Goal: Task Accomplishment & Management: Complete application form

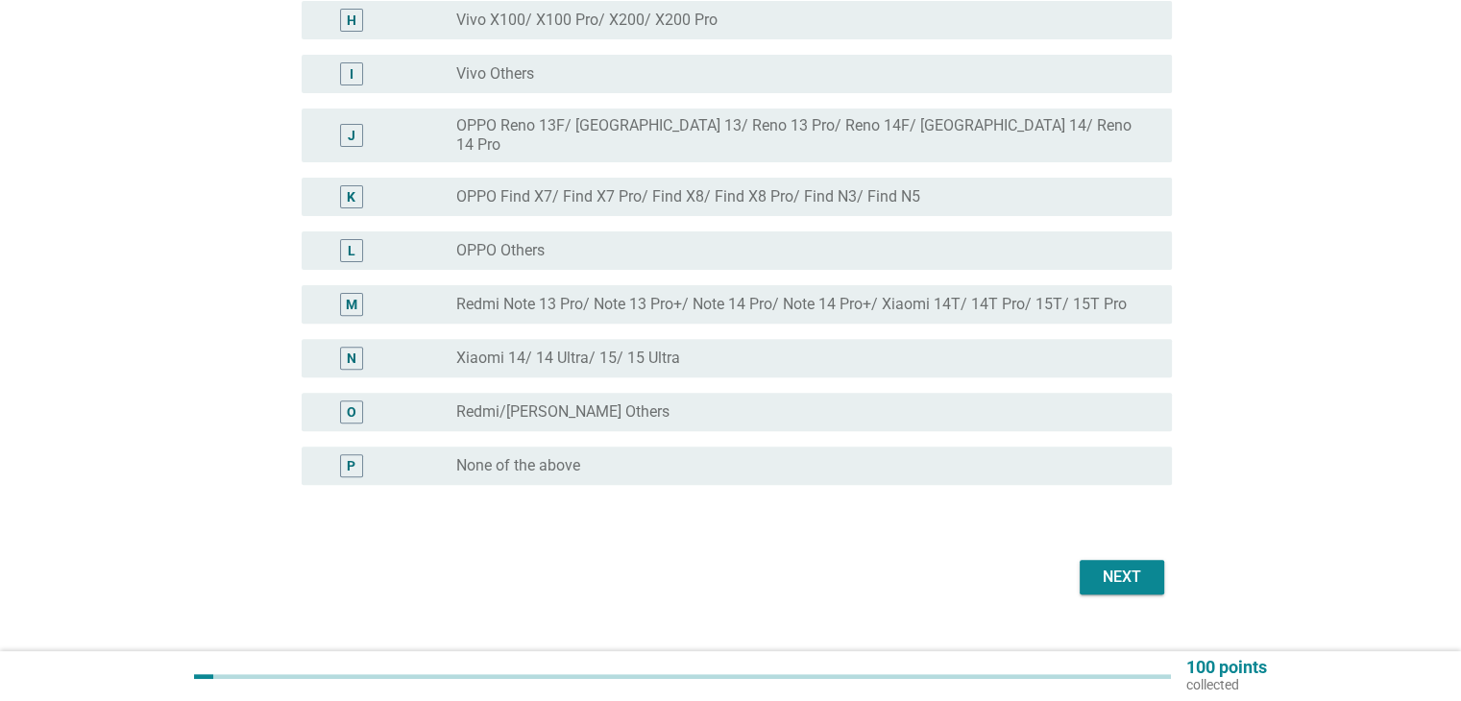
scroll to position [632, 0]
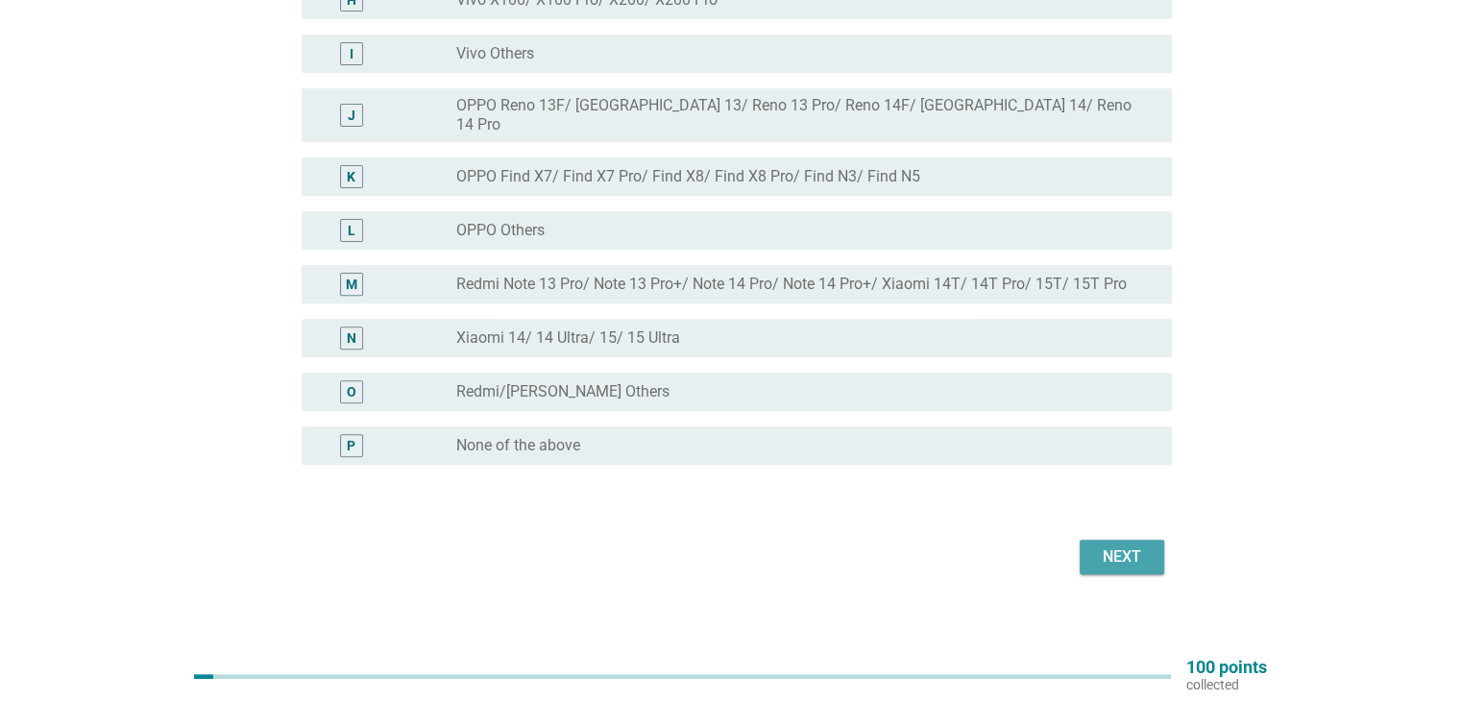
click at [1126, 546] on div "Next" at bounding box center [1122, 557] width 54 height 23
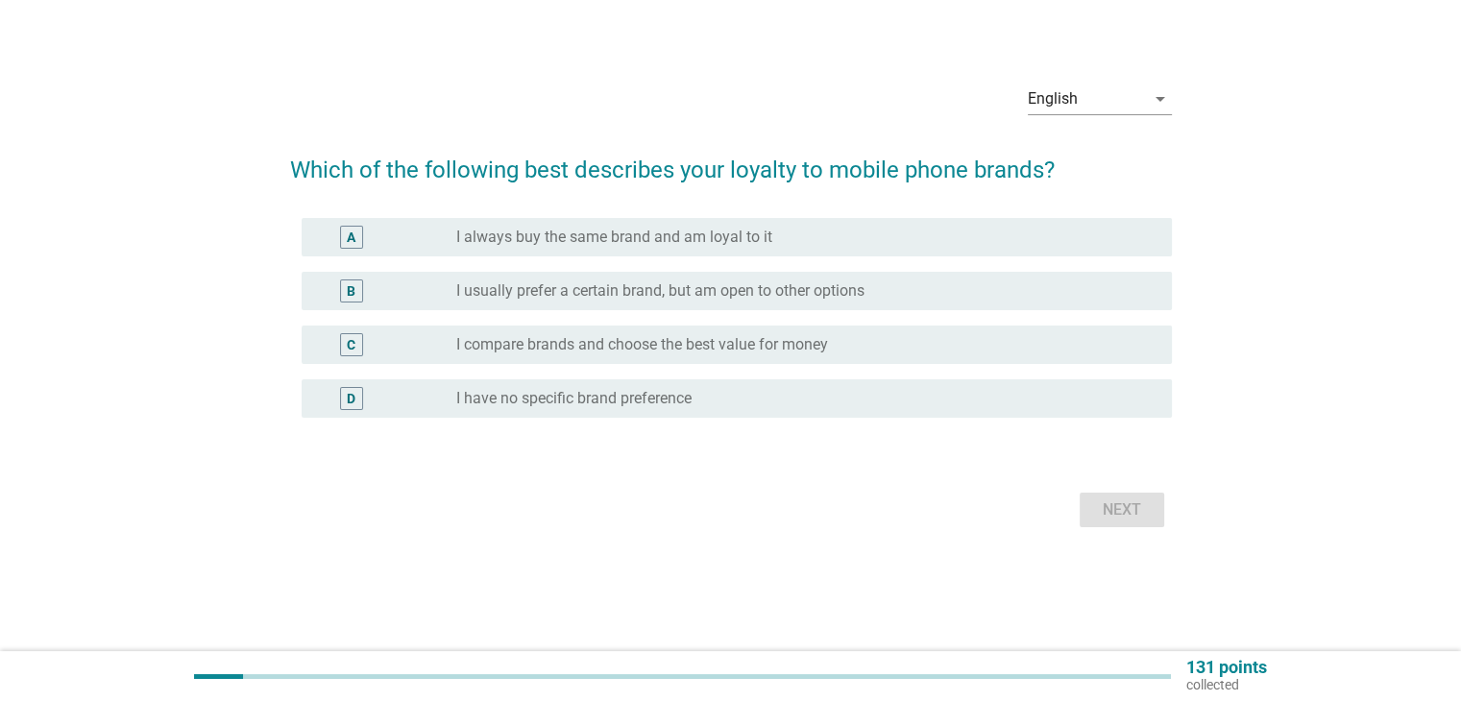
scroll to position [0, 0]
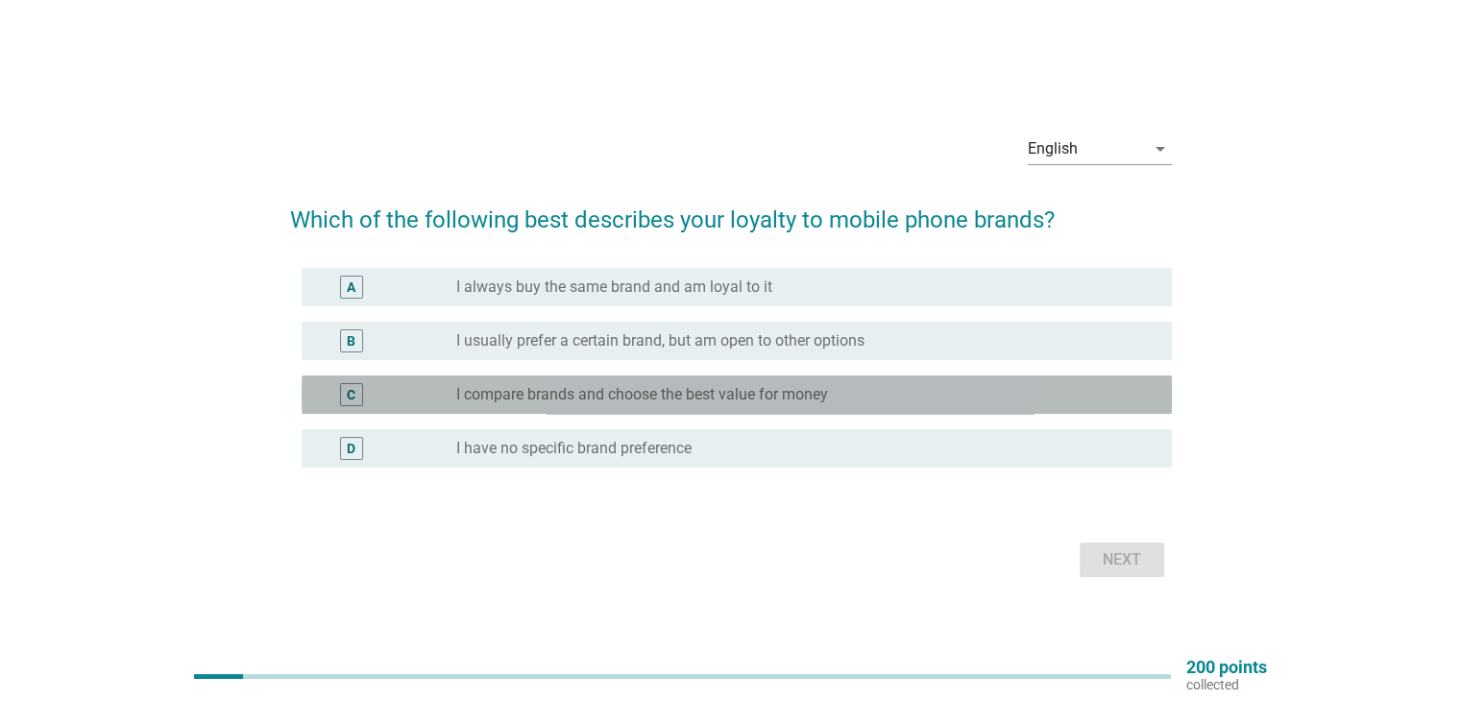
click at [636, 407] on div "C radio_button_unchecked I compare brands and choose the best value for money" at bounding box center [737, 395] width 870 height 38
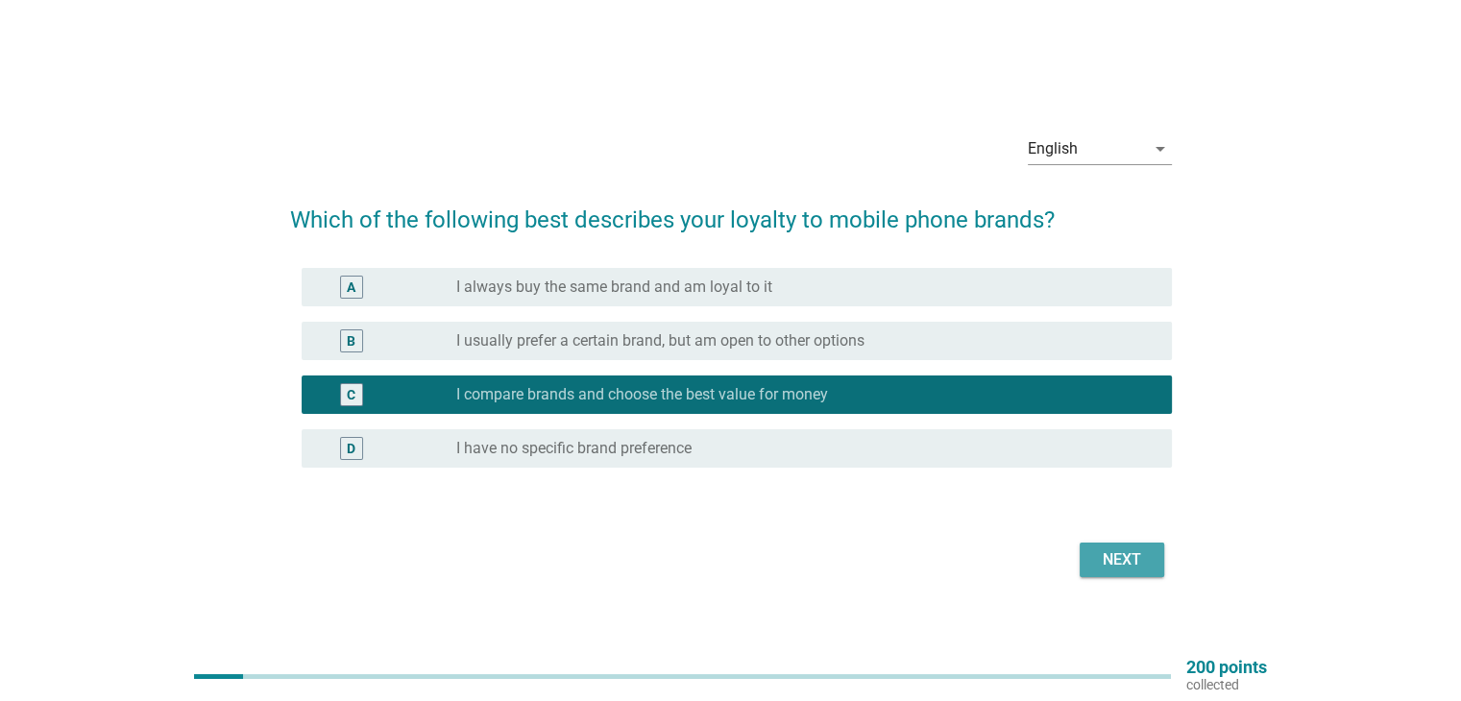
click at [1107, 566] on div "Next" at bounding box center [1122, 560] width 54 height 23
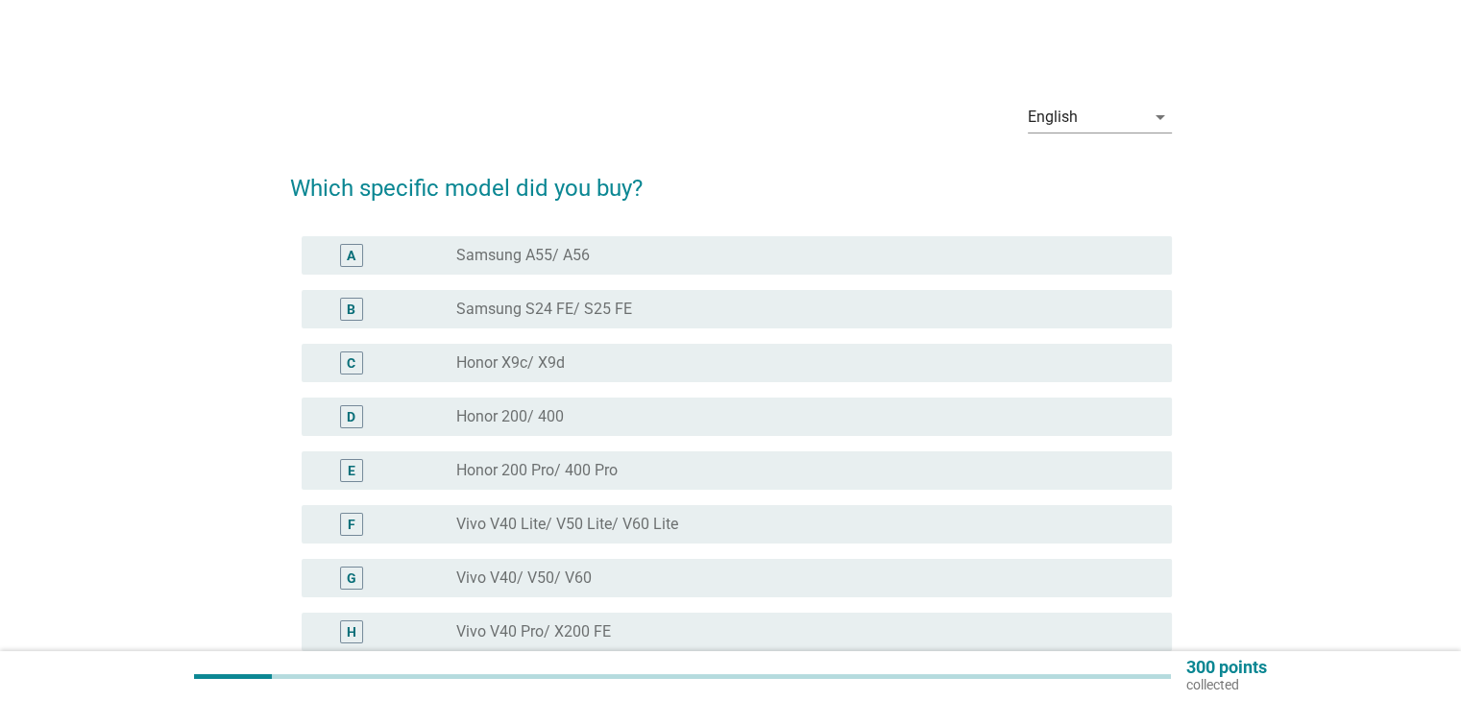
click at [638, 362] on div "radio_button_unchecked Honor X9c/ X9d" at bounding box center [798, 363] width 684 height 19
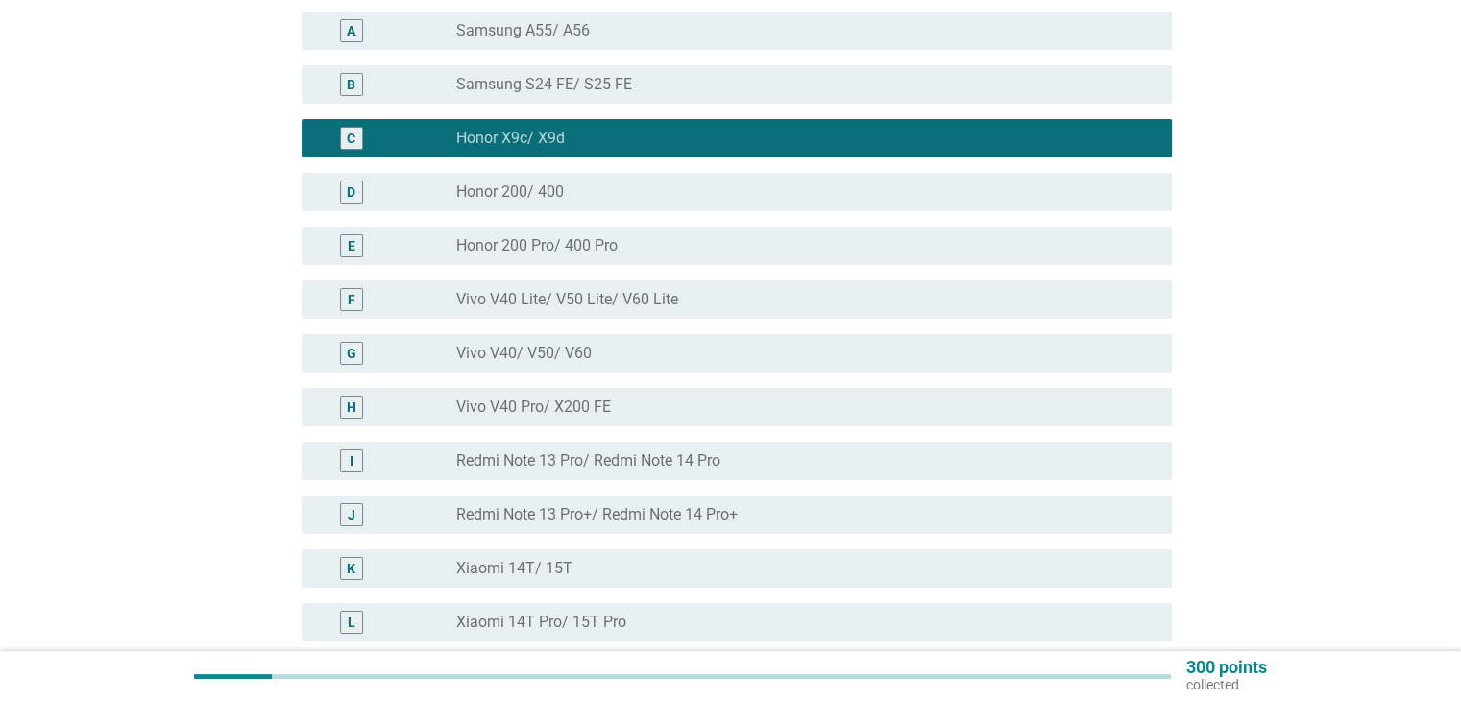
scroll to position [417, 0]
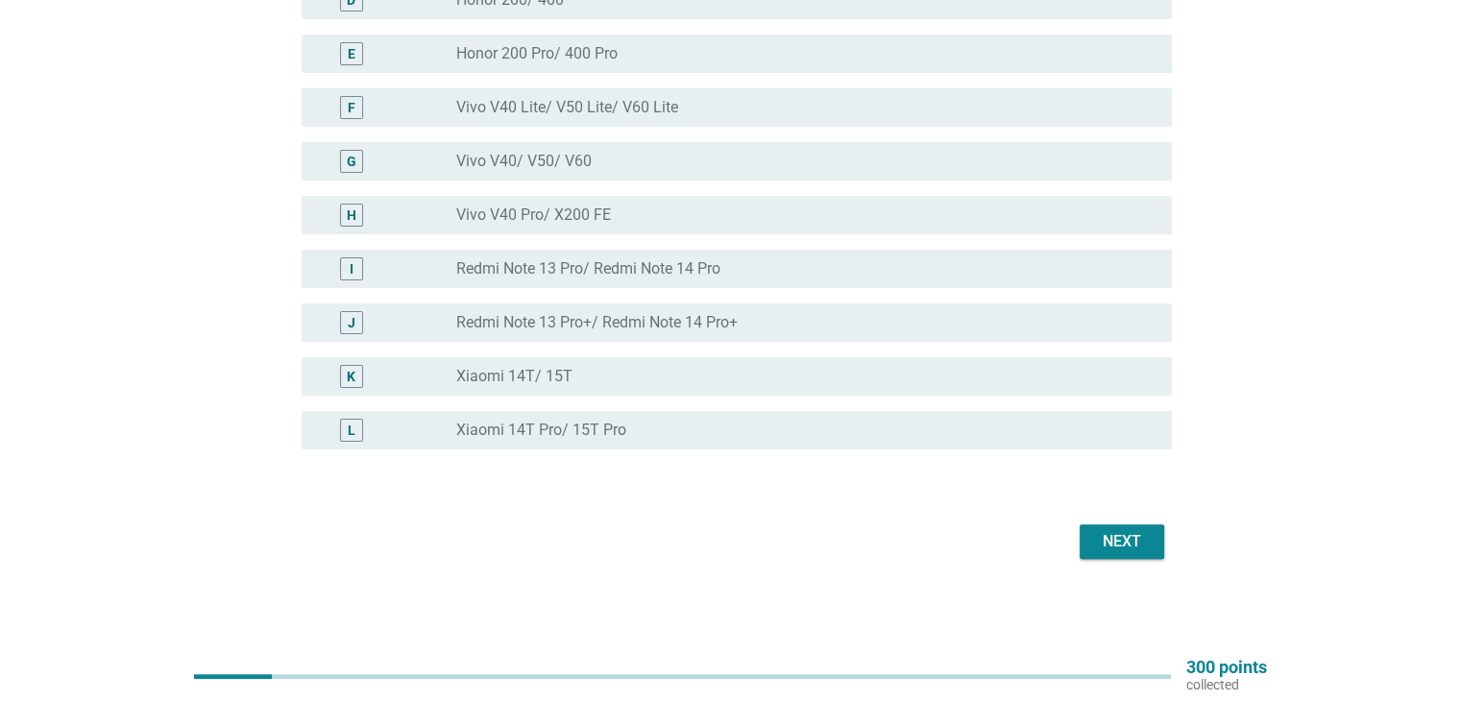
click at [1127, 543] on div "Next" at bounding box center [1122, 541] width 54 height 23
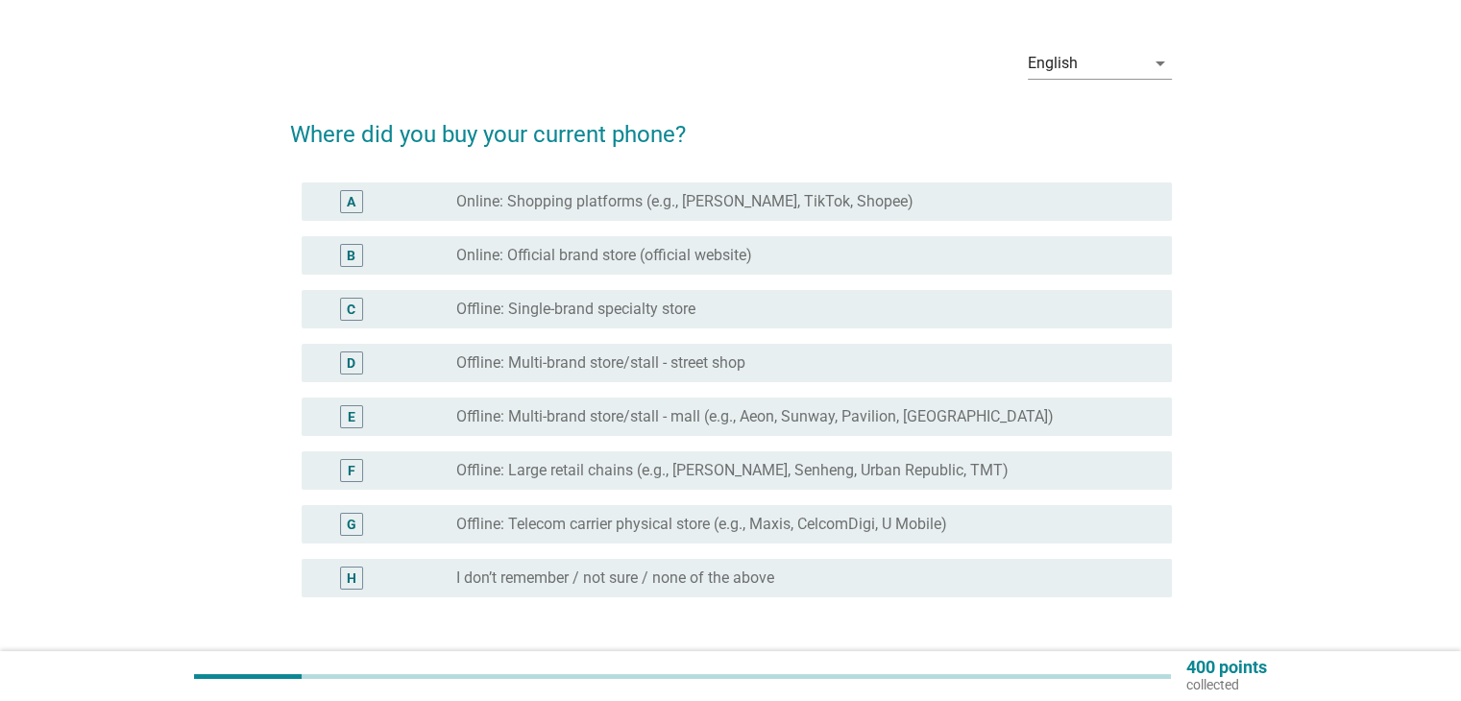
scroll to position [96, 0]
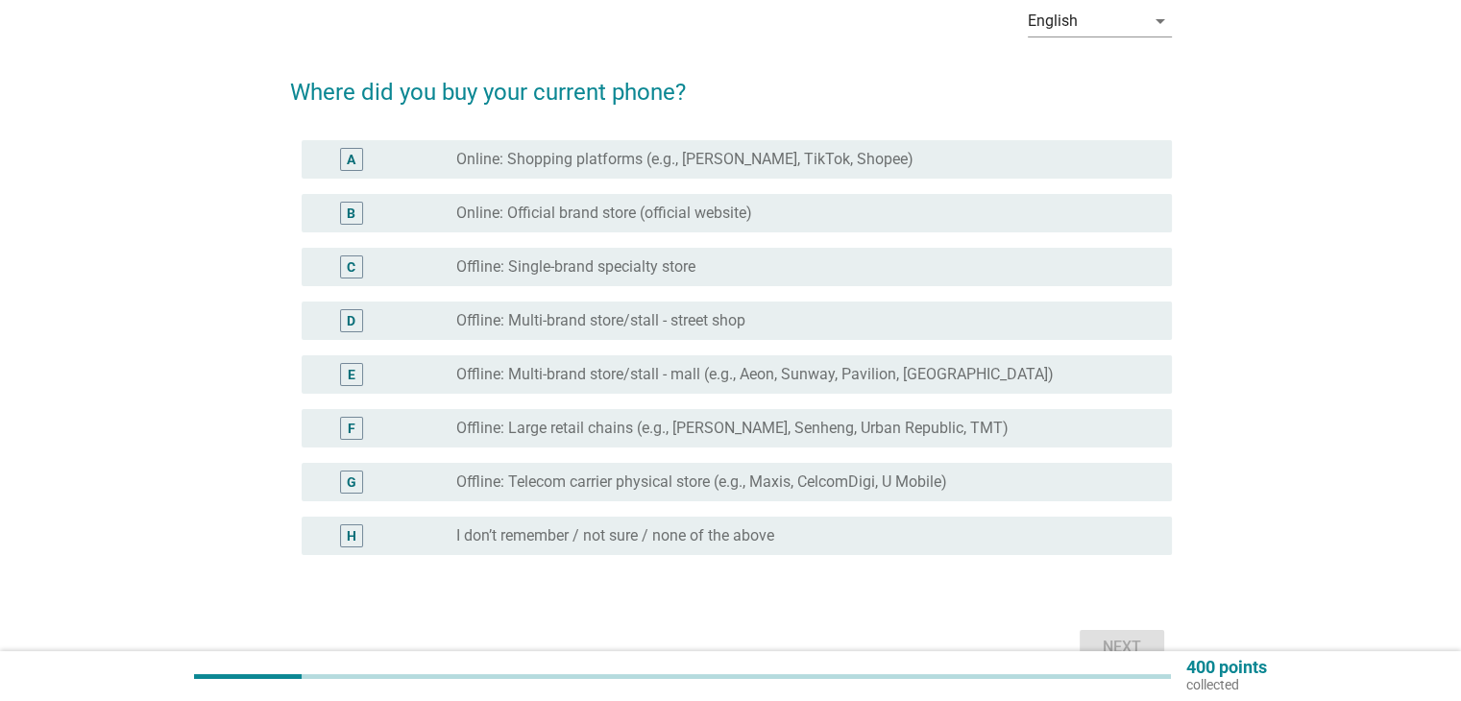
click at [658, 488] on label "Offline: Telecom carrier physical store (e.g., Maxis, CelcomDigi, U Mobile)" at bounding box center [701, 482] width 491 height 19
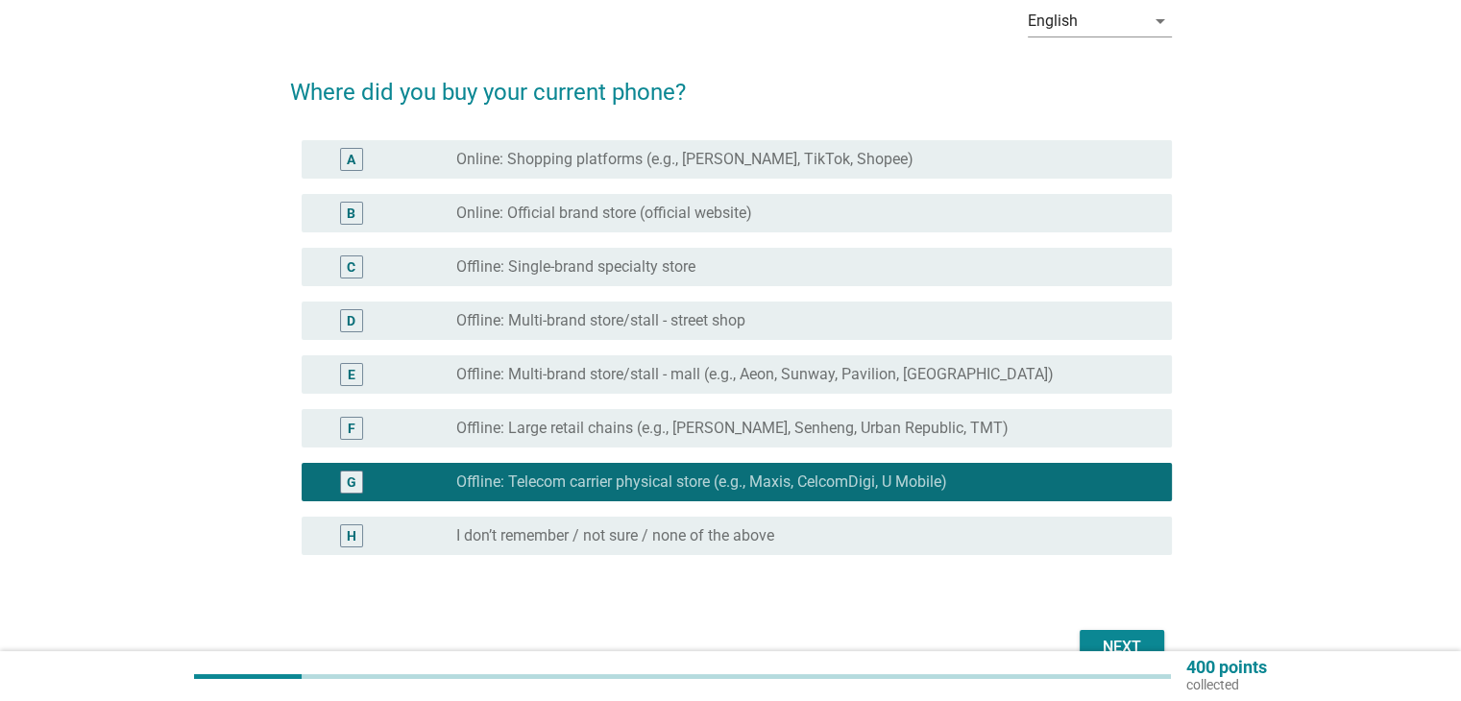
click at [1135, 636] on div "Next" at bounding box center [1122, 647] width 54 height 23
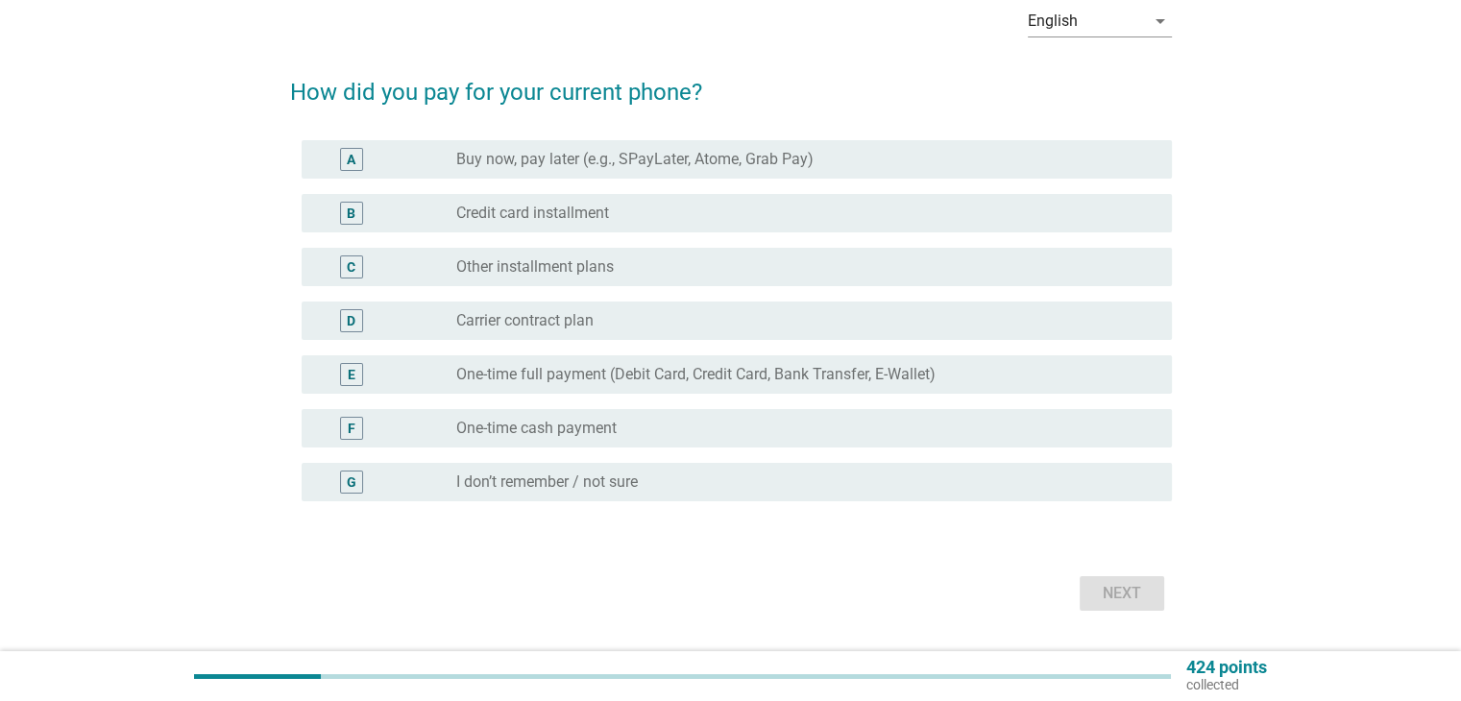
scroll to position [0, 0]
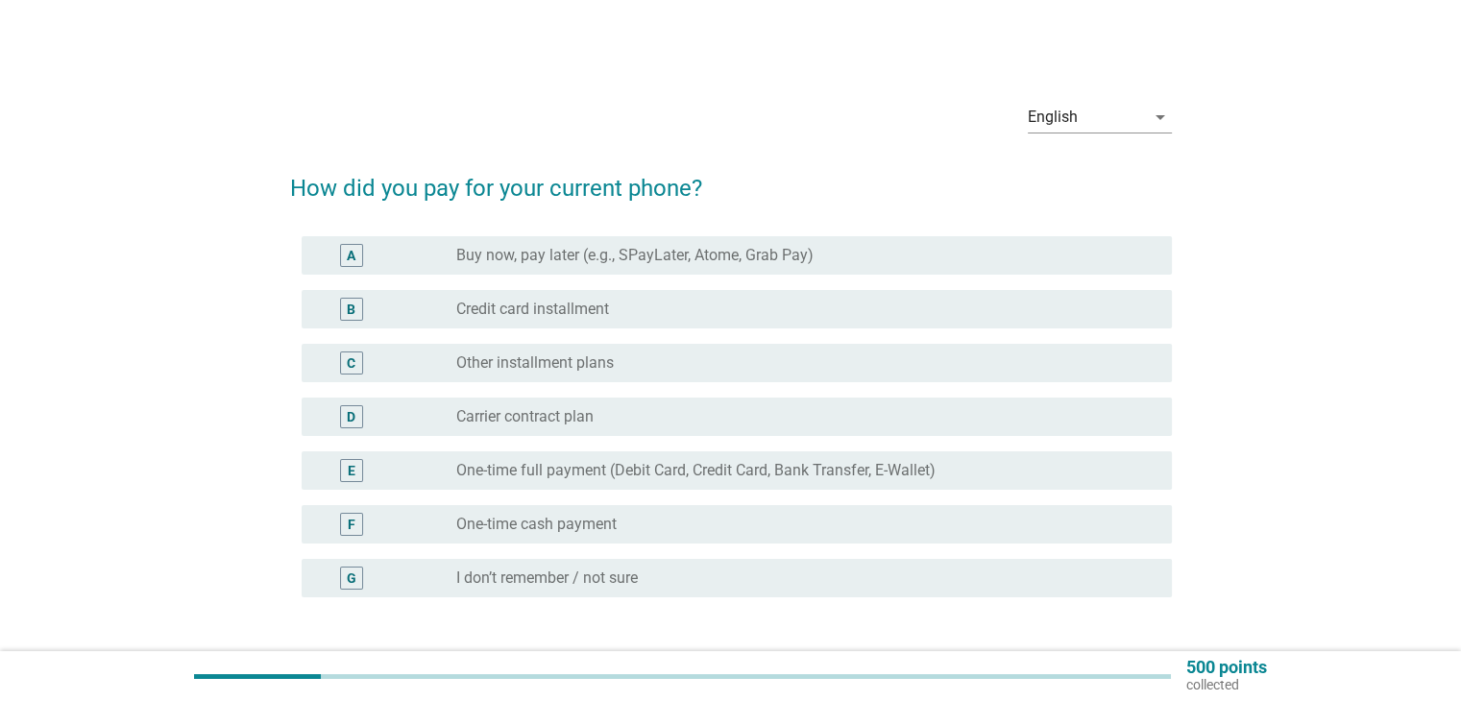
click at [567, 301] on label "Credit card installment" at bounding box center [532, 309] width 153 height 19
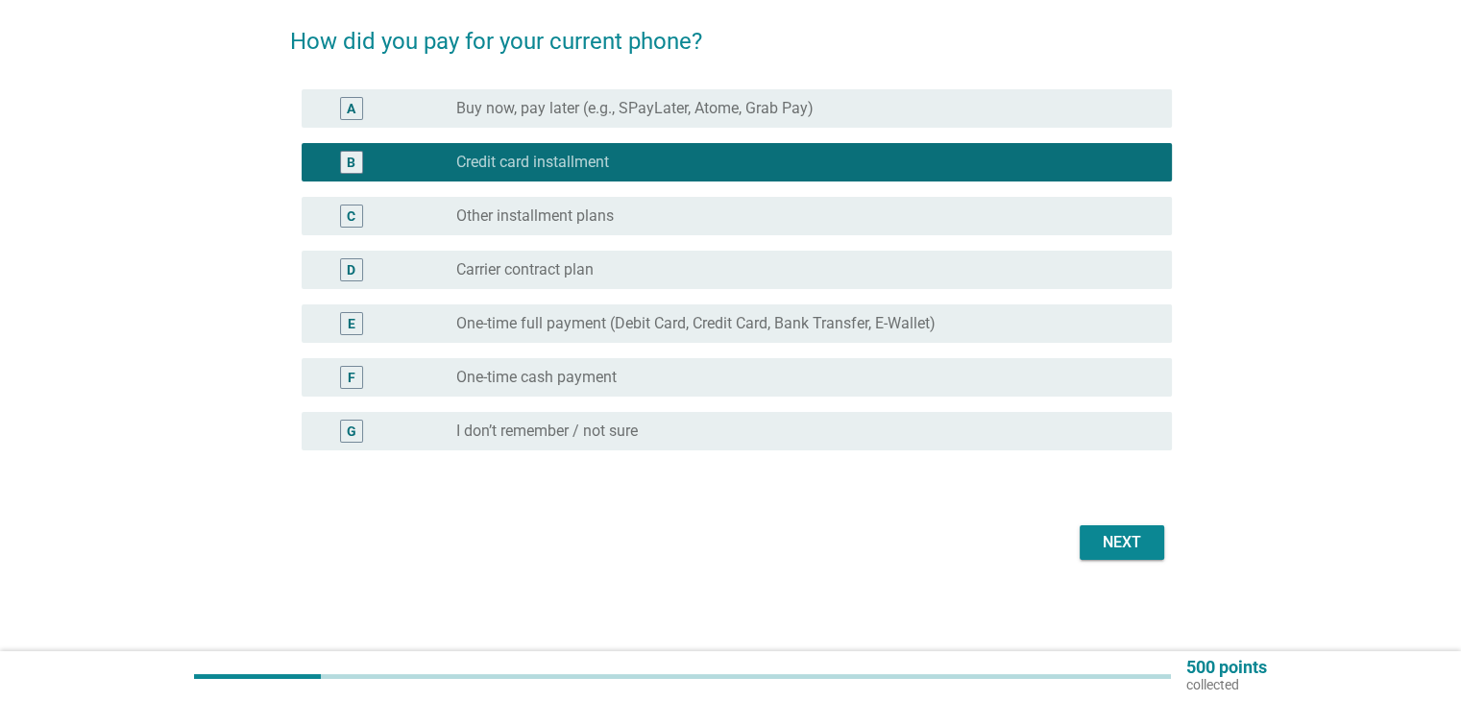
scroll to position [148, 0]
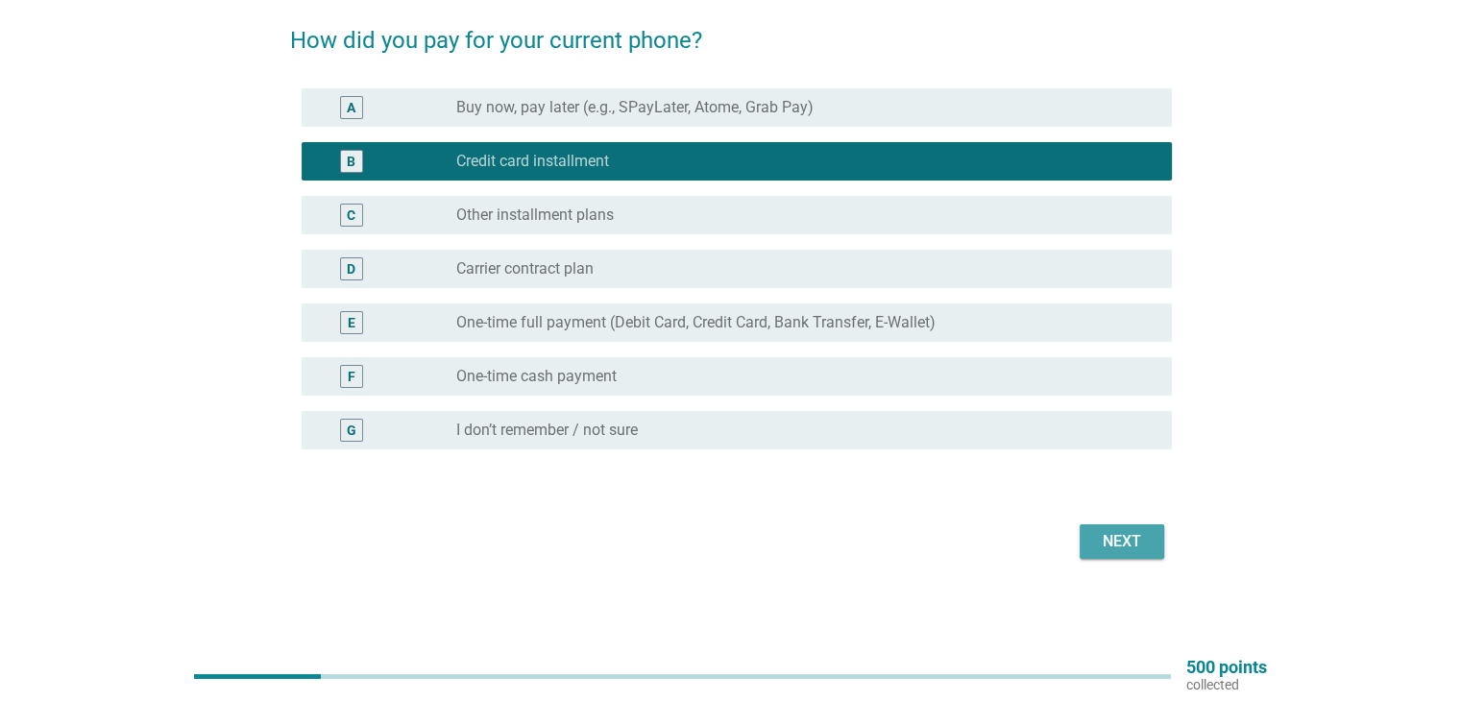
click at [1126, 543] on div "Next" at bounding box center [1122, 541] width 54 height 23
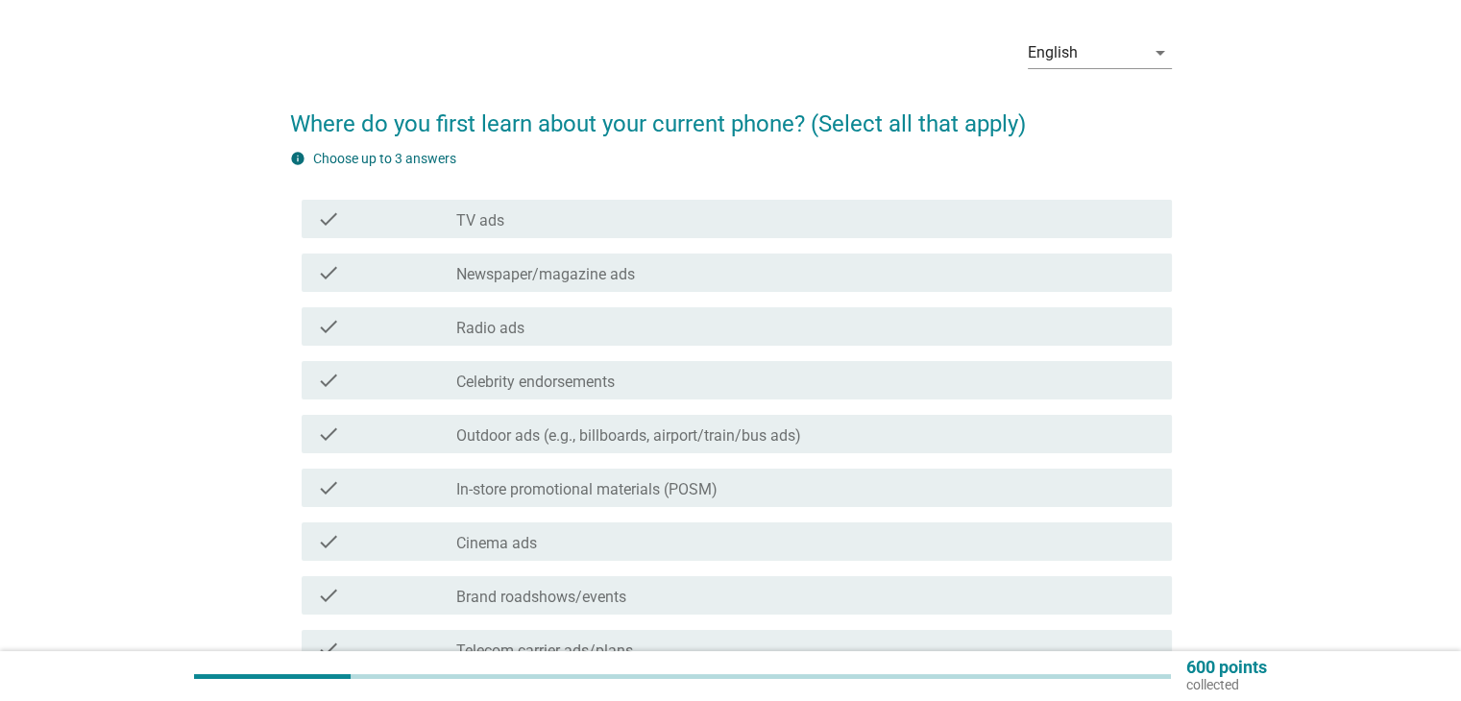
scroll to position [96, 0]
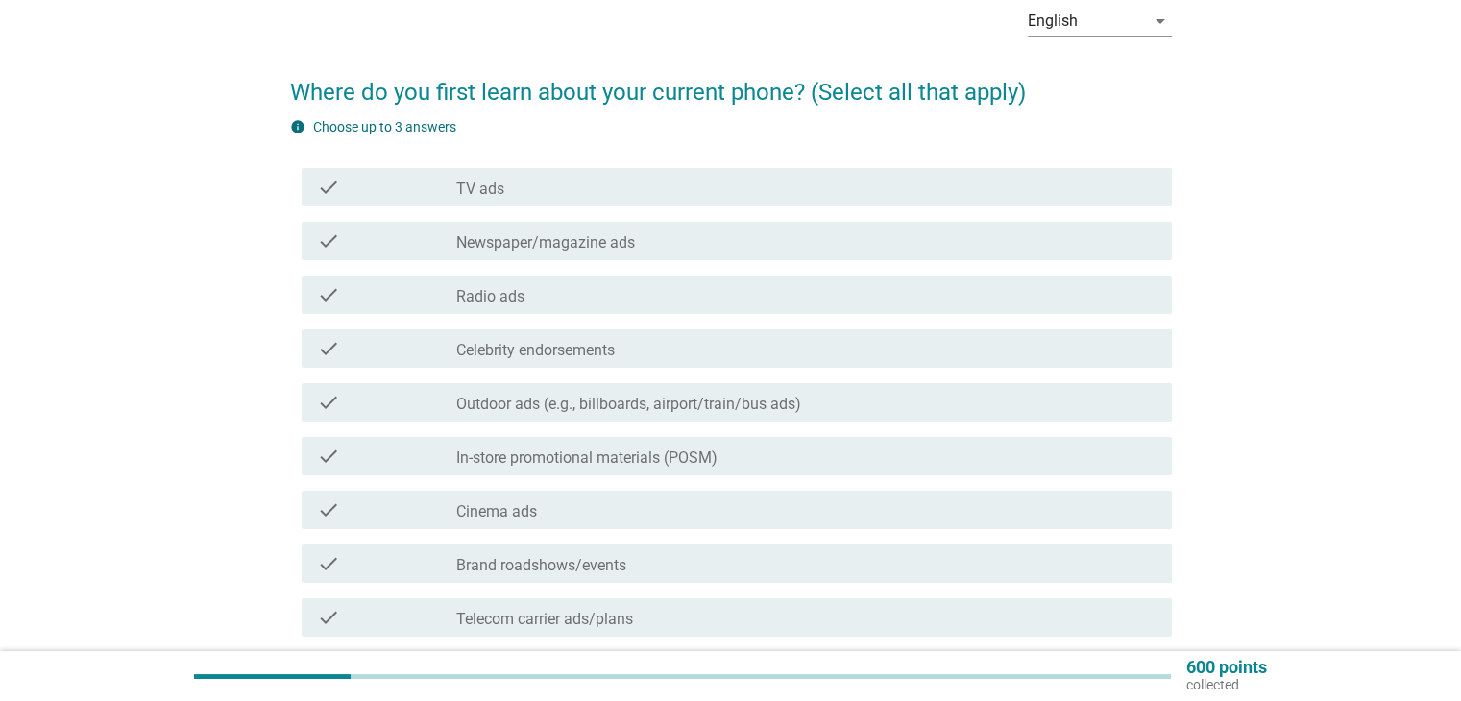
click at [604, 466] on label "In-store promotional materials (POSM)" at bounding box center [586, 458] width 261 height 19
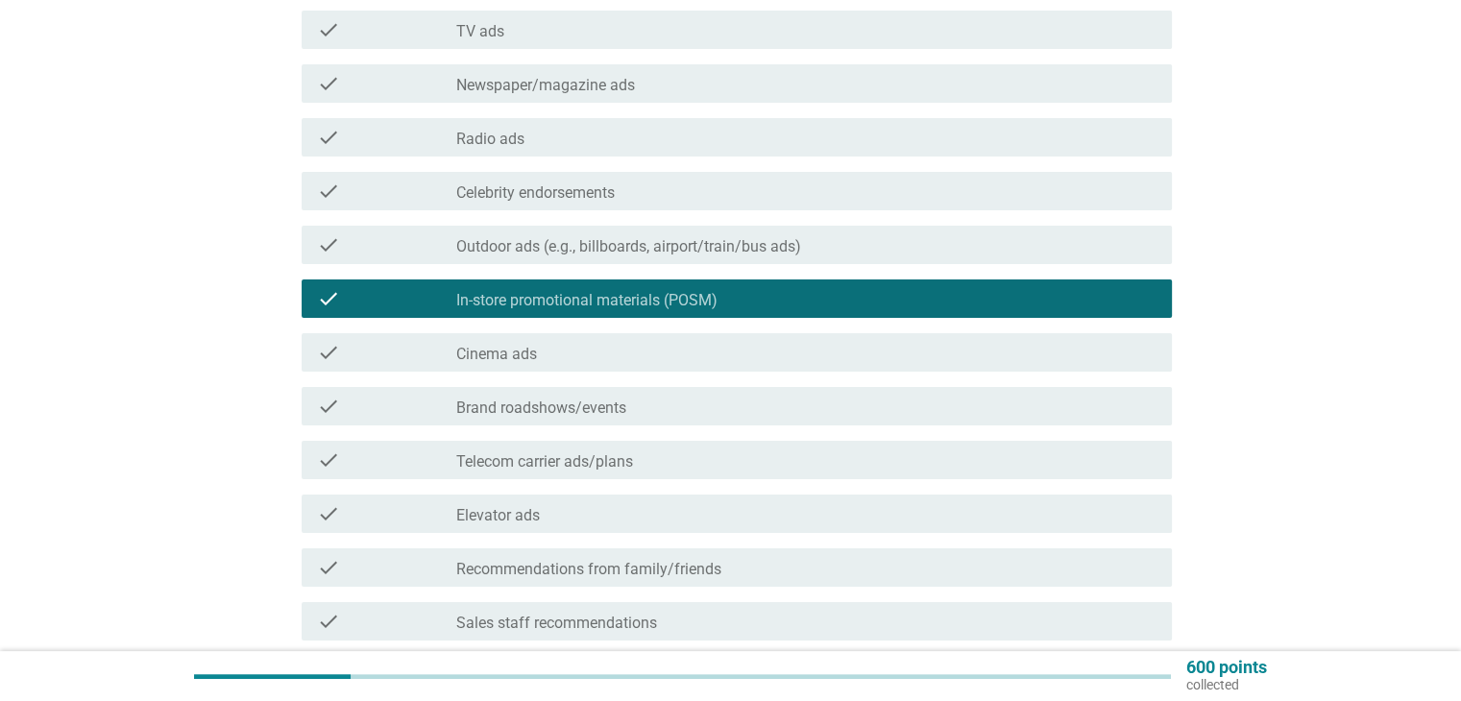
scroll to position [288, 0]
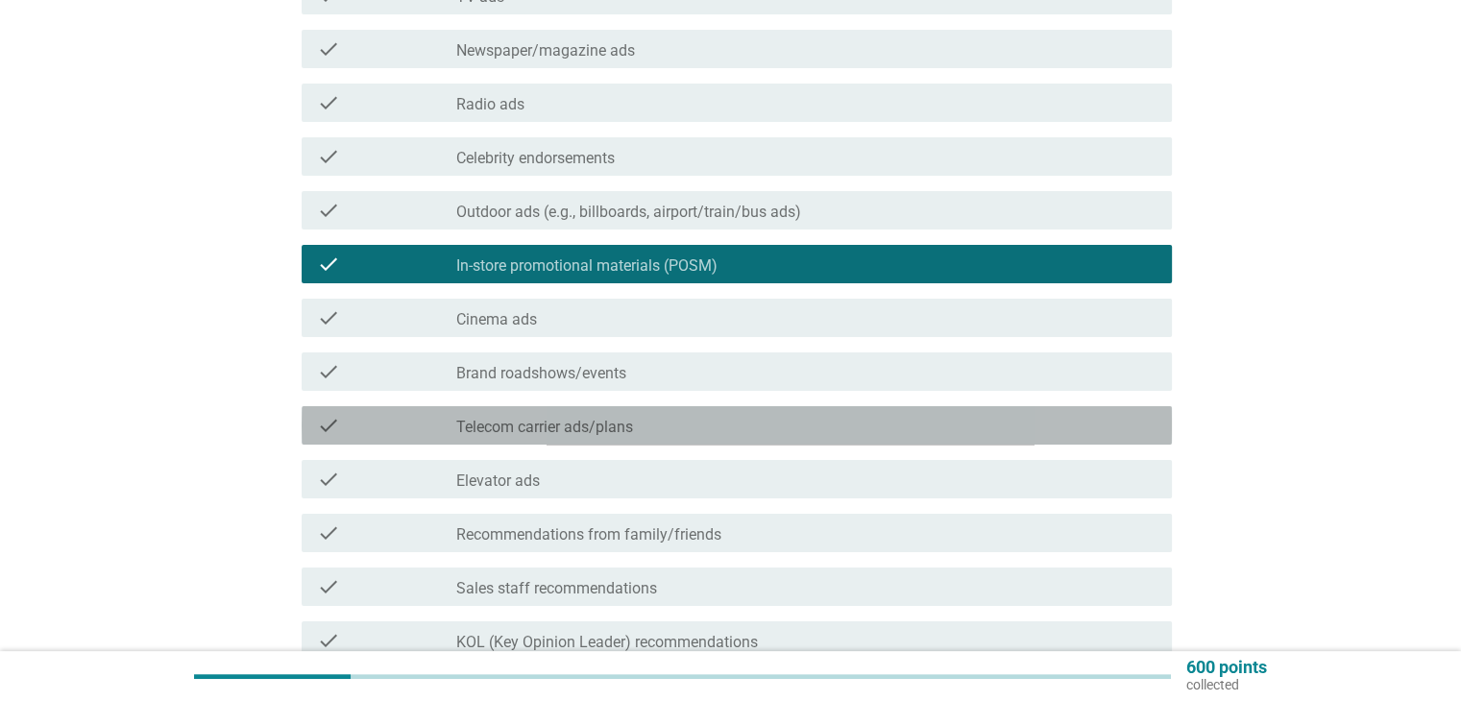
click at [608, 431] on label "Telecom carrier ads/plans" at bounding box center [544, 427] width 177 height 19
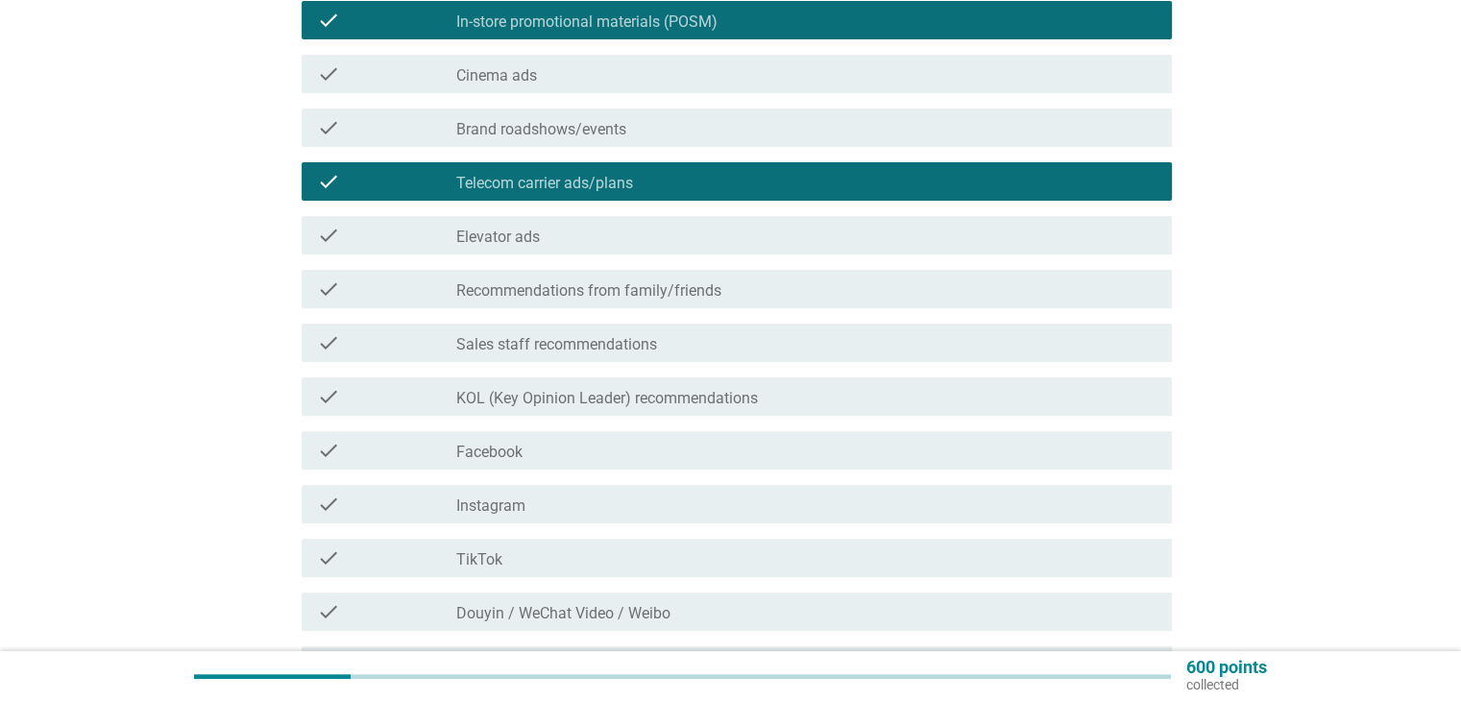
scroll to position [576, 0]
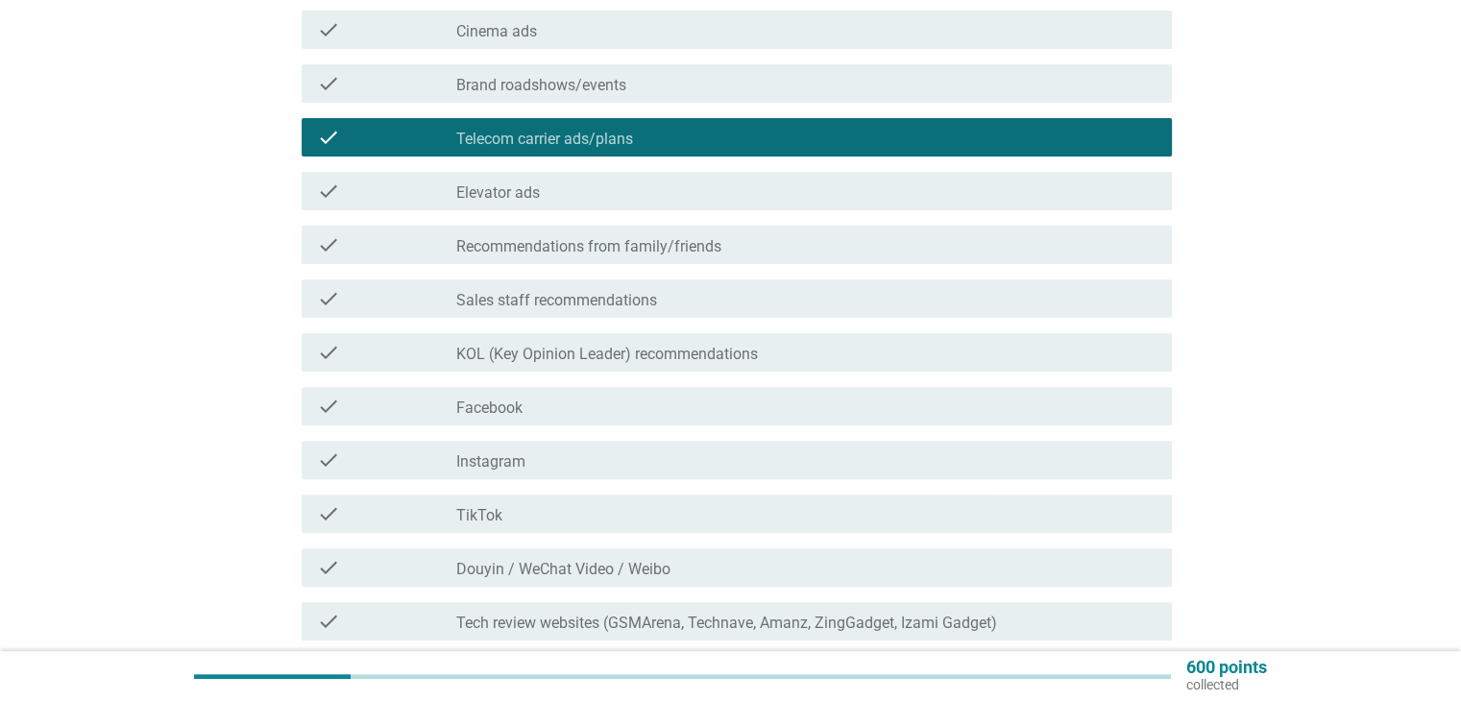
click at [605, 410] on div "check_box_outline_blank Facebook" at bounding box center [805, 406] width 699 height 23
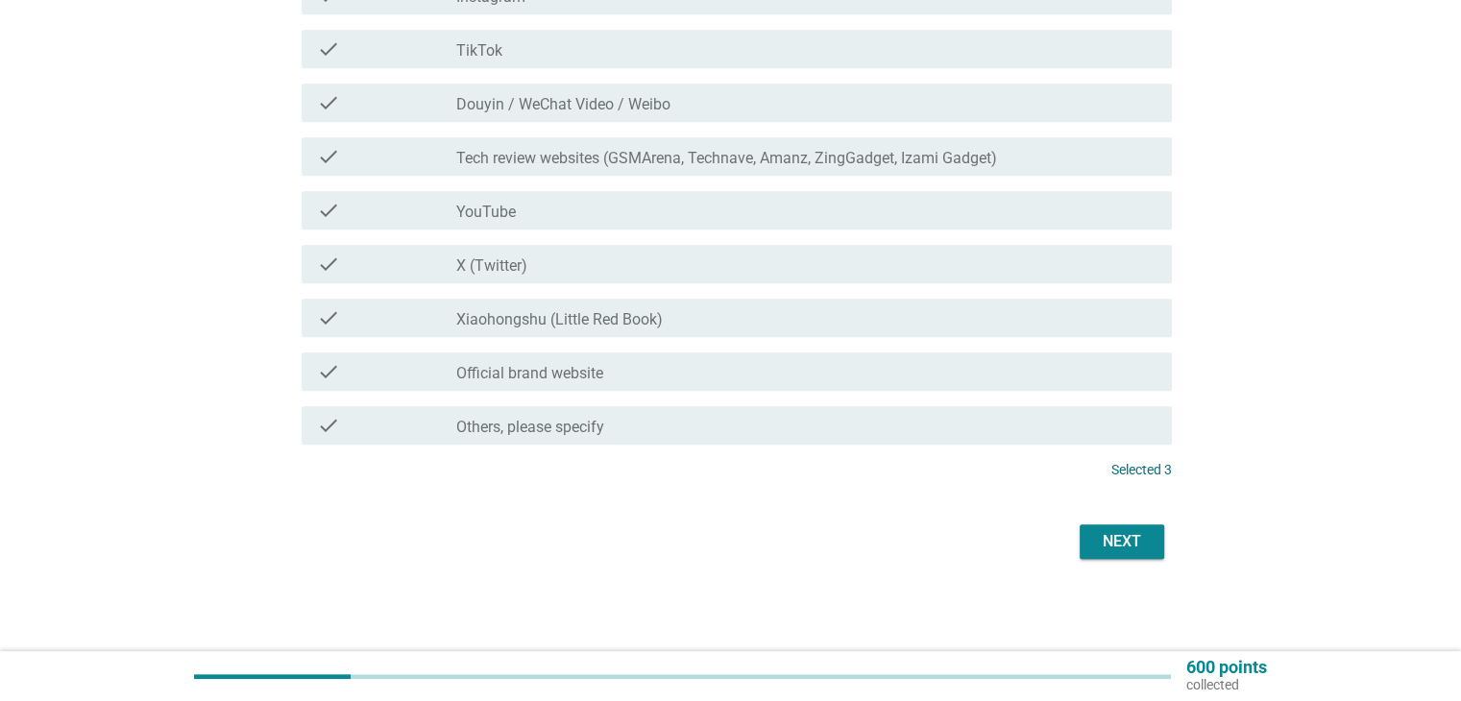
scroll to position [1041, 0]
click at [1150, 542] on button "Next" at bounding box center [1122, 542] width 85 height 35
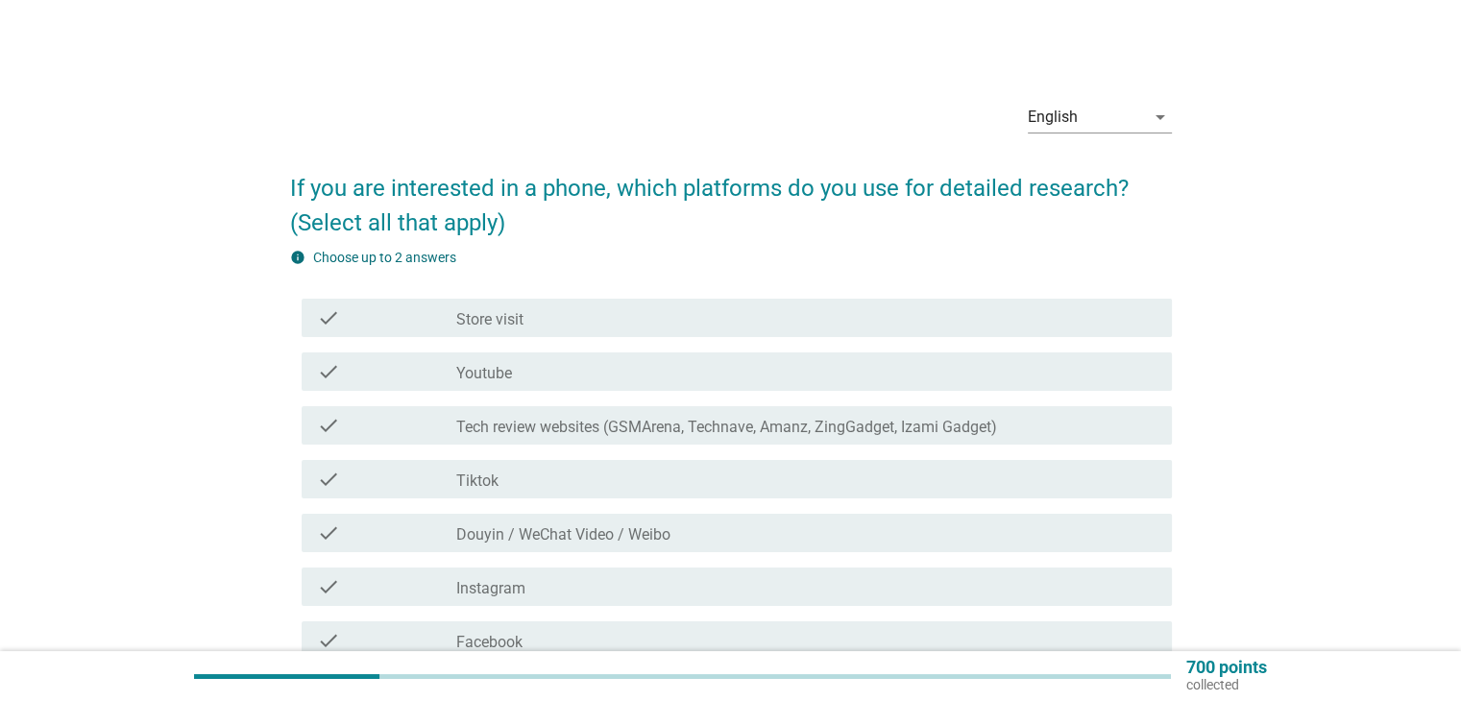
click at [705, 306] on div "check_box_outline_blank Store visit" at bounding box center [805, 317] width 699 height 23
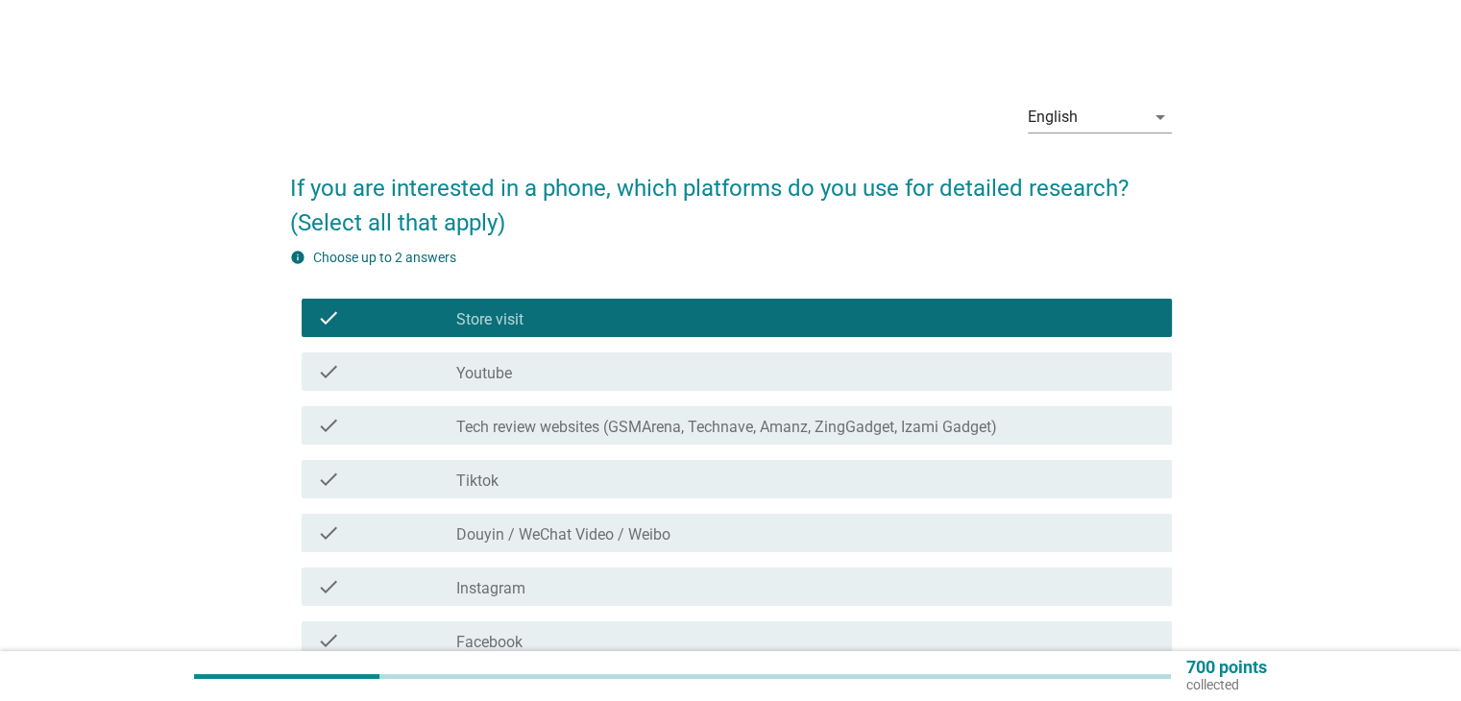
click at [694, 363] on div "check_box_outline_blank Youtube" at bounding box center [805, 371] width 699 height 23
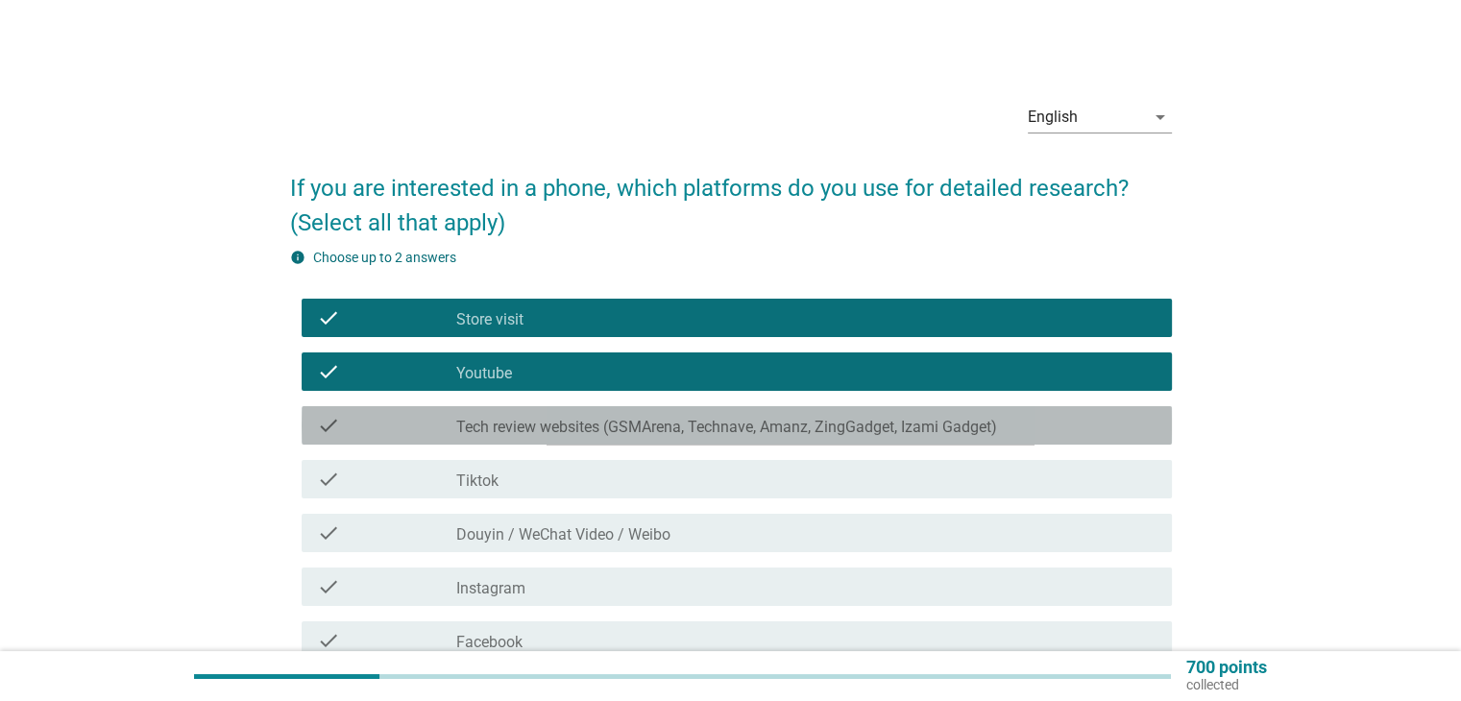
click at [680, 431] on label "Tech review websites (GSMArena, Technave, Amanz, ZingGadget, Izami Gadget)" at bounding box center [726, 427] width 541 height 19
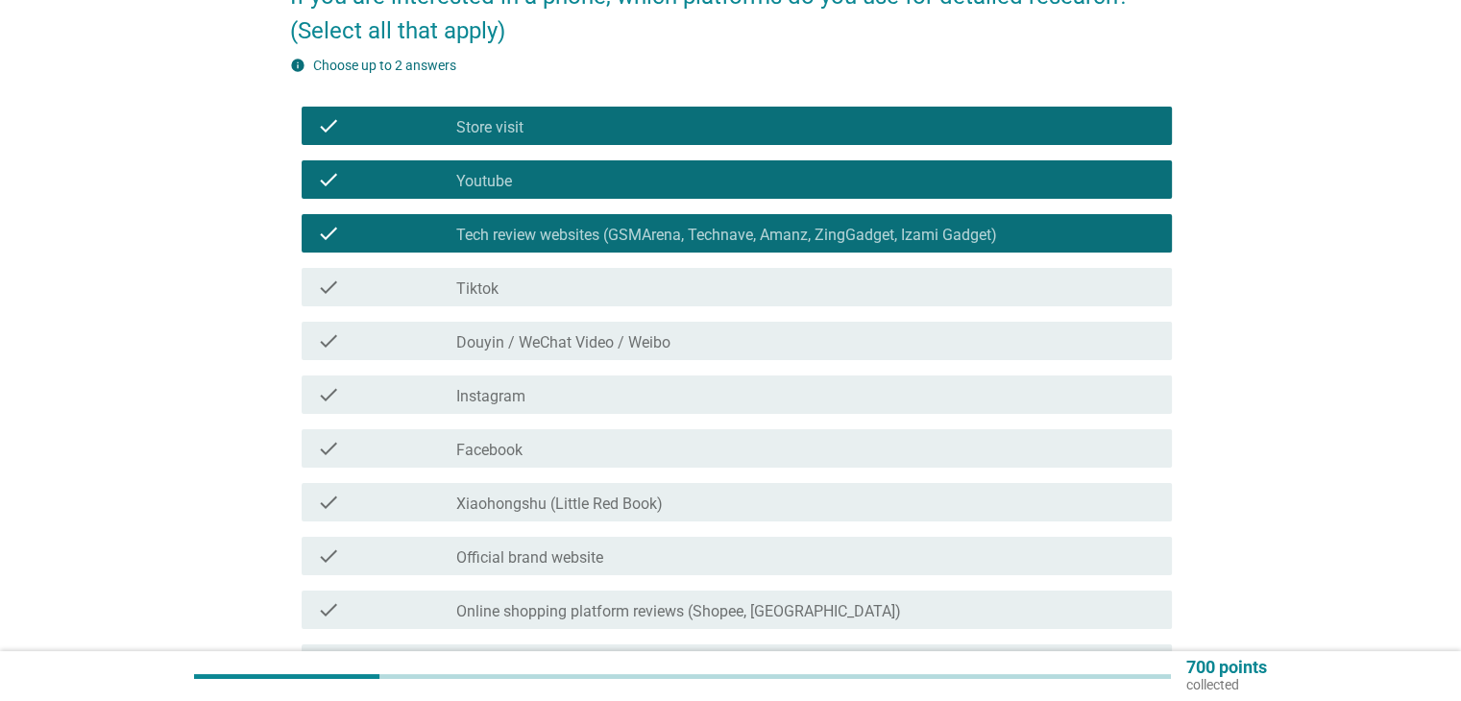
scroll to position [288, 0]
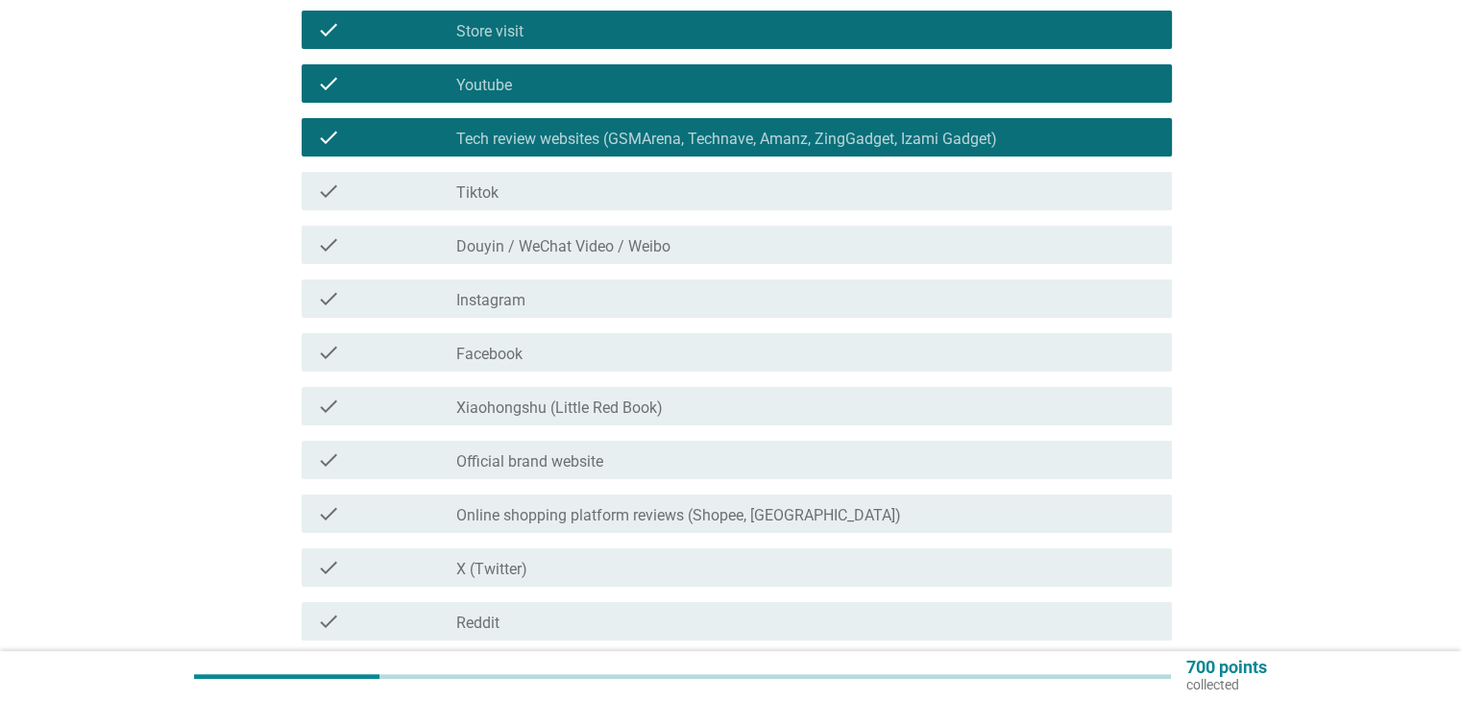
click at [648, 356] on div "check_box_outline_blank Facebook" at bounding box center [805, 352] width 699 height 23
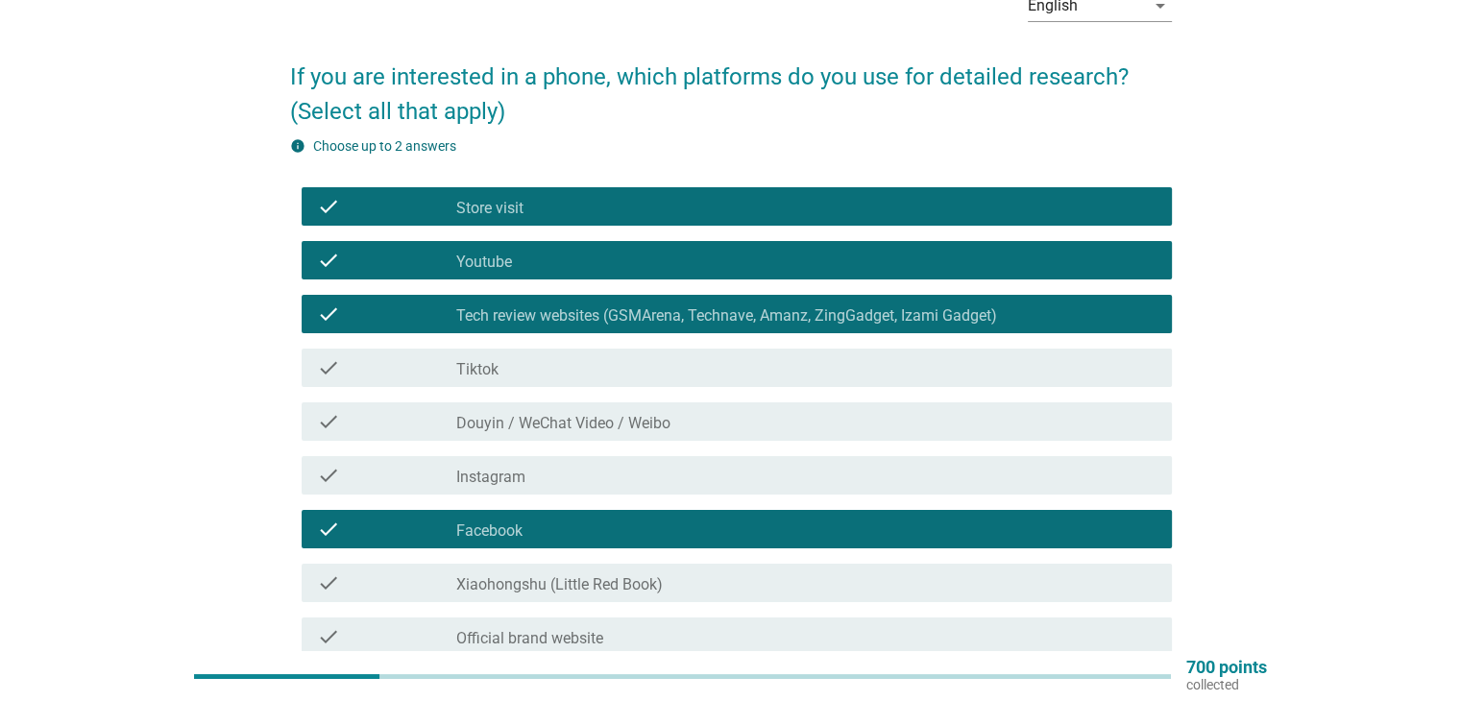
scroll to position [96, 0]
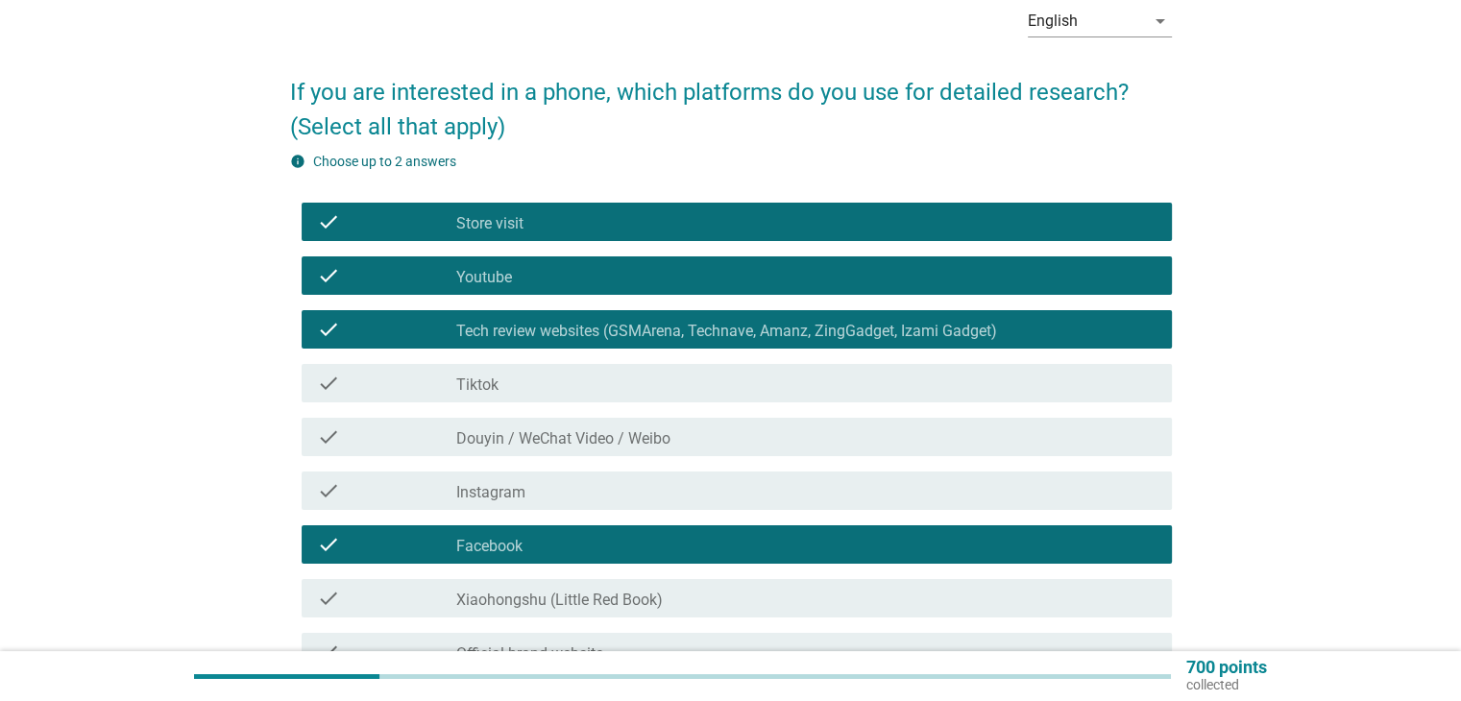
click at [685, 217] on div "check_box_outline_blank Store visit" at bounding box center [805, 221] width 699 height 23
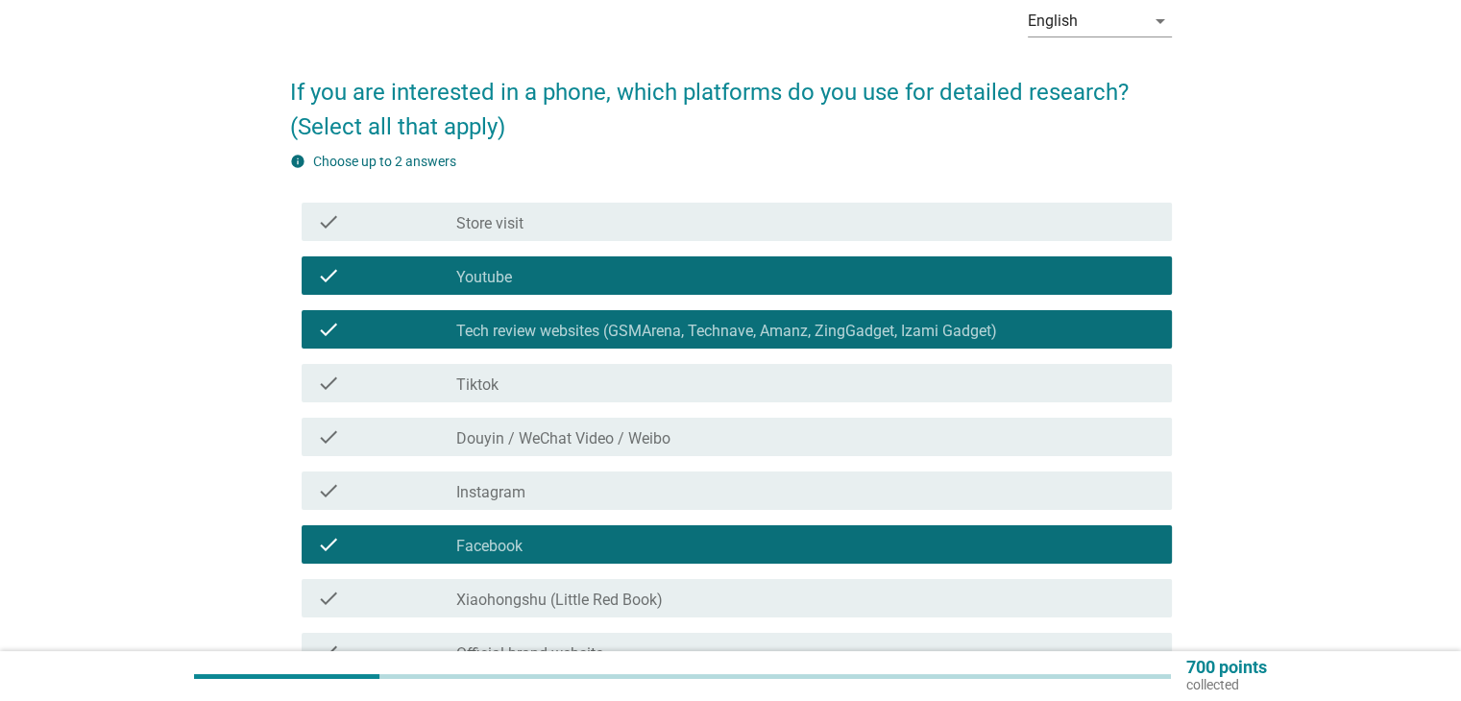
click at [651, 564] on div "check check_box_outline_blank Facebook" at bounding box center [731, 545] width 882 height 54
click at [661, 550] on div "check_box_outline_blank Facebook" at bounding box center [805, 544] width 699 height 23
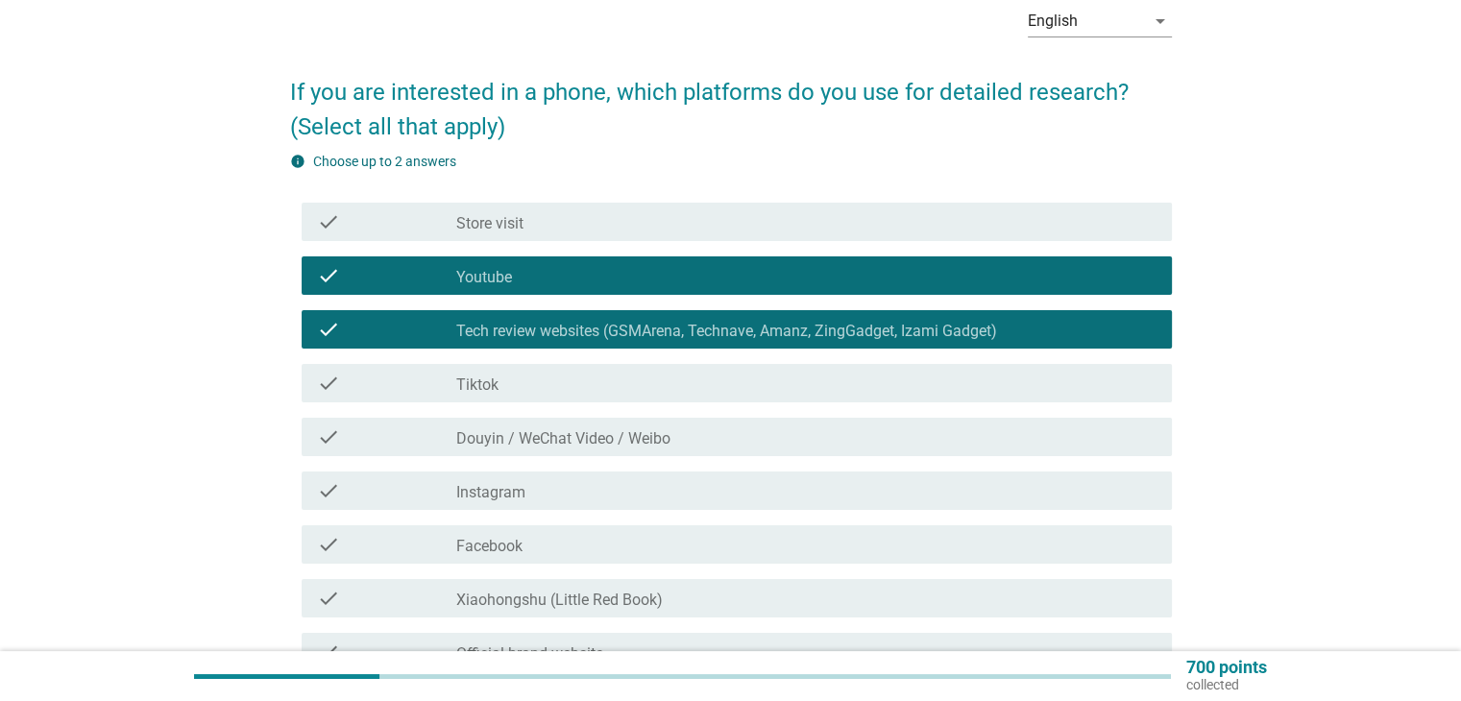
scroll to position [592, 0]
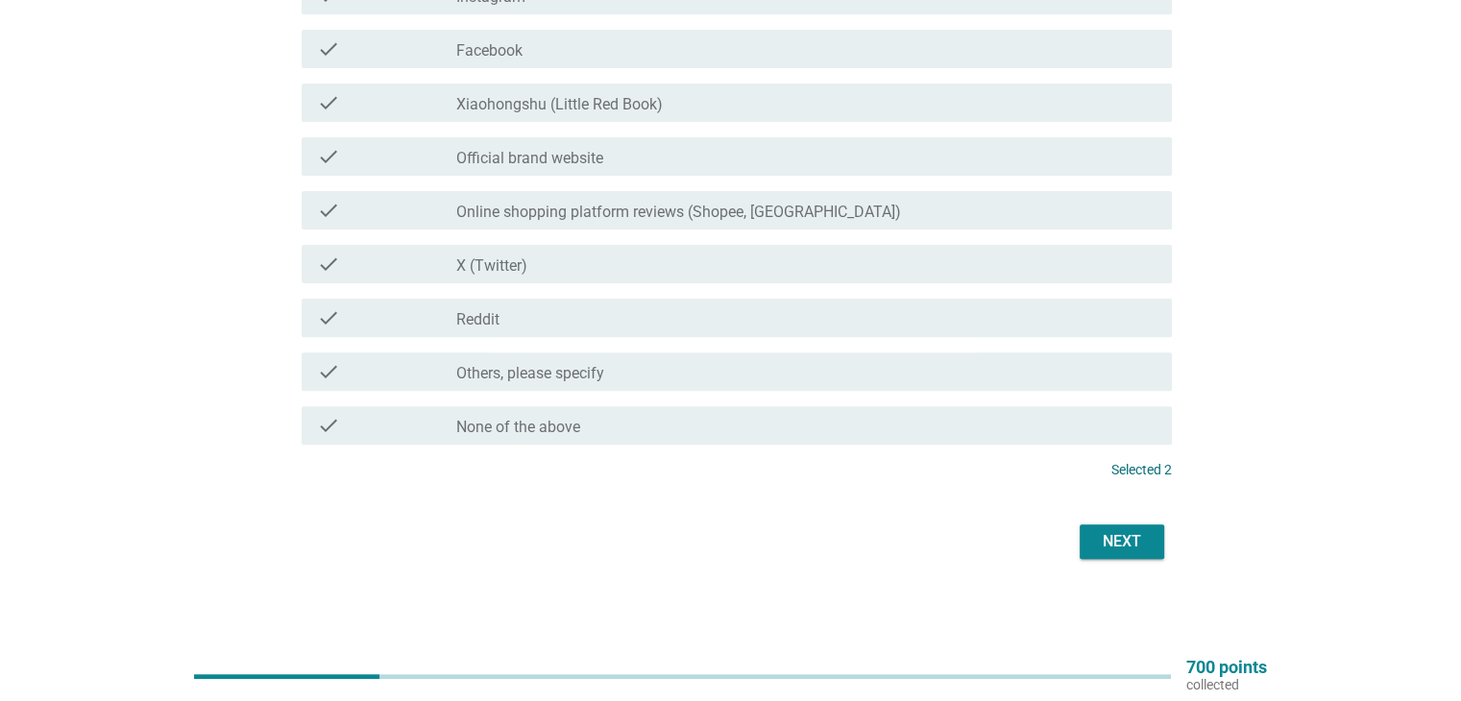
click at [1105, 521] on div "Next" at bounding box center [731, 542] width 882 height 46
click at [1114, 543] on div "Next" at bounding box center [1122, 541] width 54 height 23
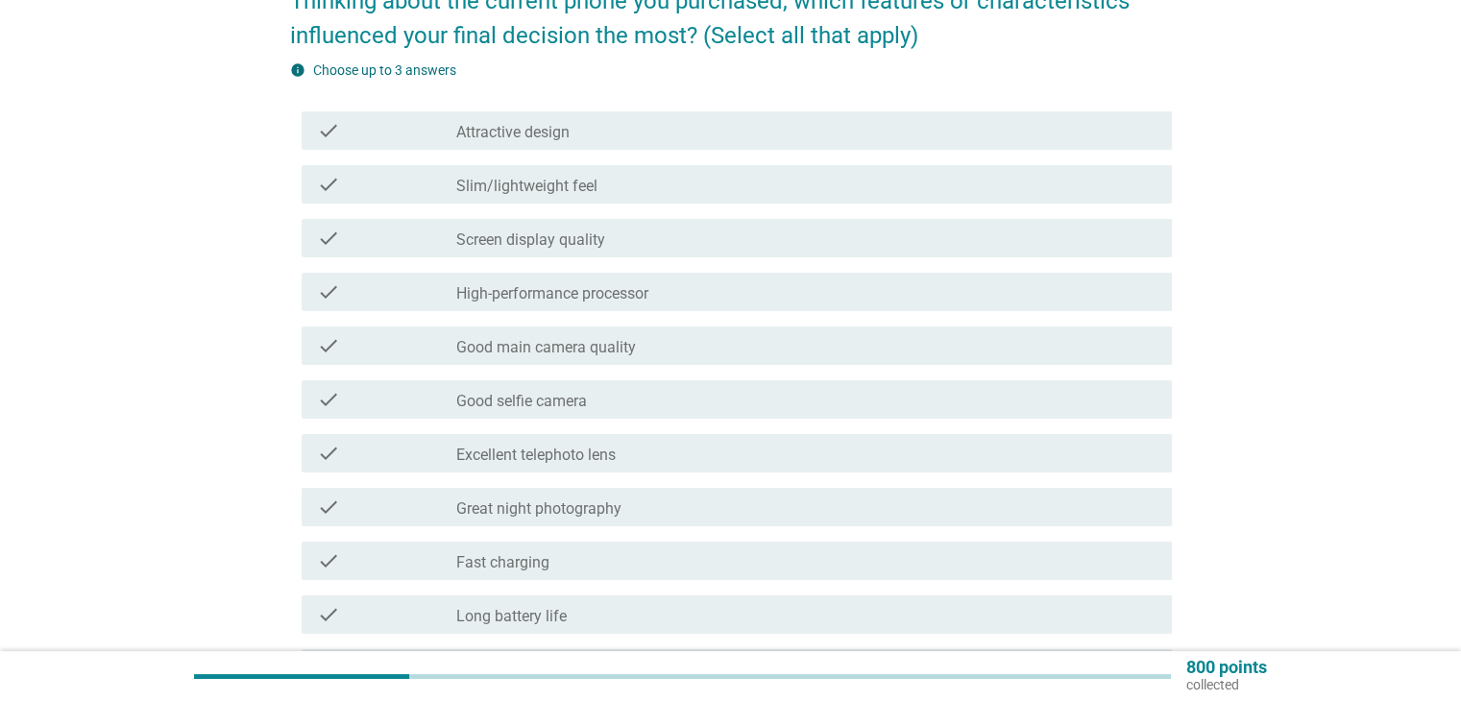
scroll to position [192, 0]
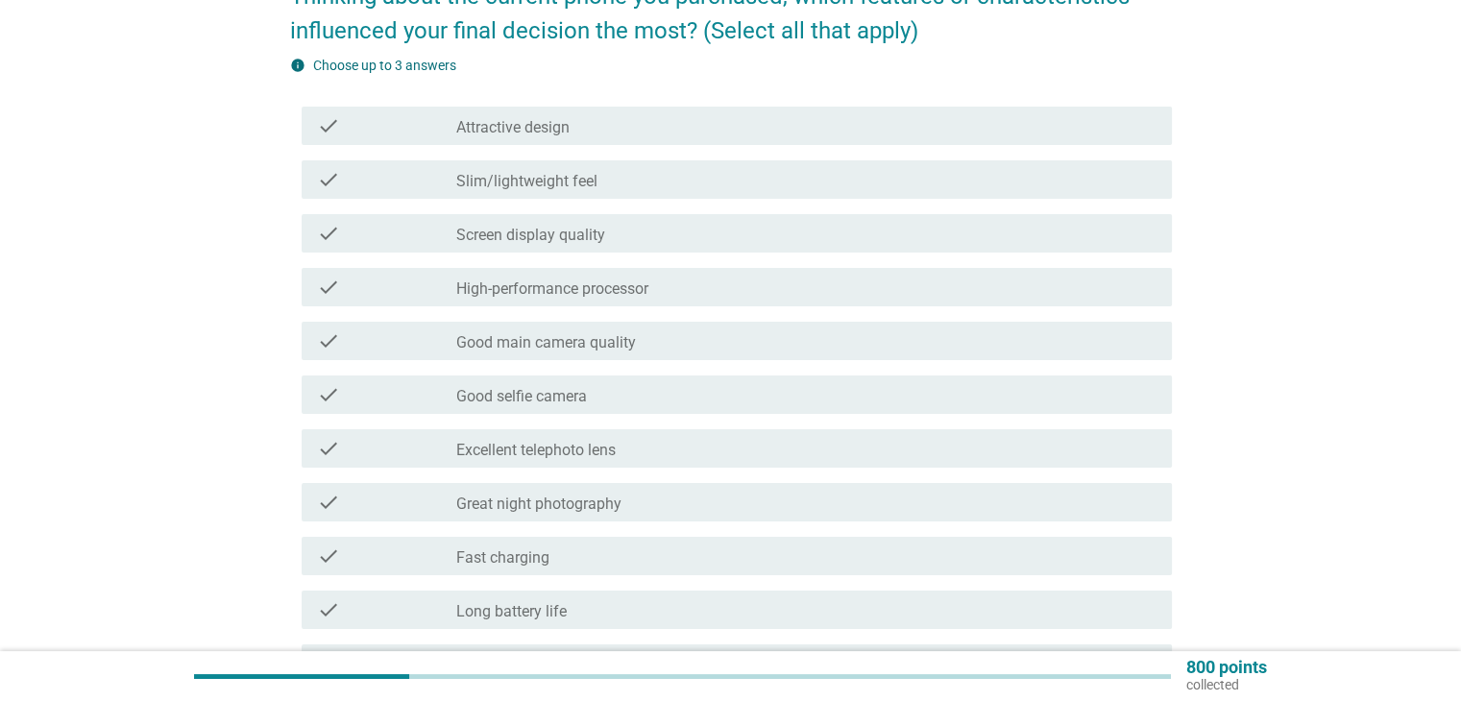
click at [624, 286] on label "High-performance processor" at bounding box center [552, 289] width 192 height 19
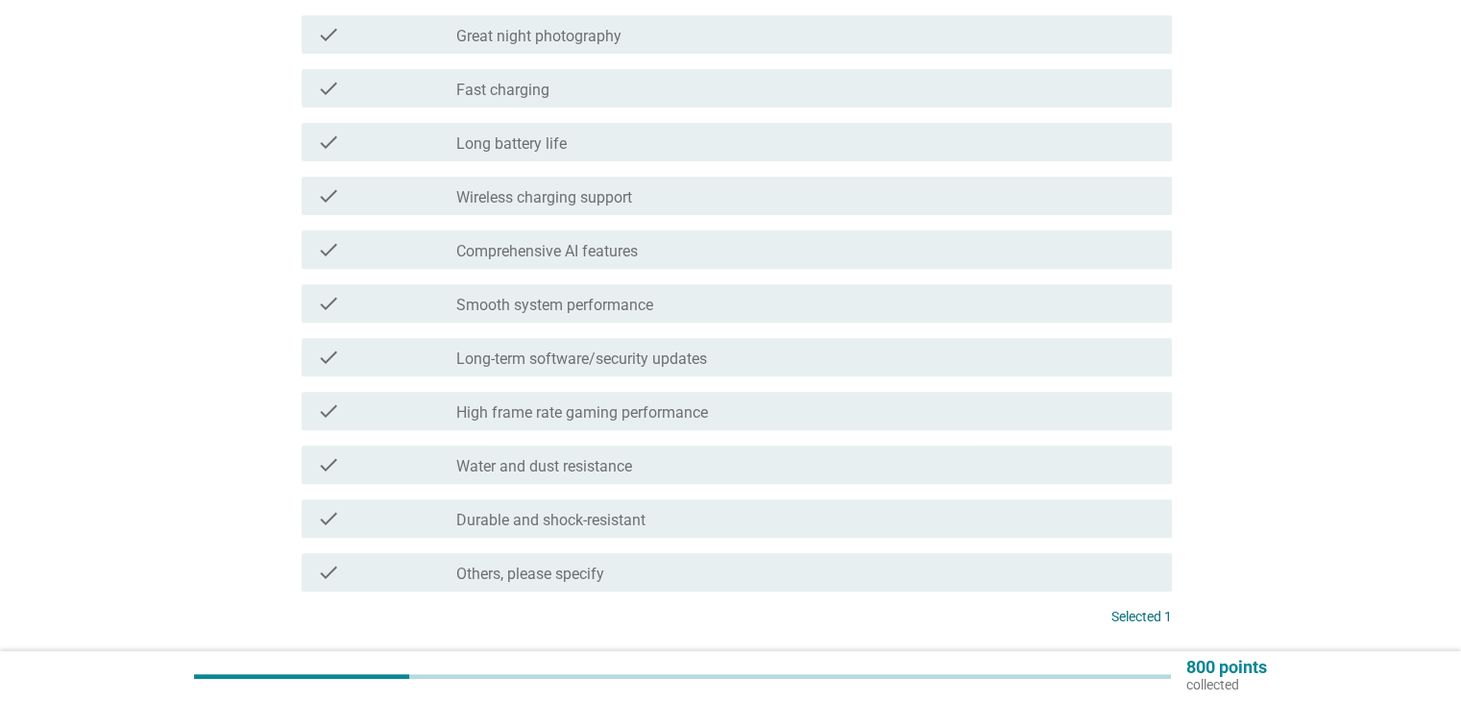
scroll to position [673, 0]
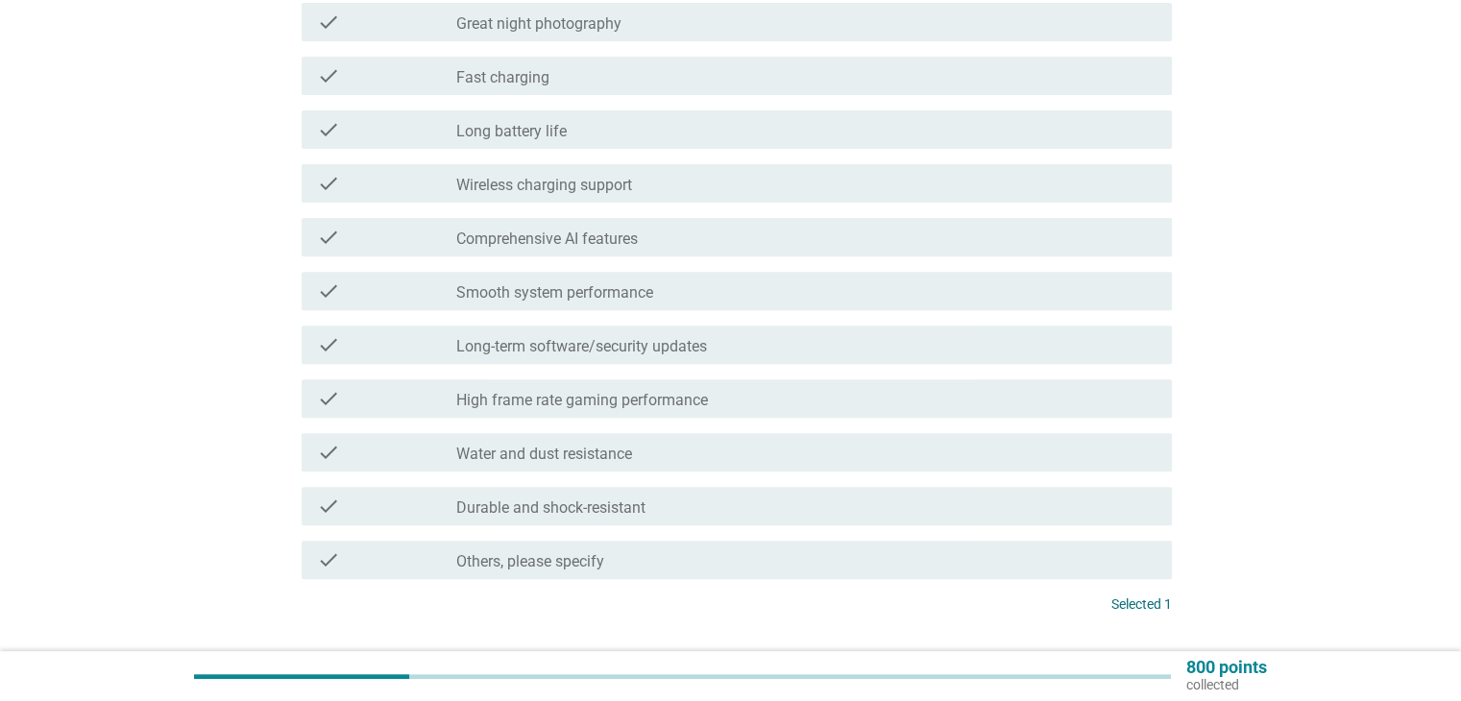
click at [597, 350] on label "Long-term software/security updates" at bounding box center [581, 346] width 251 height 19
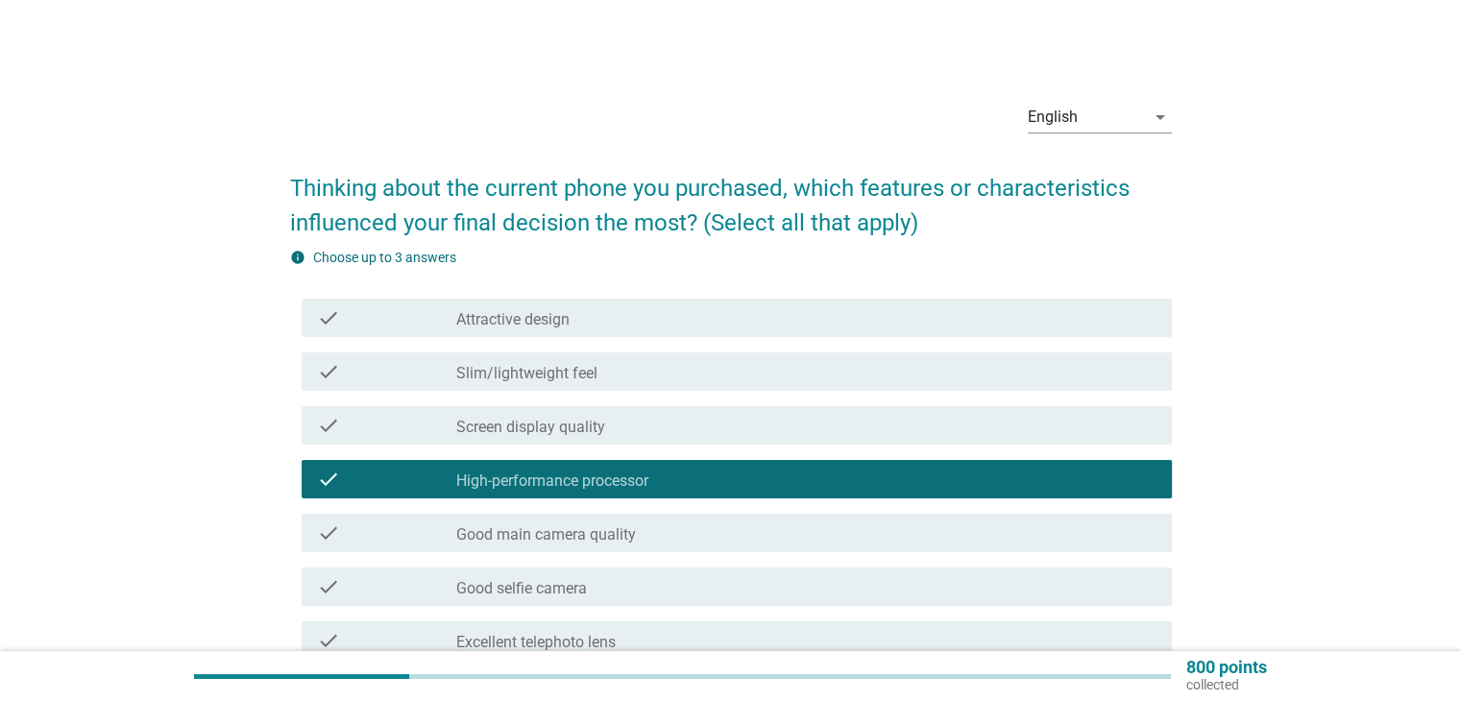
scroll to position [96, 0]
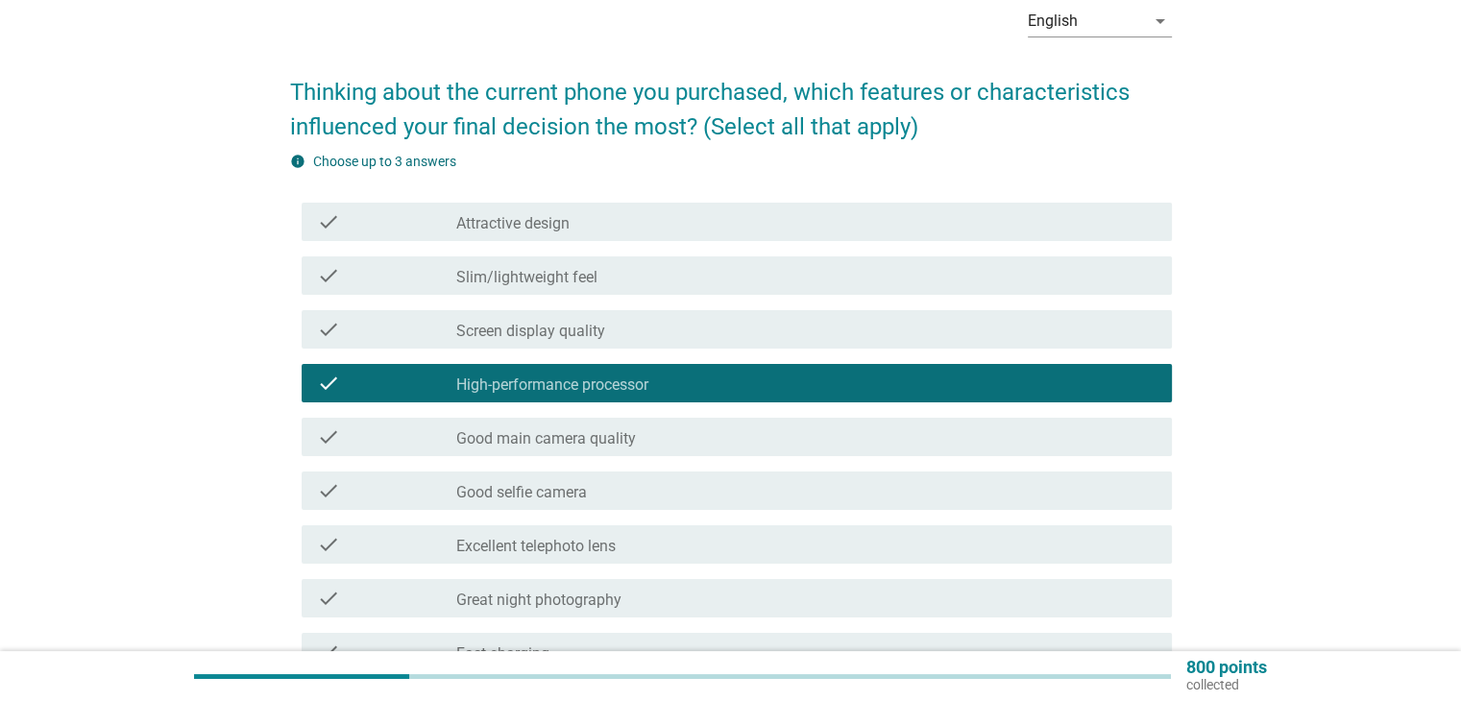
click at [573, 224] on div "check_box_outline_blank Attractive design" at bounding box center [805, 221] width 699 height 23
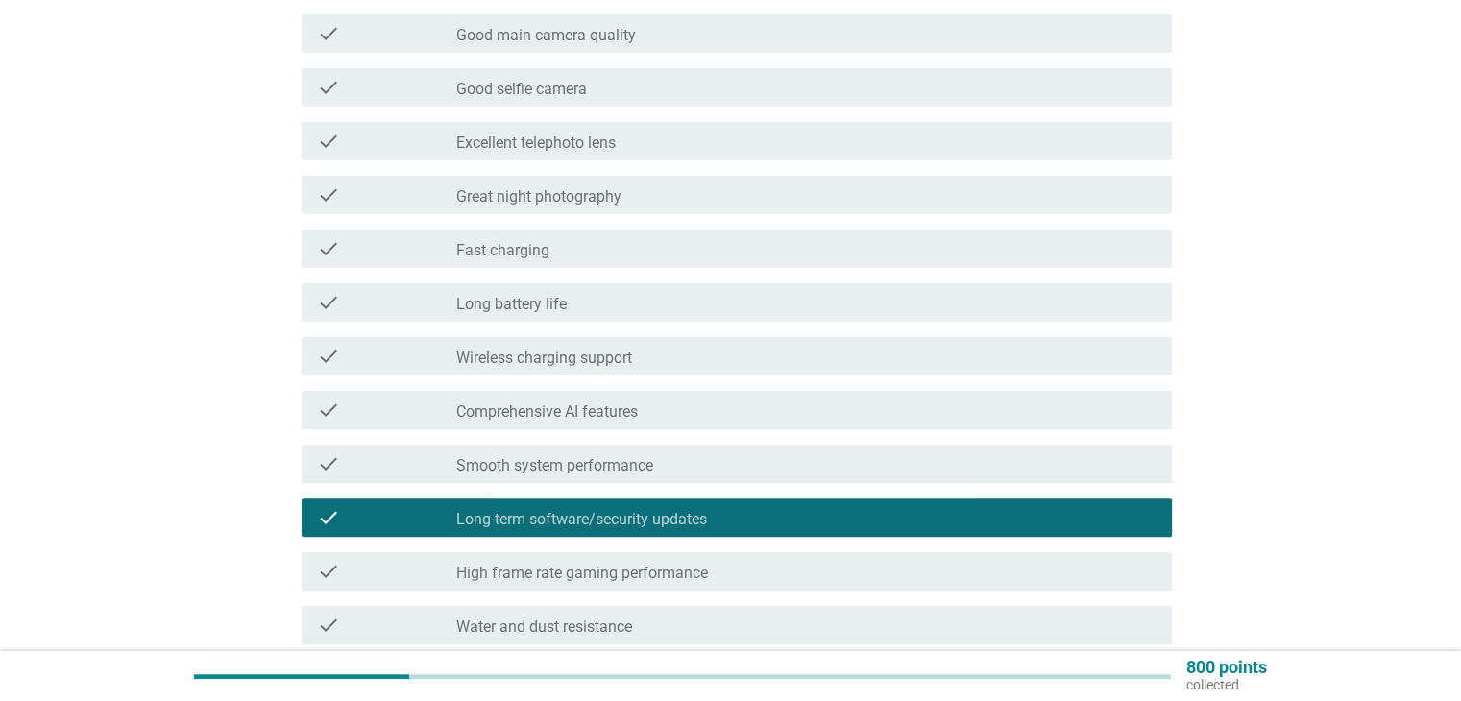
scroll to position [769, 0]
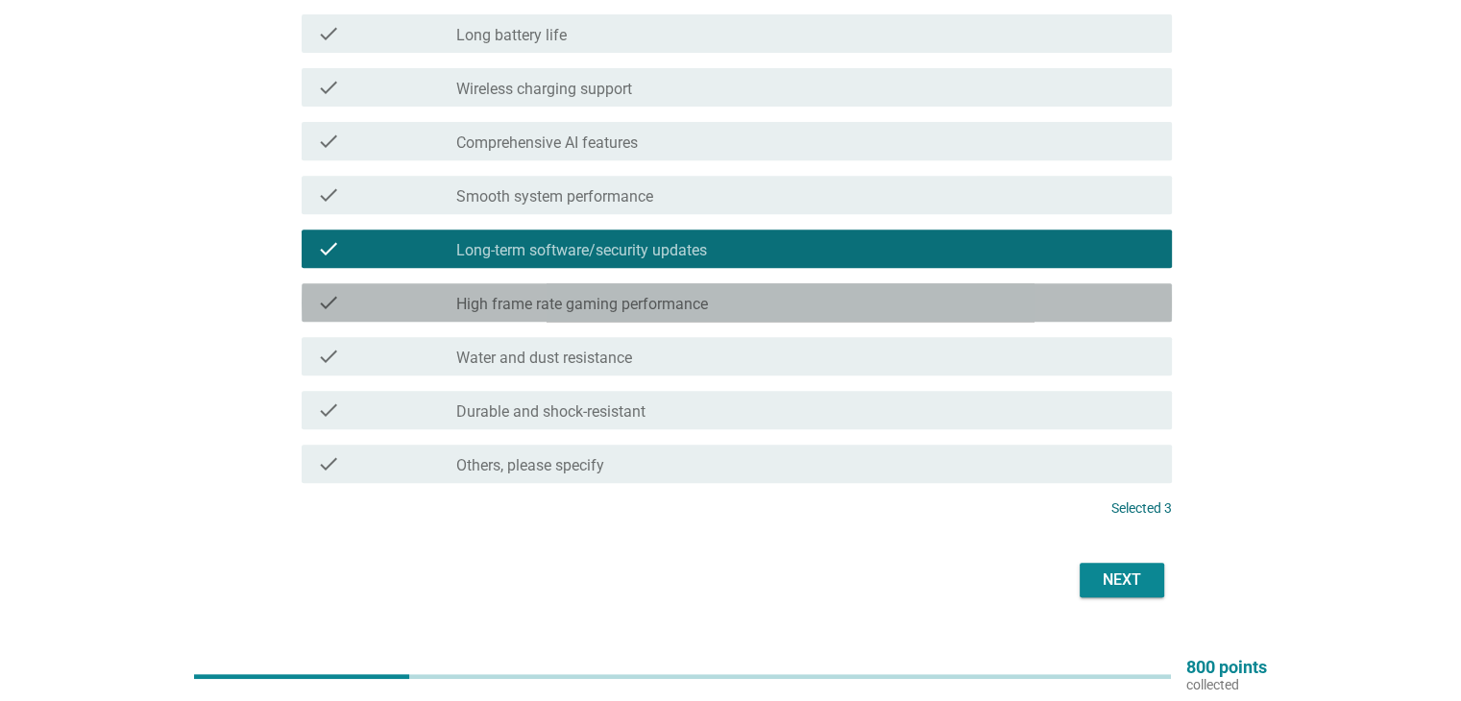
click at [607, 319] on div "check check_box_outline_blank High frame rate gaming performance" at bounding box center [737, 302] width 870 height 38
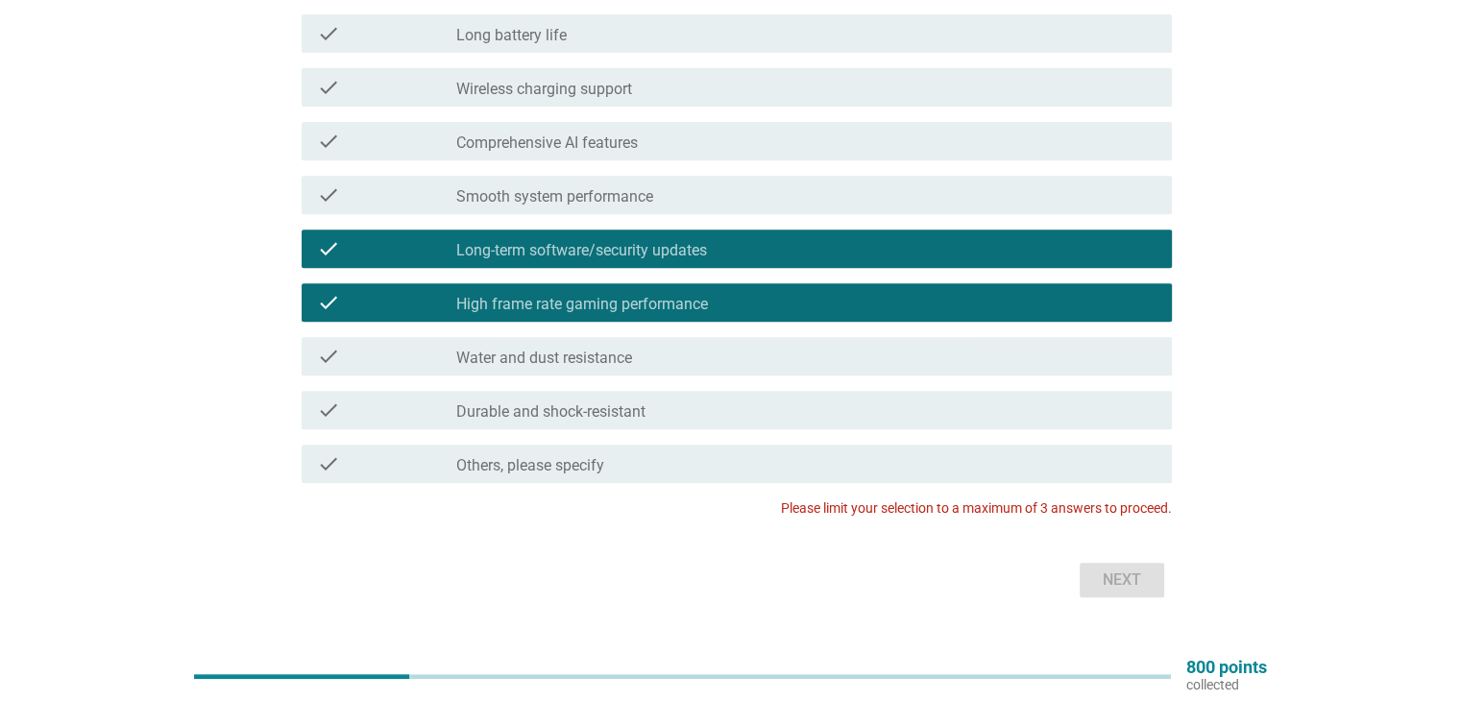
click at [613, 301] on label "High frame rate gaming performance" at bounding box center [582, 304] width 252 height 19
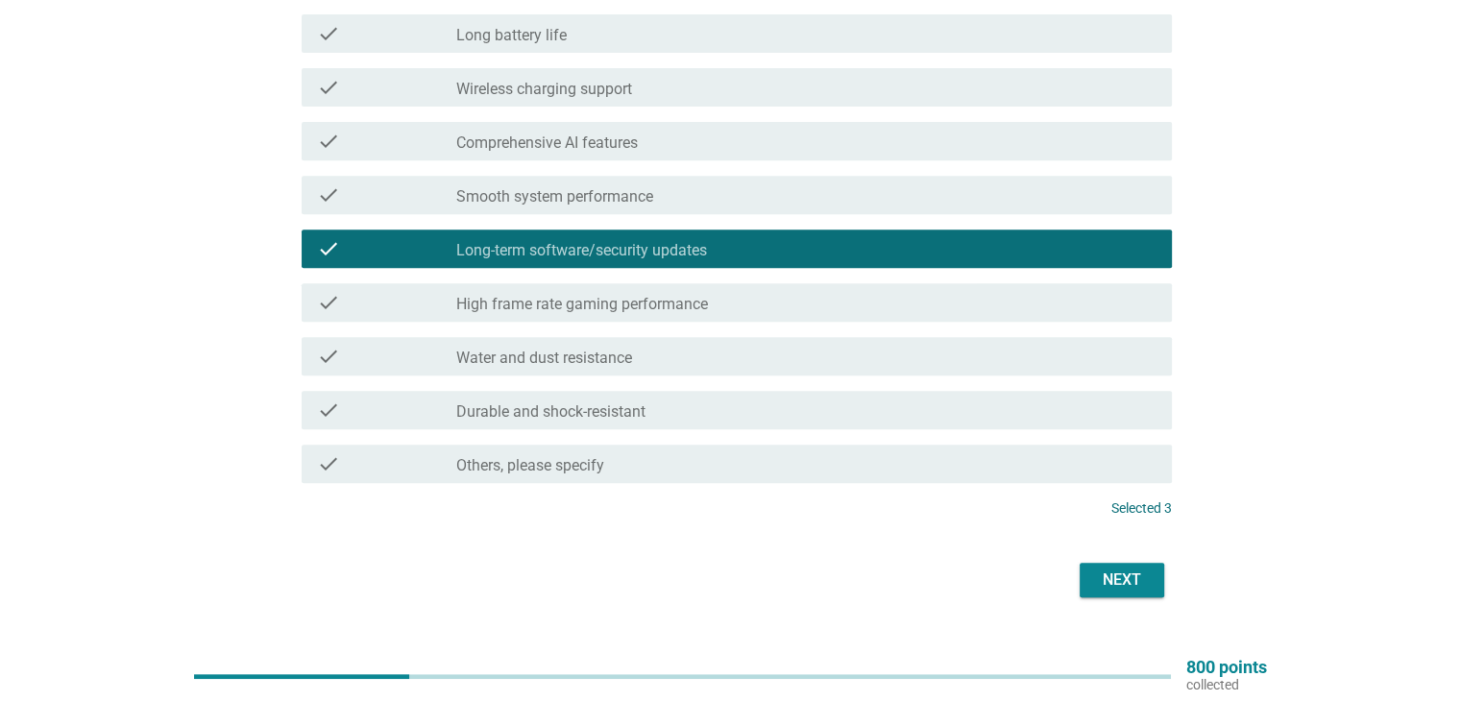
click at [1149, 595] on button "Next" at bounding box center [1122, 580] width 85 height 35
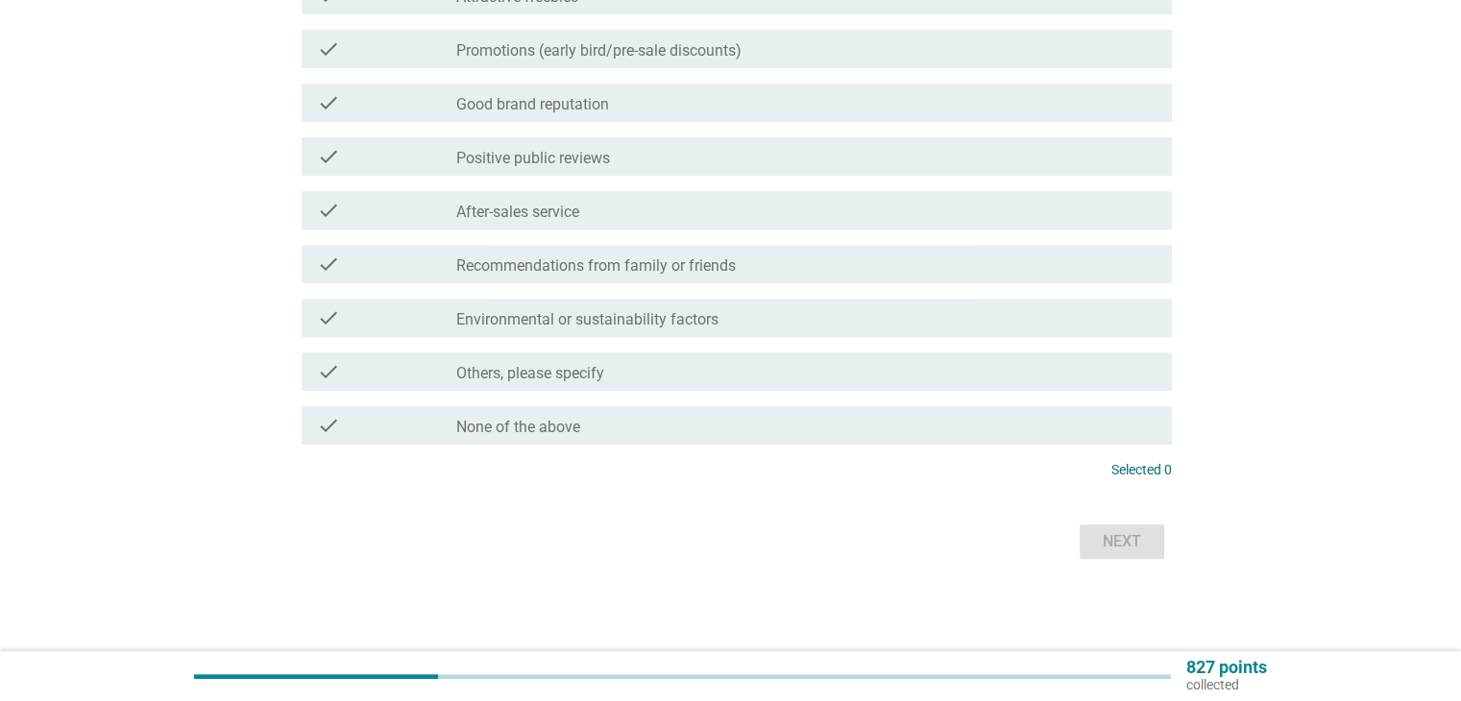
scroll to position [0, 0]
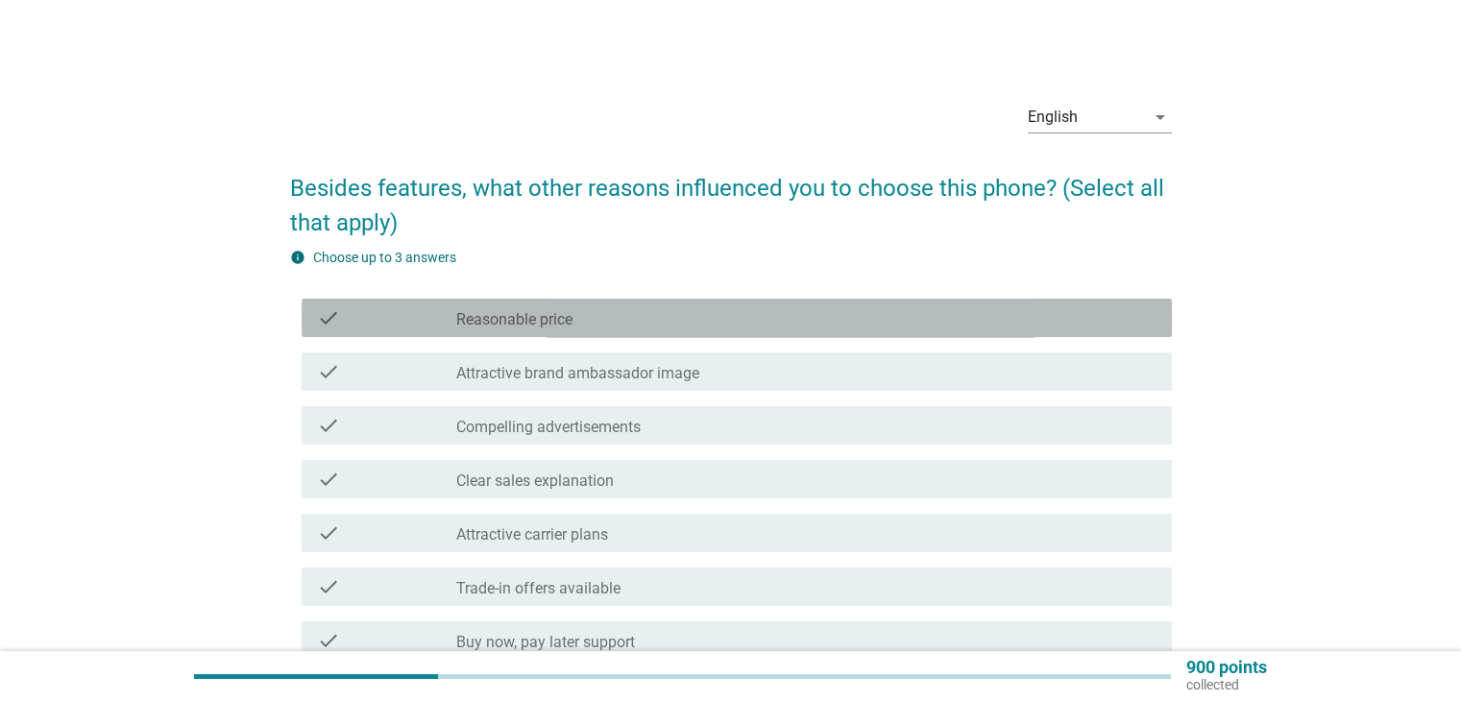
click at [642, 313] on div "check_box_outline_blank Reasonable price" at bounding box center [805, 317] width 699 height 23
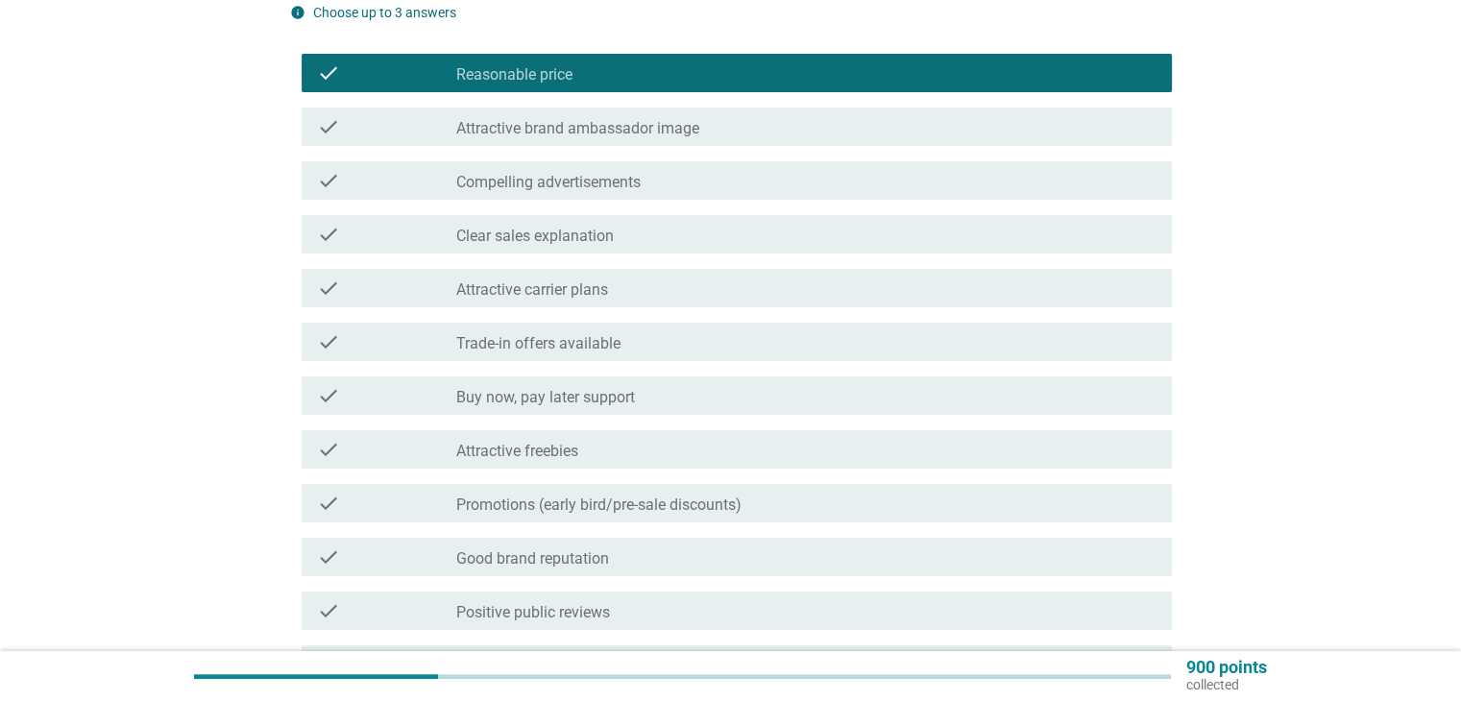
scroll to position [288, 0]
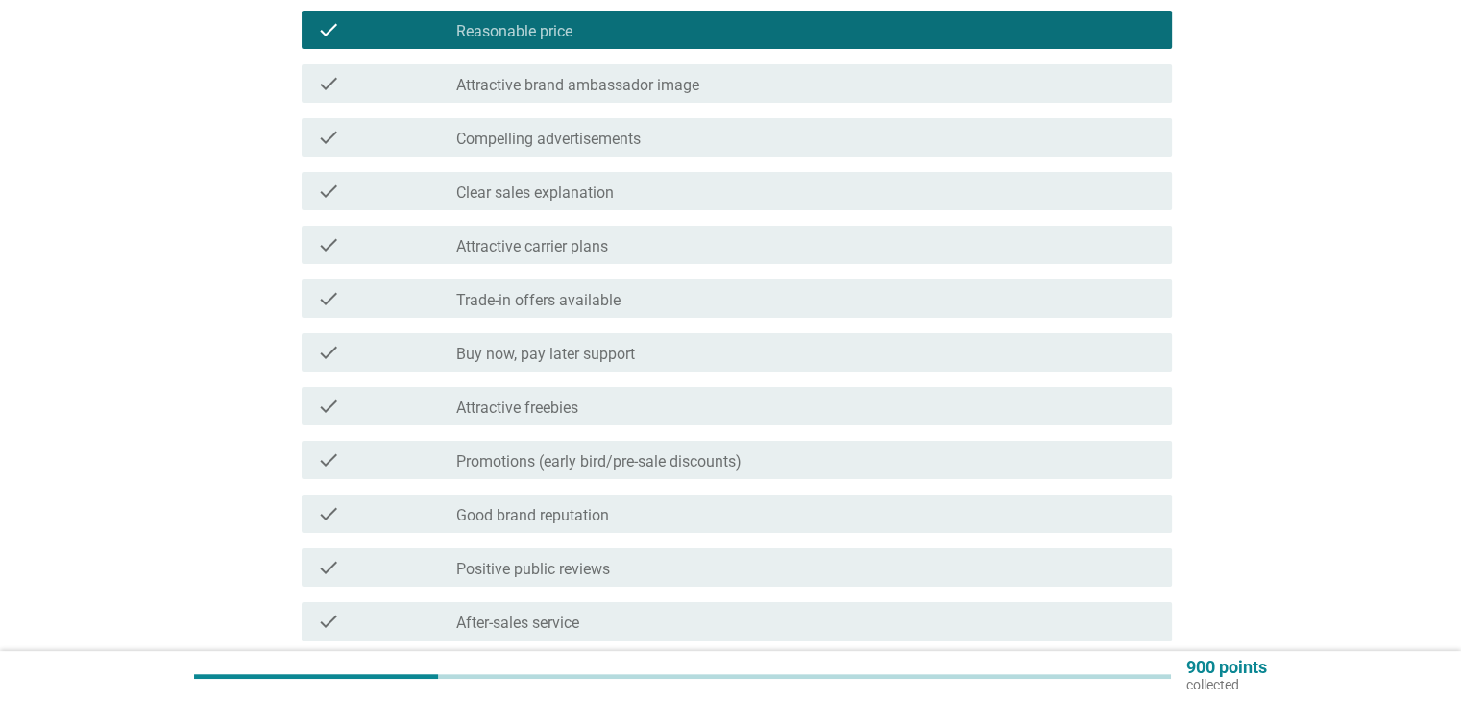
click at [620, 462] on label "Promotions (early bird/pre-sale discounts)" at bounding box center [598, 462] width 285 height 19
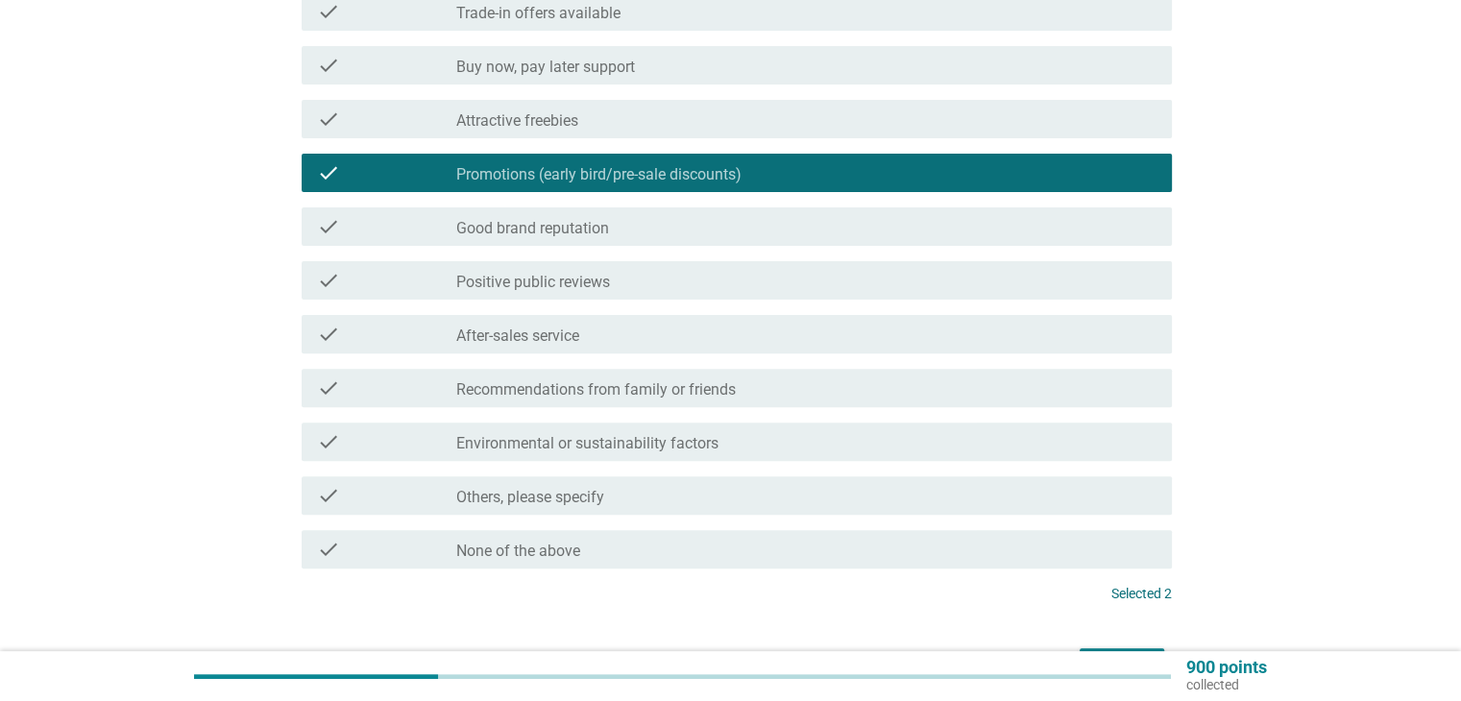
scroll to position [576, 0]
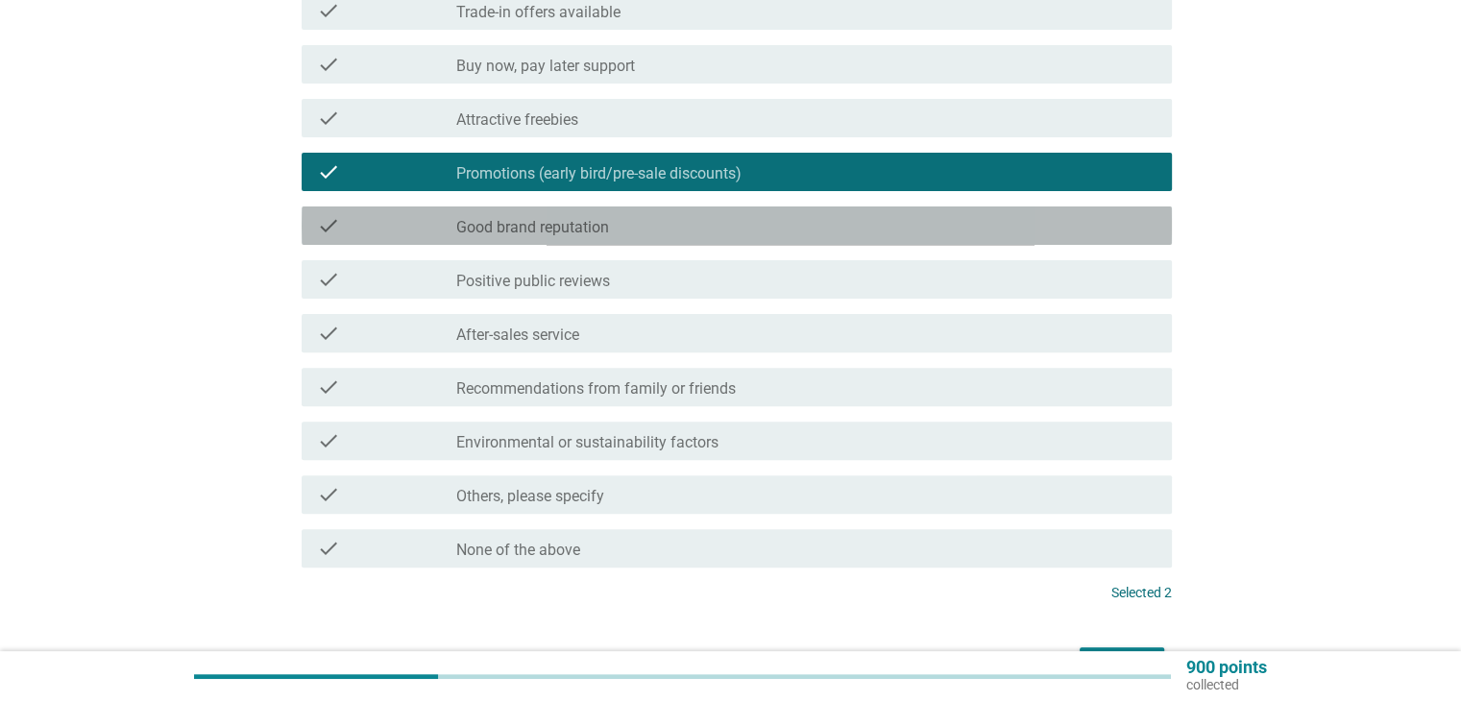
click at [589, 216] on div "check_box_outline_blank Good brand reputation" at bounding box center [805, 225] width 699 height 23
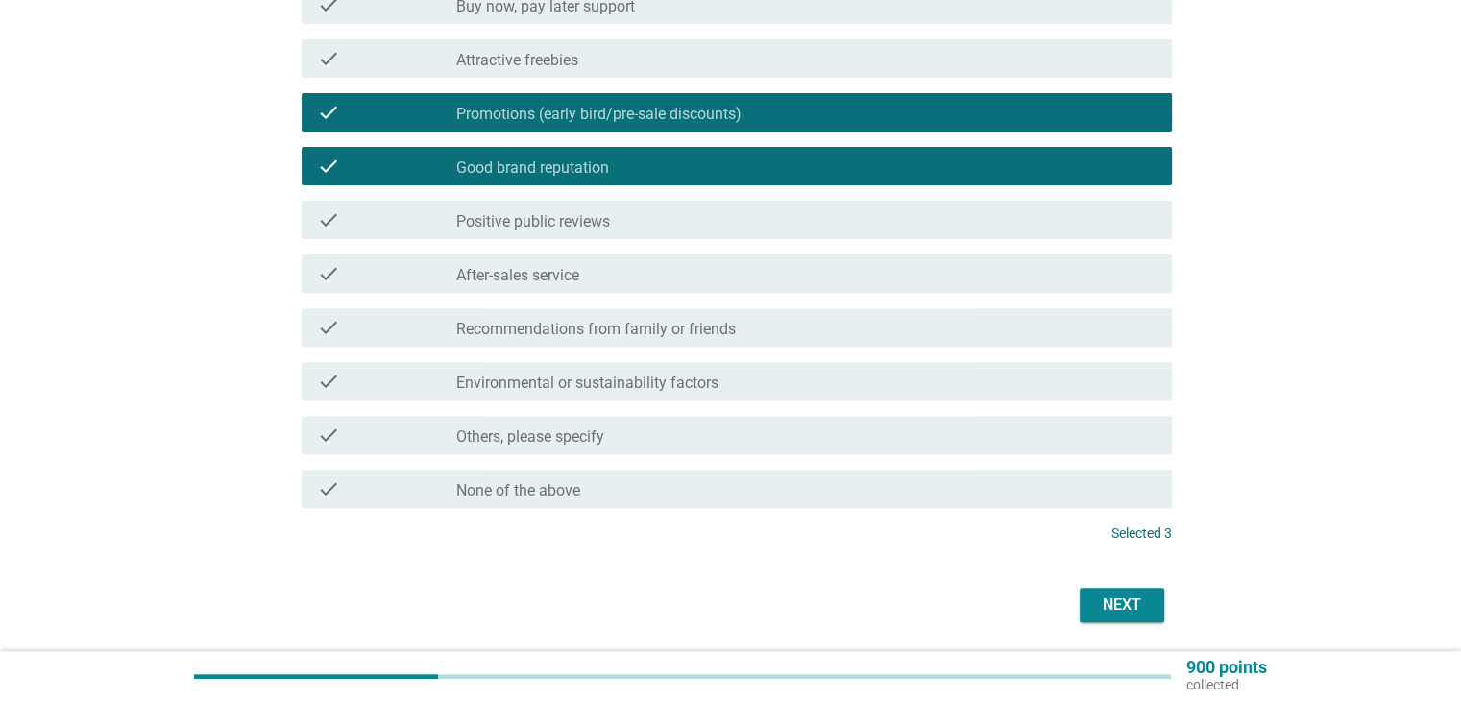
scroll to position [699, 0]
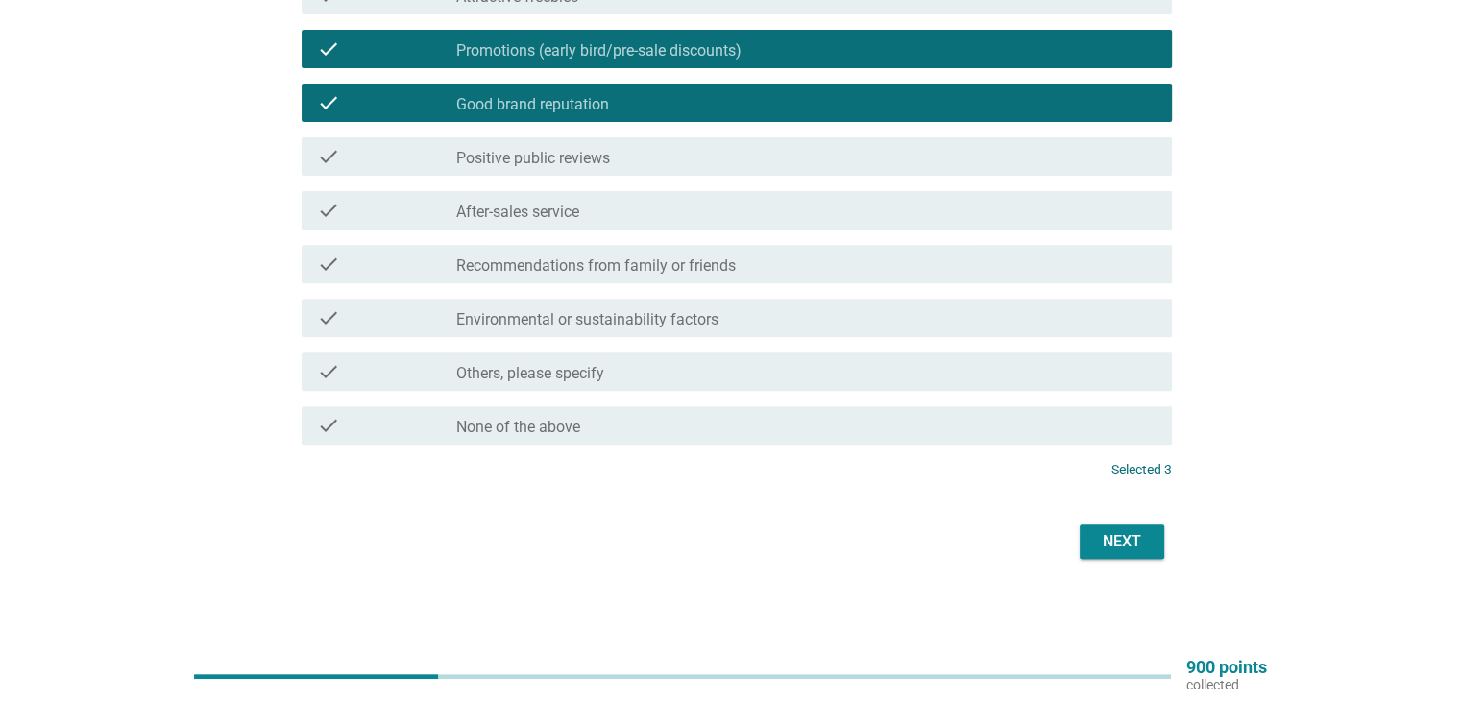
click at [1114, 543] on div "Next" at bounding box center [1122, 541] width 54 height 23
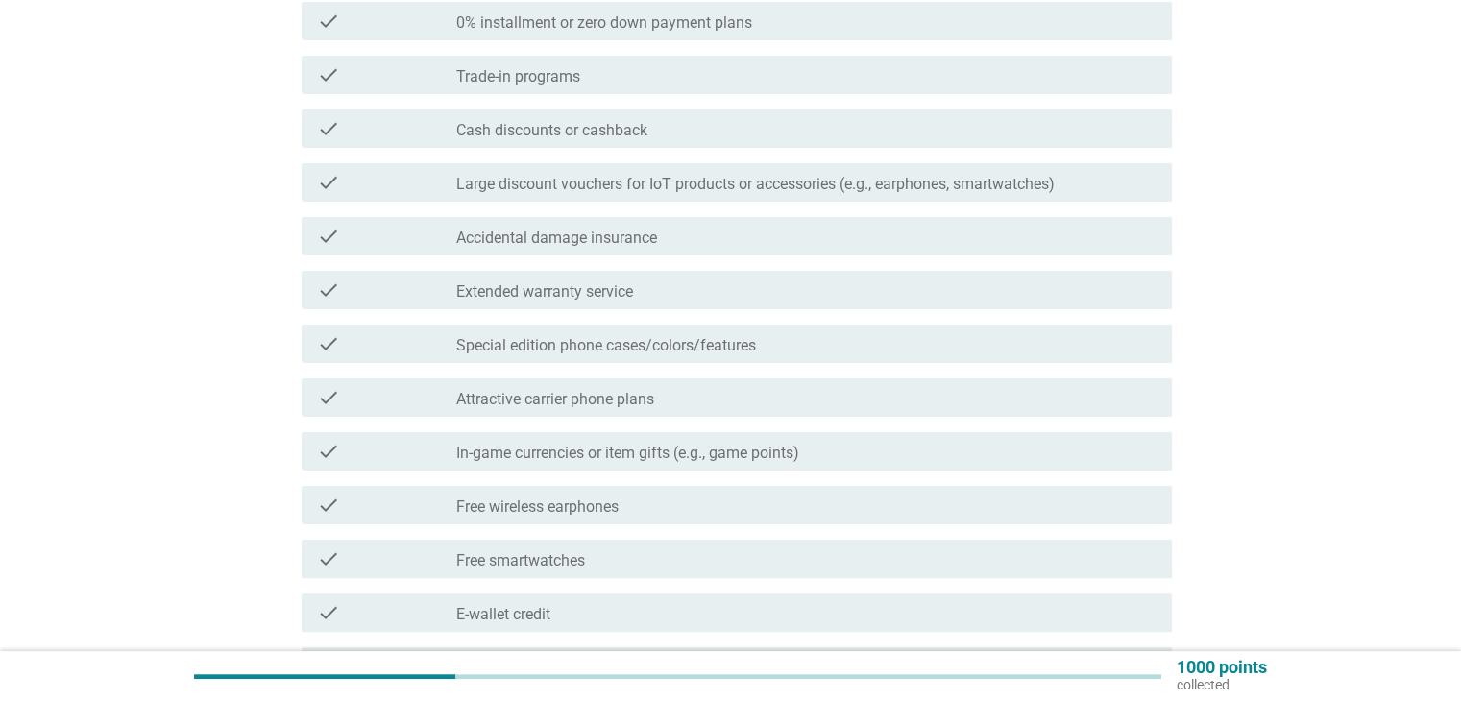
scroll to position [384, 0]
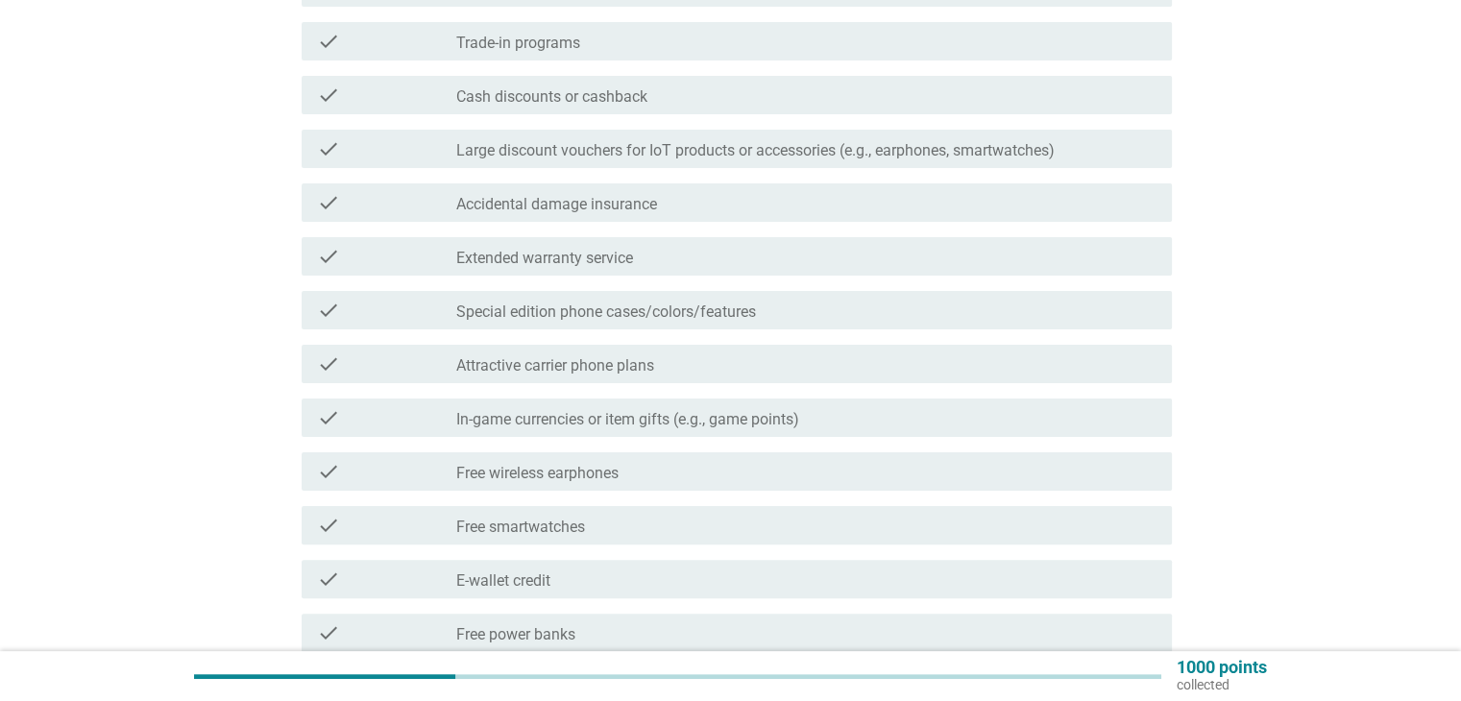
click at [596, 524] on div "check_box_outline_blank Free smartwatches" at bounding box center [805, 525] width 699 height 23
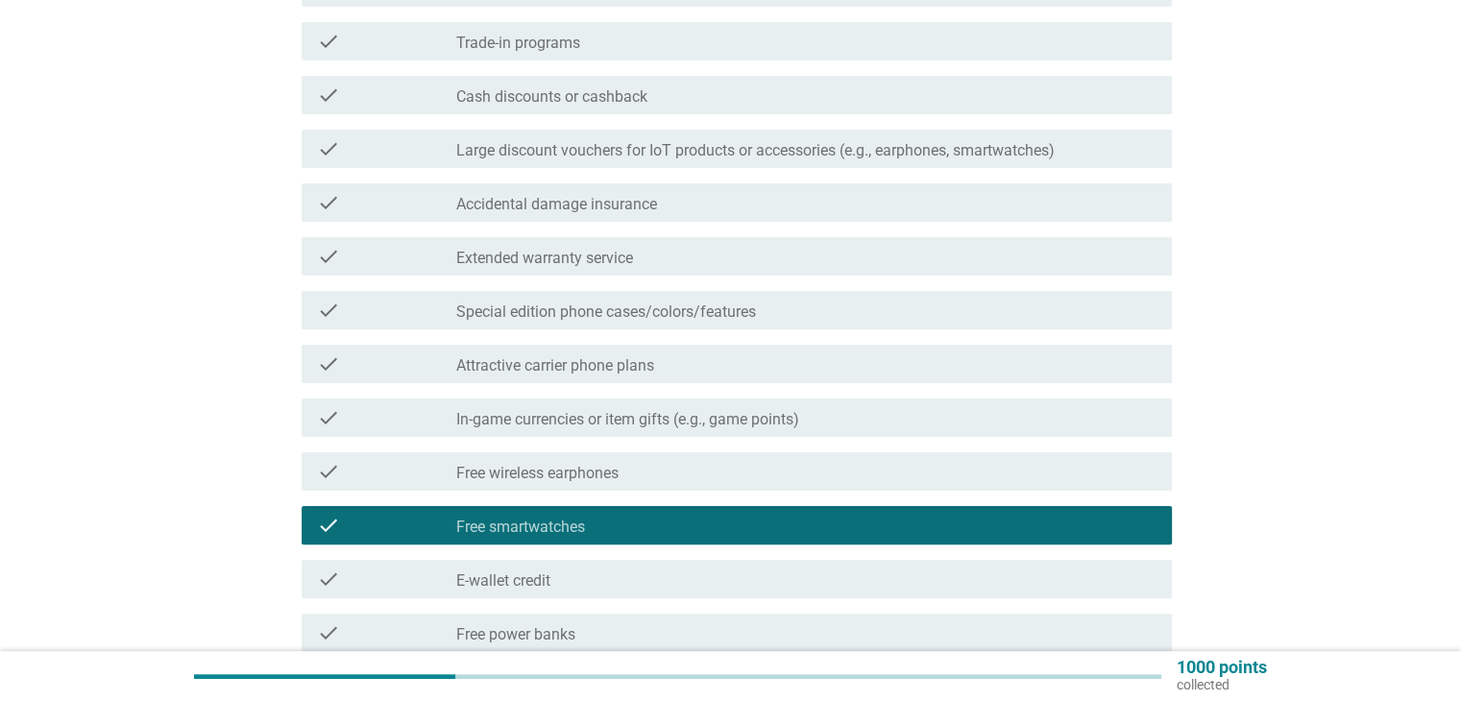
click at [571, 581] on div "check_box_outline_blank E-wallet credit" at bounding box center [805, 579] width 699 height 23
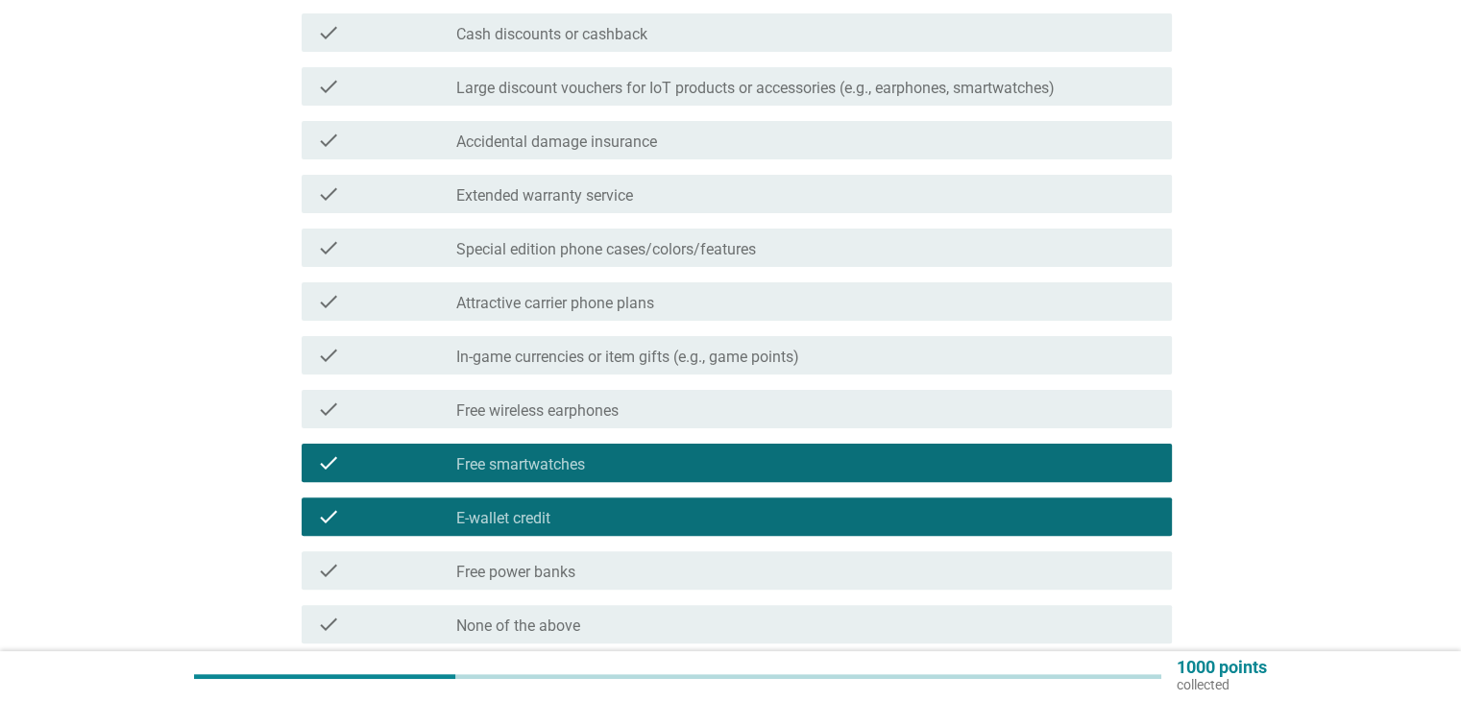
scroll to position [480, 0]
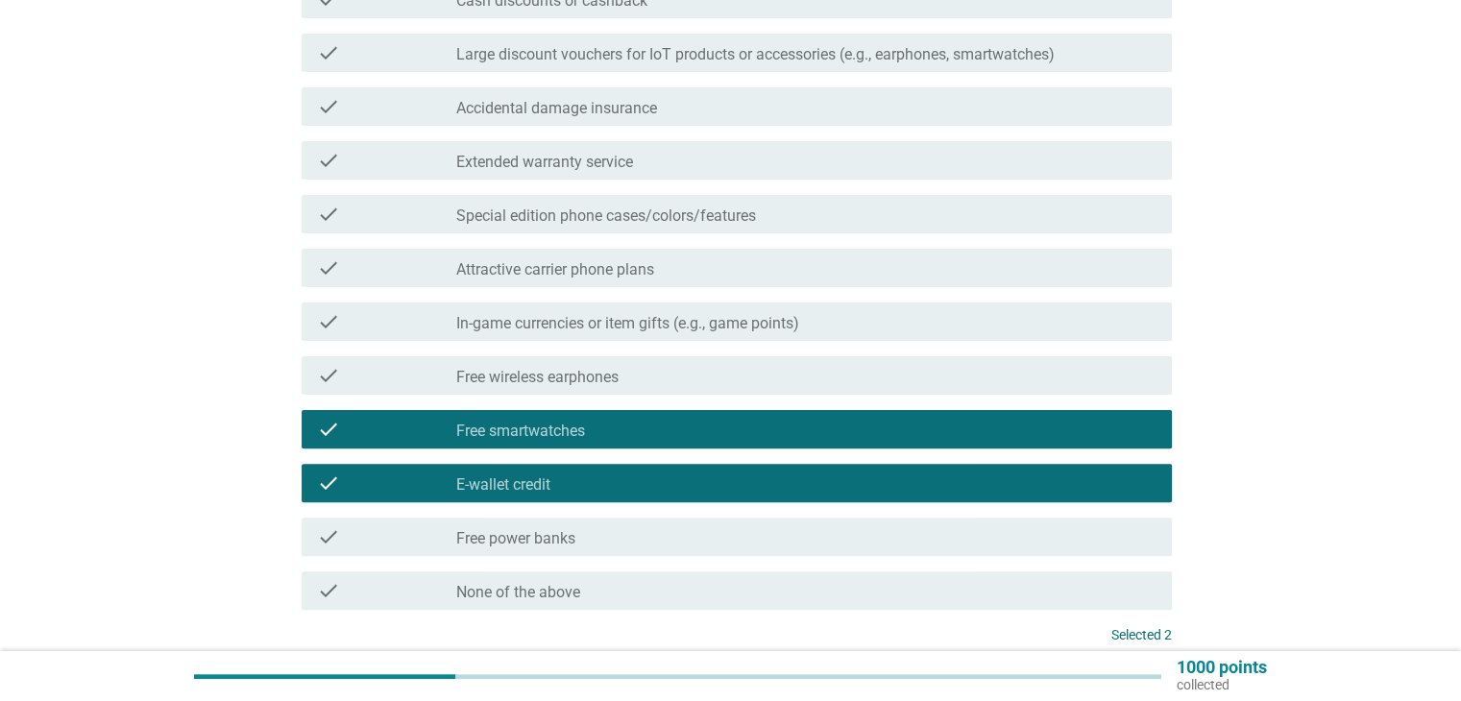
click at [607, 378] on label "Free wireless earphones" at bounding box center [537, 377] width 162 height 19
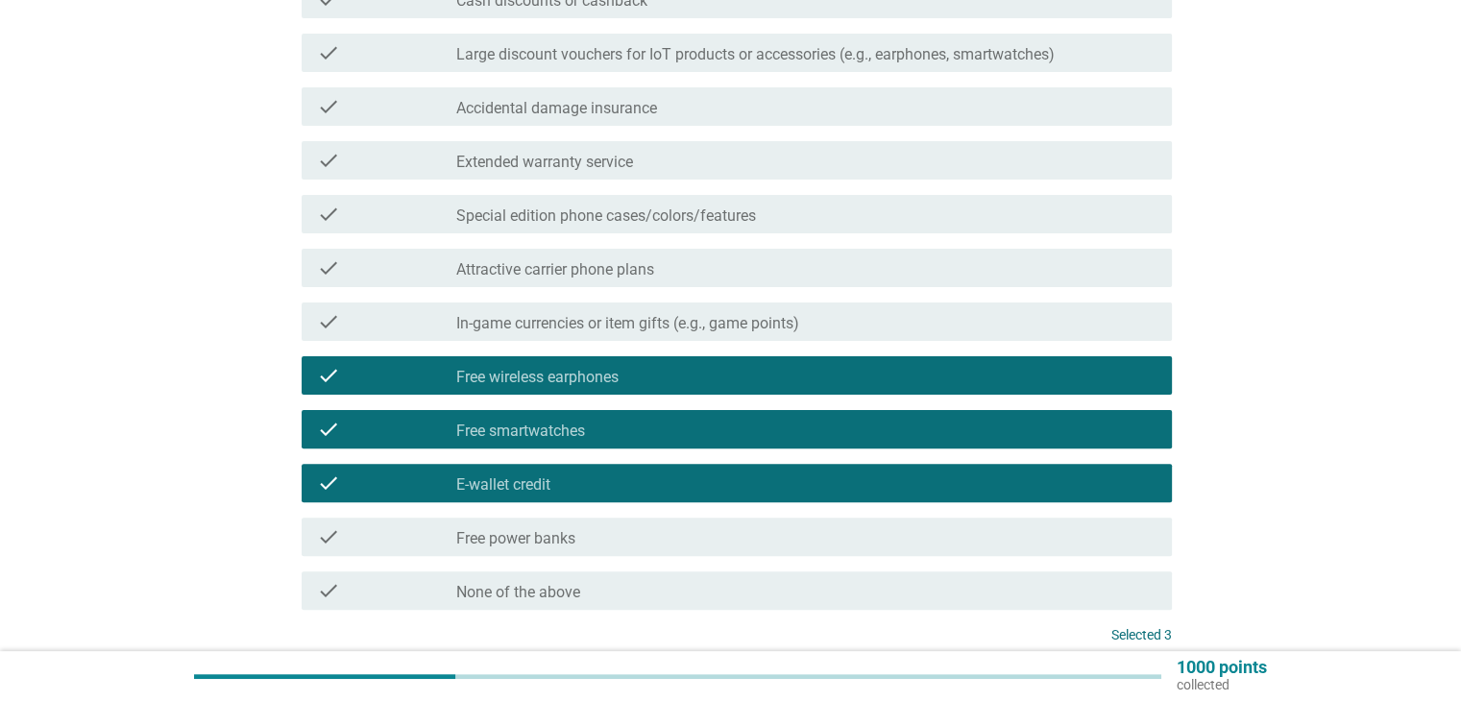
click at [621, 165] on label "Extended warranty service" at bounding box center [544, 162] width 177 height 19
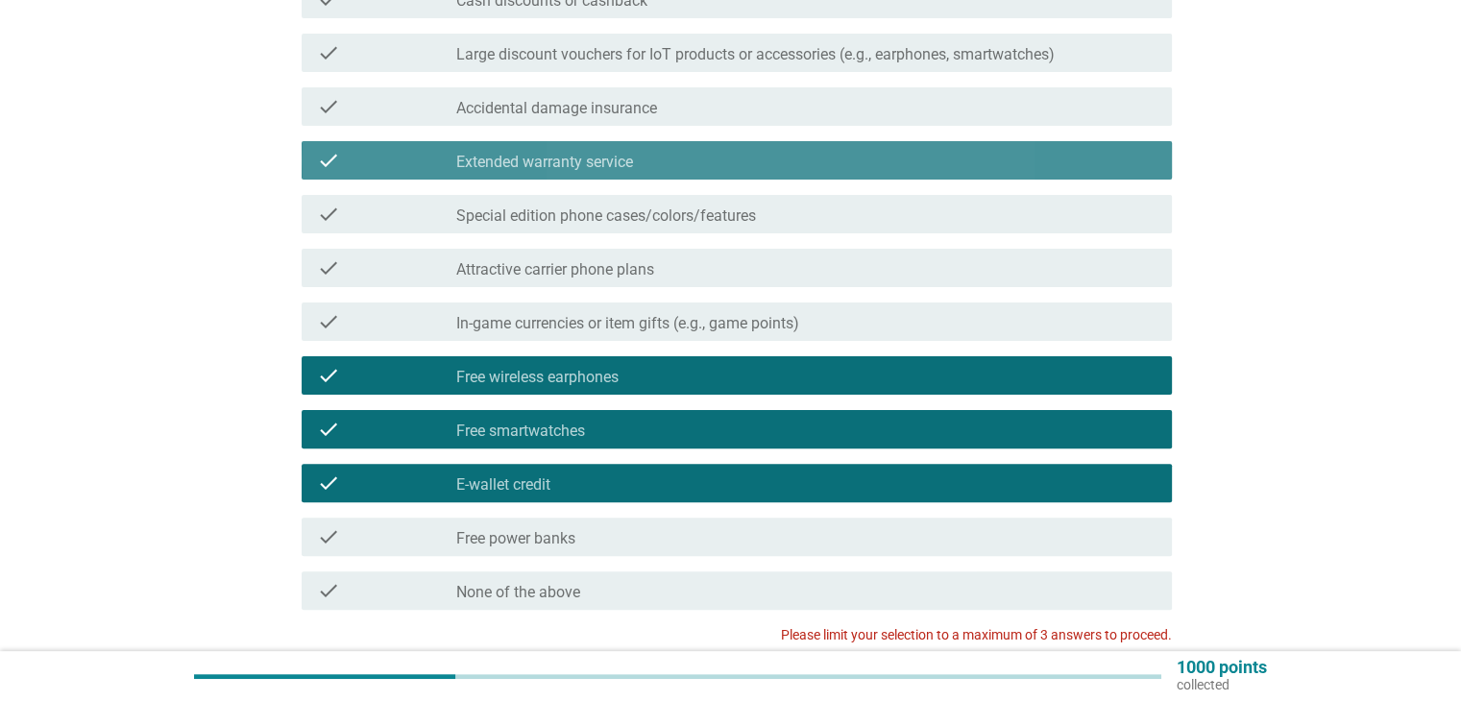
click at [649, 163] on div "check_box Extended warranty service" at bounding box center [805, 160] width 699 height 23
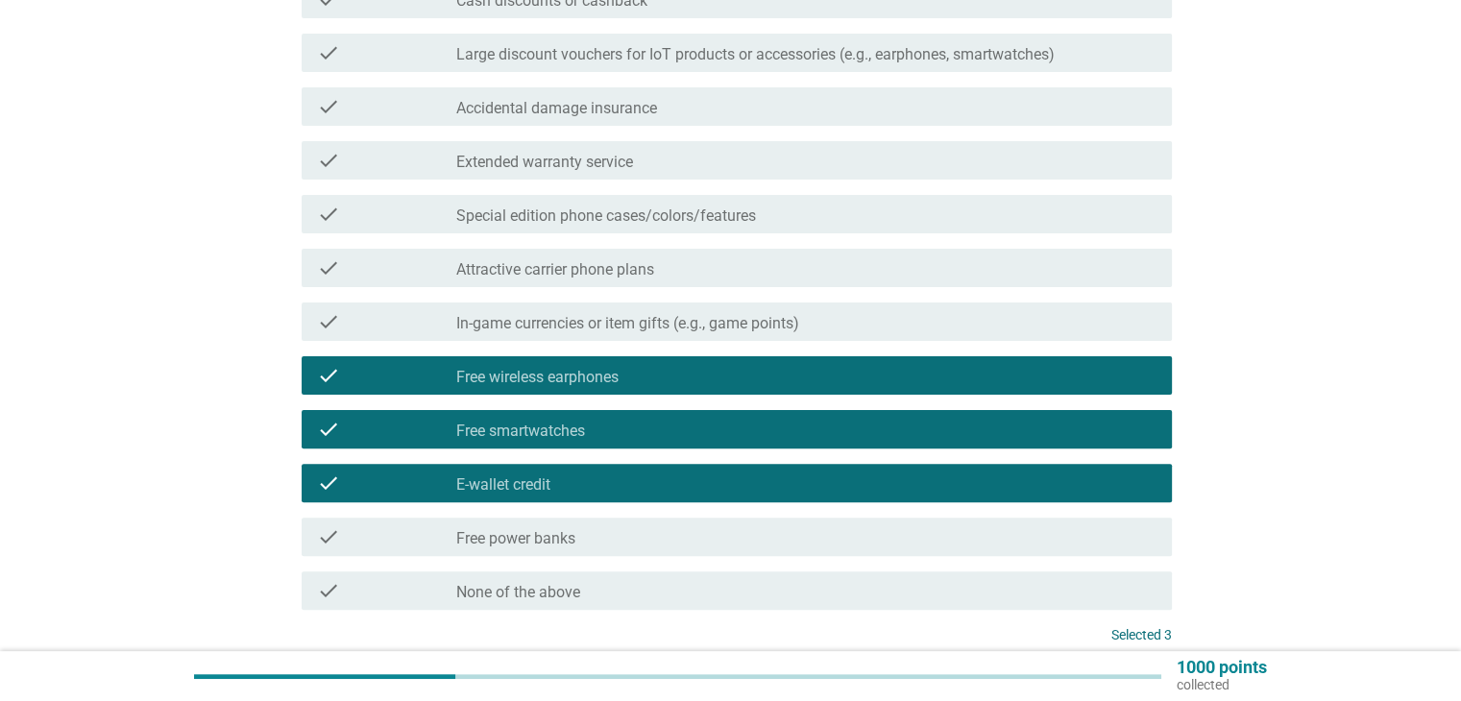
scroll to position [646, 0]
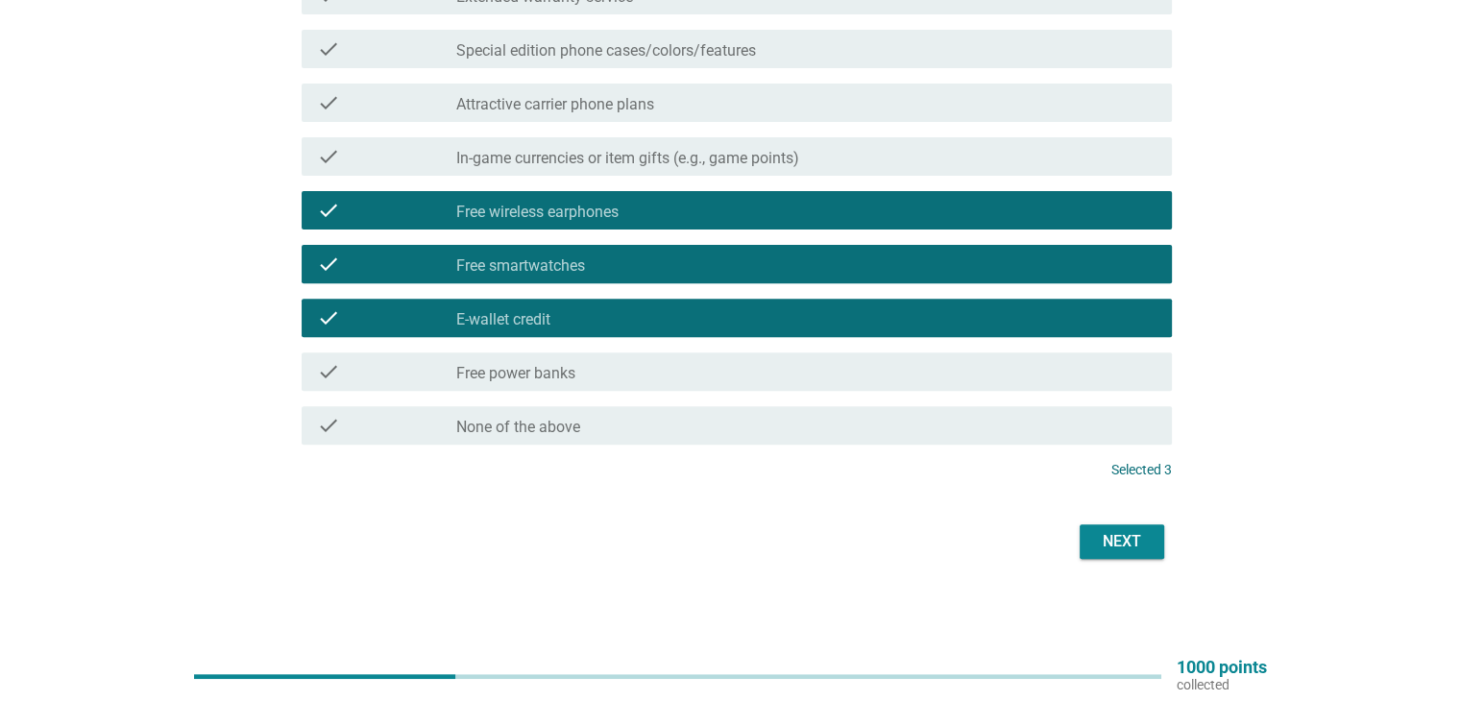
click at [1144, 543] on div "Next" at bounding box center [1122, 541] width 54 height 23
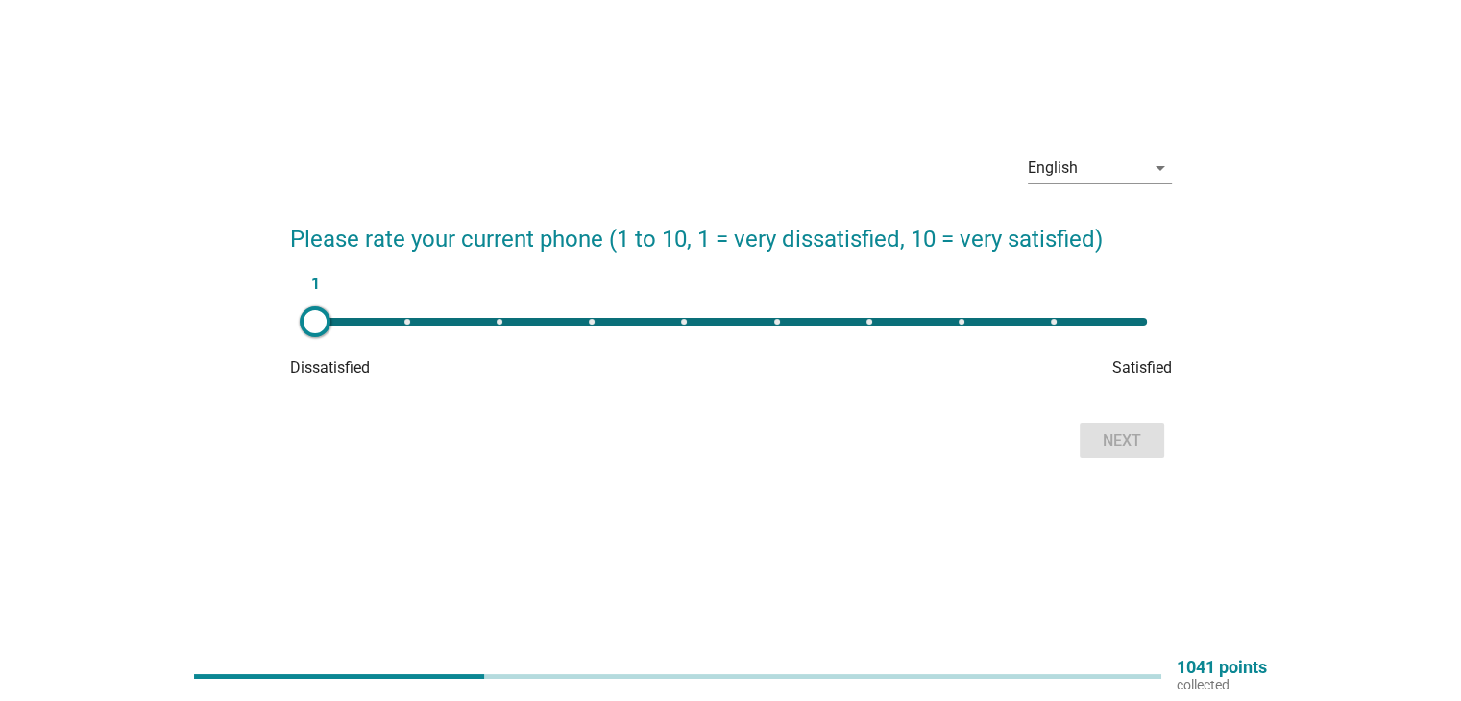
scroll to position [0, 0]
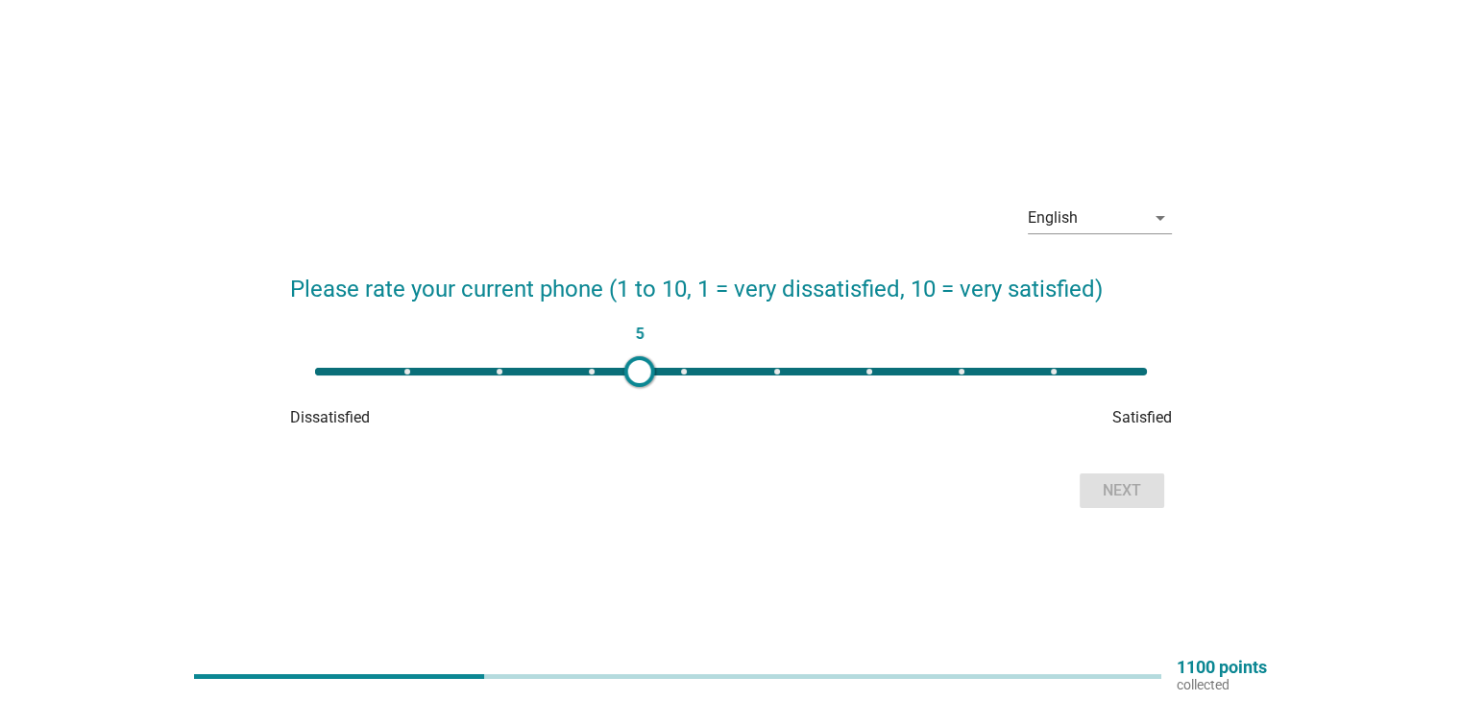
type input "6"
drag, startPoint x: 318, startPoint y: 366, endPoint x: 768, endPoint y: 428, distance: 453.8
click at [768, 428] on div "6 Dissatisfied Satisfied" at bounding box center [731, 391] width 882 height 77
click at [1095, 494] on div "Next" at bounding box center [1122, 490] width 54 height 23
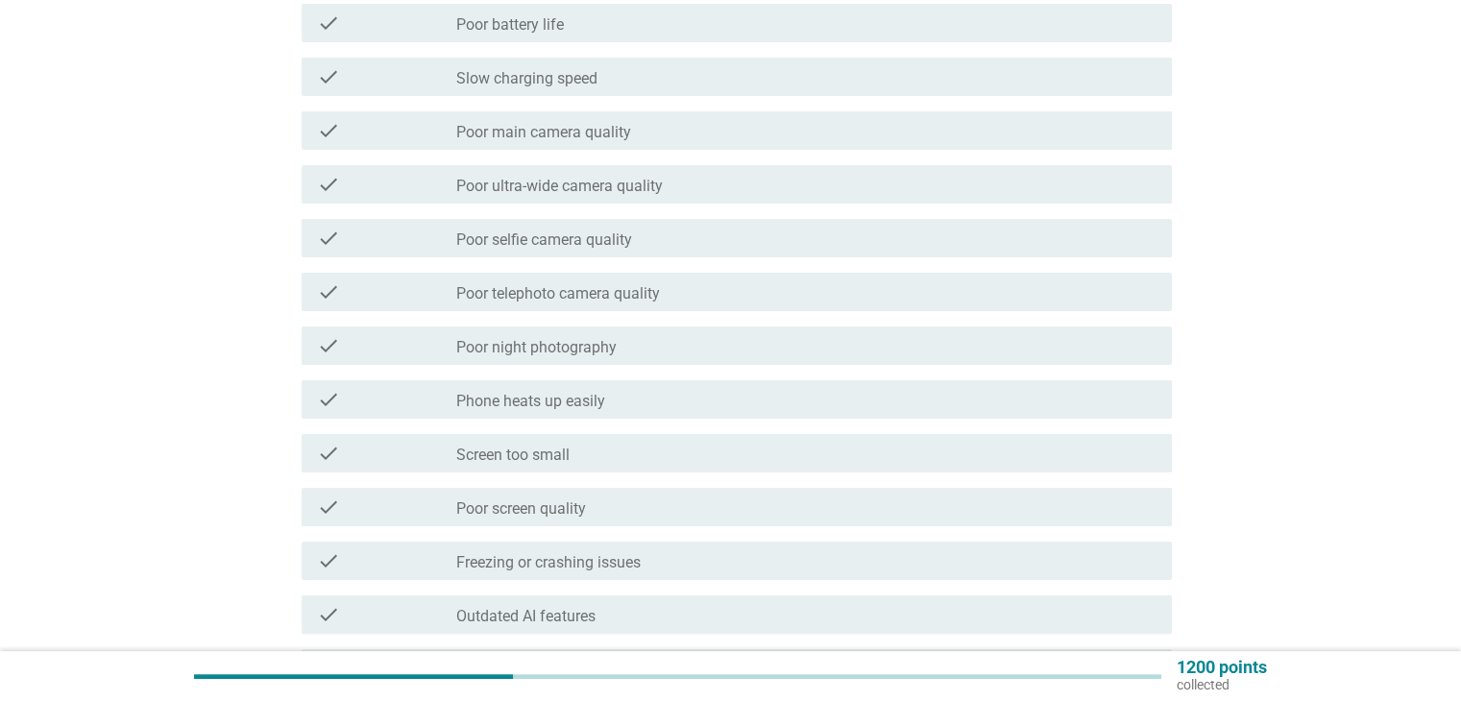
scroll to position [281, 0]
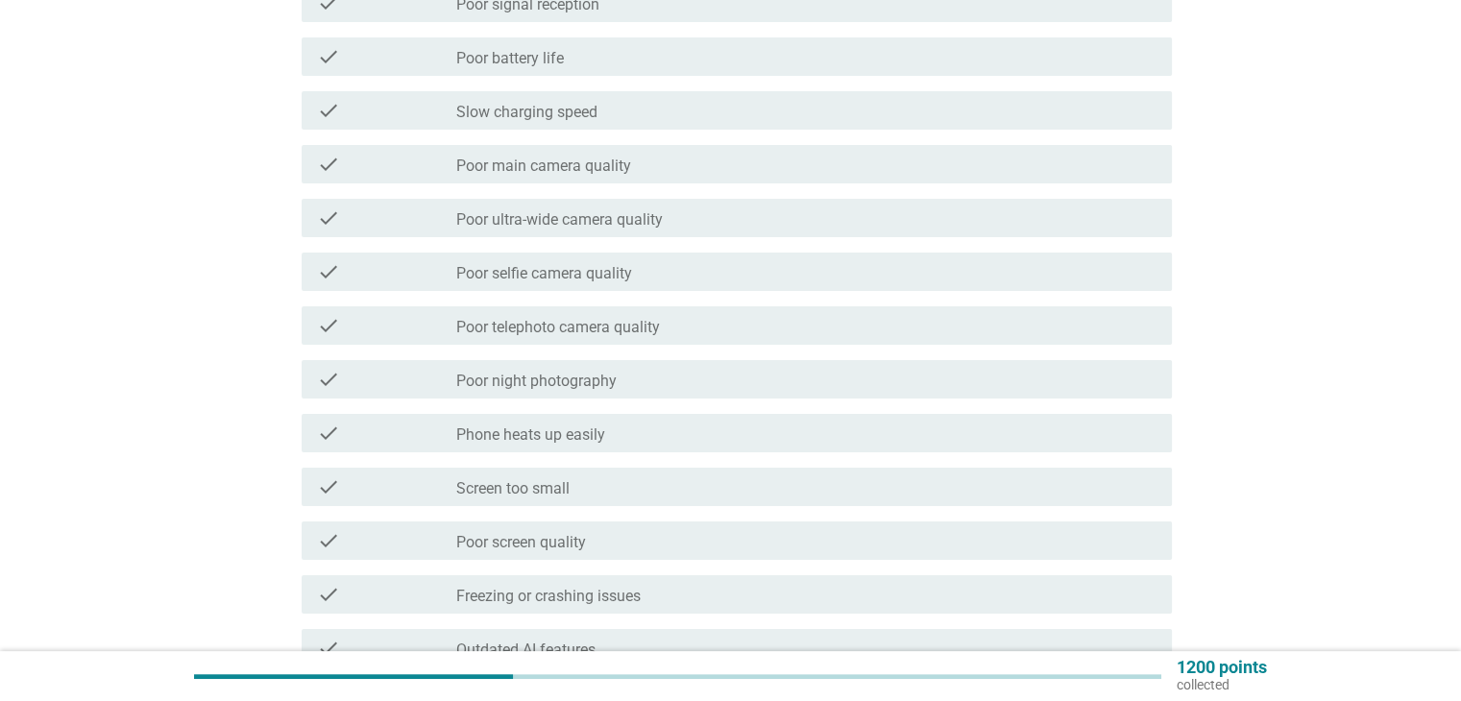
click at [626, 540] on div "check_box_outline_blank Poor screen quality" at bounding box center [805, 540] width 699 height 23
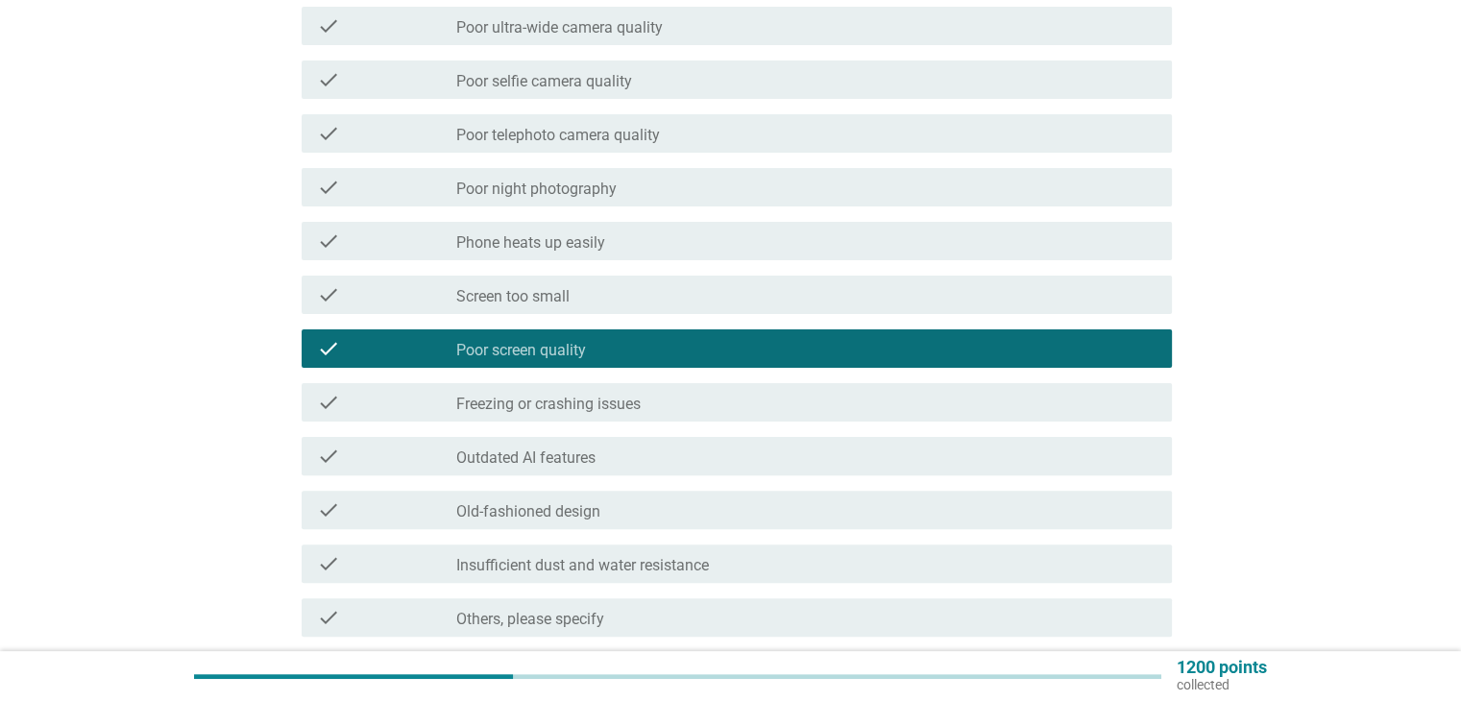
scroll to position [569, 0]
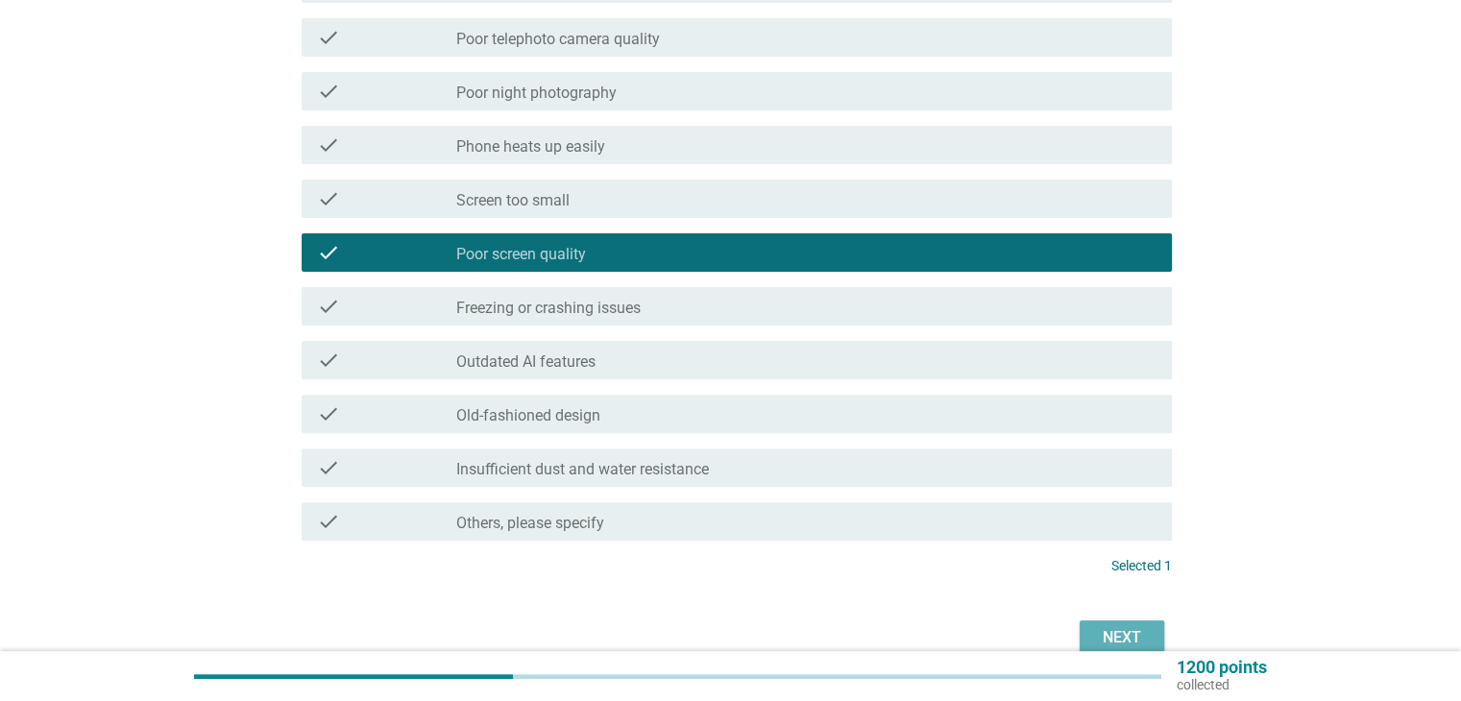
click at [1123, 624] on button "Next" at bounding box center [1122, 638] width 85 height 35
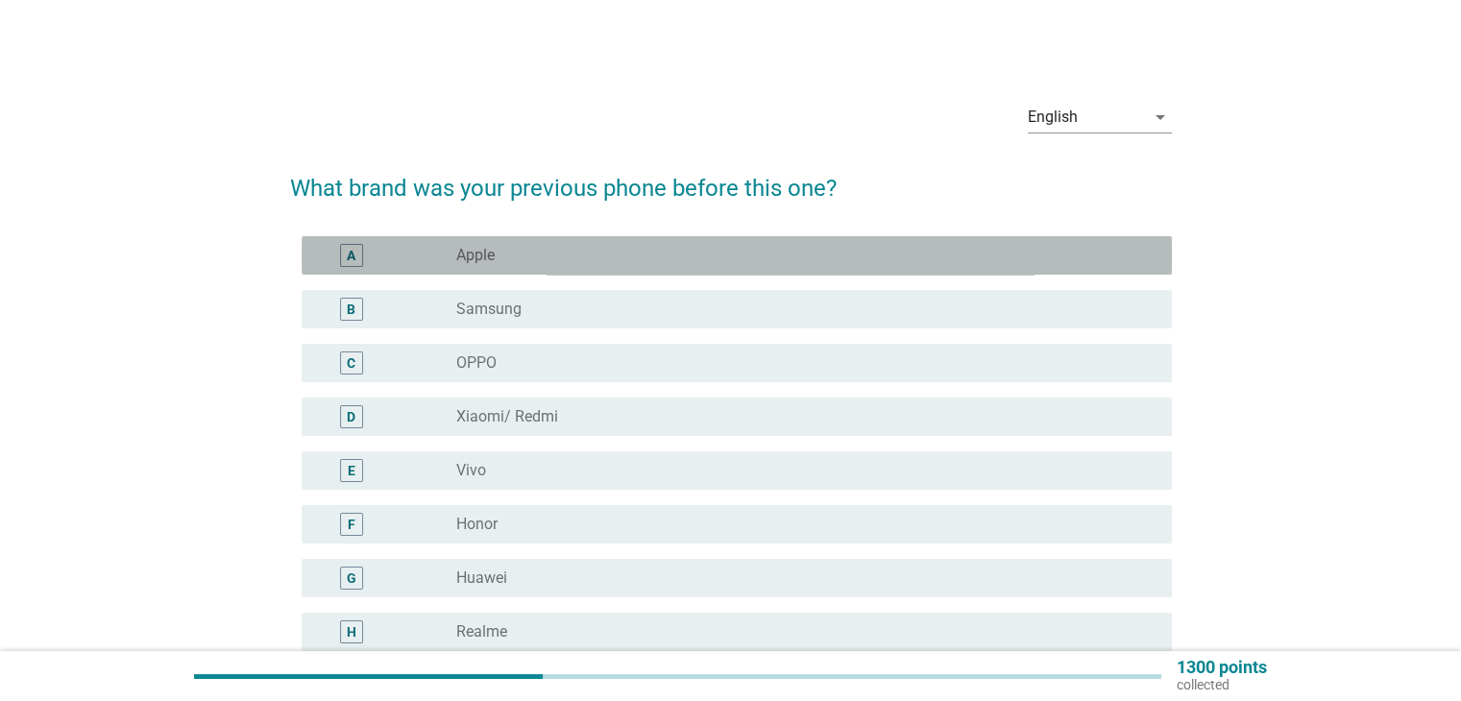
click at [601, 257] on div "radio_button_unchecked Apple" at bounding box center [798, 255] width 684 height 19
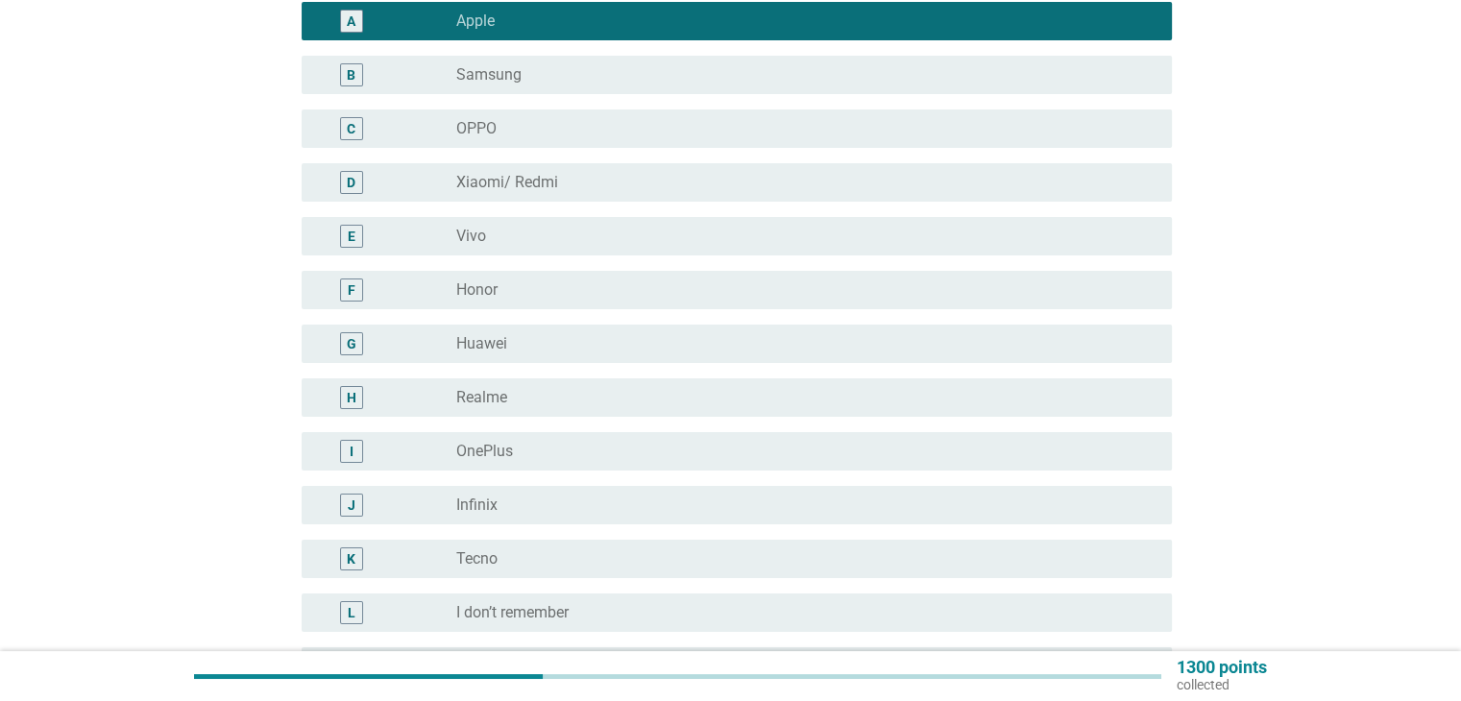
scroll to position [471, 0]
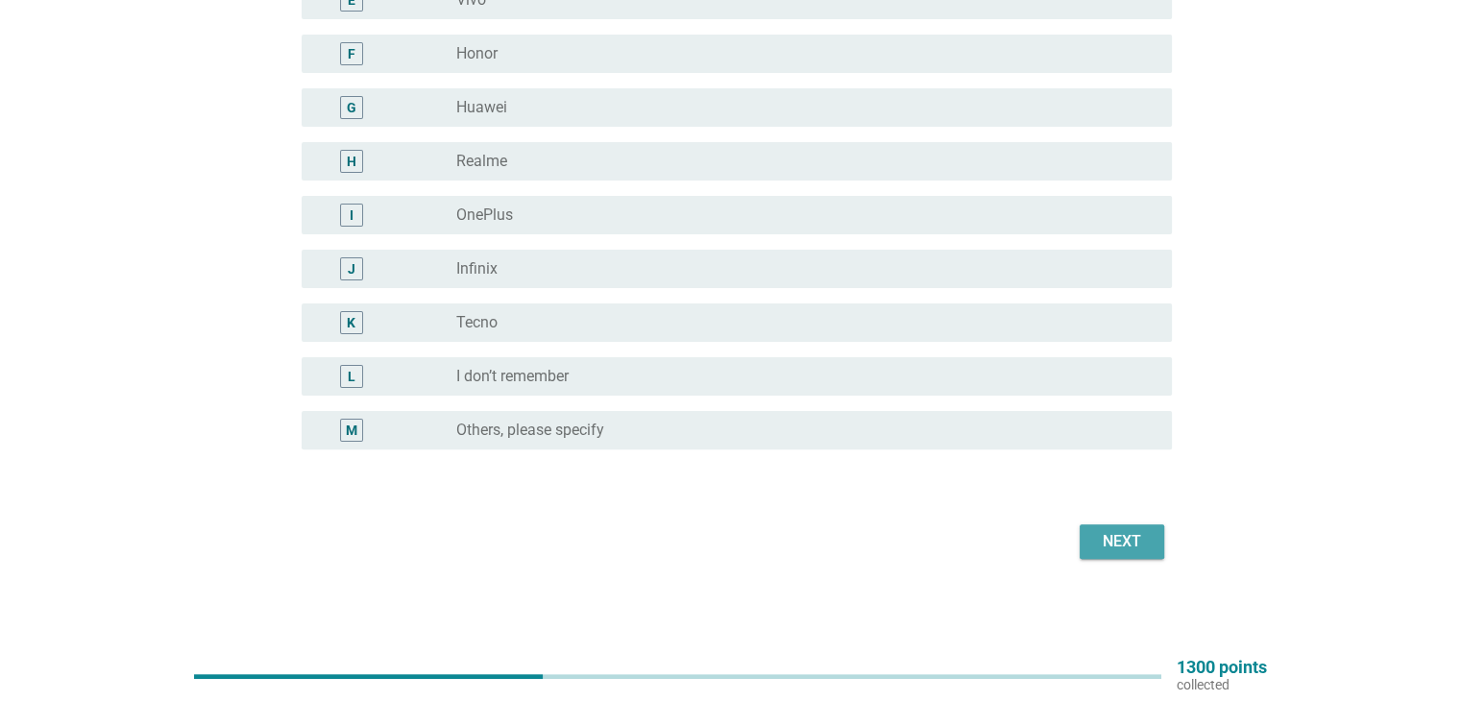
click at [1114, 551] on div "Next" at bounding box center [1122, 541] width 54 height 23
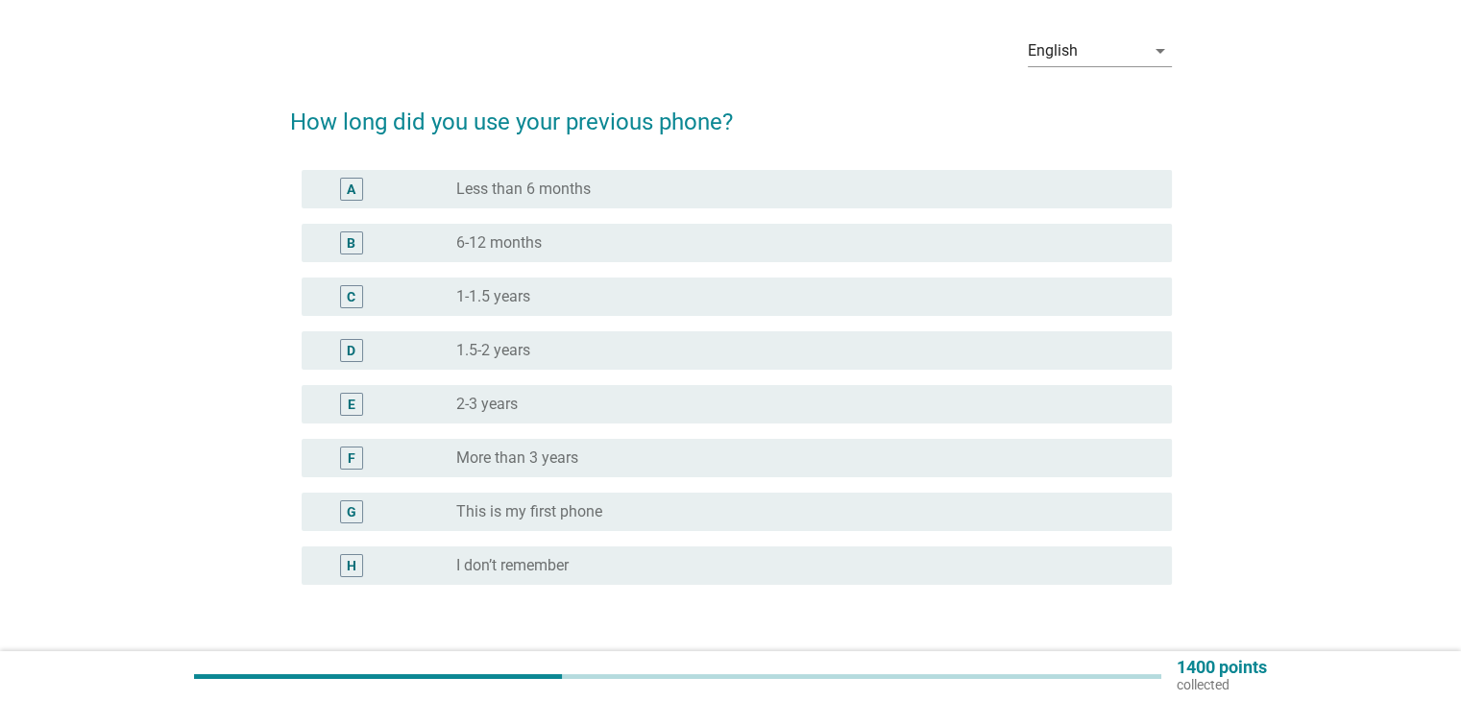
scroll to position [96, 0]
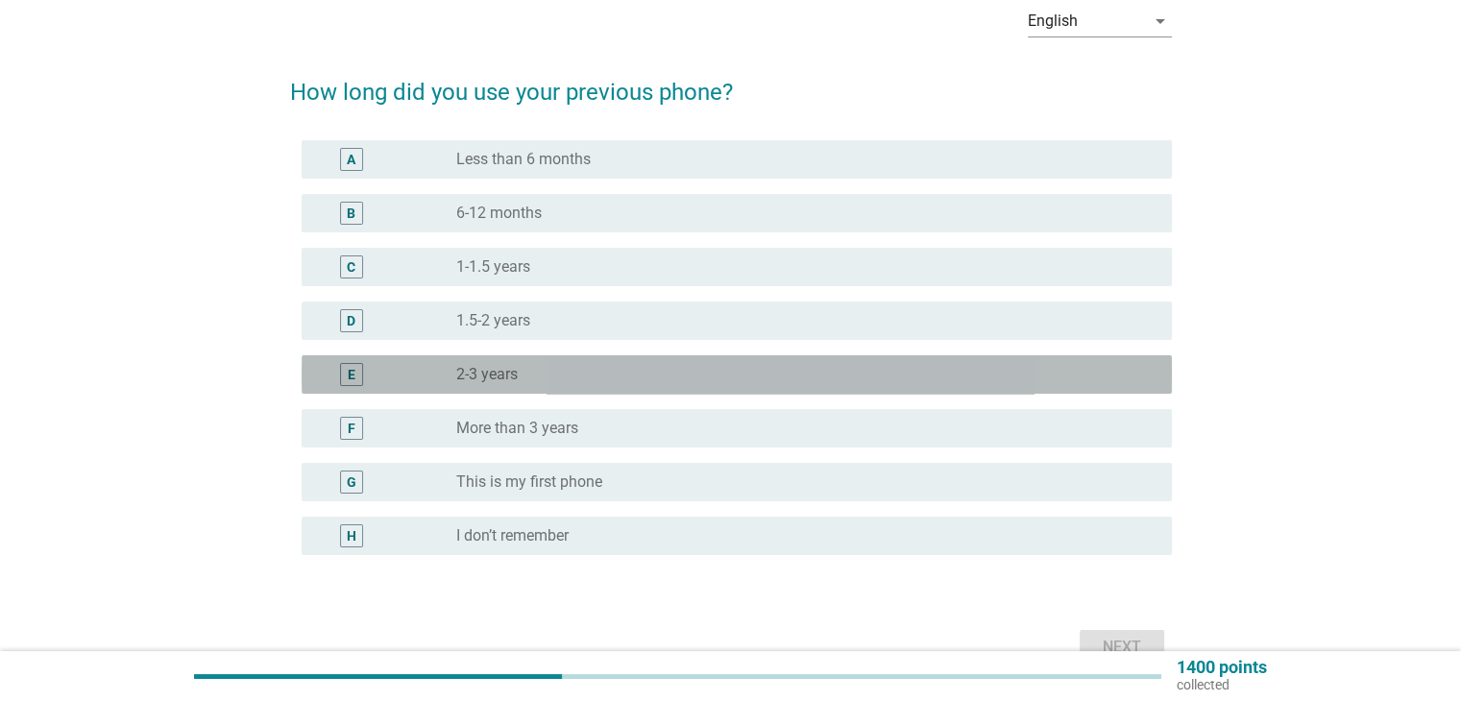
click at [622, 371] on div "radio_button_unchecked 2-3 years" at bounding box center [798, 374] width 684 height 19
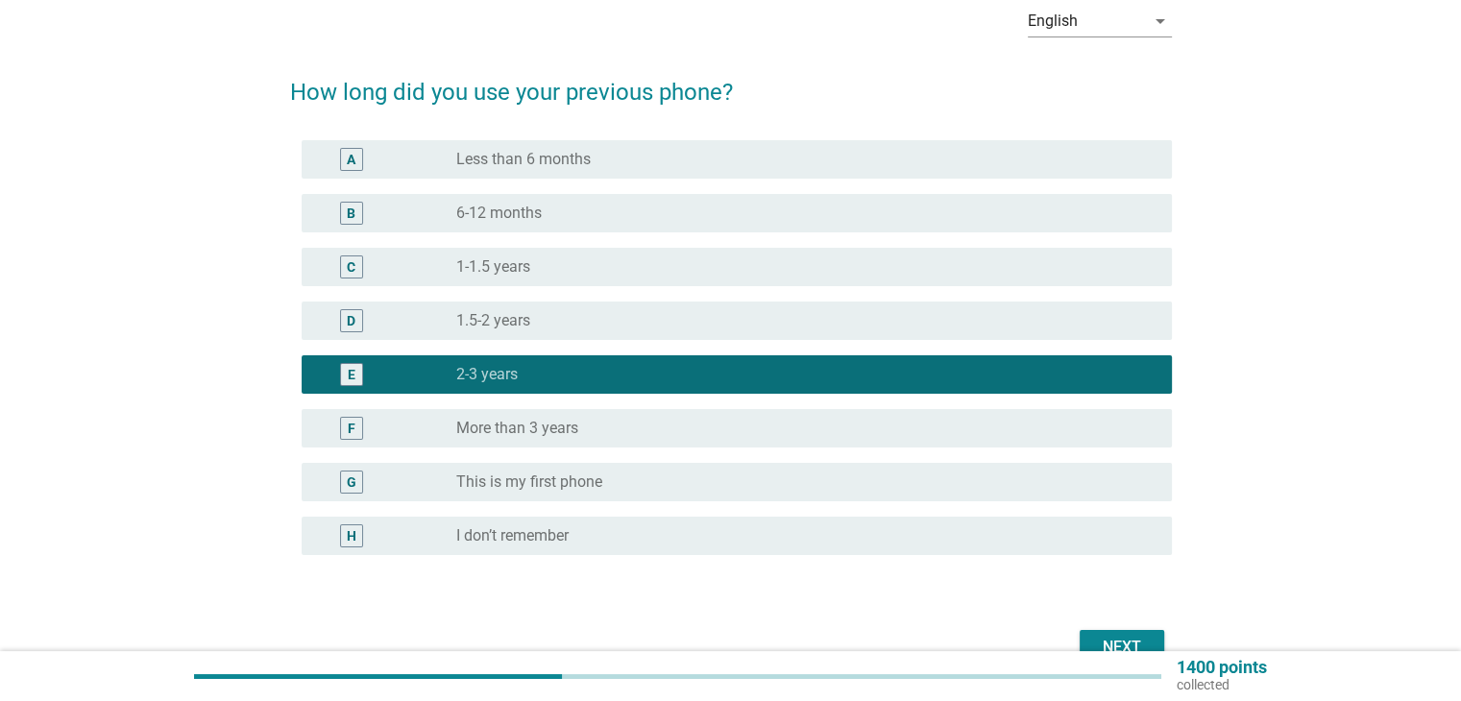
click at [1116, 631] on button "Next" at bounding box center [1122, 647] width 85 height 35
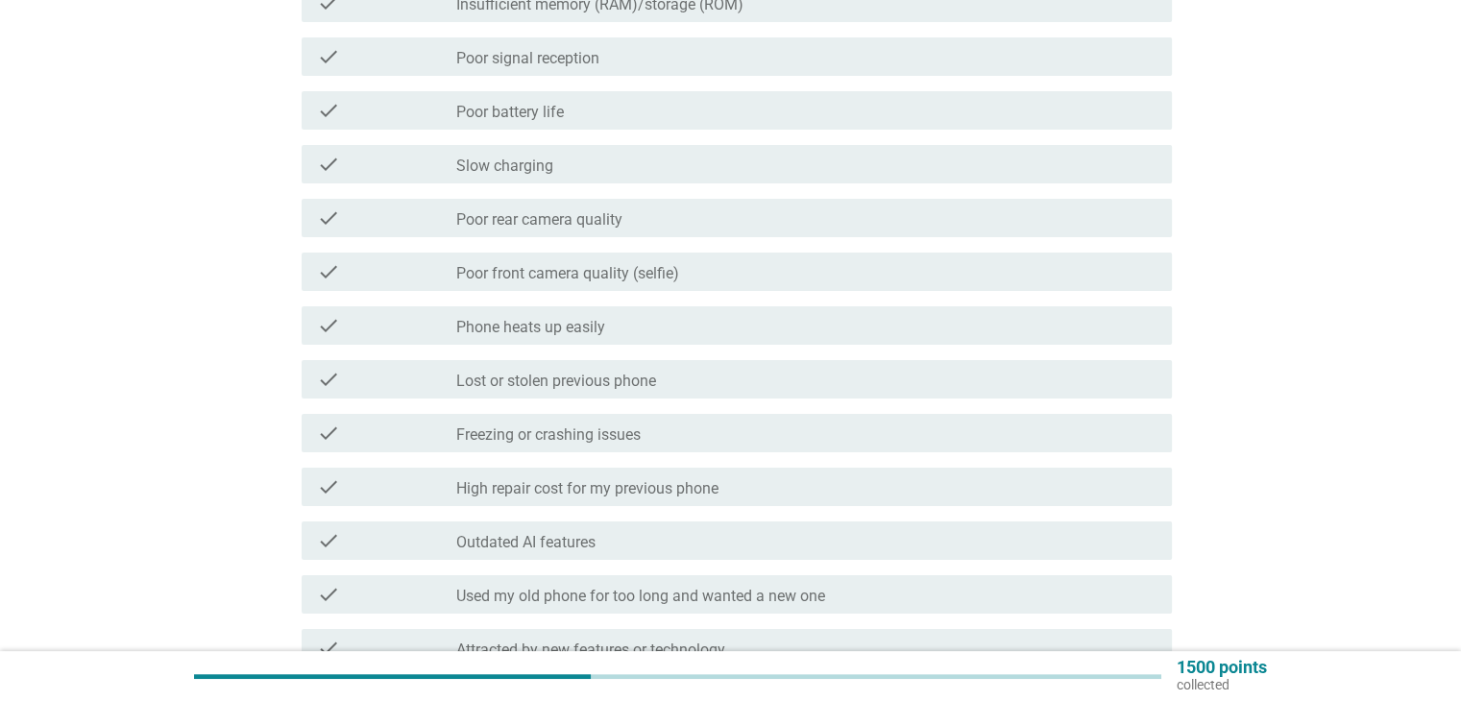
scroll to position [377, 0]
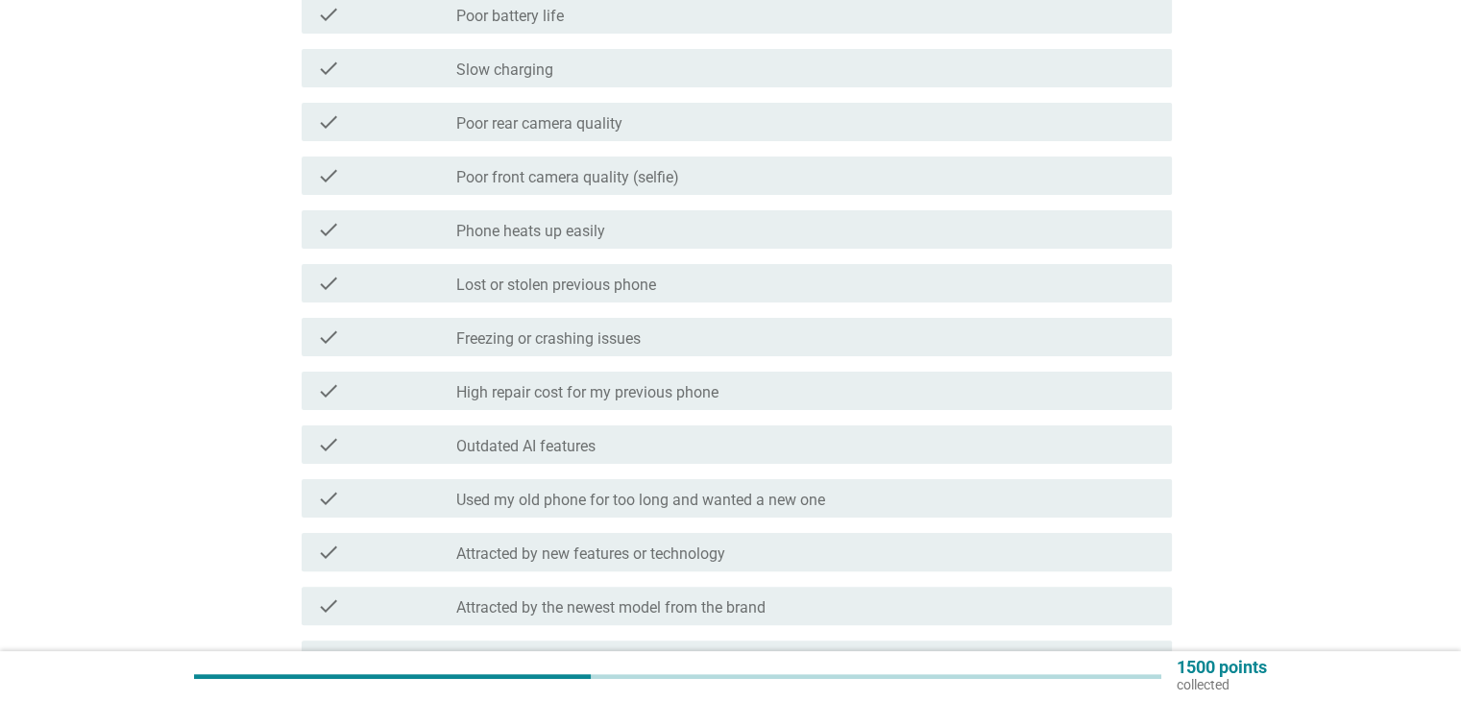
click at [585, 402] on div "check check_box_outline_blank High repair cost for my previous phone" at bounding box center [737, 391] width 870 height 38
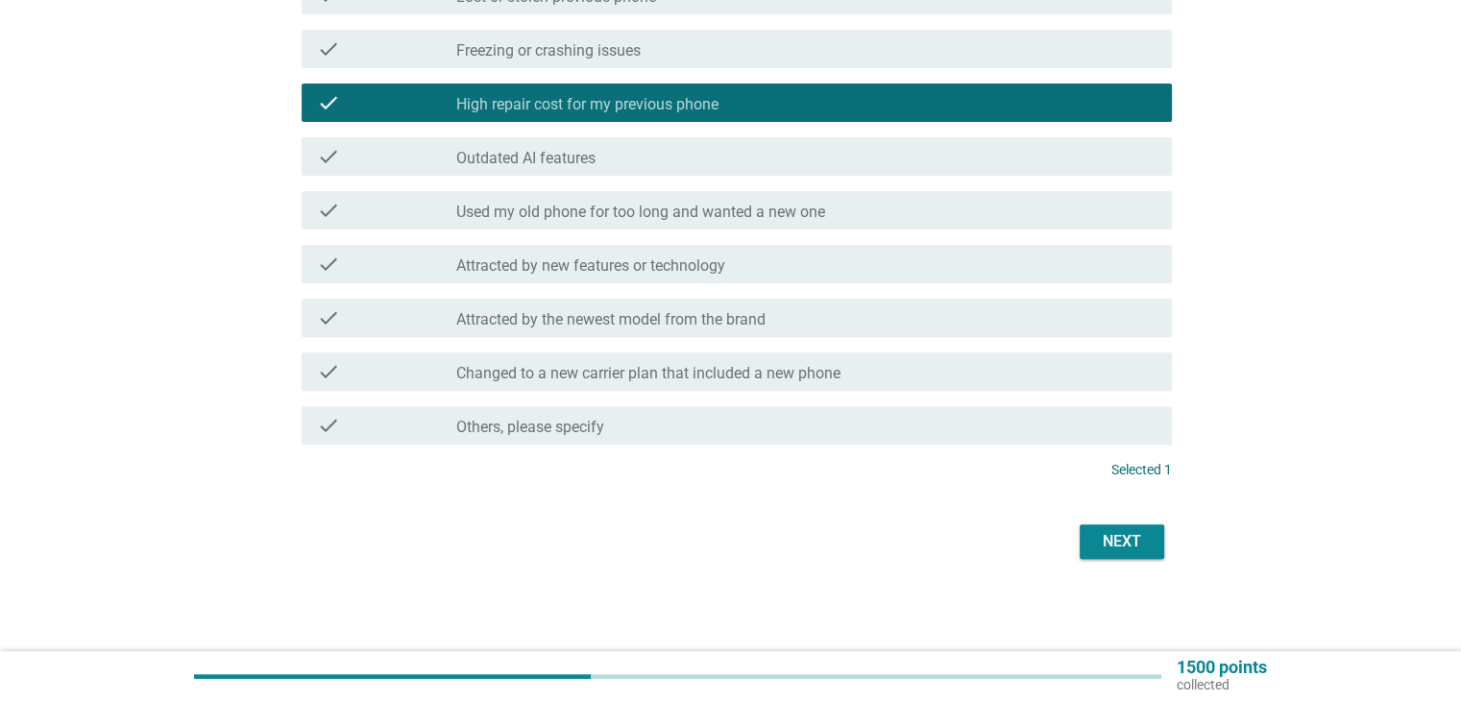
scroll to position [665, 0]
click at [1152, 550] on button "Next" at bounding box center [1122, 542] width 85 height 35
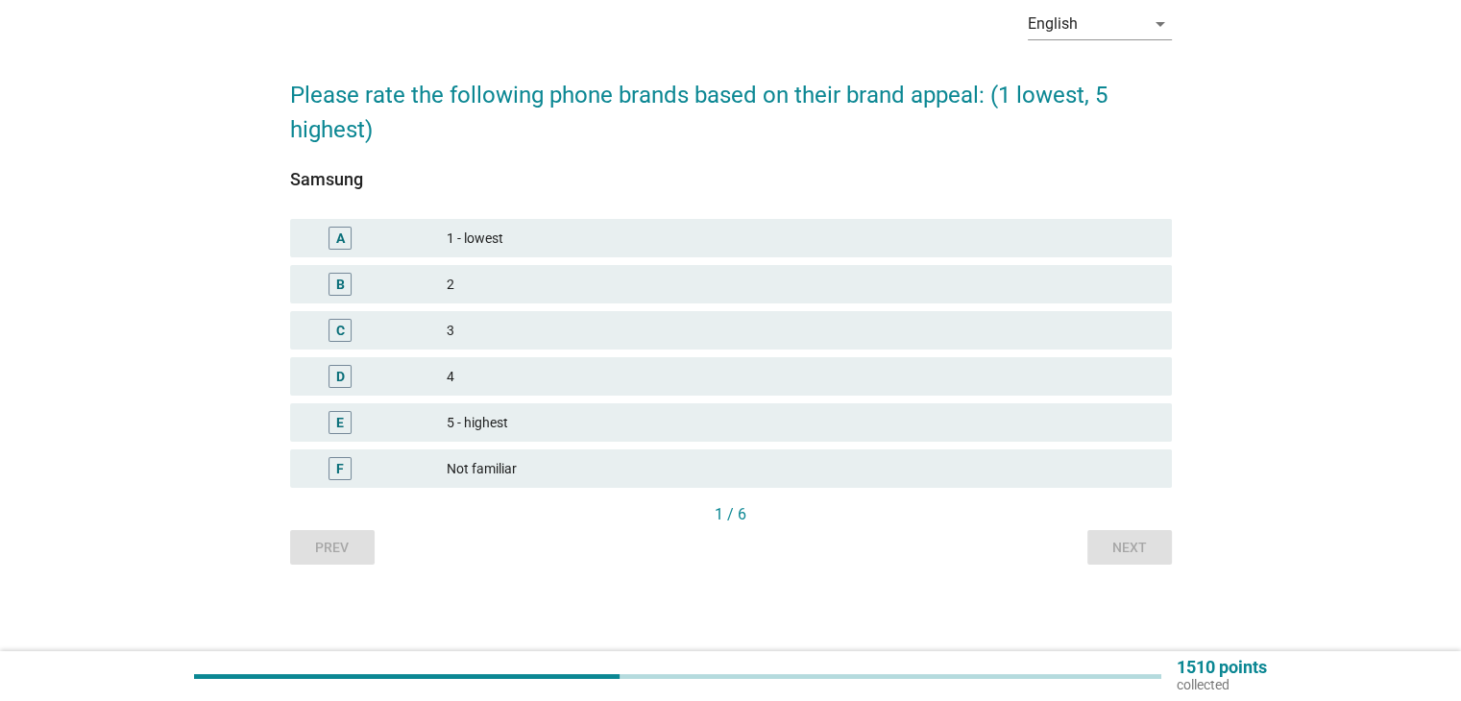
scroll to position [0, 0]
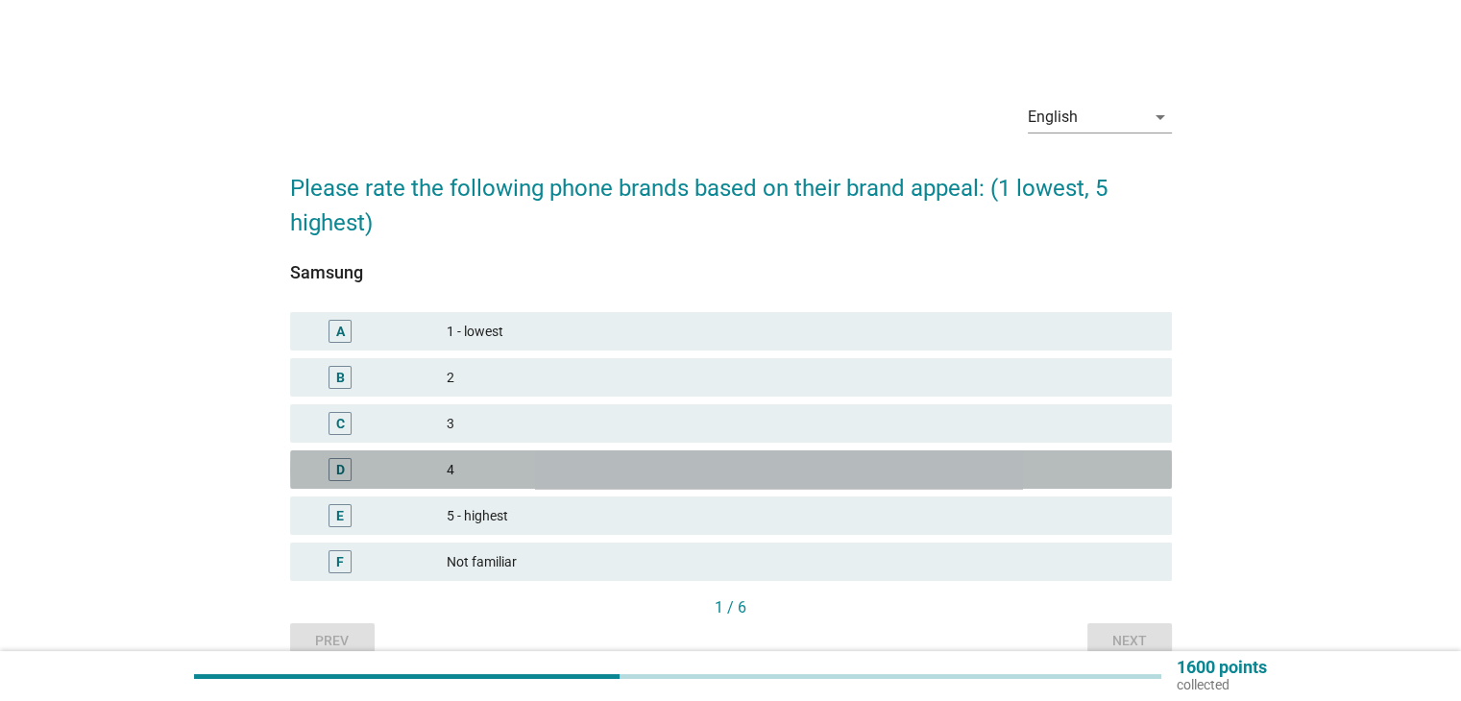
click at [488, 461] on div "4" at bounding box center [801, 469] width 709 height 23
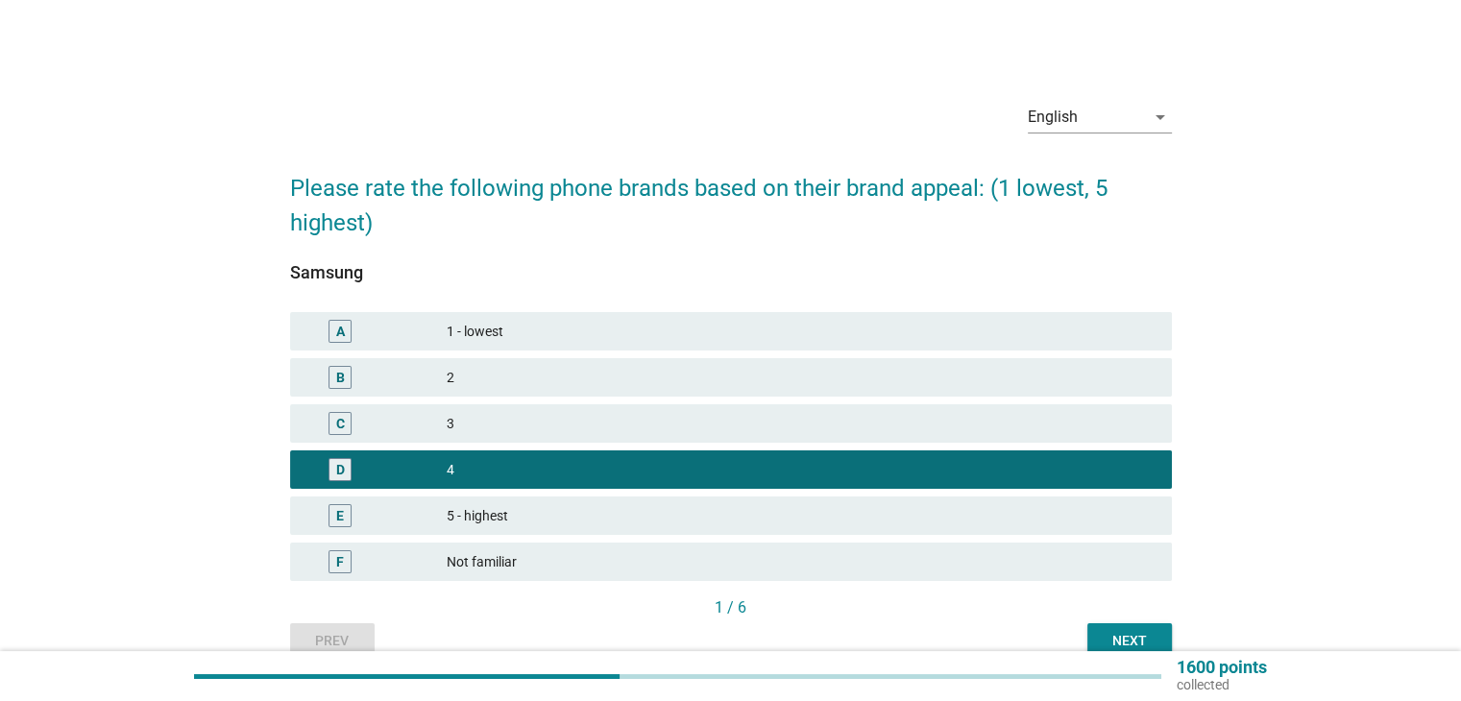
click at [1112, 639] on div "Next" at bounding box center [1130, 641] width 54 height 20
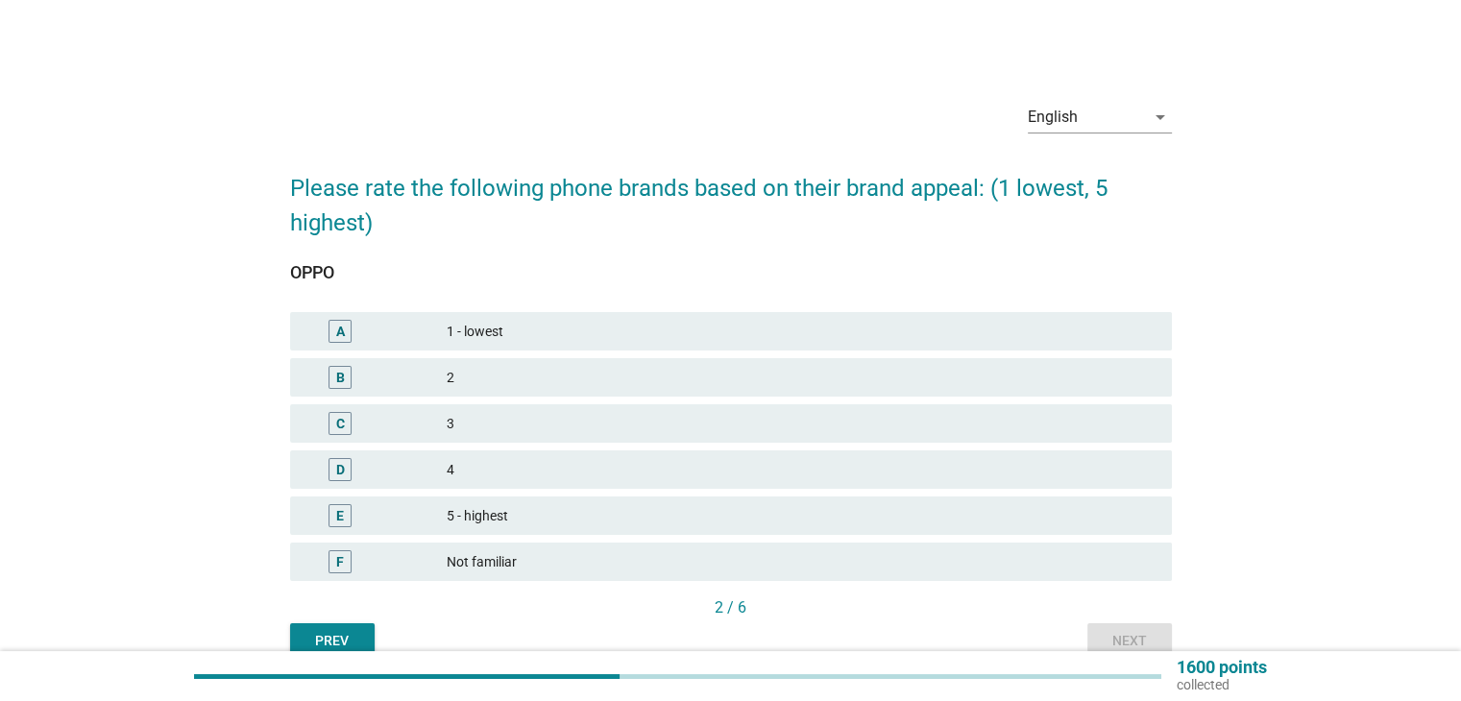
click at [676, 466] on div "4" at bounding box center [801, 469] width 709 height 23
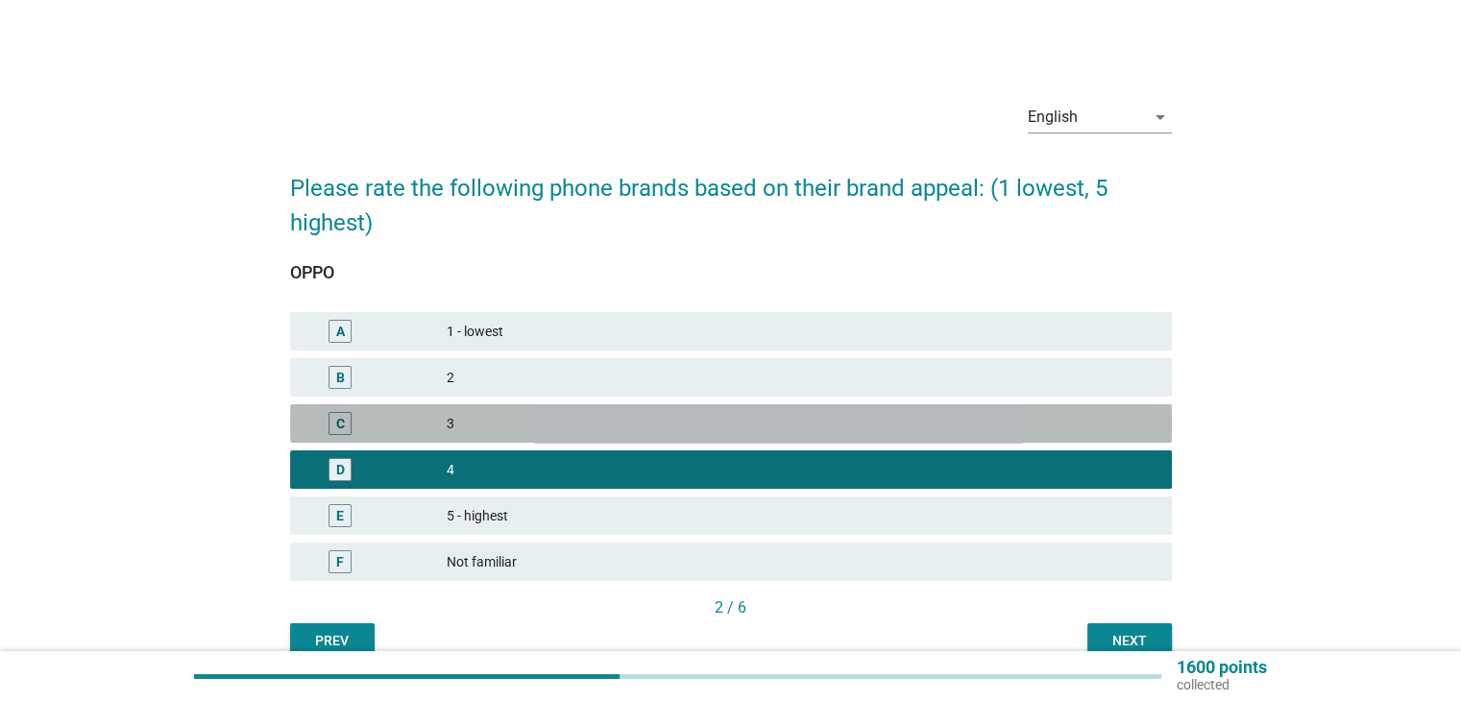
click at [688, 431] on div "3" at bounding box center [801, 423] width 709 height 23
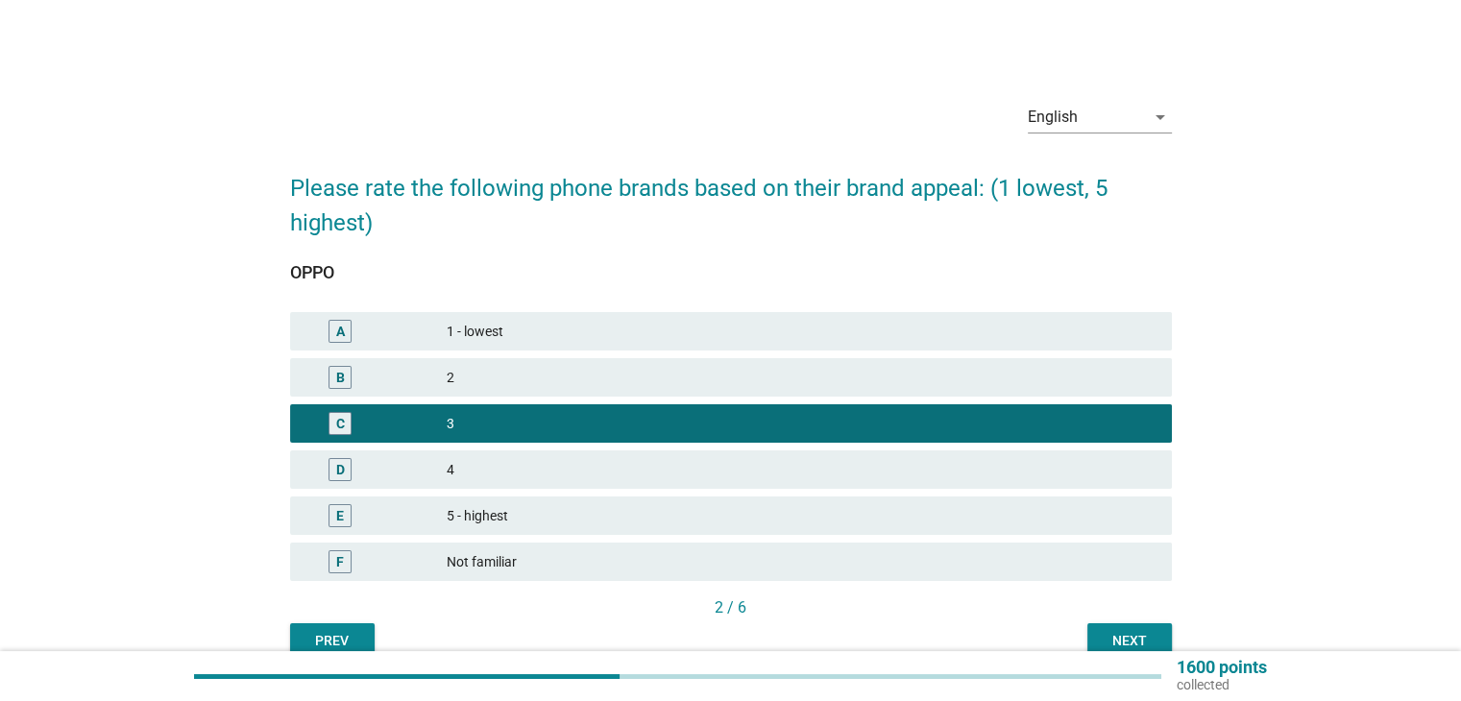
click at [1128, 634] on div "Next" at bounding box center [1130, 641] width 54 height 20
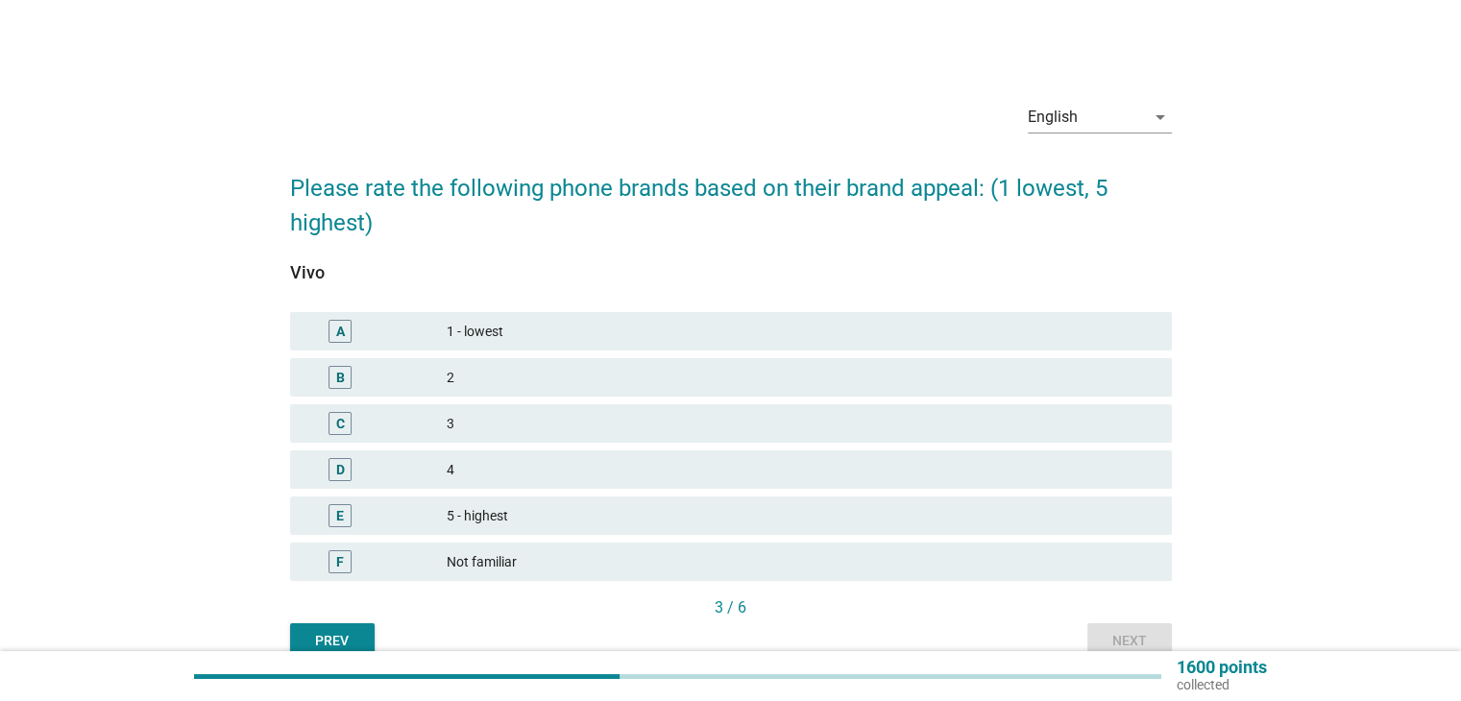
click at [535, 420] on div "3" at bounding box center [801, 423] width 709 height 23
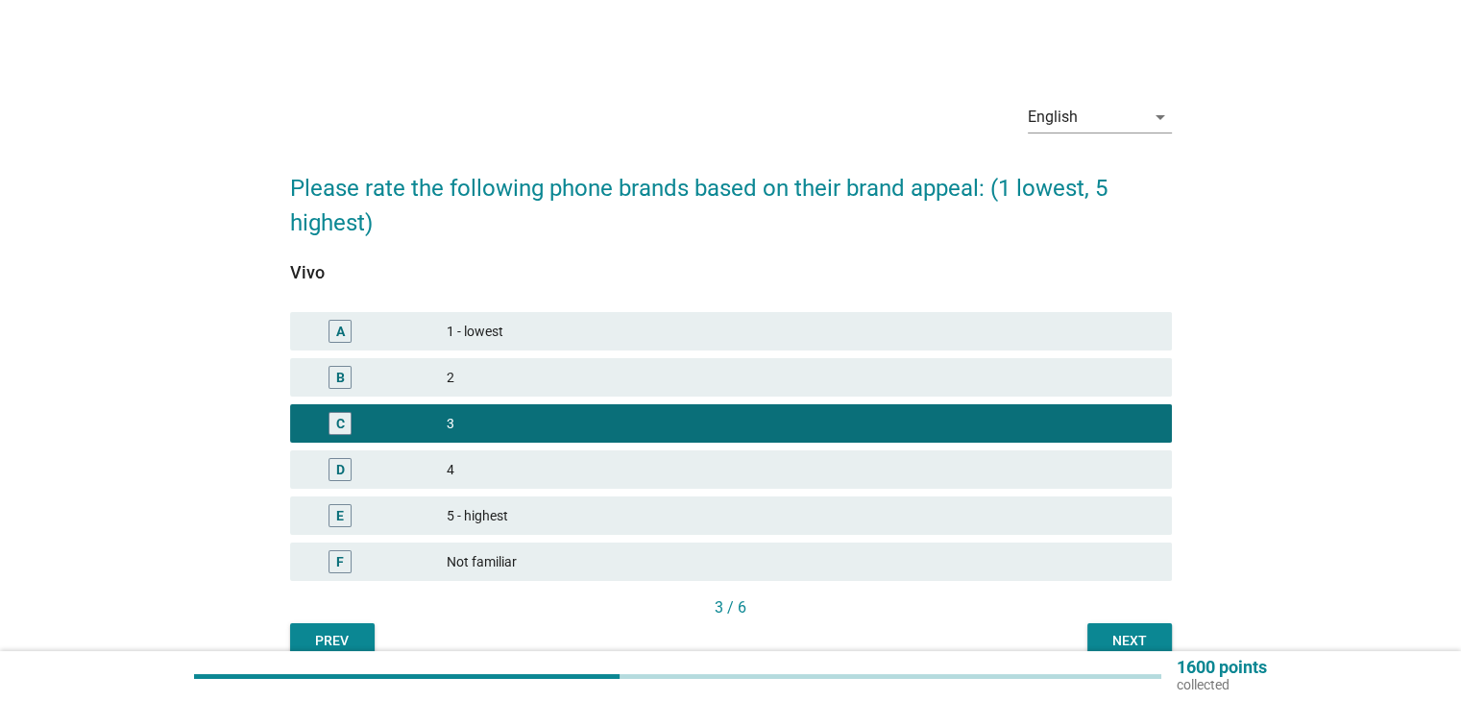
click at [1161, 632] on button "Next" at bounding box center [1130, 641] width 85 height 35
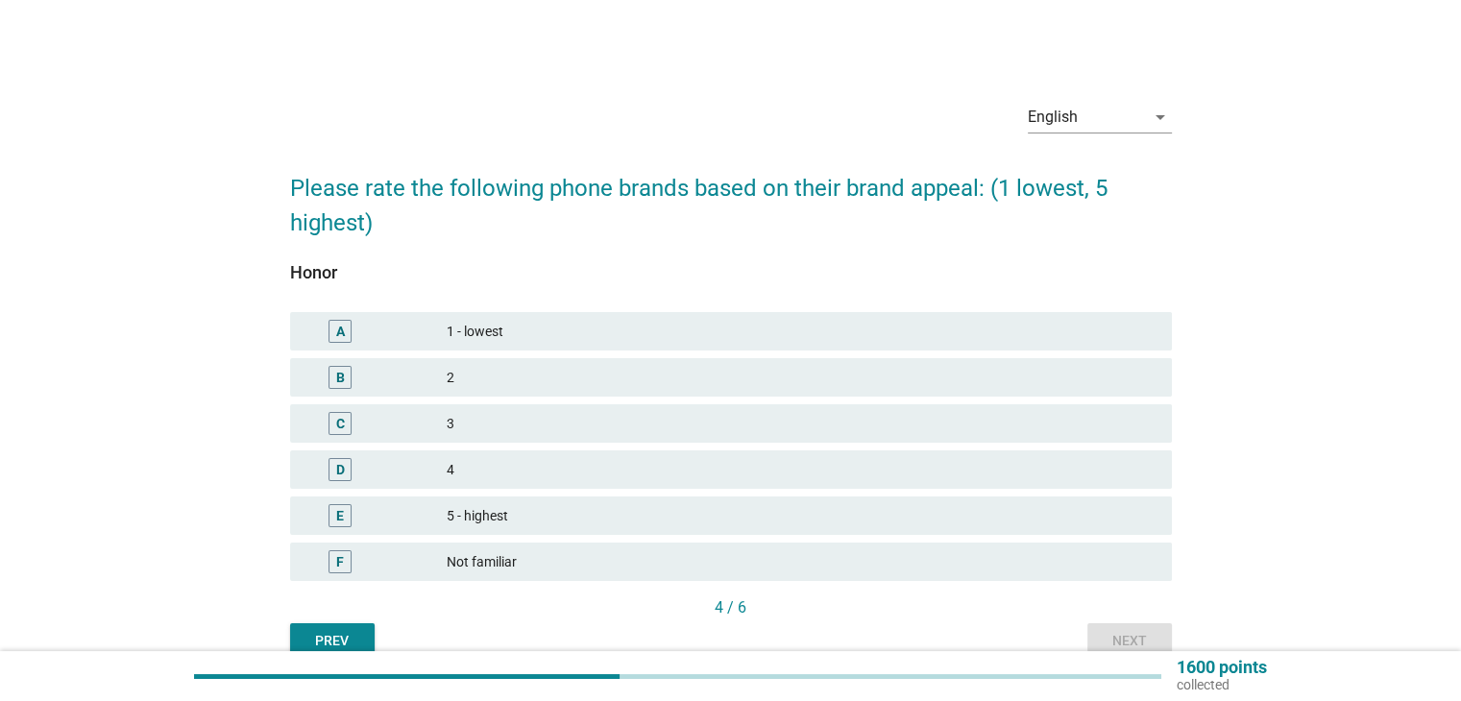
click at [492, 421] on div "3" at bounding box center [801, 423] width 709 height 23
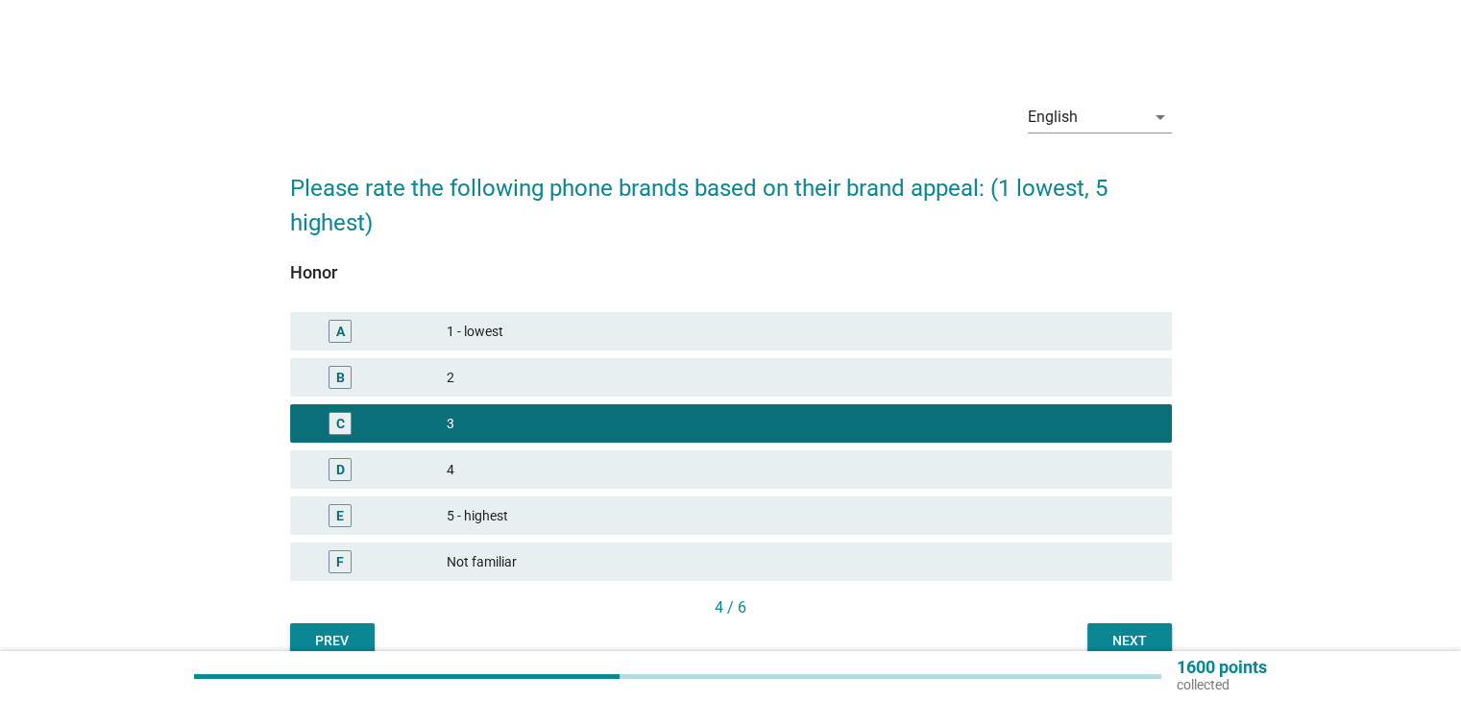
click at [1103, 644] on div "Next" at bounding box center [1130, 641] width 54 height 20
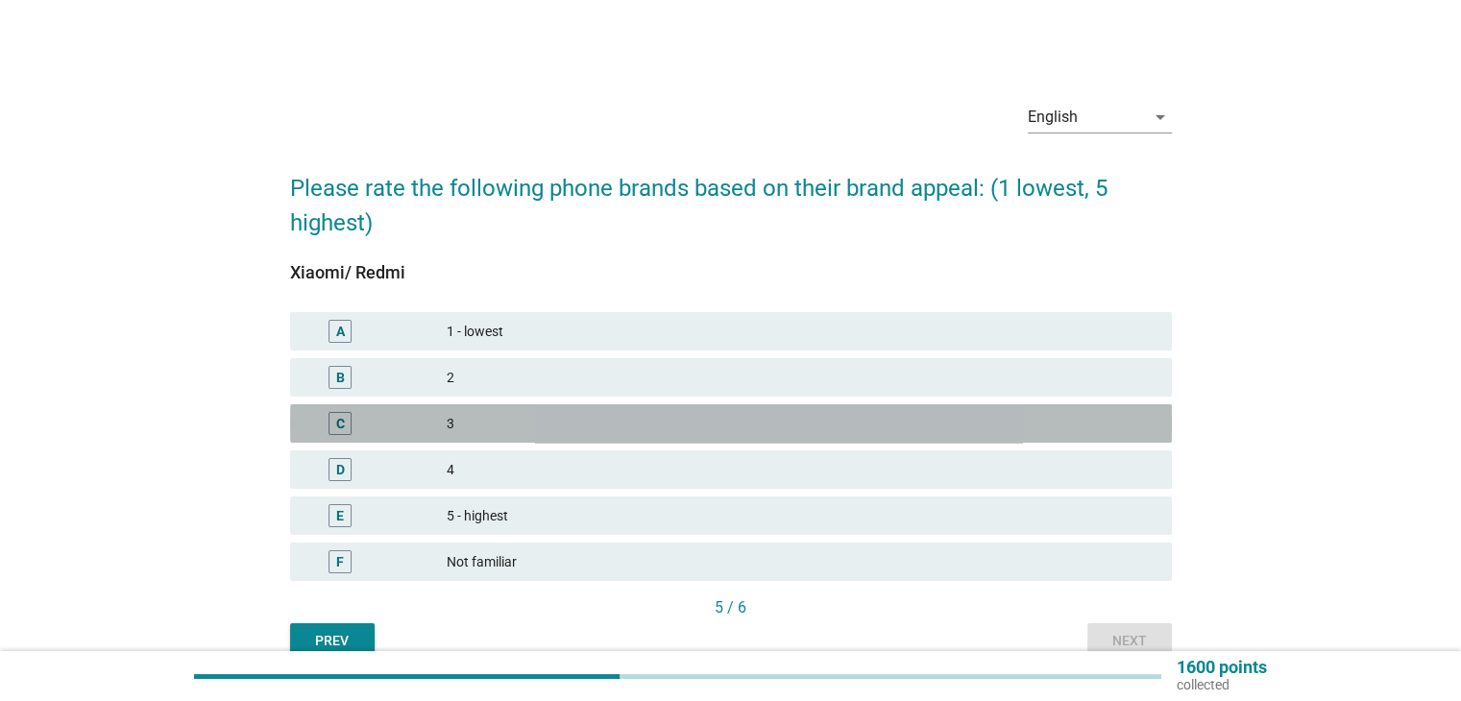
click at [453, 422] on div "3" at bounding box center [801, 423] width 709 height 23
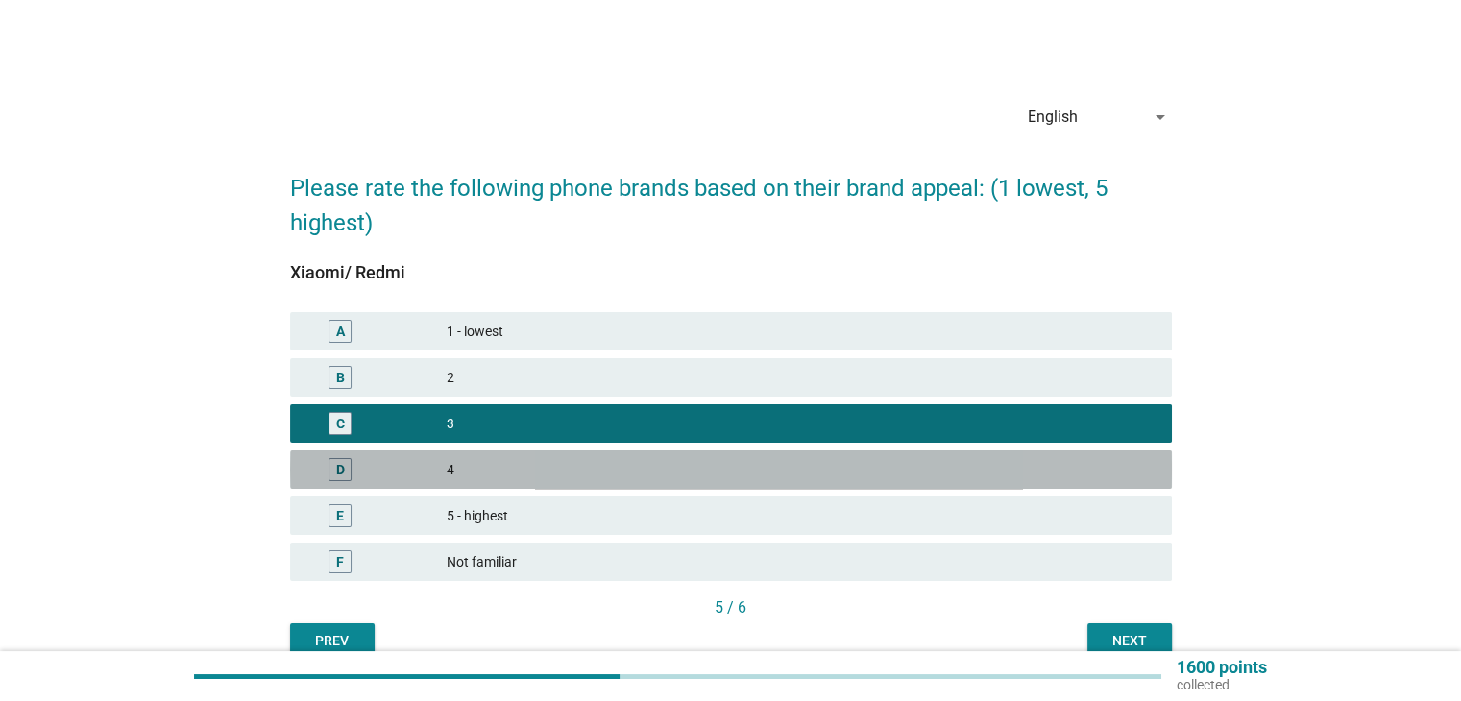
click at [830, 473] on div "4" at bounding box center [801, 469] width 709 height 23
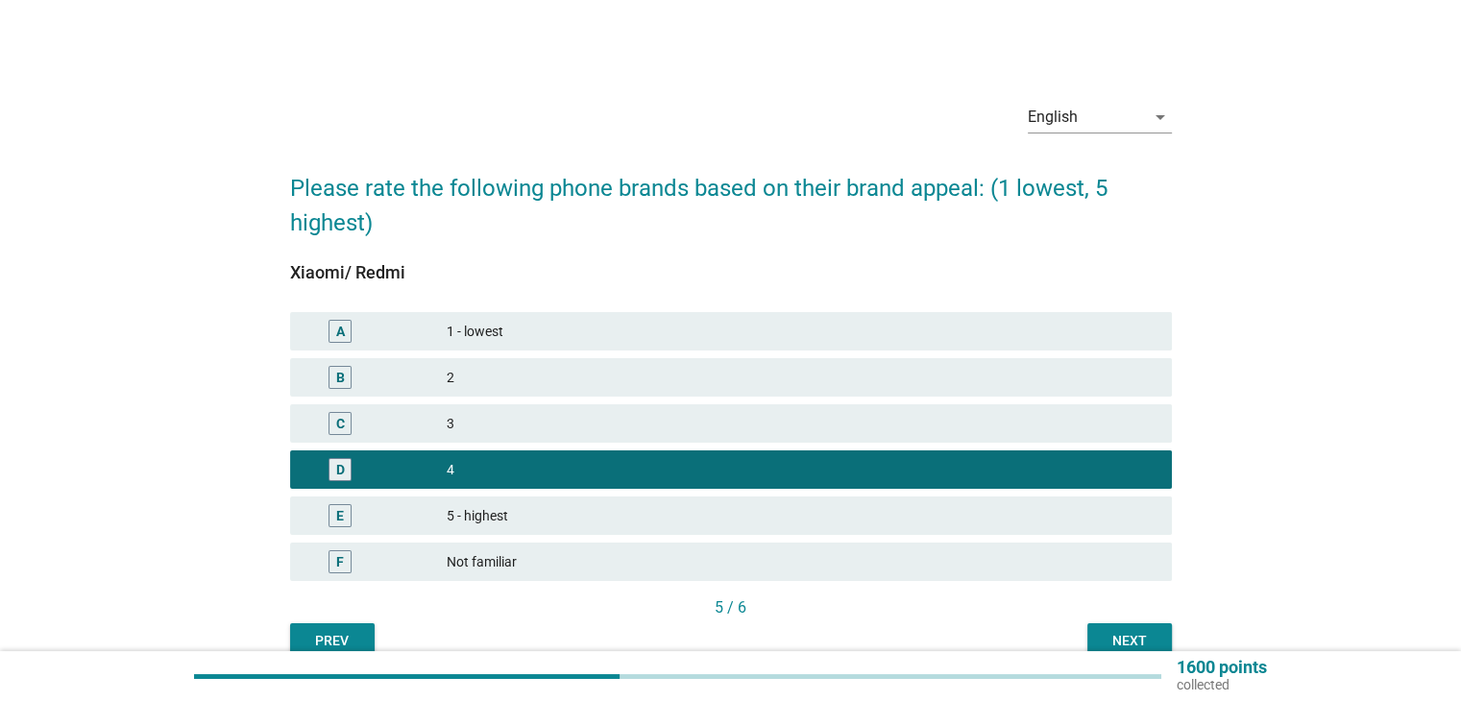
click at [1122, 635] on div "Next" at bounding box center [1130, 641] width 54 height 20
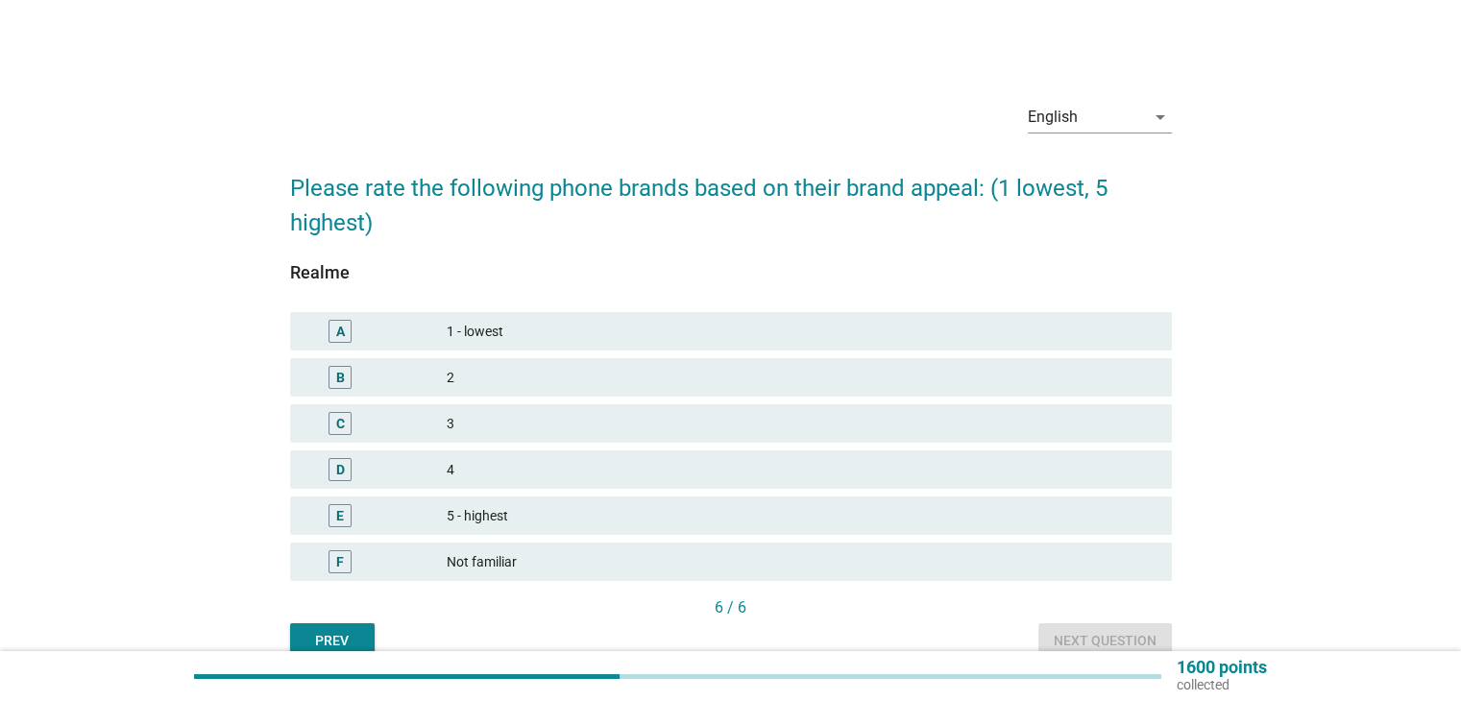
click at [471, 431] on div "3" at bounding box center [801, 423] width 709 height 23
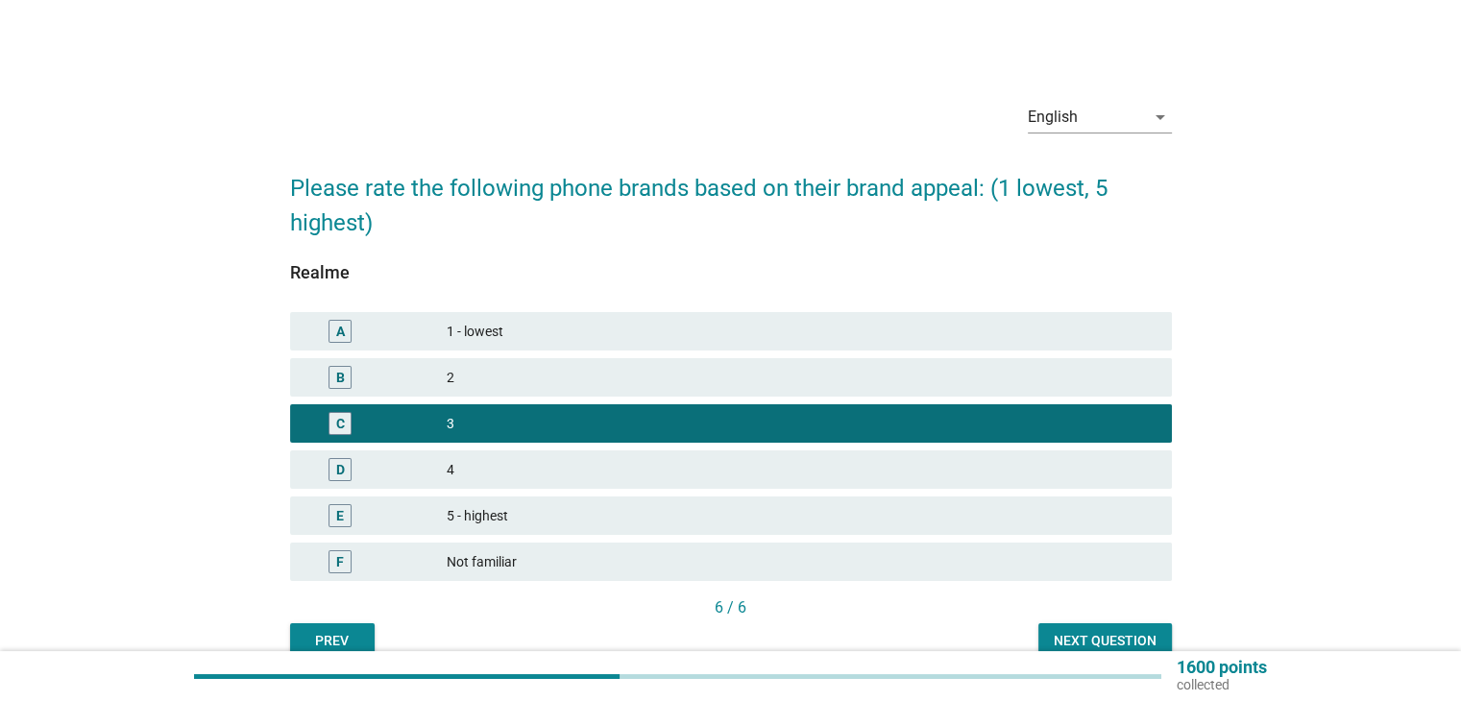
click at [1071, 644] on div "Next question" at bounding box center [1105, 641] width 103 height 20
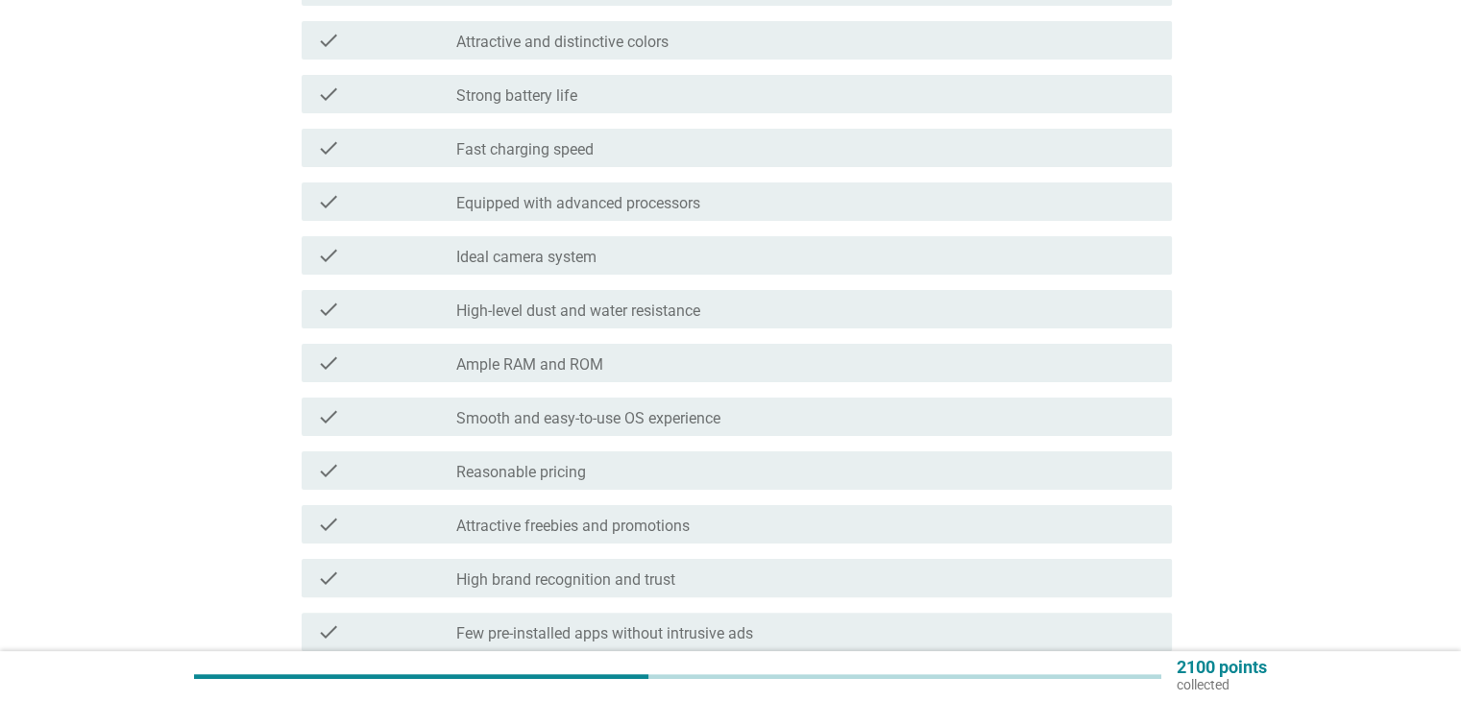
scroll to position [384, 0]
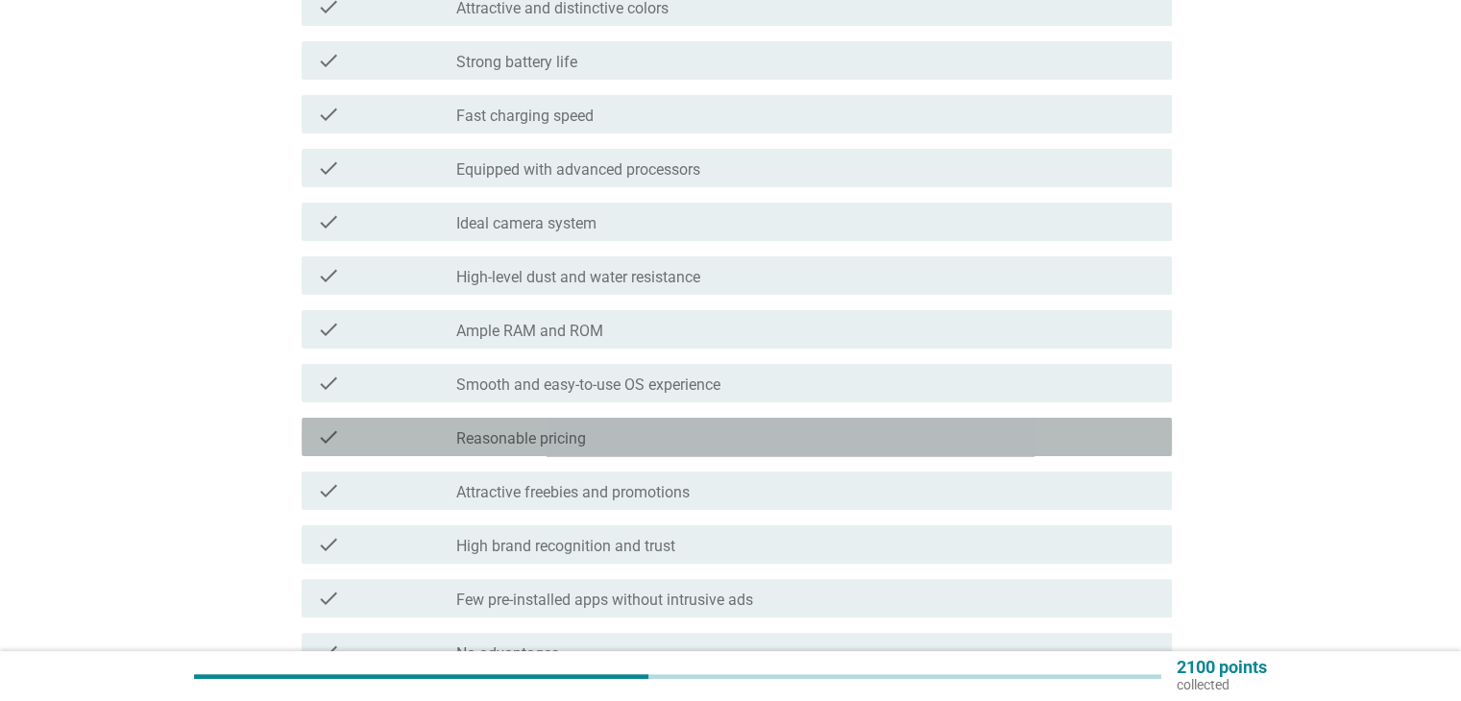
click at [648, 436] on div "check_box_outline_blank Reasonable pricing" at bounding box center [805, 437] width 699 height 23
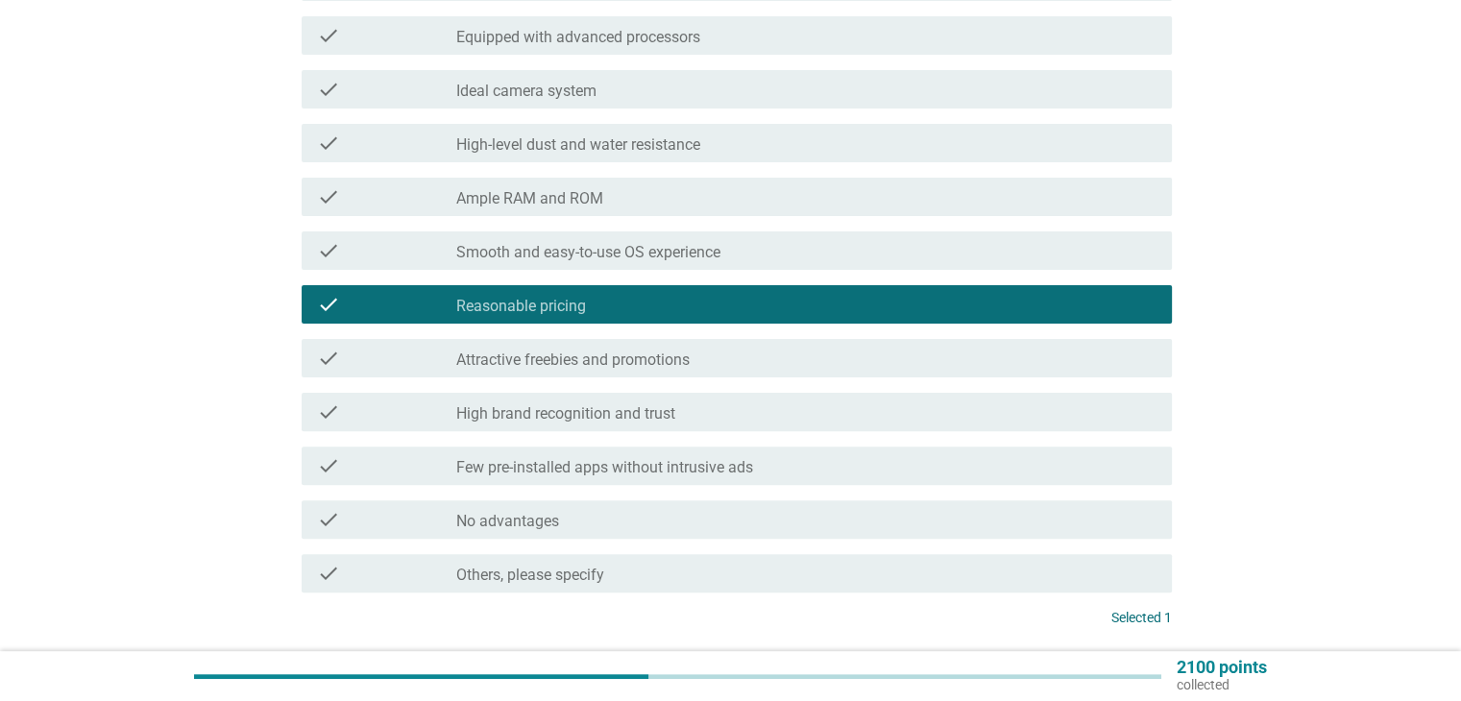
scroll to position [576, 0]
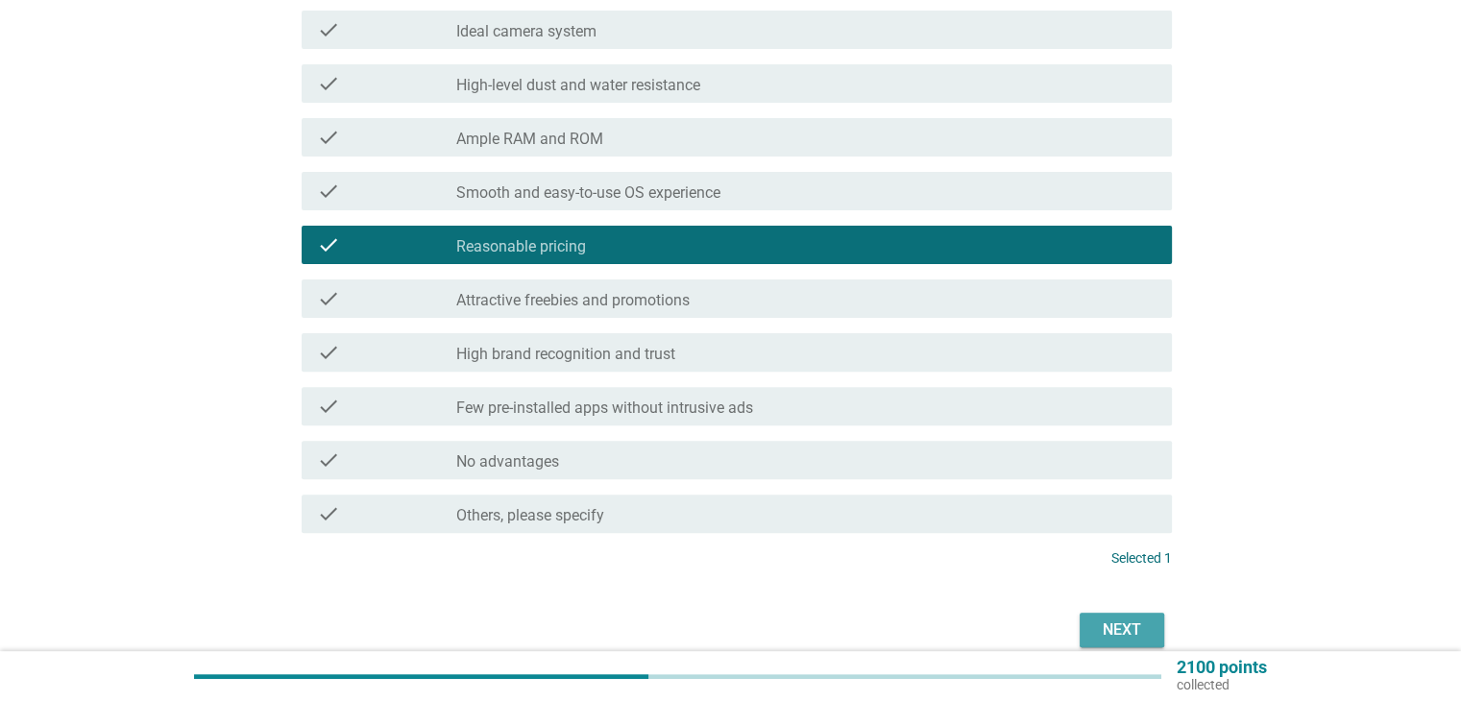
click at [1133, 638] on div "Next" at bounding box center [1122, 630] width 54 height 23
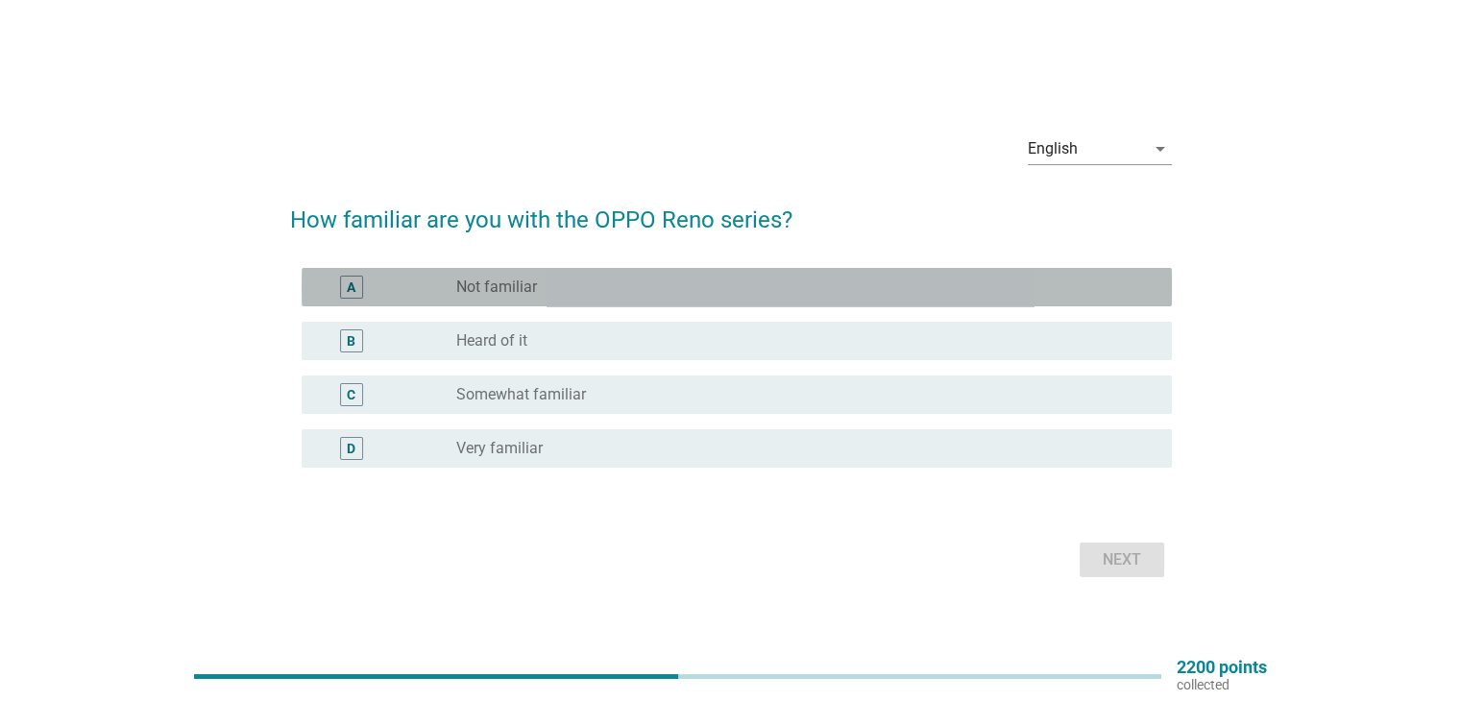
click at [579, 282] on div "radio_button_unchecked Not familiar" at bounding box center [798, 287] width 684 height 19
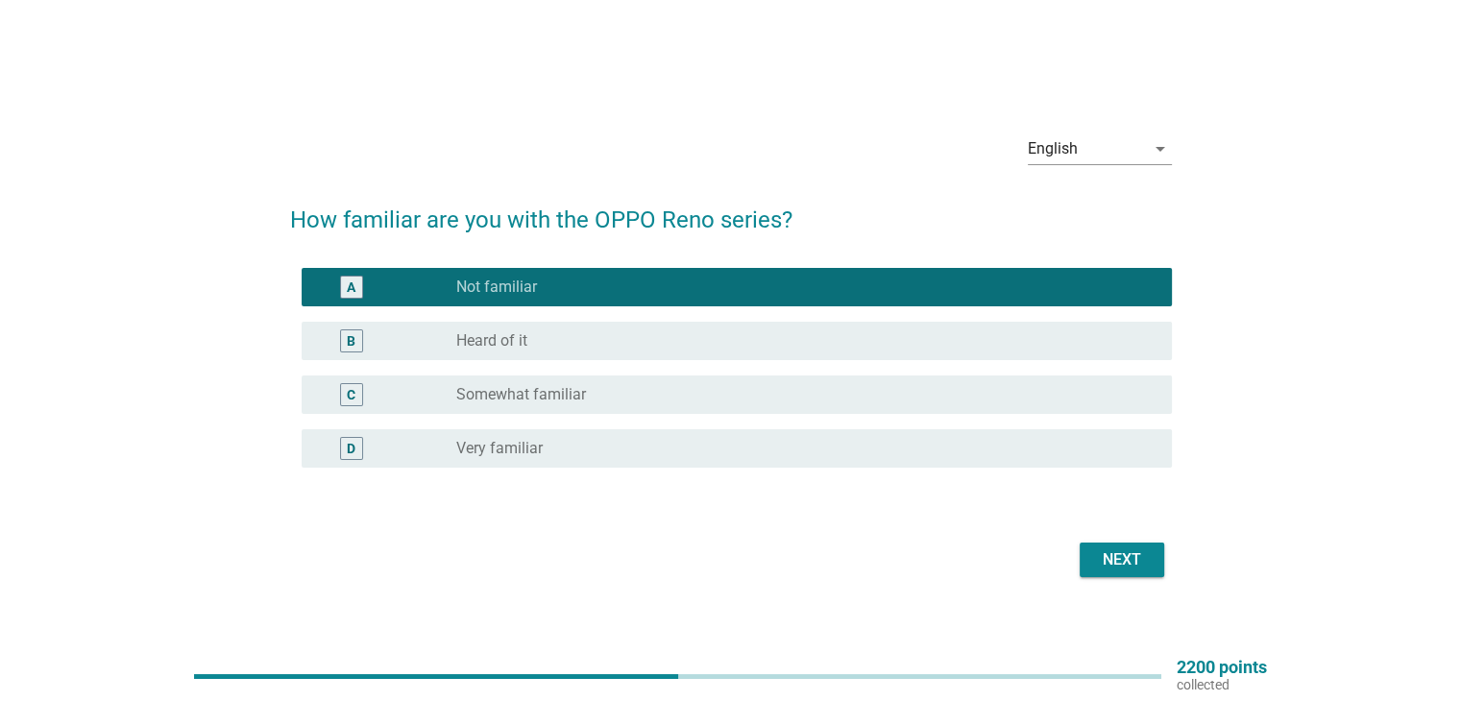
click at [1095, 562] on div "Next" at bounding box center [1122, 560] width 54 height 23
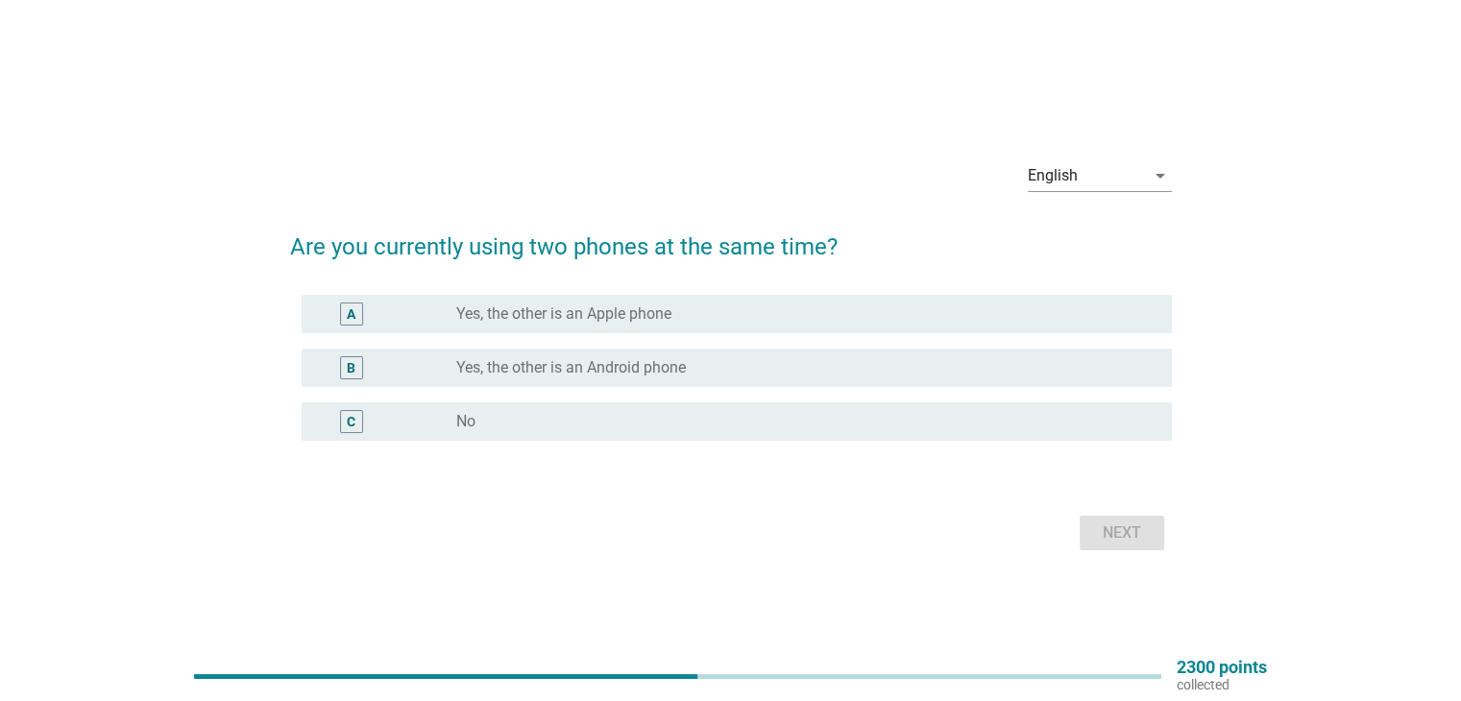
click at [717, 404] on div "C radio_button_unchecked No" at bounding box center [737, 422] width 870 height 38
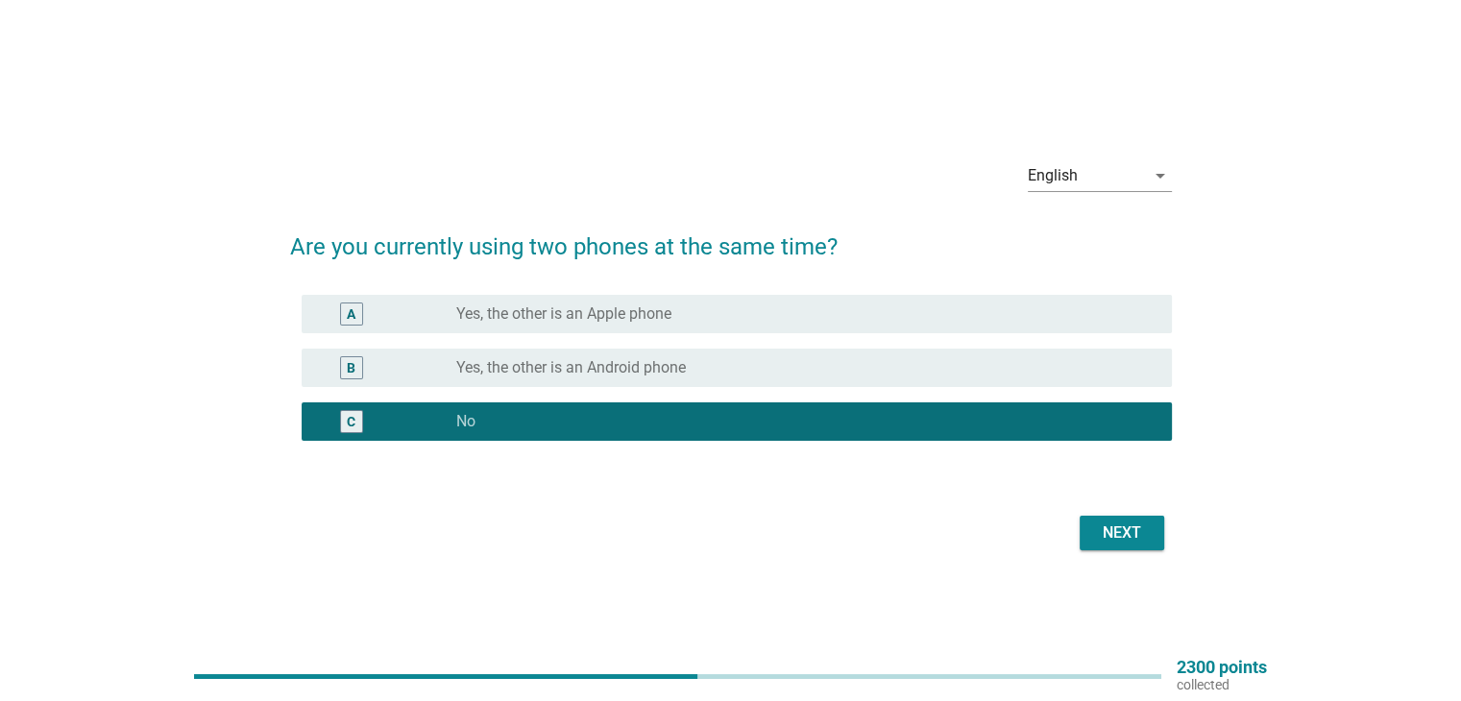
click at [1091, 535] on button "Next" at bounding box center [1122, 533] width 85 height 35
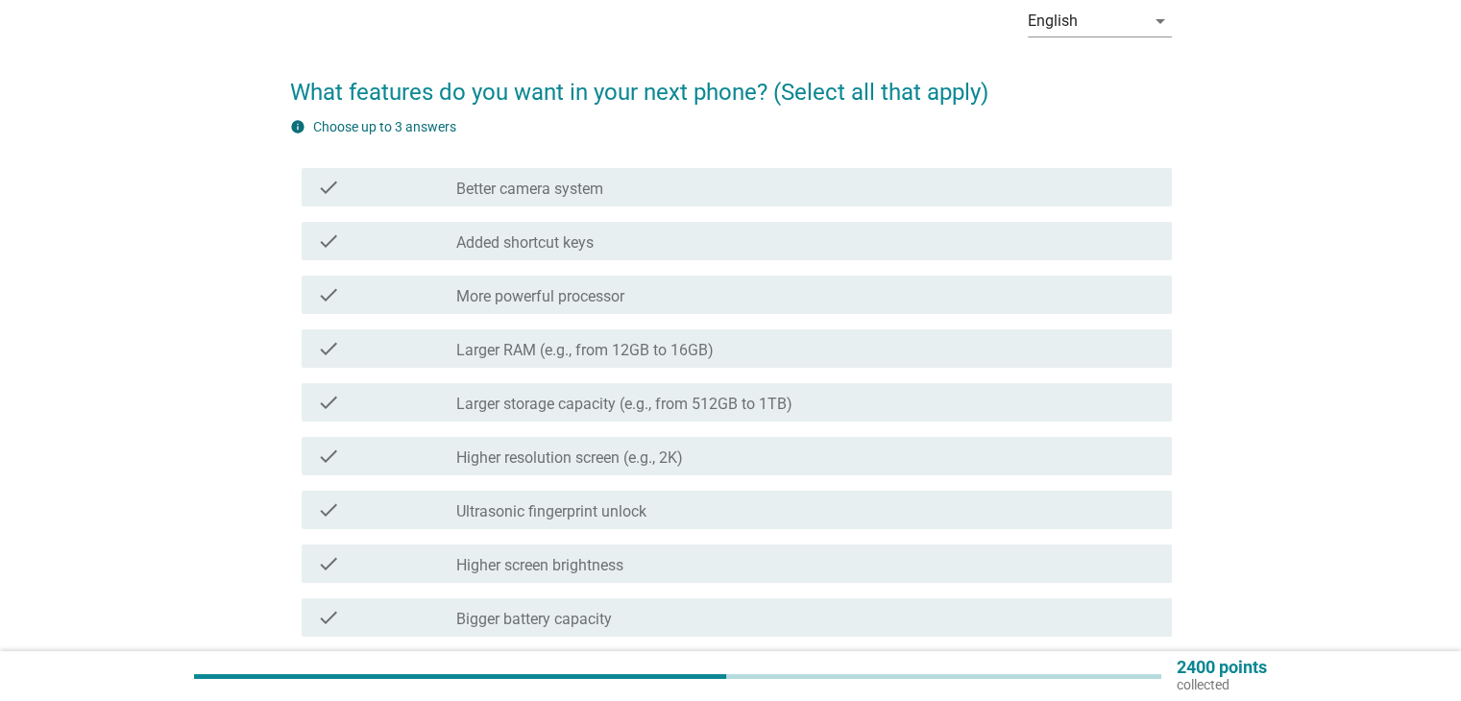
scroll to position [192, 0]
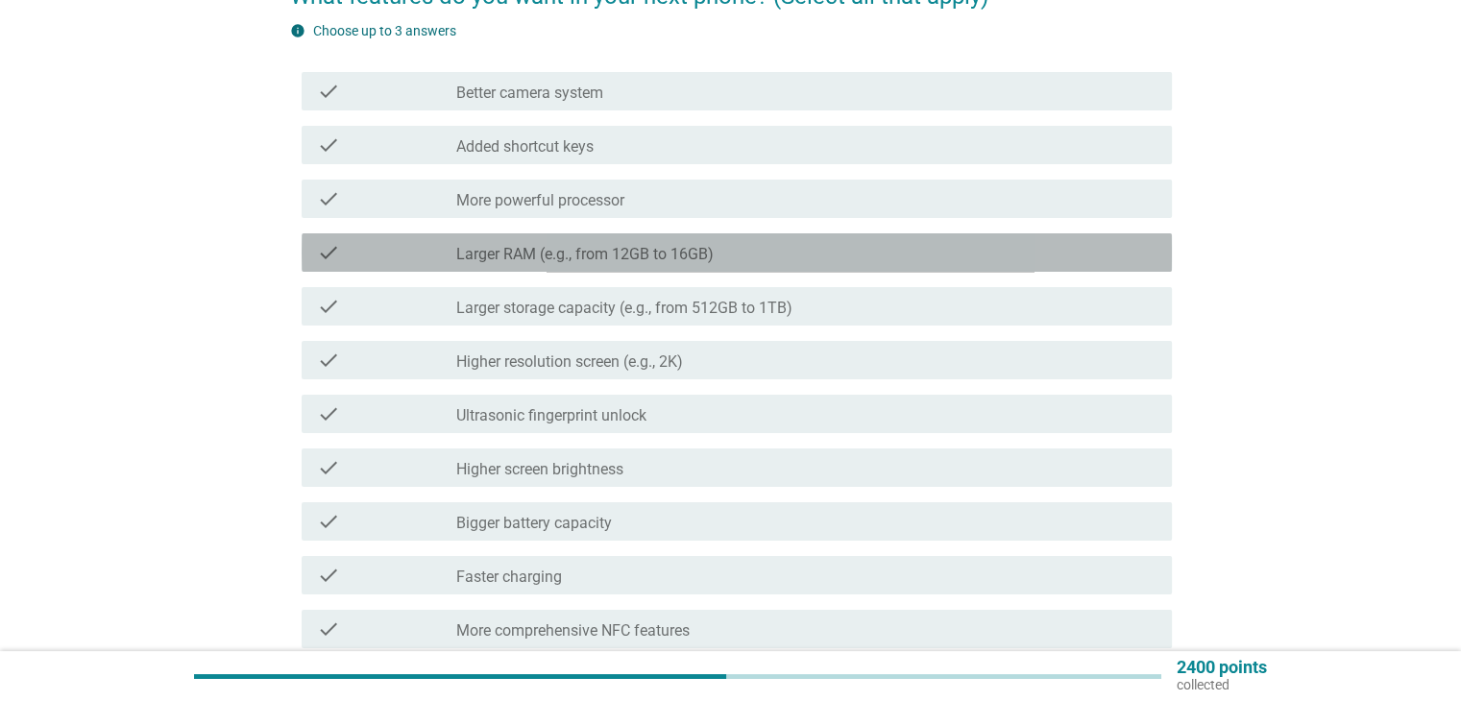
click at [586, 245] on label "Larger RAM (e.g., from 12GB to 16GB)" at bounding box center [584, 254] width 257 height 19
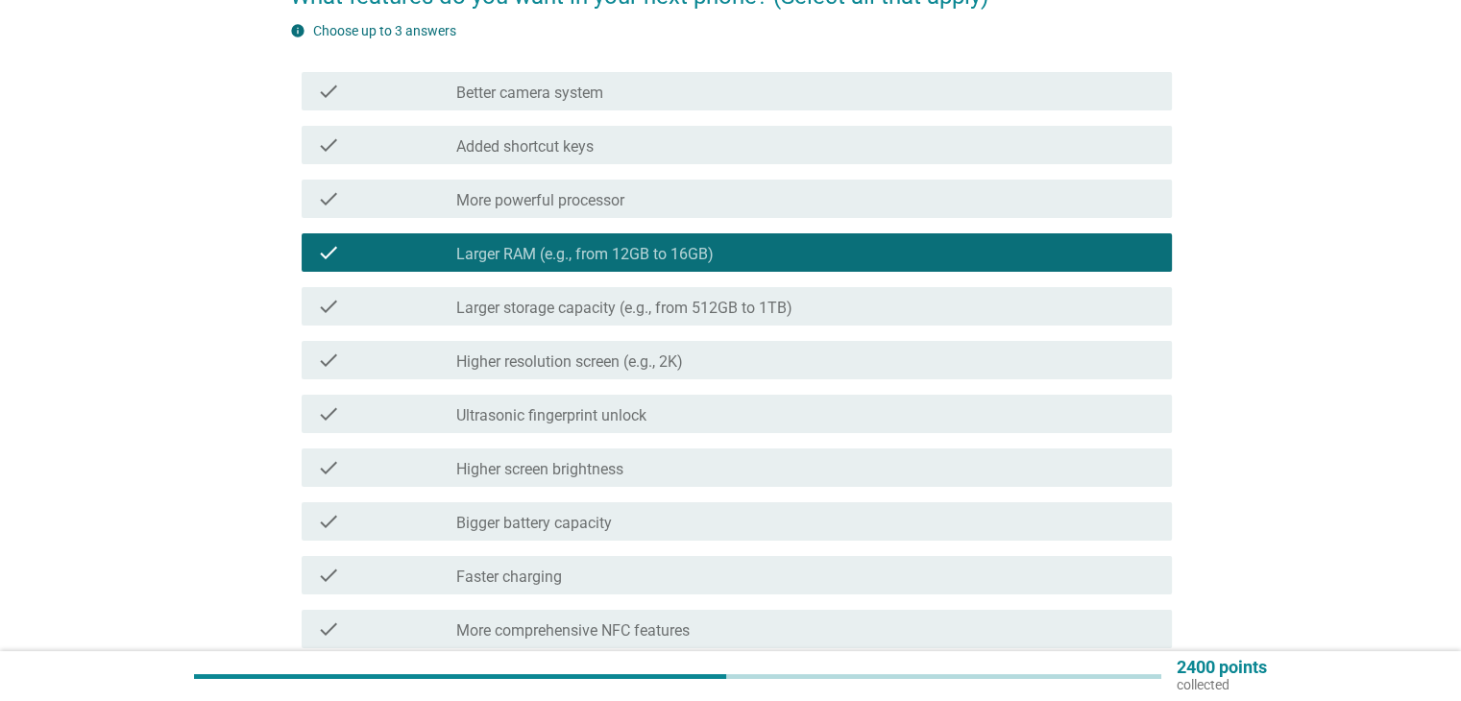
click at [581, 199] on label "More powerful processor" at bounding box center [540, 200] width 168 height 19
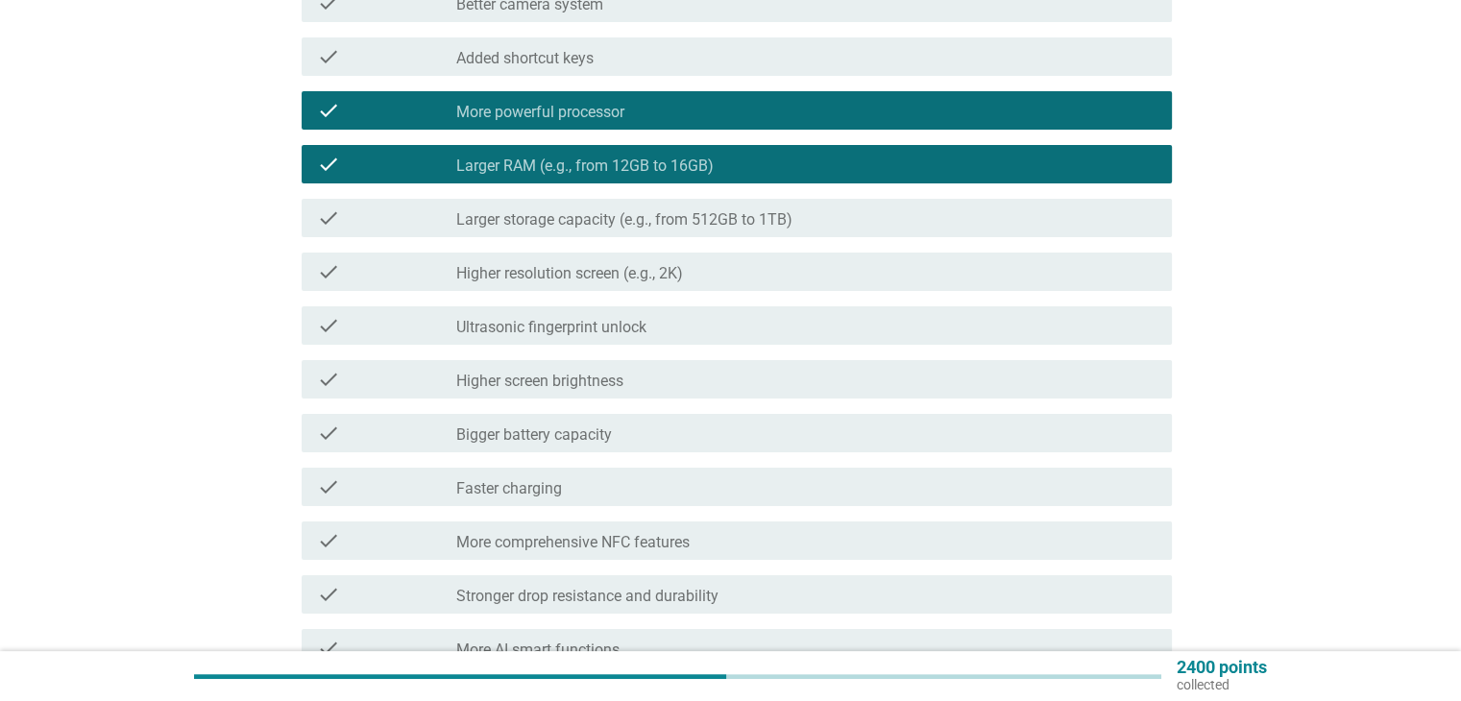
scroll to position [557, 0]
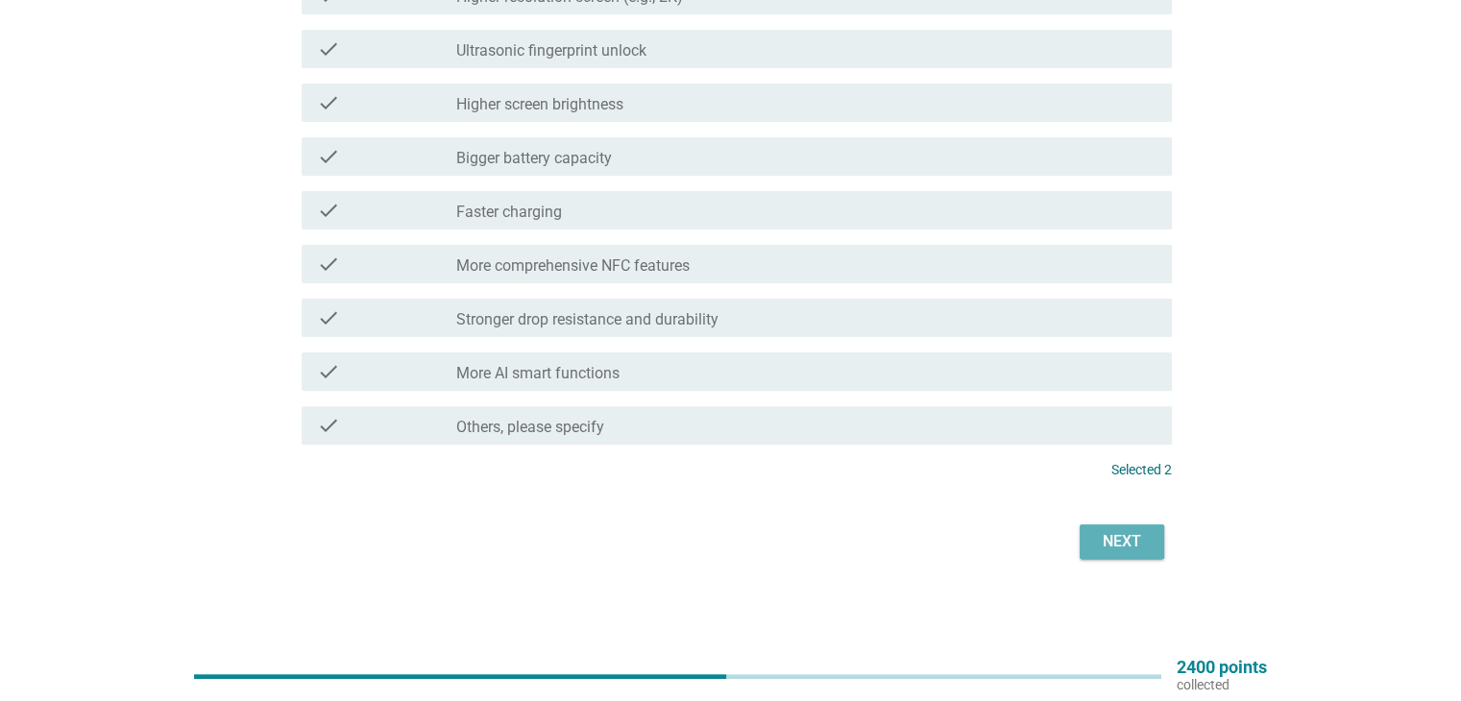
click at [1120, 543] on div "Next" at bounding box center [1122, 541] width 54 height 23
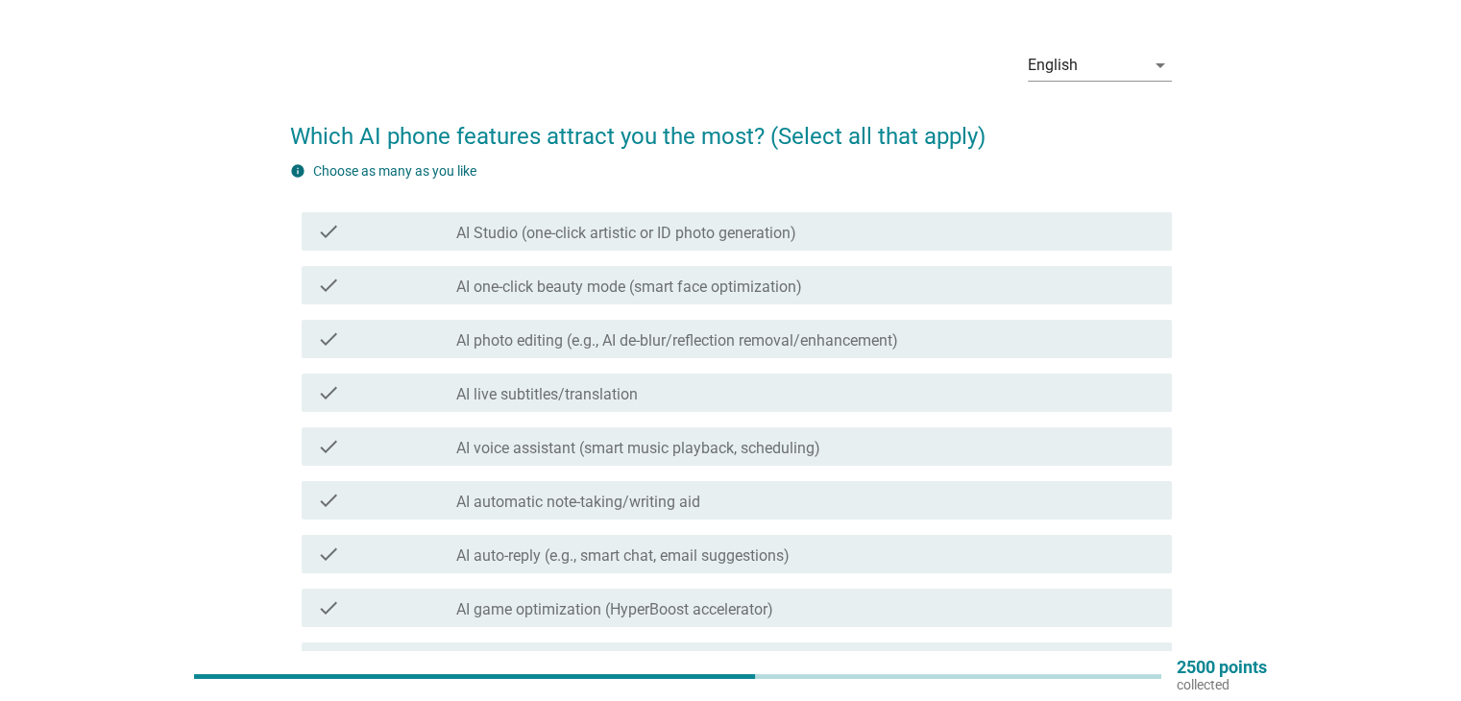
scroll to position [0, 0]
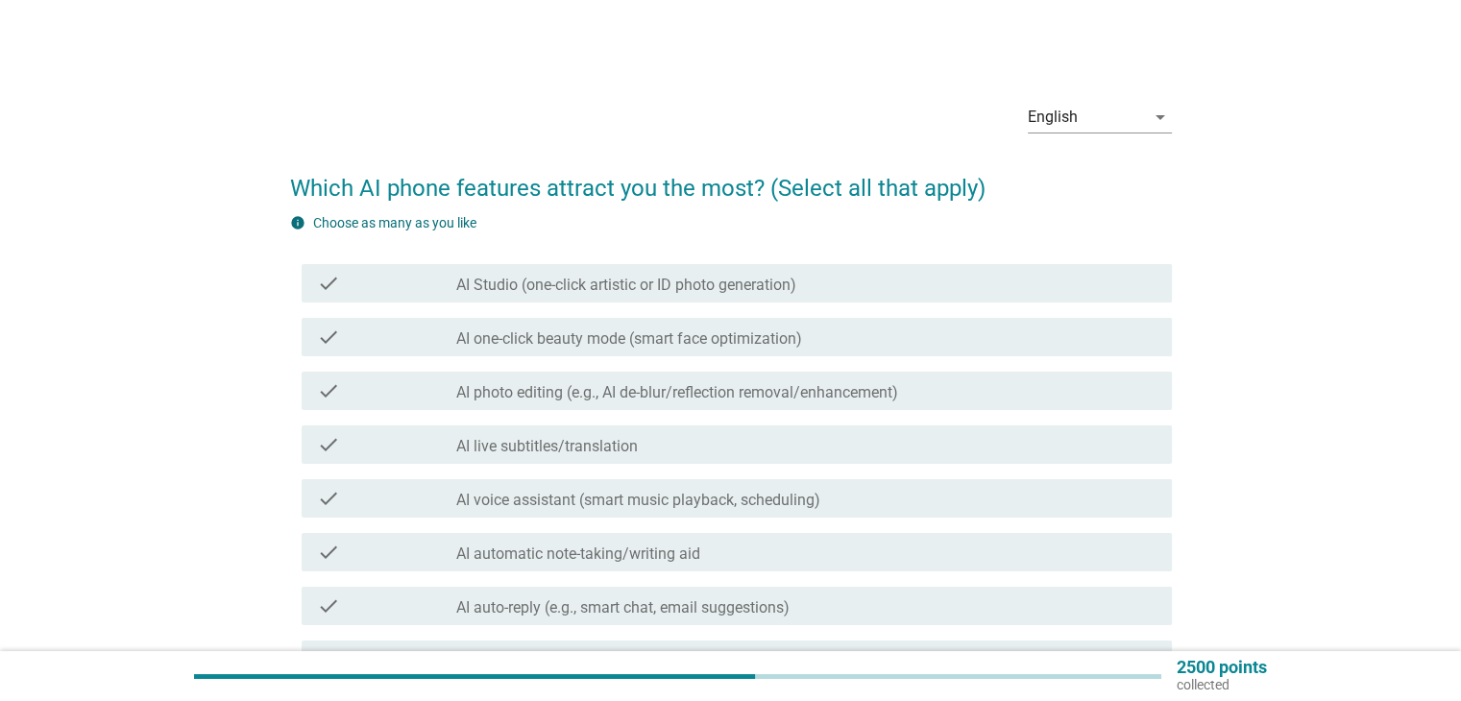
click at [673, 401] on label "AI photo editing (e.g., AI de-blur/reflection removal/enhancement)" at bounding box center [677, 392] width 442 height 19
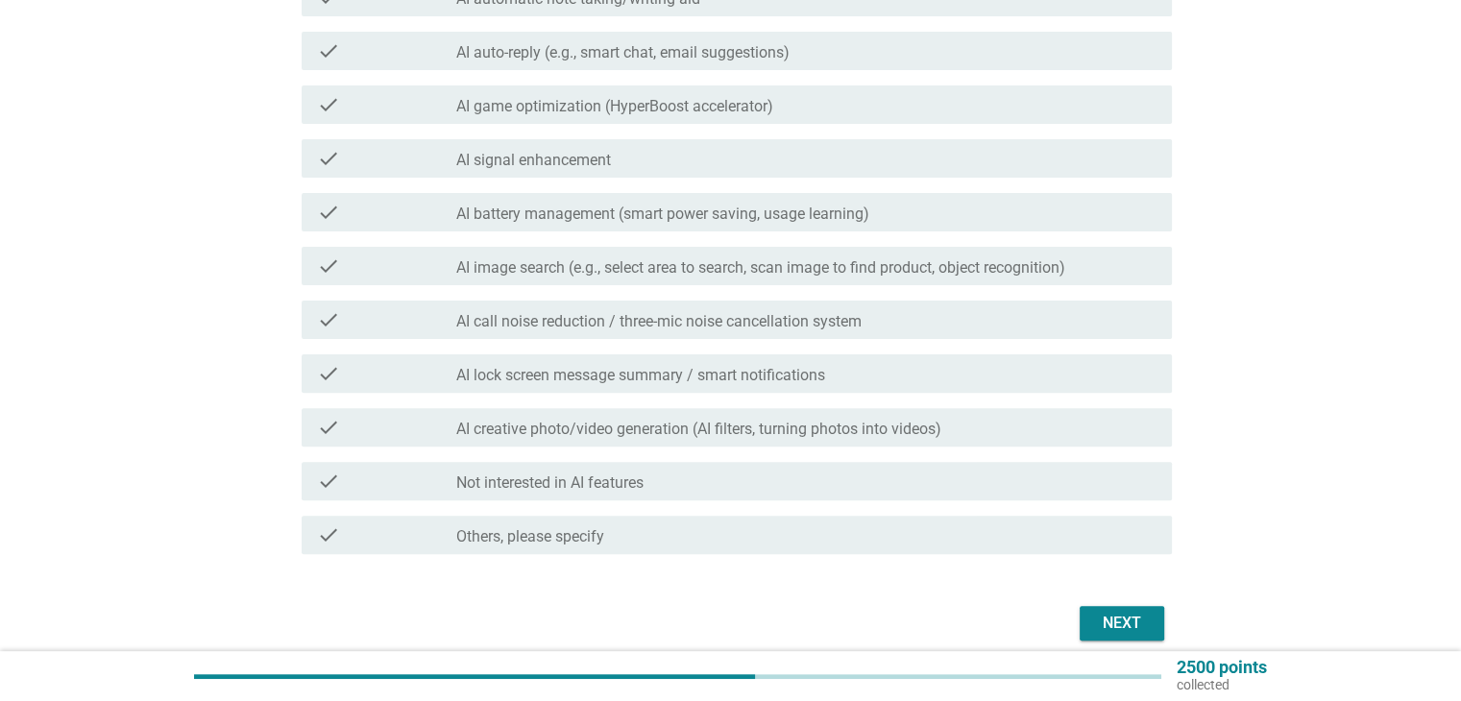
scroll to position [637, 0]
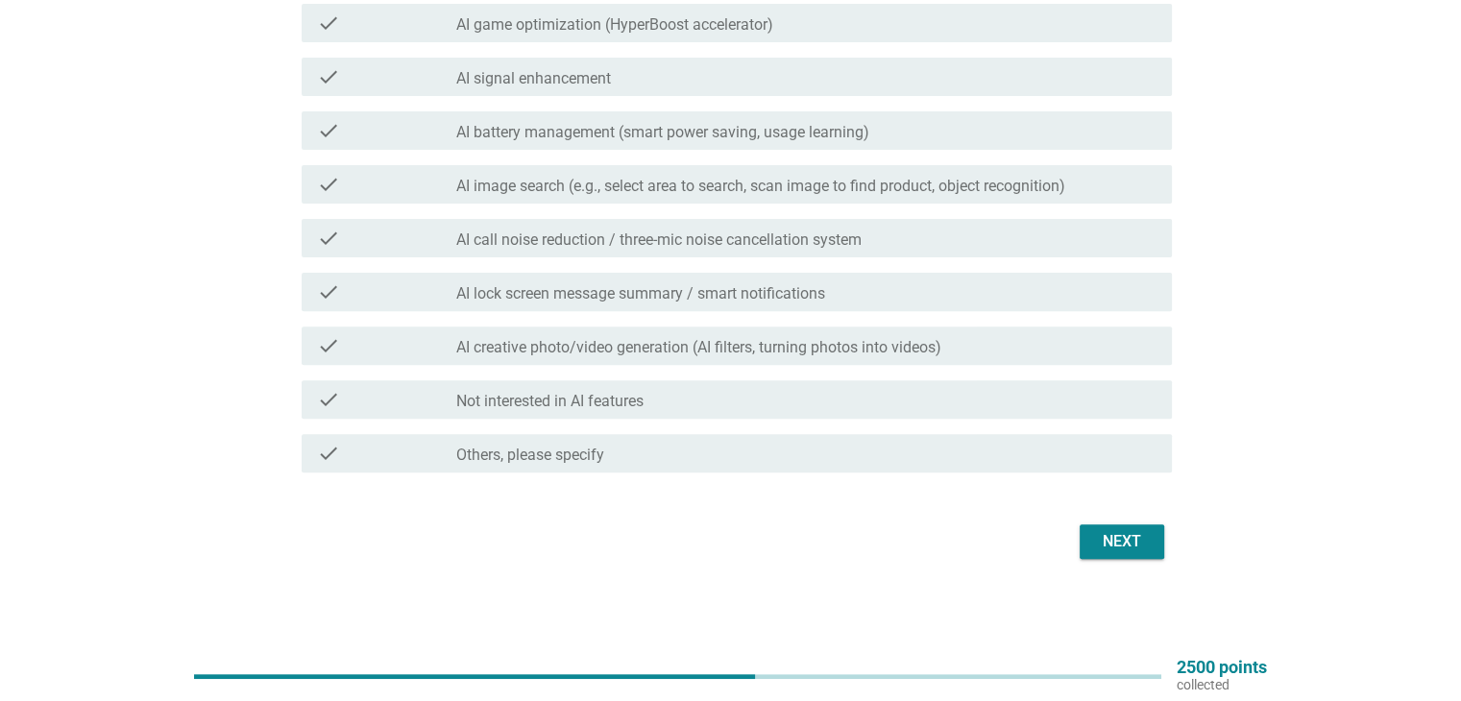
click at [1143, 544] on div "Next" at bounding box center [1122, 541] width 54 height 23
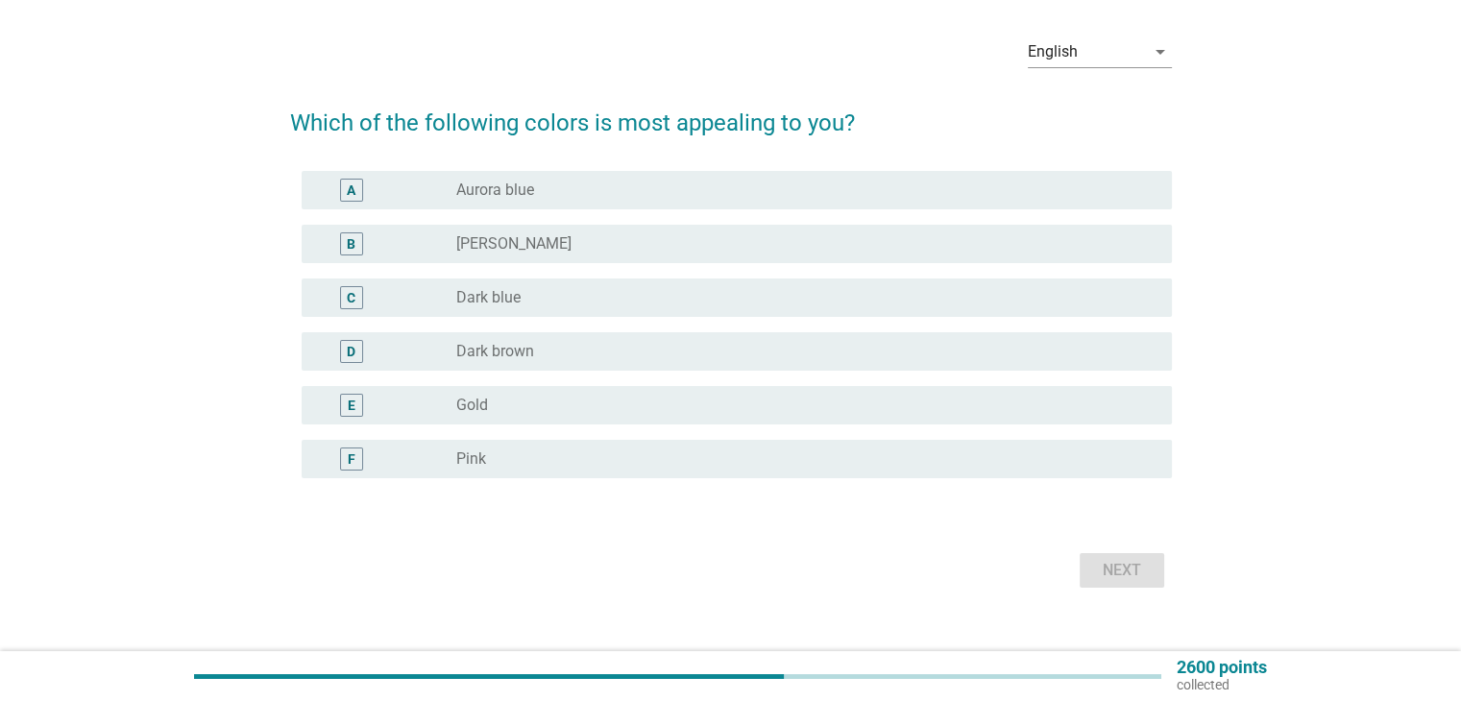
scroll to position [94, 0]
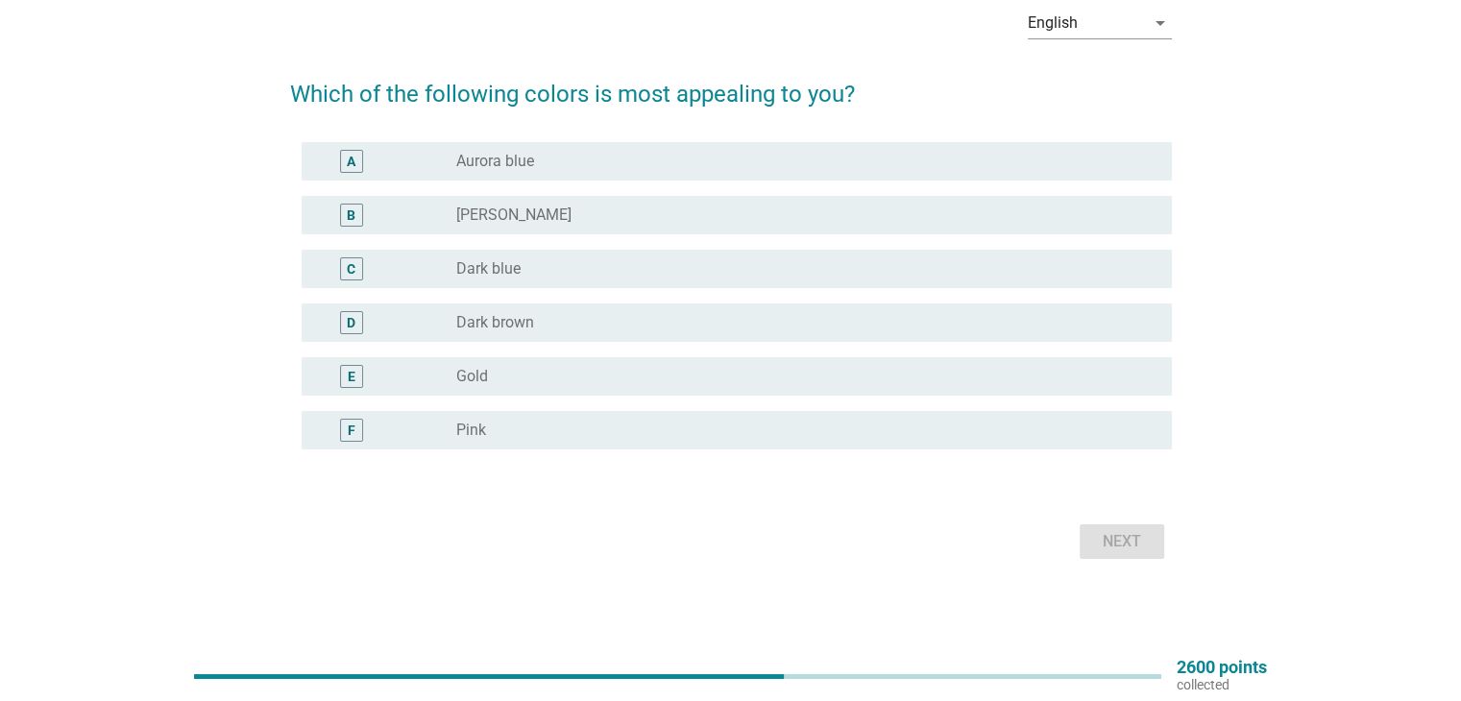
click at [578, 266] on div "radio_button_unchecked Dark blue" at bounding box center [798, 268] width 684 height 19
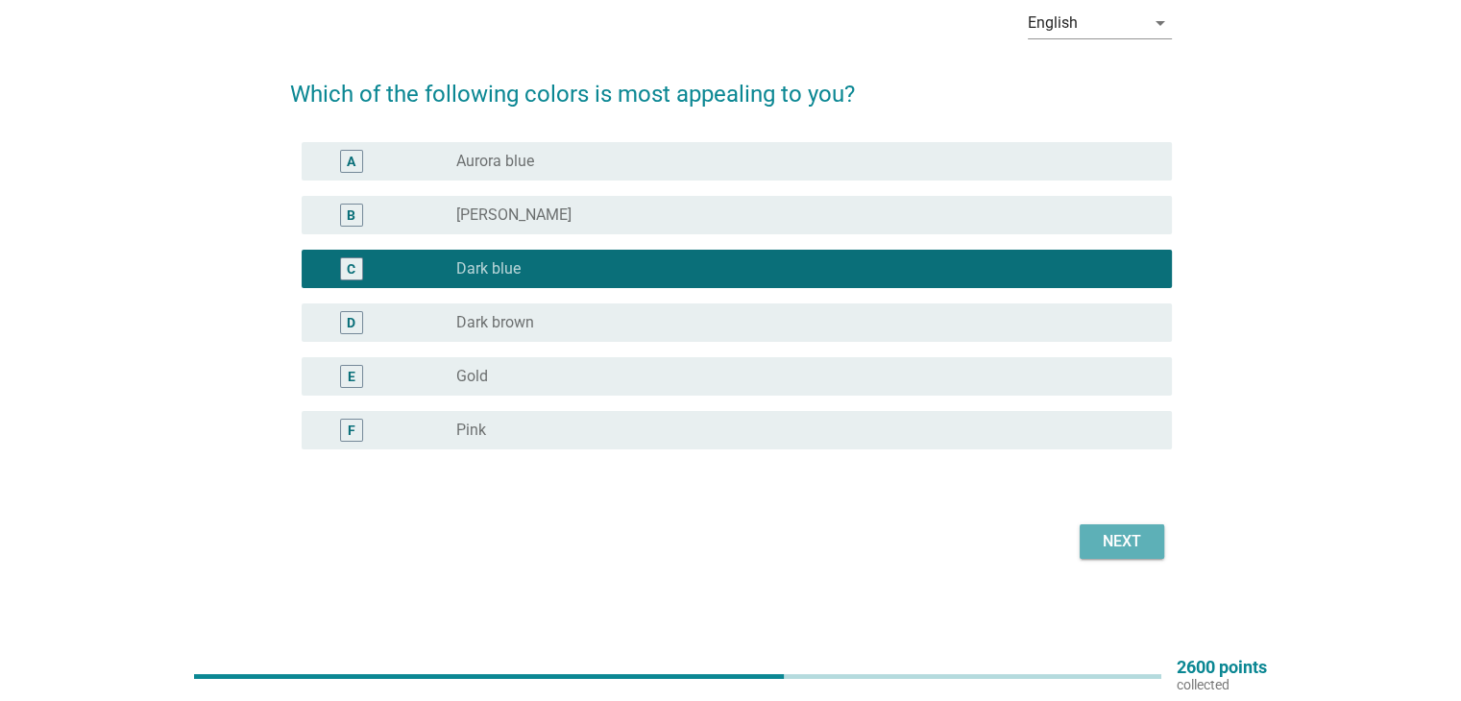
click at [1092, 540] on button "Next" at bounding box center [1122, 542] width 85 height 35
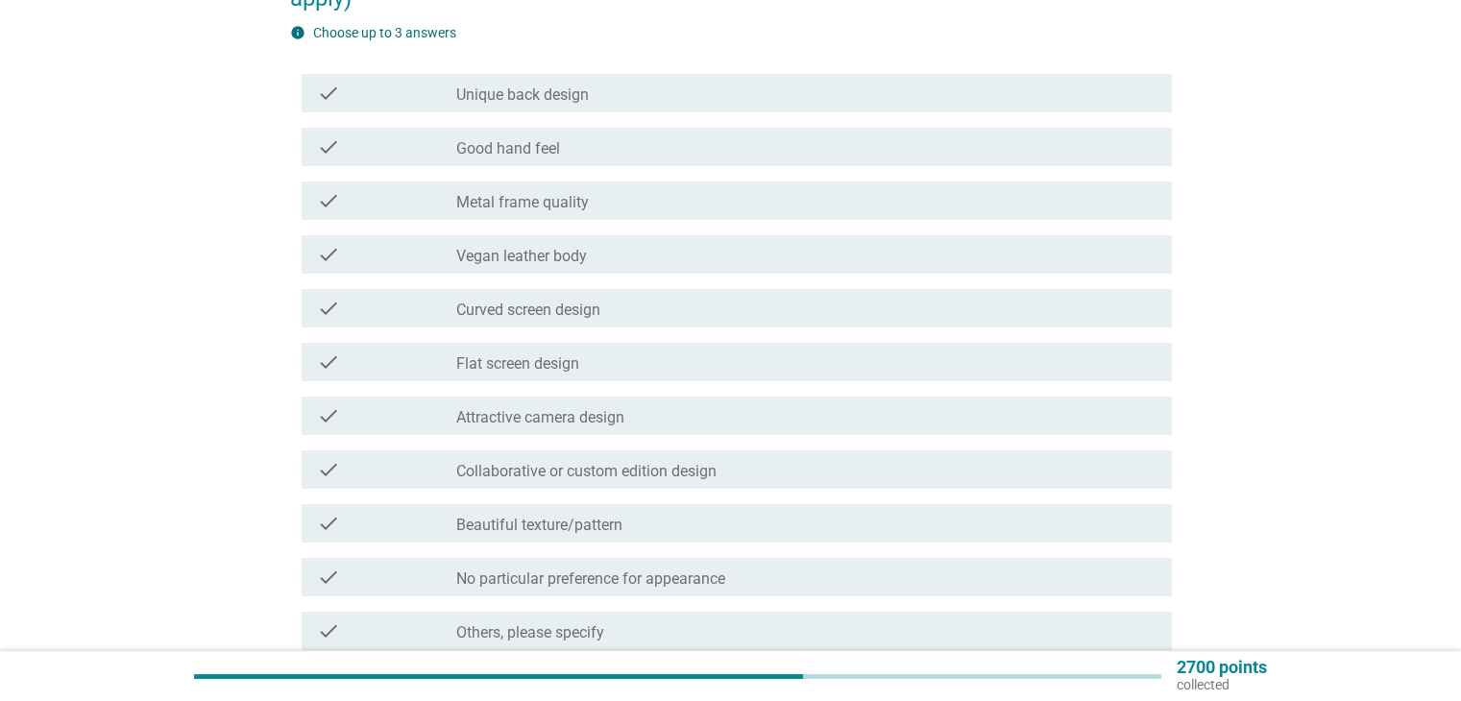
scroll to position [192, 0]
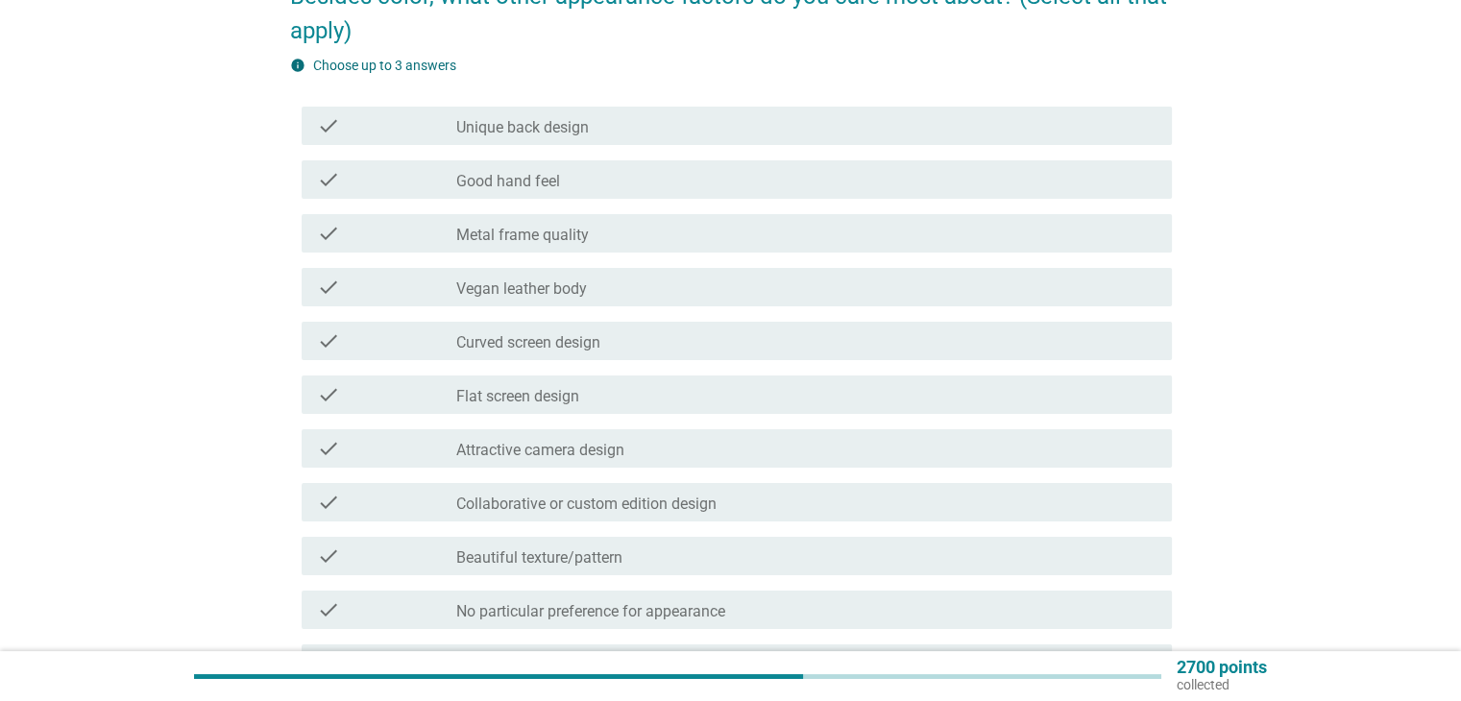
click at [588, 126] on label "Unique back design" at bounding box center [522, 127] width 133 height 19
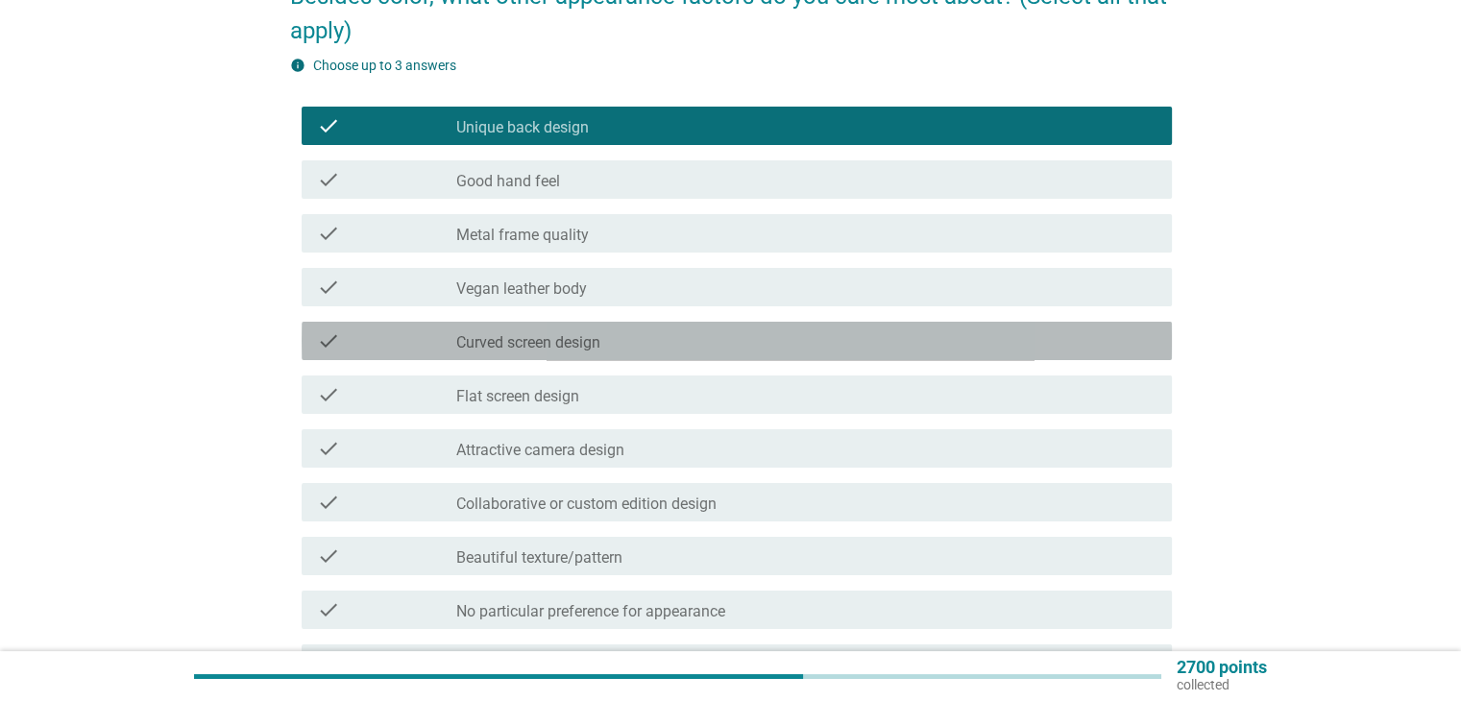
click at [605, 352] on div "check_box_outline_blank Curved screen design" at bounding box center [805, 341] width 699 height 23
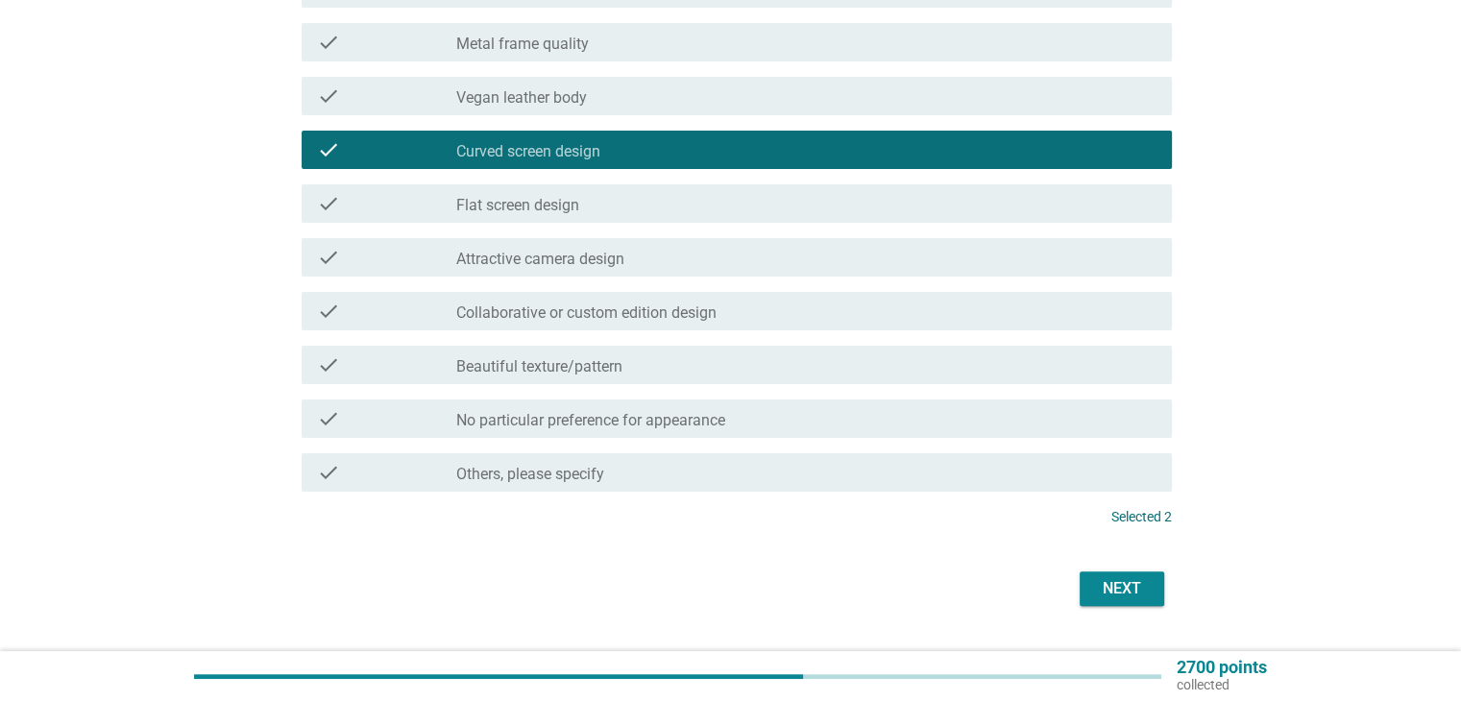
scroll to position [384, 0]
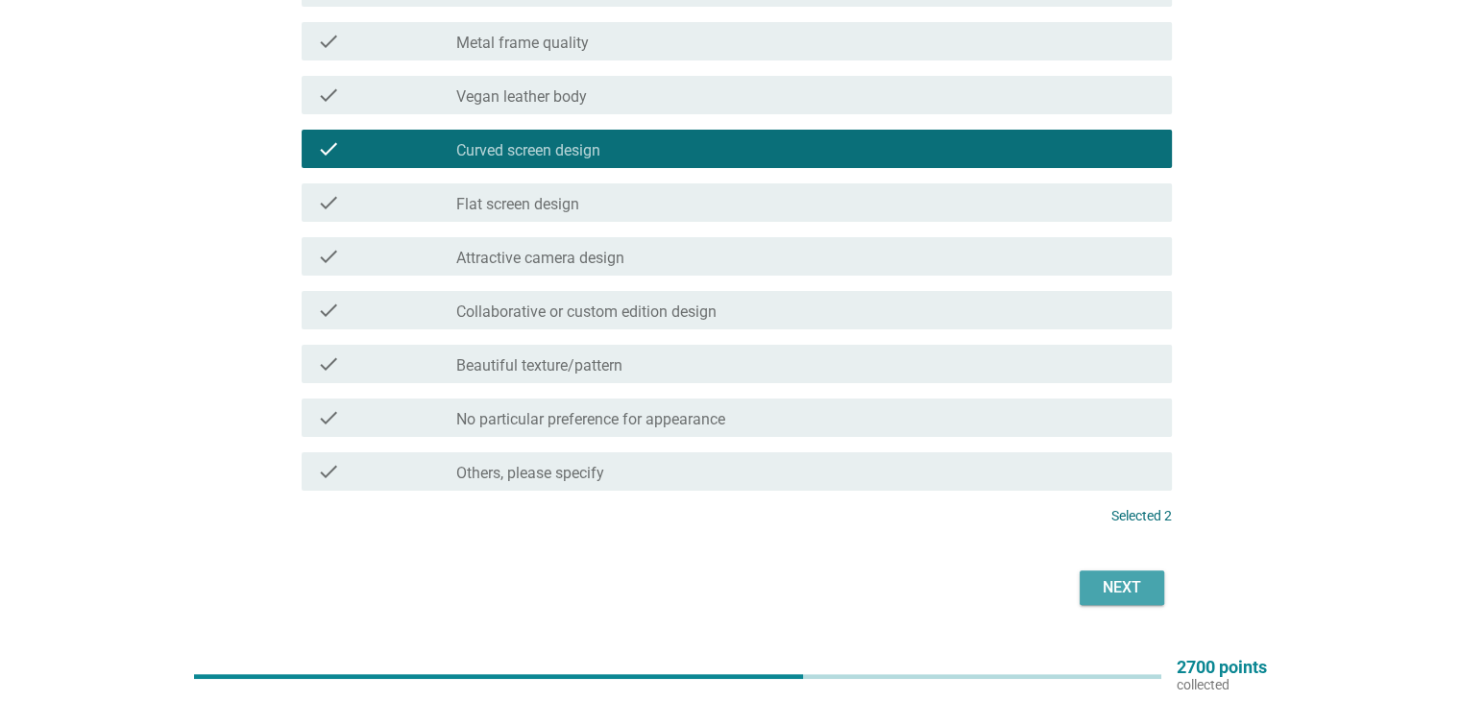
click at [1129, 590] on div "Next" at bounding box center [1122, 587] width 54 height 23
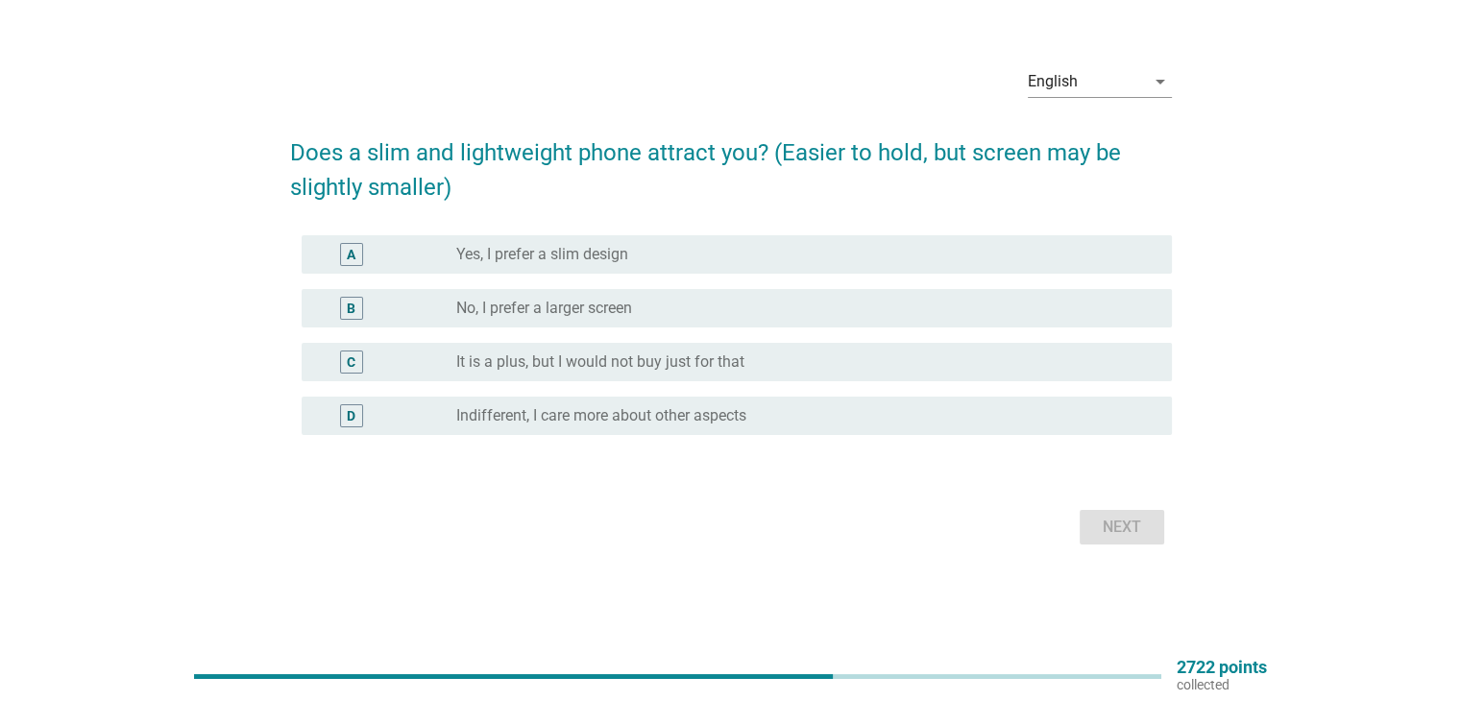
scroll to position [0, 0]
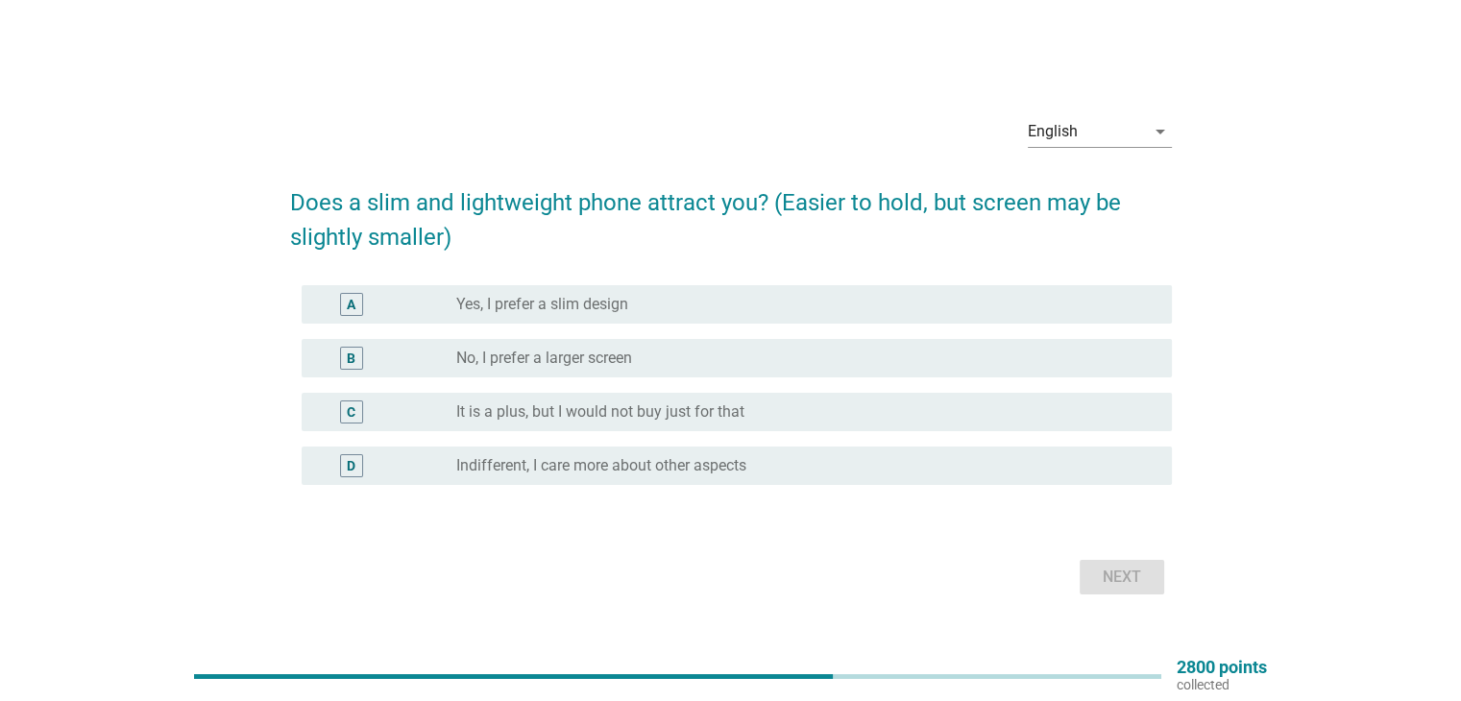
click at [680, 301] on div "radio_button_unchecked Yes, I prefer a slim design" at bounding box center [798, 304] width 684 height 19
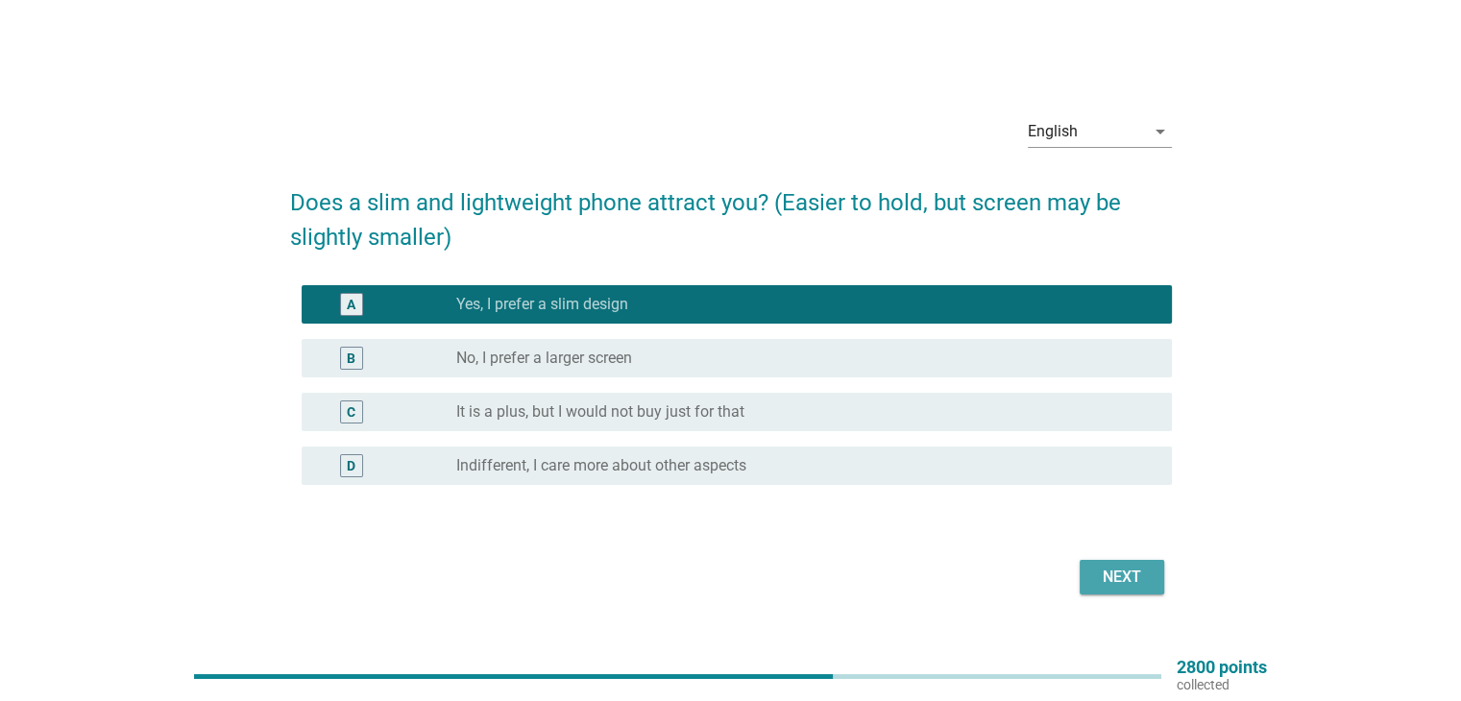
click at [1099, 580] on div "Next" at bounding box center [1122, 577] width 54 height 23
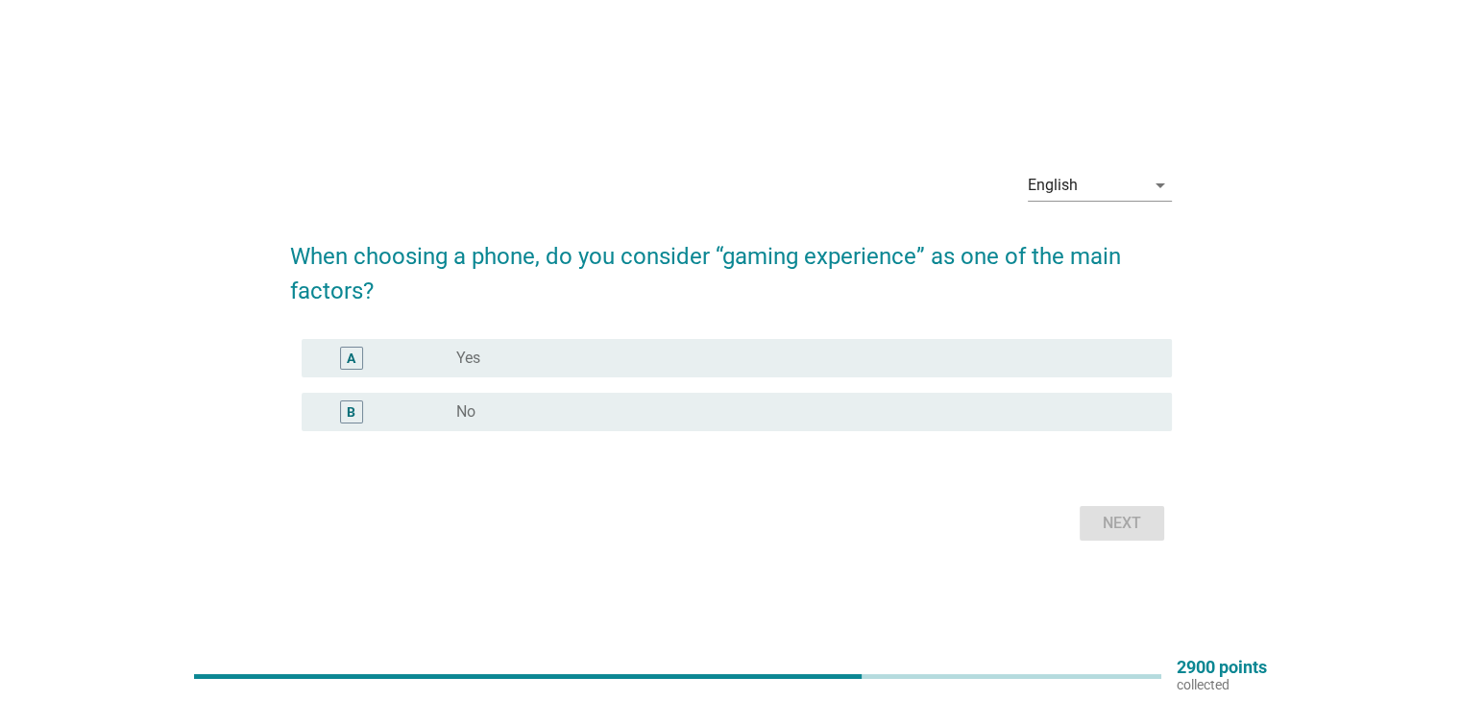
click at [530, 362] on div "radio_button_unchecked Yes" at bounding box center [798, 358] width 684 height 19
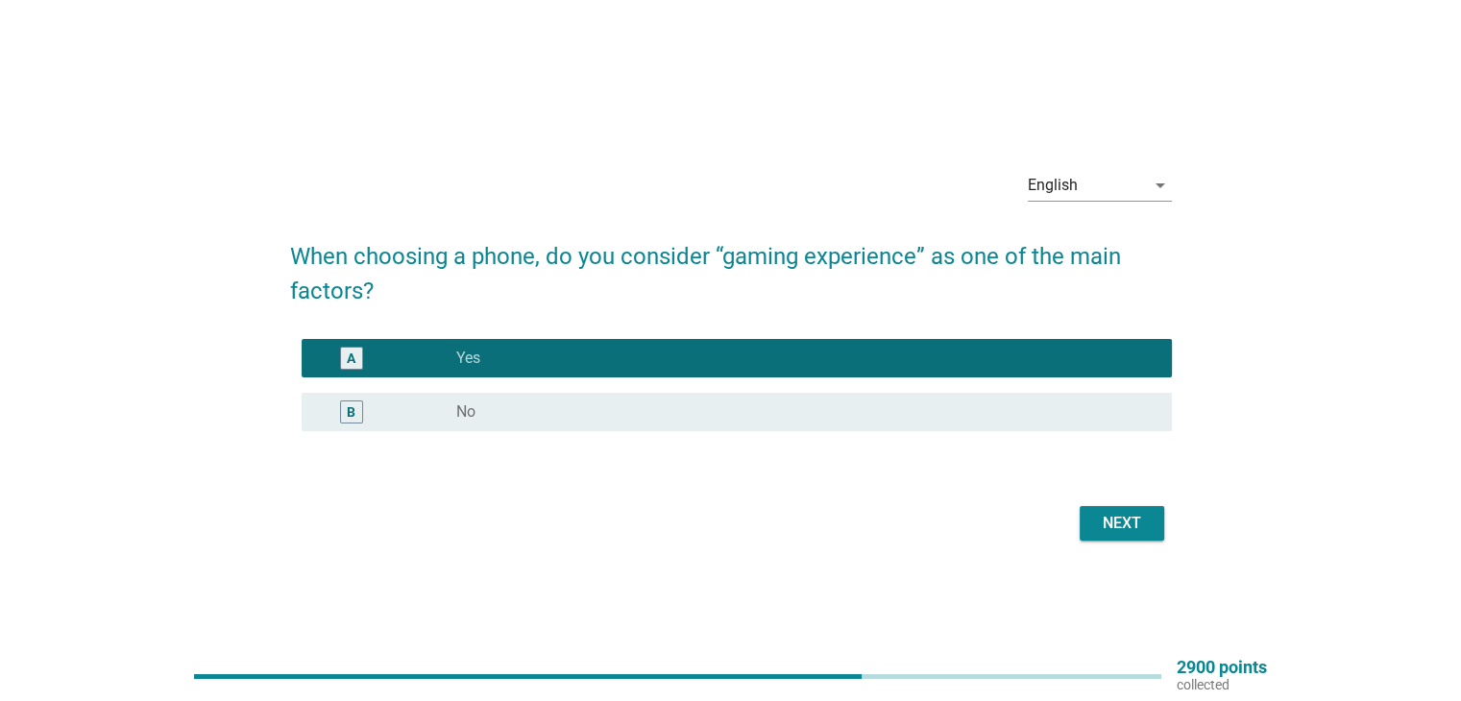
click at [1159, 531] on button "Next" at bounding box center [1122, 523] width 85 height 35
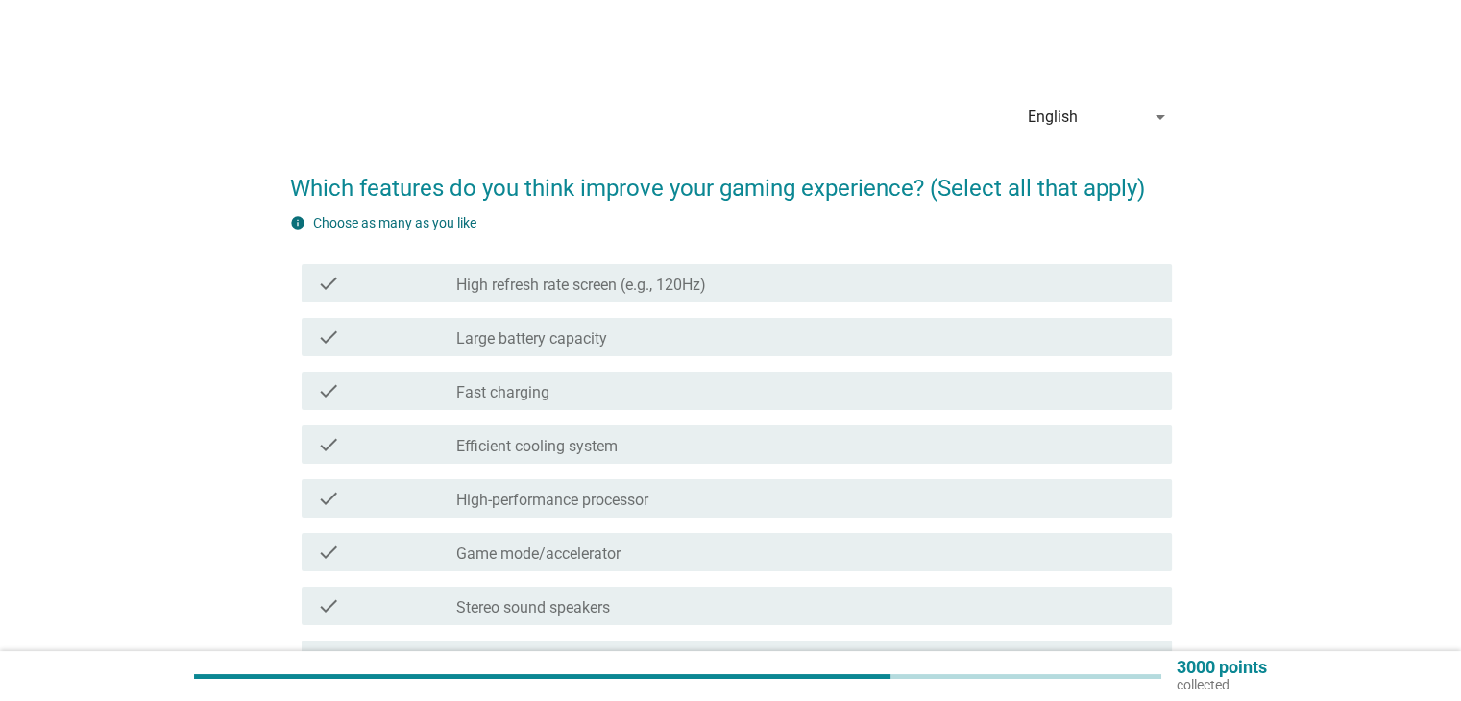
click at [711, 272] on div "check_box_outline_blank High refresh rate screen (e.g., 120Hz)" at bounding box center [805, 283] width 699 height 23
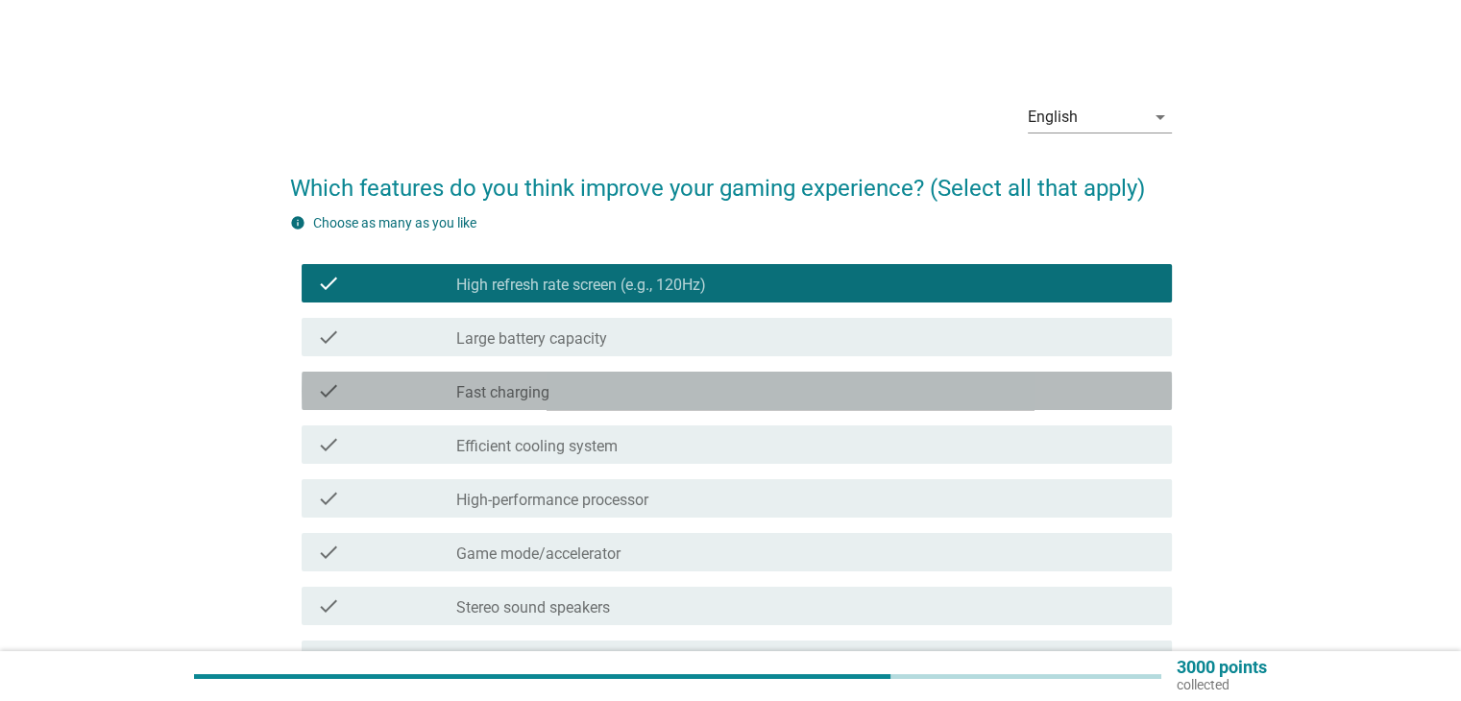
click at [689, 390] on div "check_box_outline_blank Fast charging" at bounding box center [805, 390] width 699 height 23
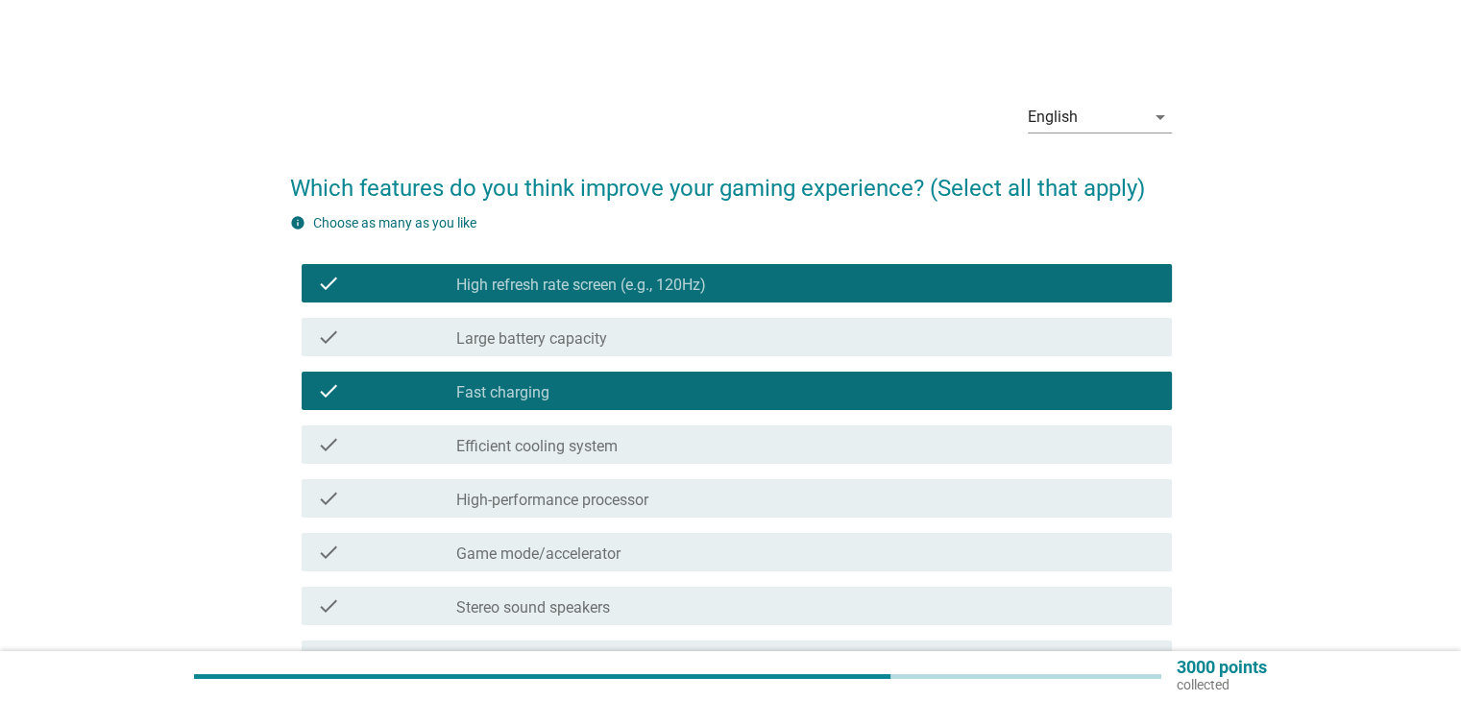
click at [656, 497] on div "check_box_outline_blank High-performance processor" at bounding box center [805, 498] width 699 height 23
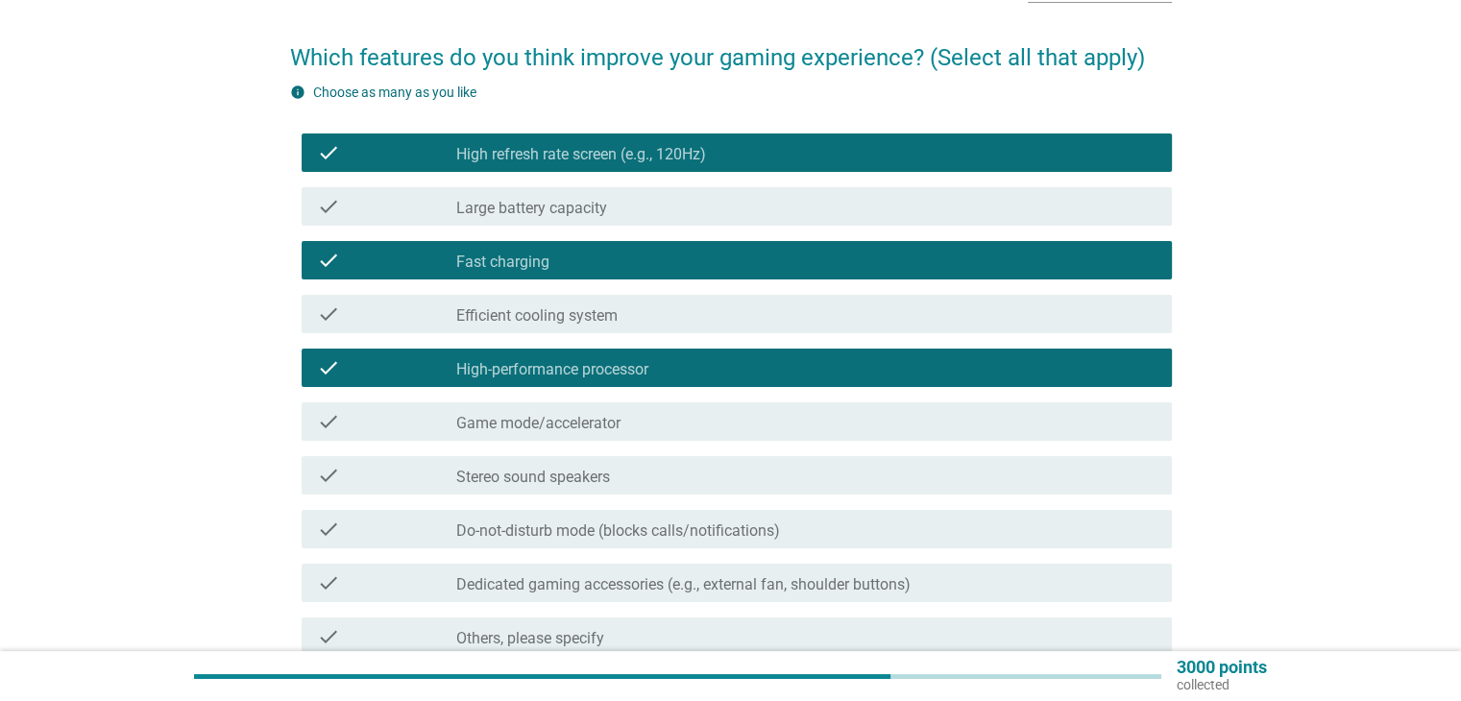
scroll to position [192, 0]
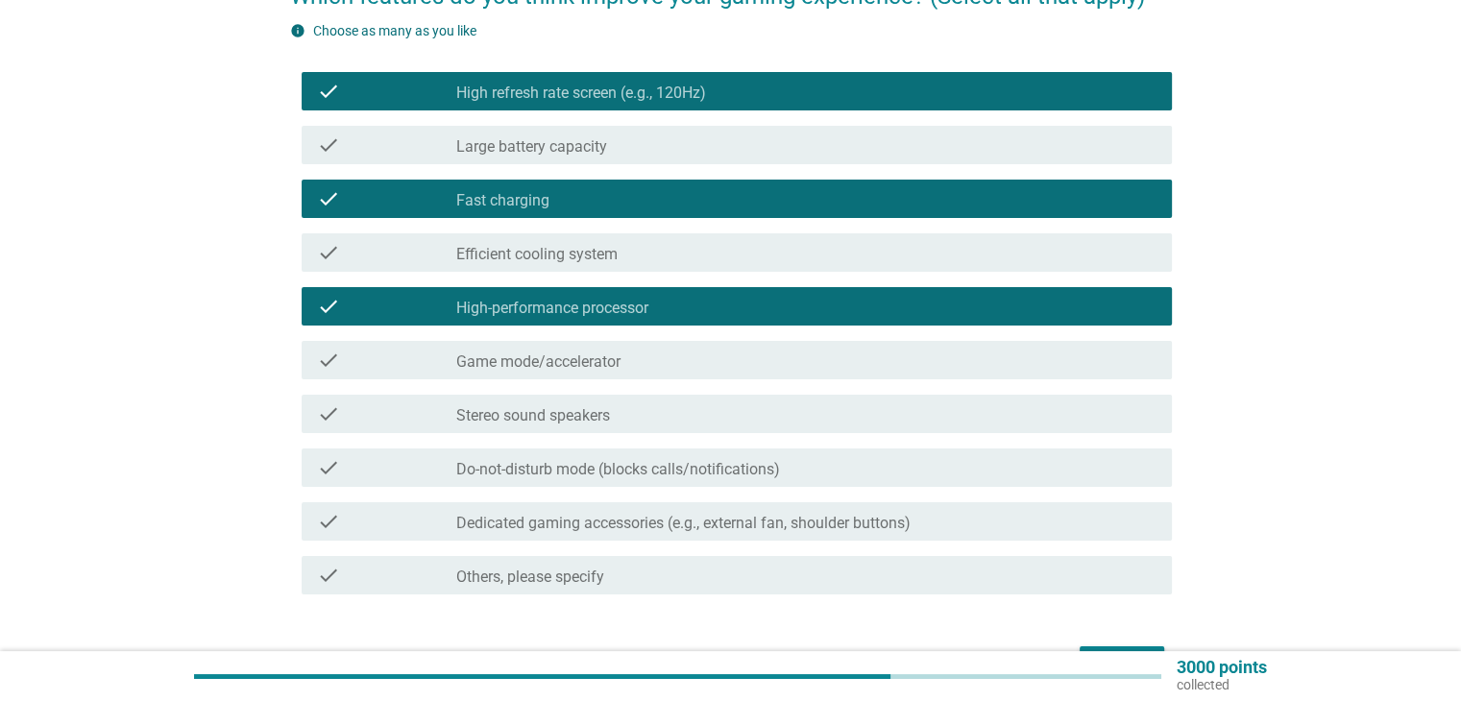
click at [641, 404] on div "check_box_outline_blank Stereo sound speakers" at bounding box center [805, 414] width 699 height 23
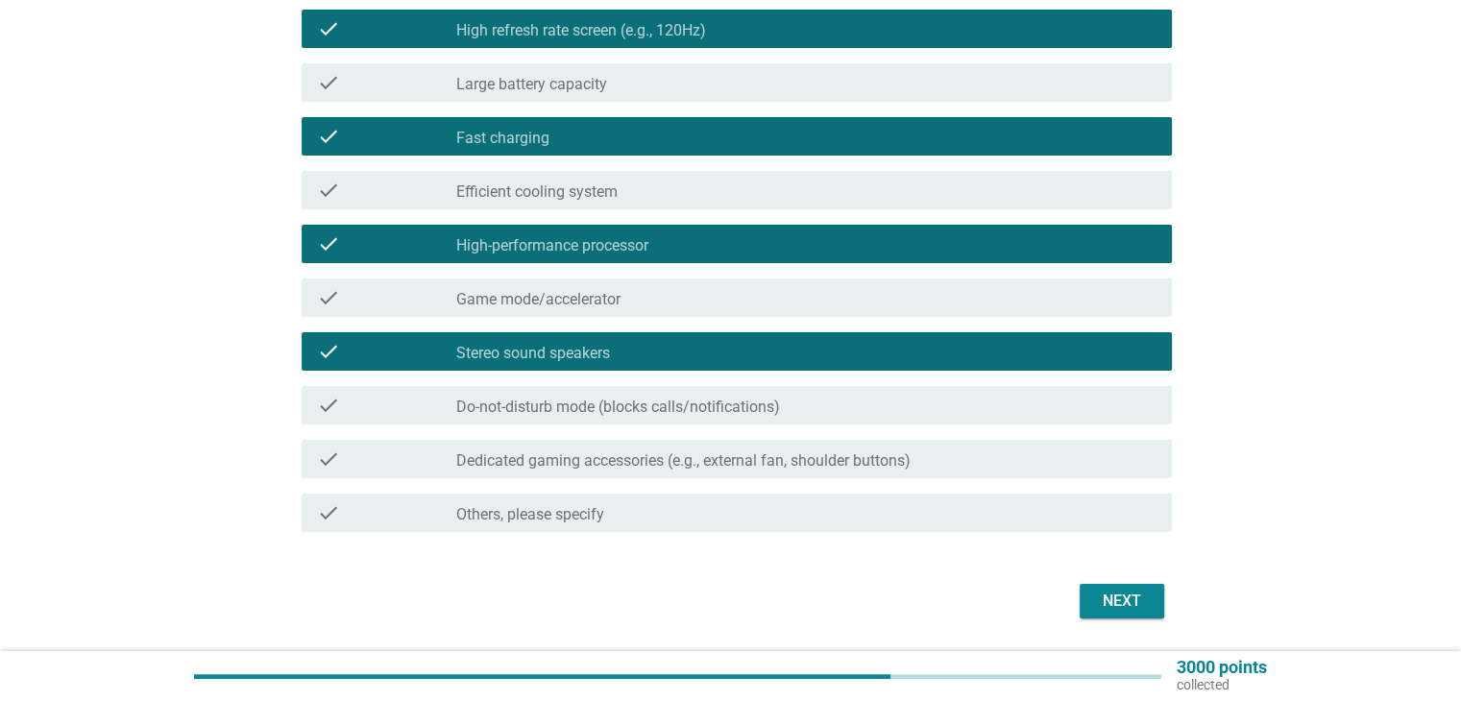
scroll to position [314, 0]
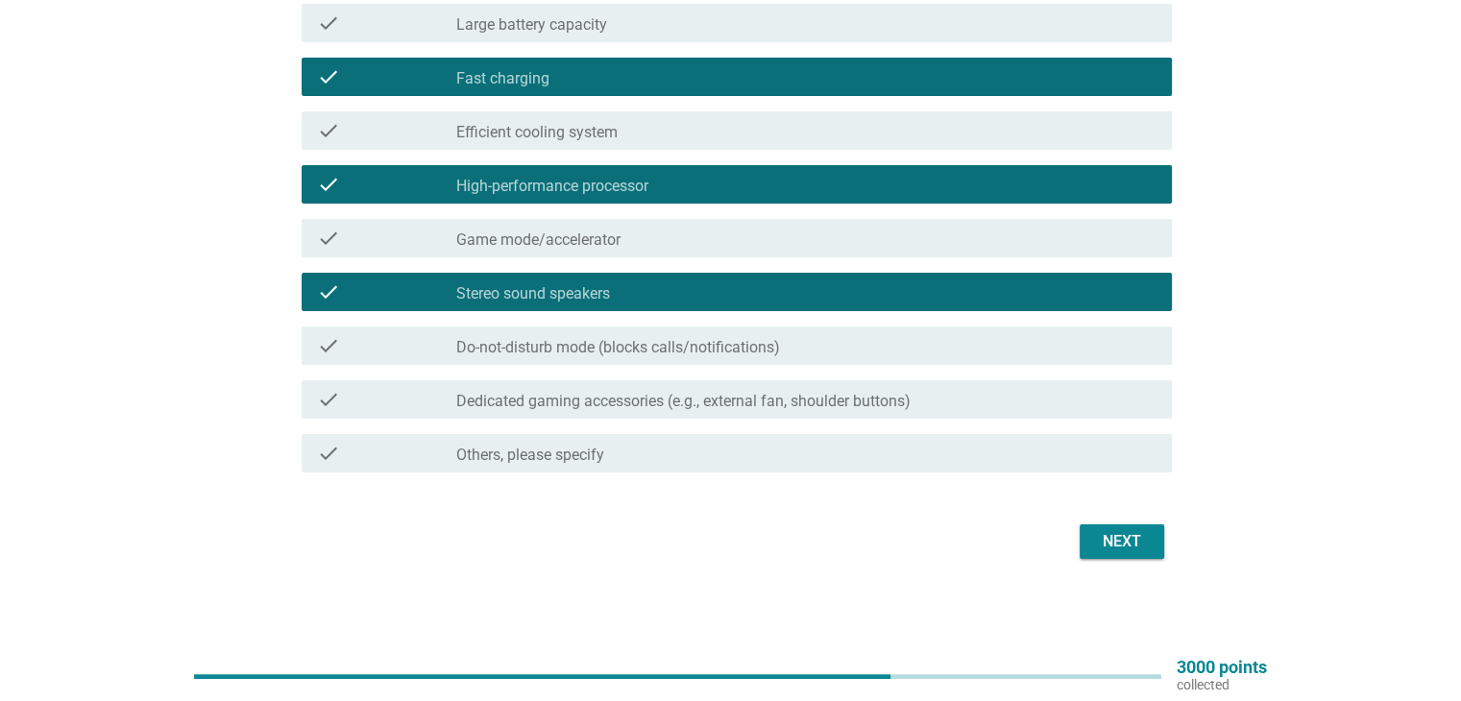
click at [1131, 547] on div "Next" at bounding box center [1122, 541] width 54 height 23
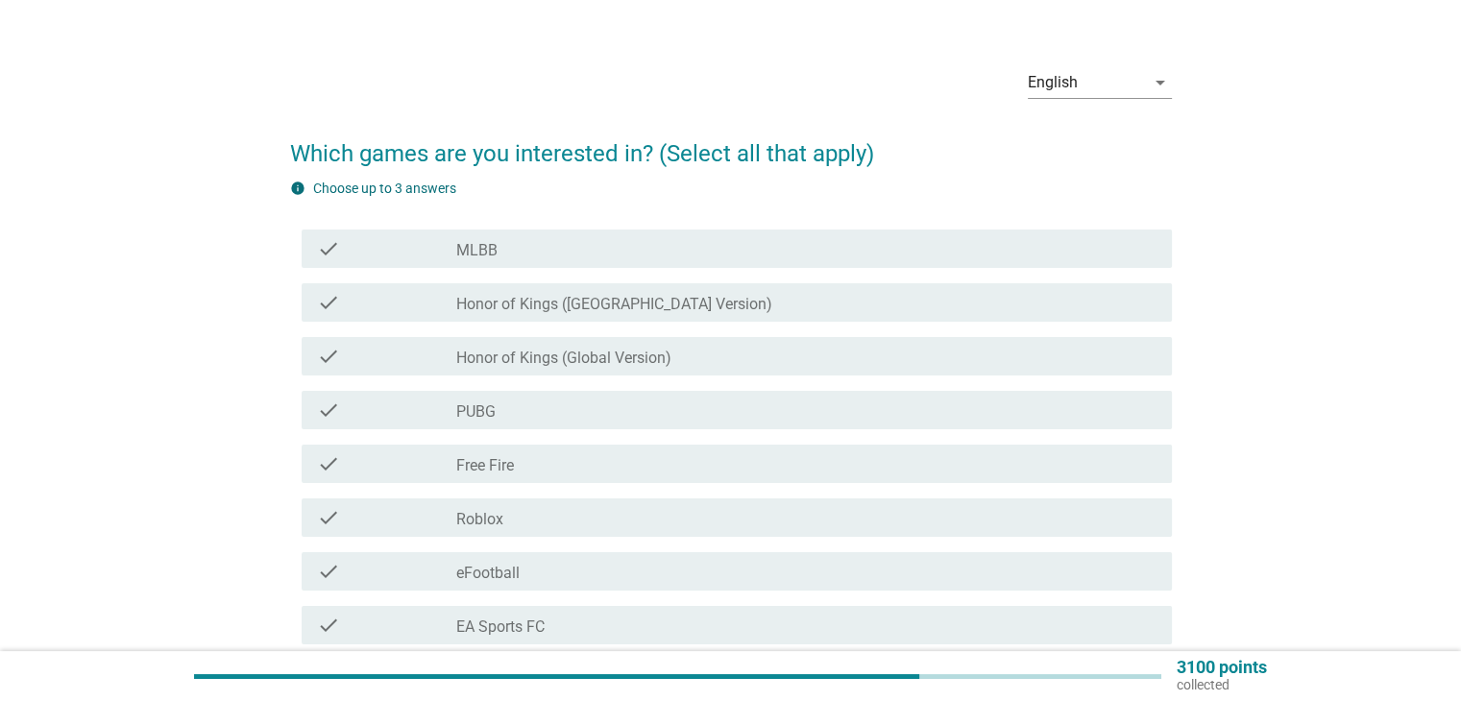
scroll to position [96, 0]
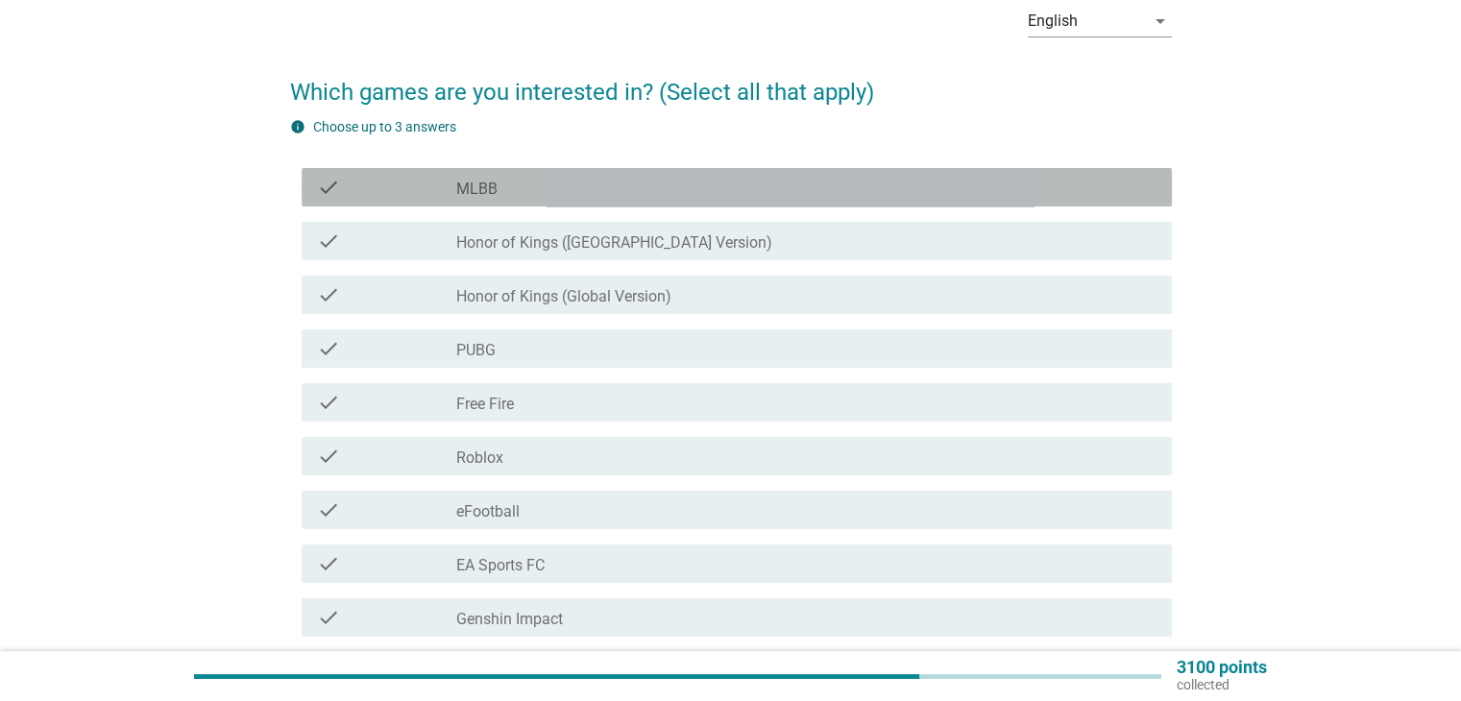
click at [633, 184] on div "check_box_outline_blank MLBB" at bounding box center [805, 187] width 699 height 23
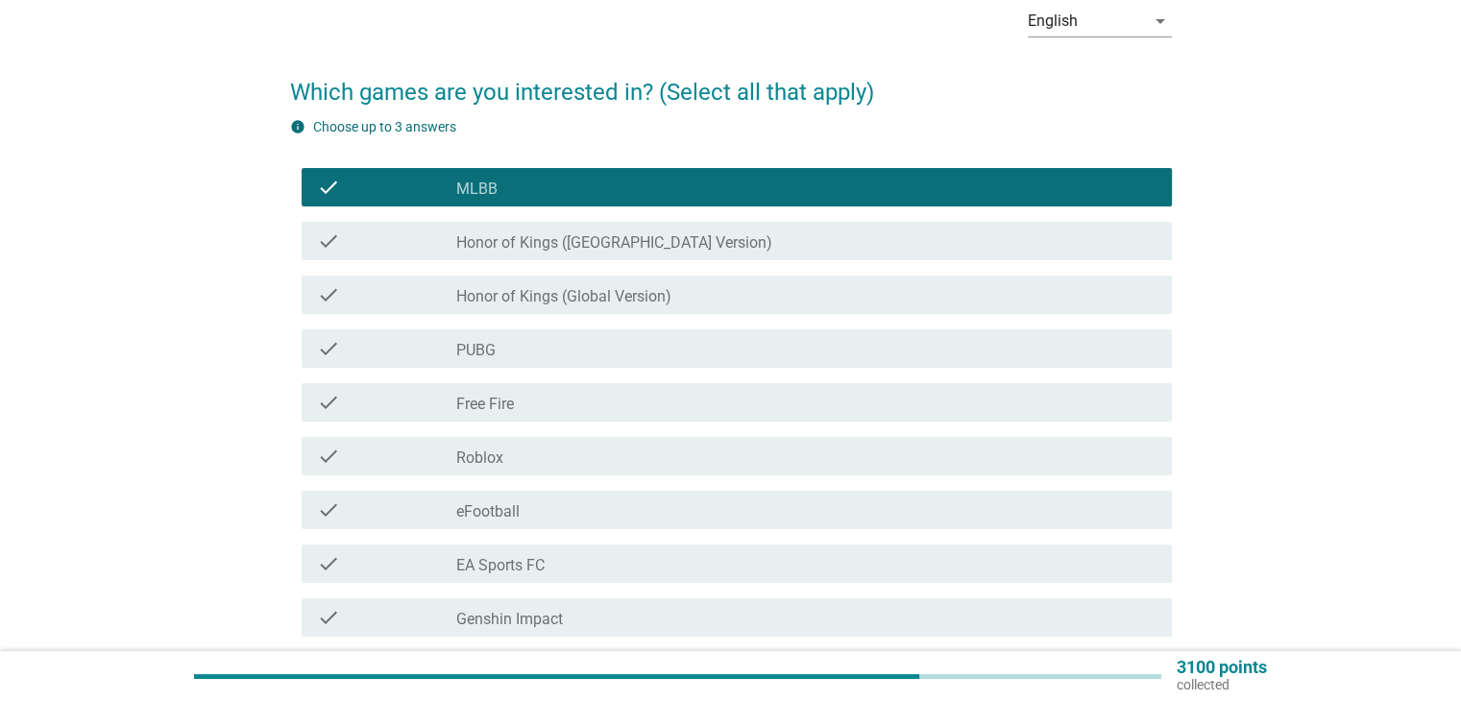
click at [579, 352] on div "check_box_outline_blank PUBG" at bounding box center [805, 348] width 699 height 23
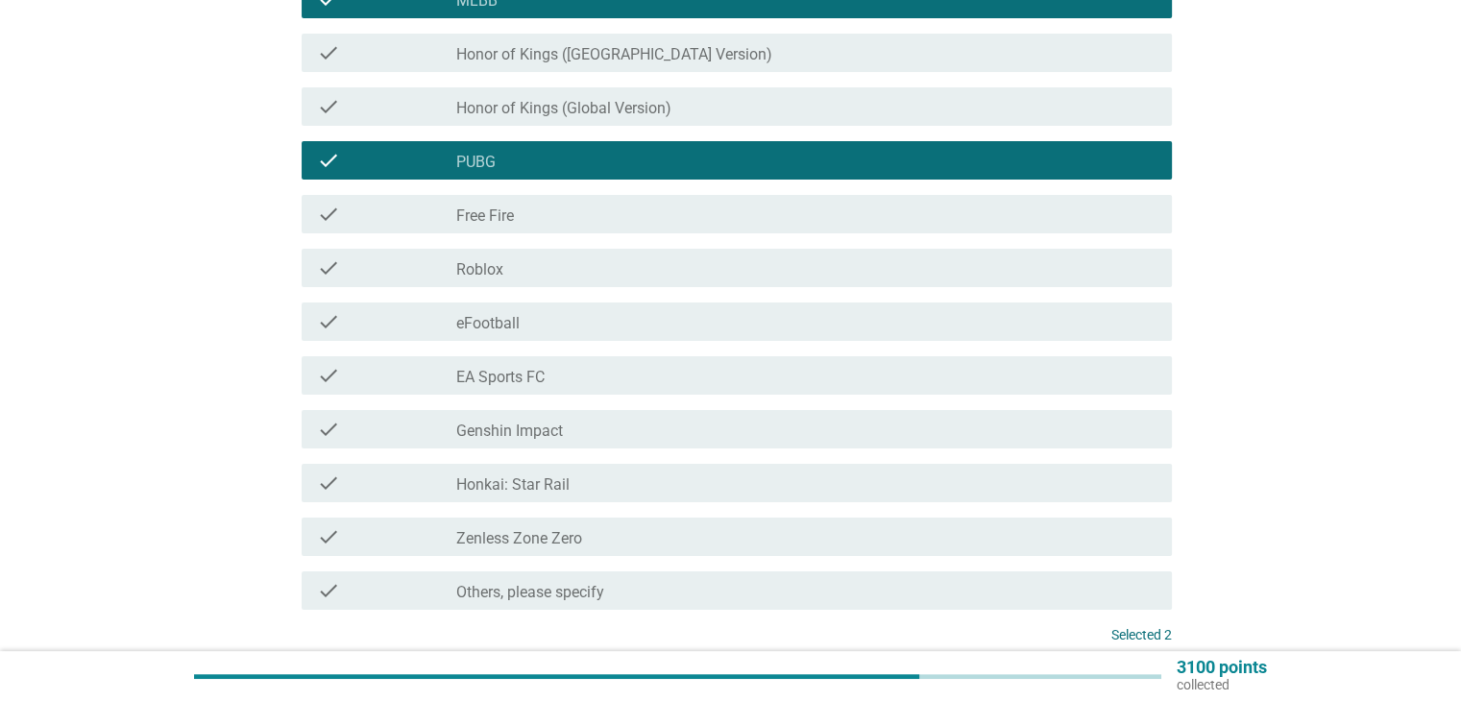
scroll to position [288, 0]
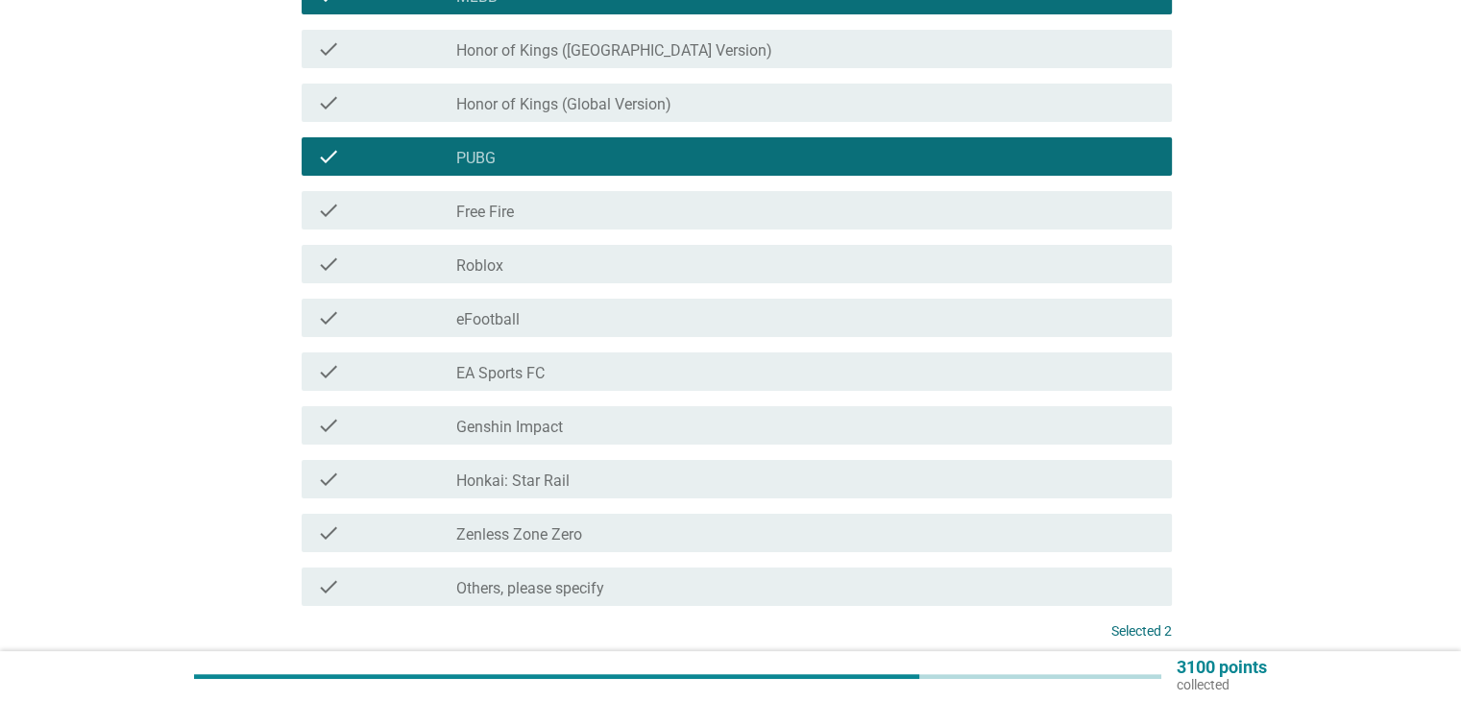
click at [584, 437] on div "check check_box_outline_blank Genshin Impact" at bounding box center [737, 425] width 870 height 38
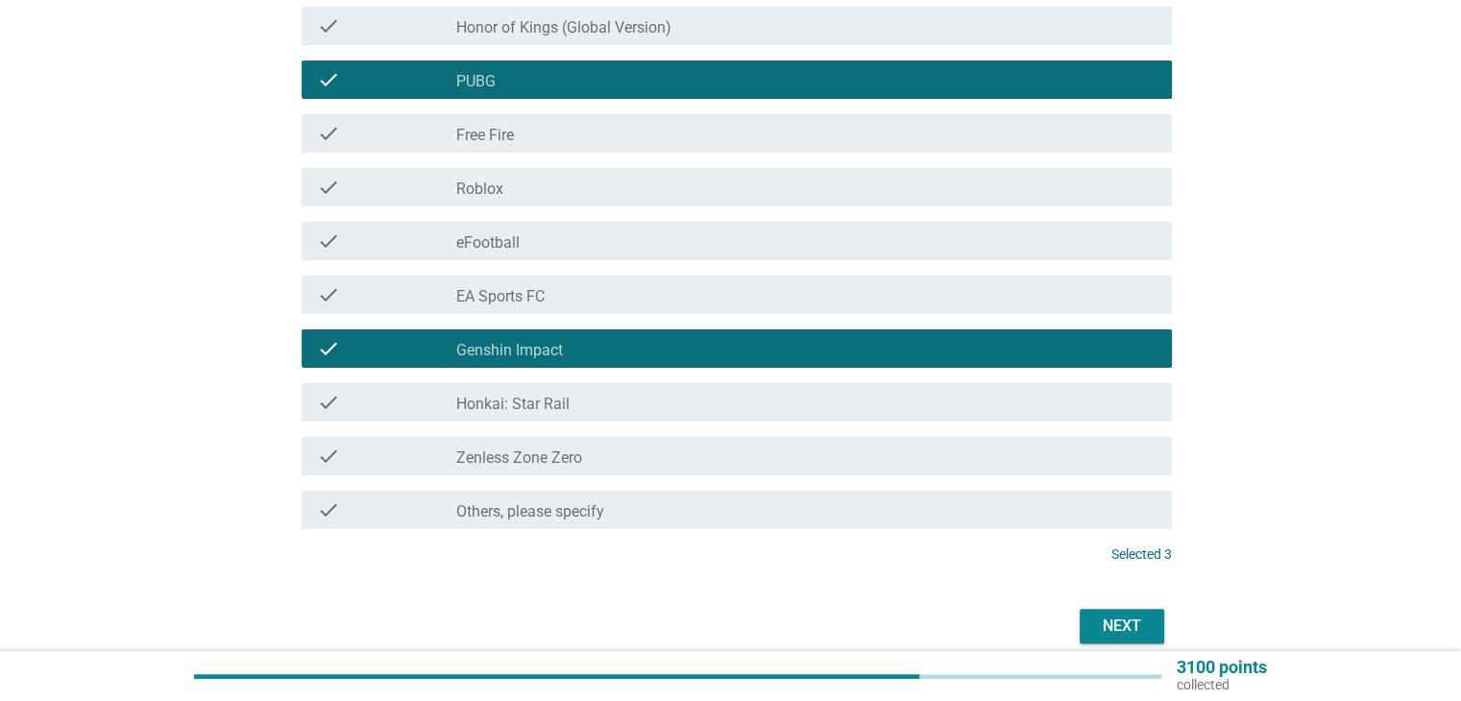
scroll to position [450, 0]
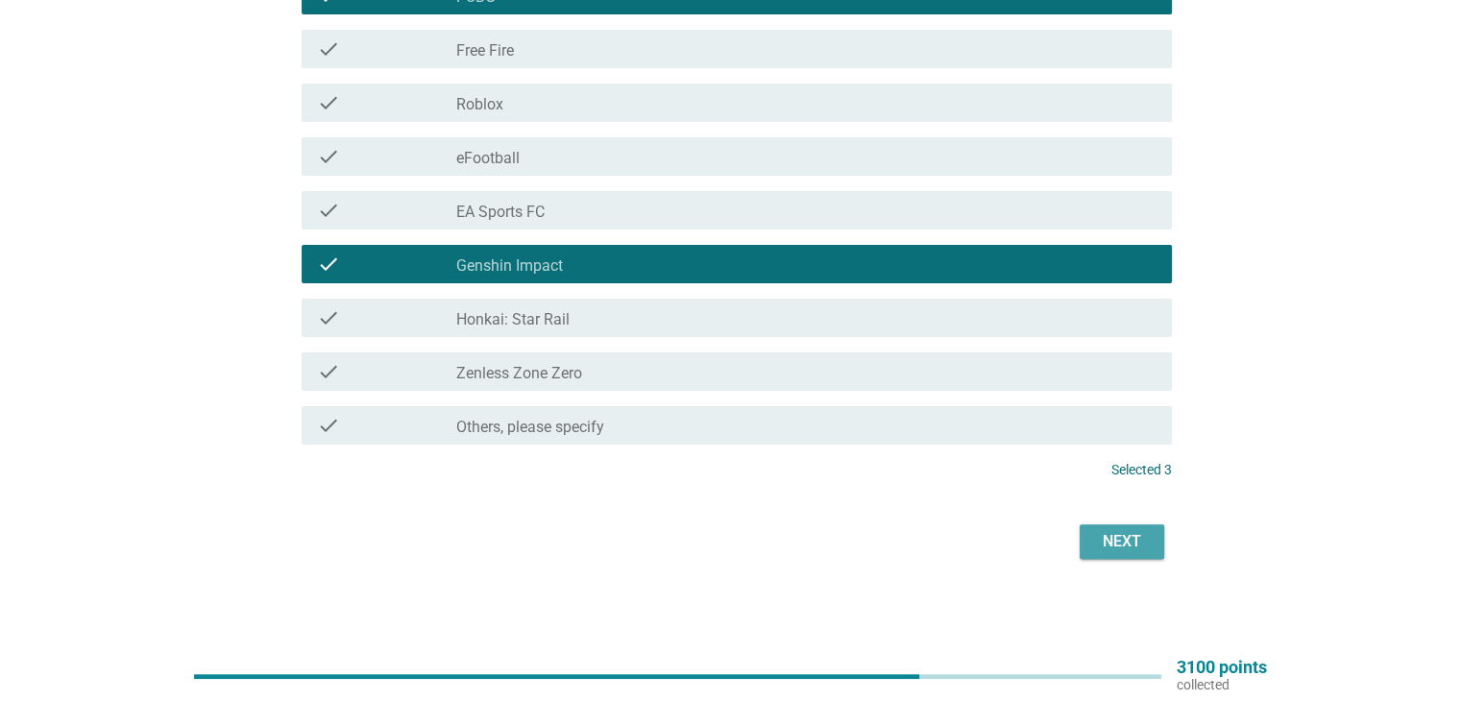
click at [1137, 548] on div "Next" at bounding box center [1122, 541] width 54 height 23
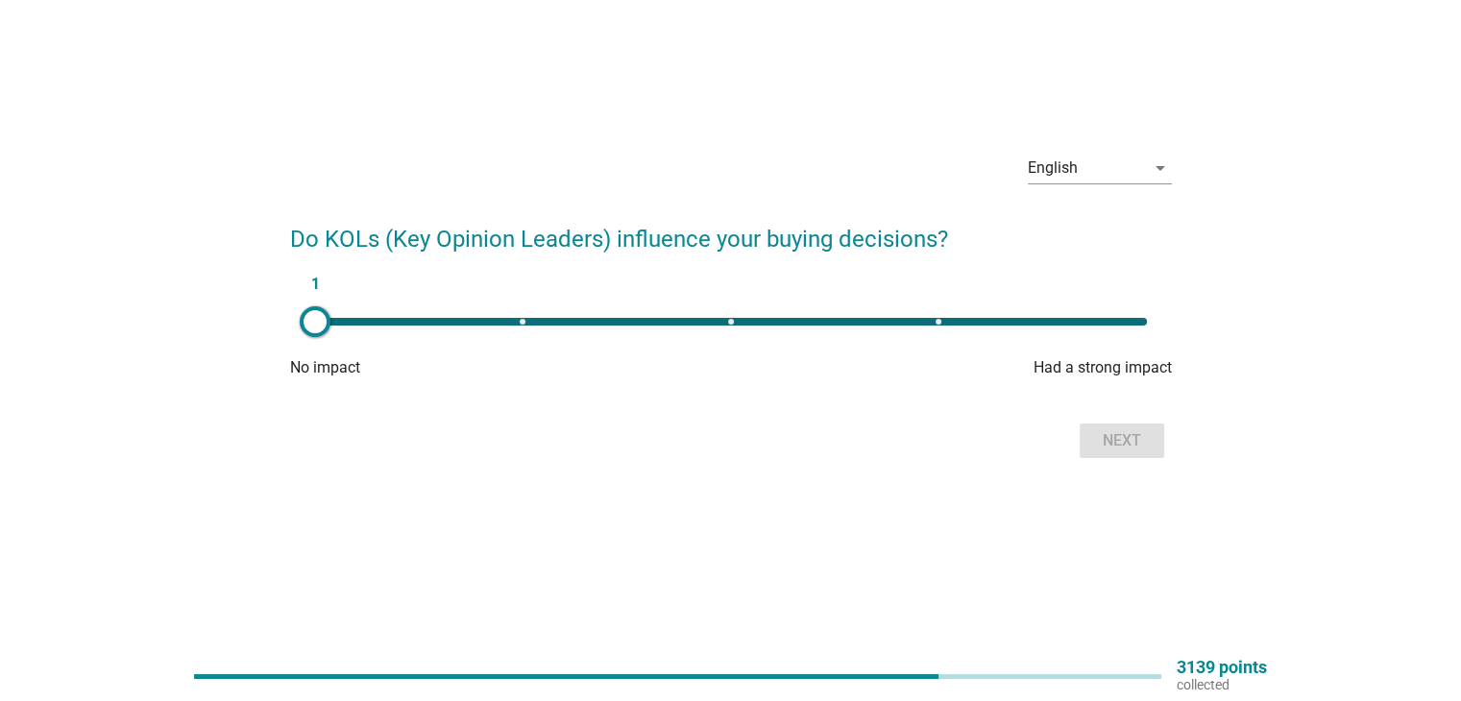
scroll to position [0, 0]
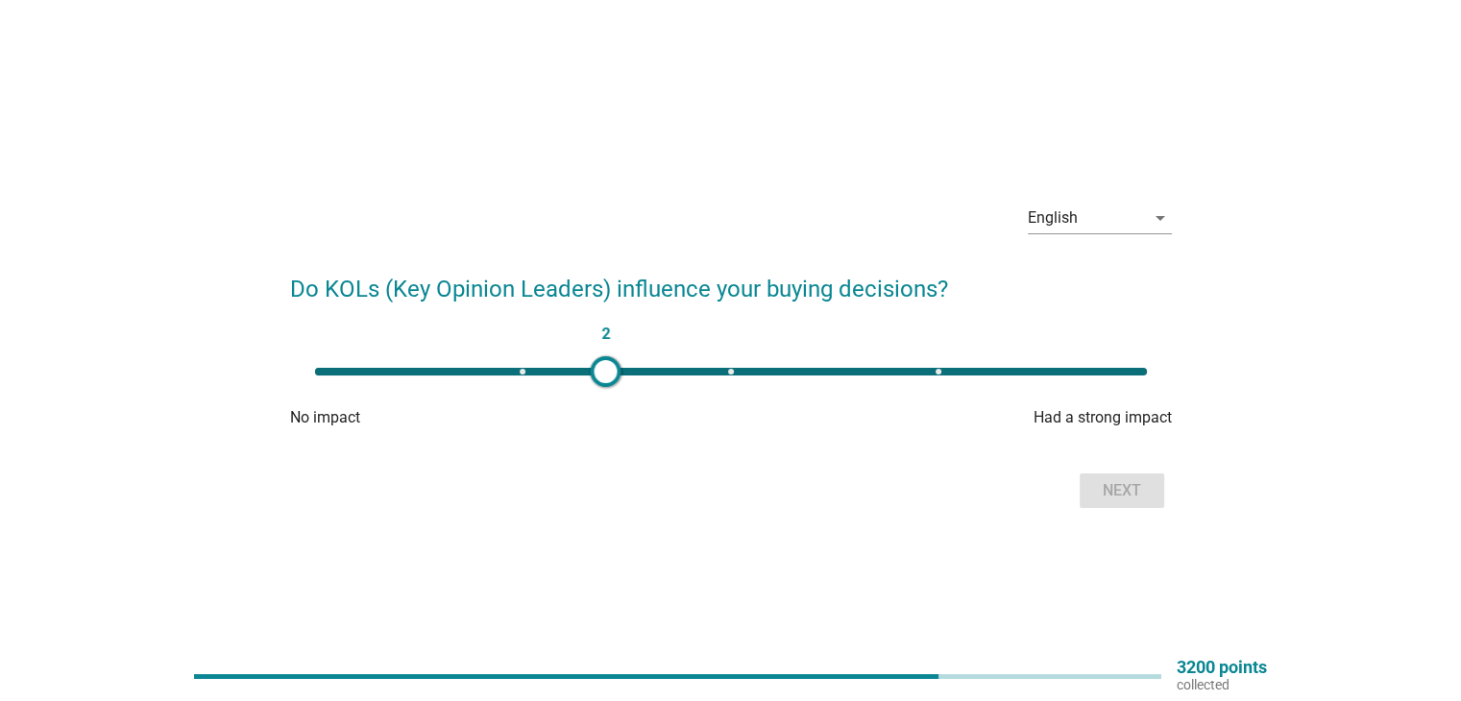
type input "3"
drag, startPoint x: 311, startPoint y: 363, endPoint x: 724, endPoint y: 404, distance: 415.2
click at [724, 404] on div "3 No impact Had a strong impact" at bounding box center [731, 391] width 882 height 77
click at [1135, 497] on div "Next" at bounding box center [1122, 490] width 54 height 23
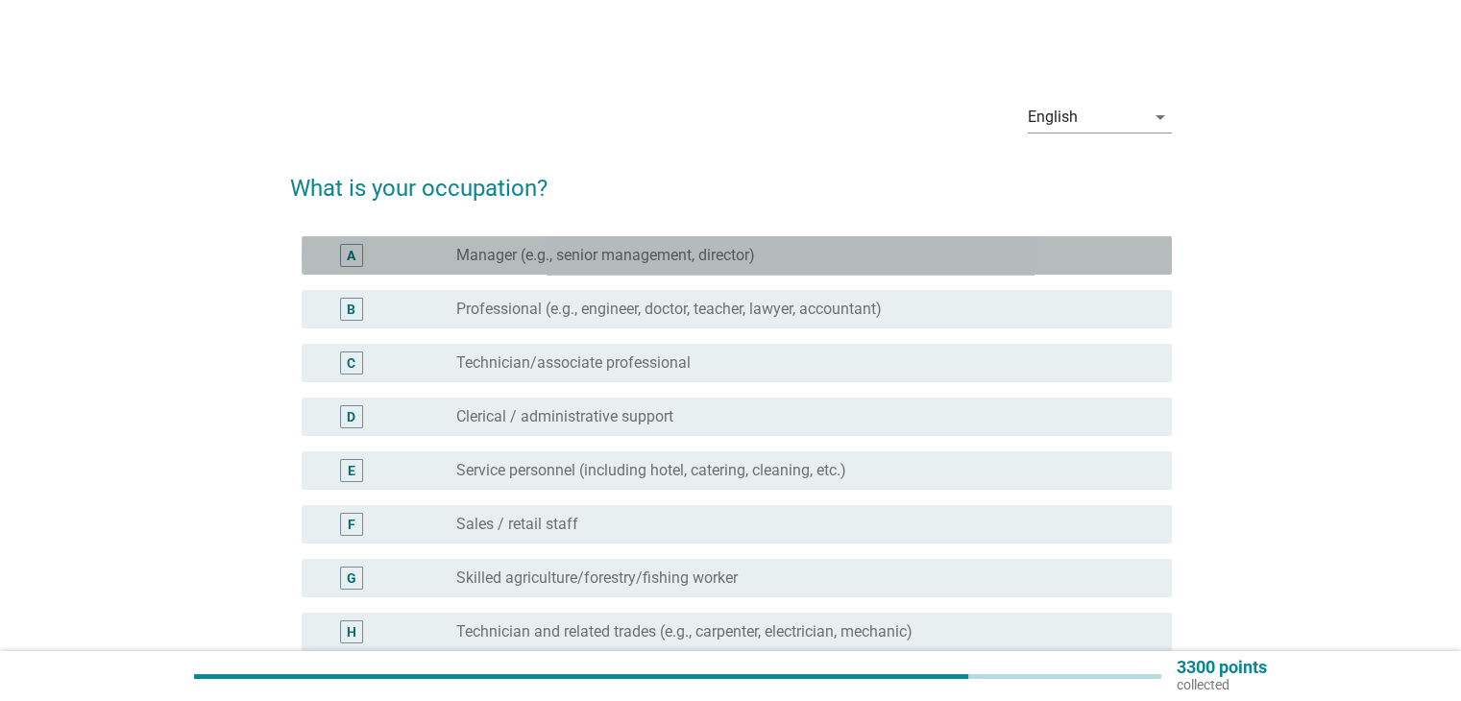
click at [725, 271] on div "A radio_button_unchecked Manager (e.g., senior management, director)" at bounding box center [737, 255] width 870 height 38
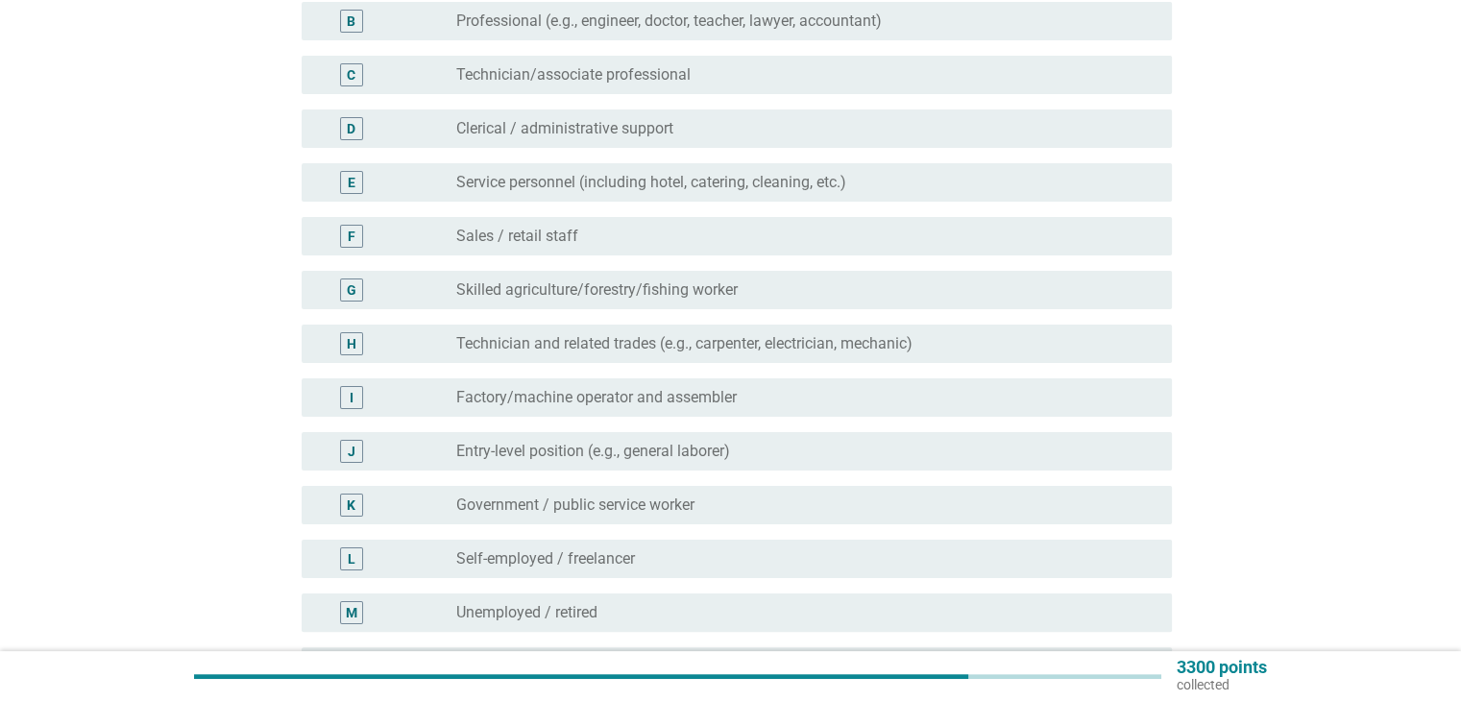
scroll to position [525, 0]
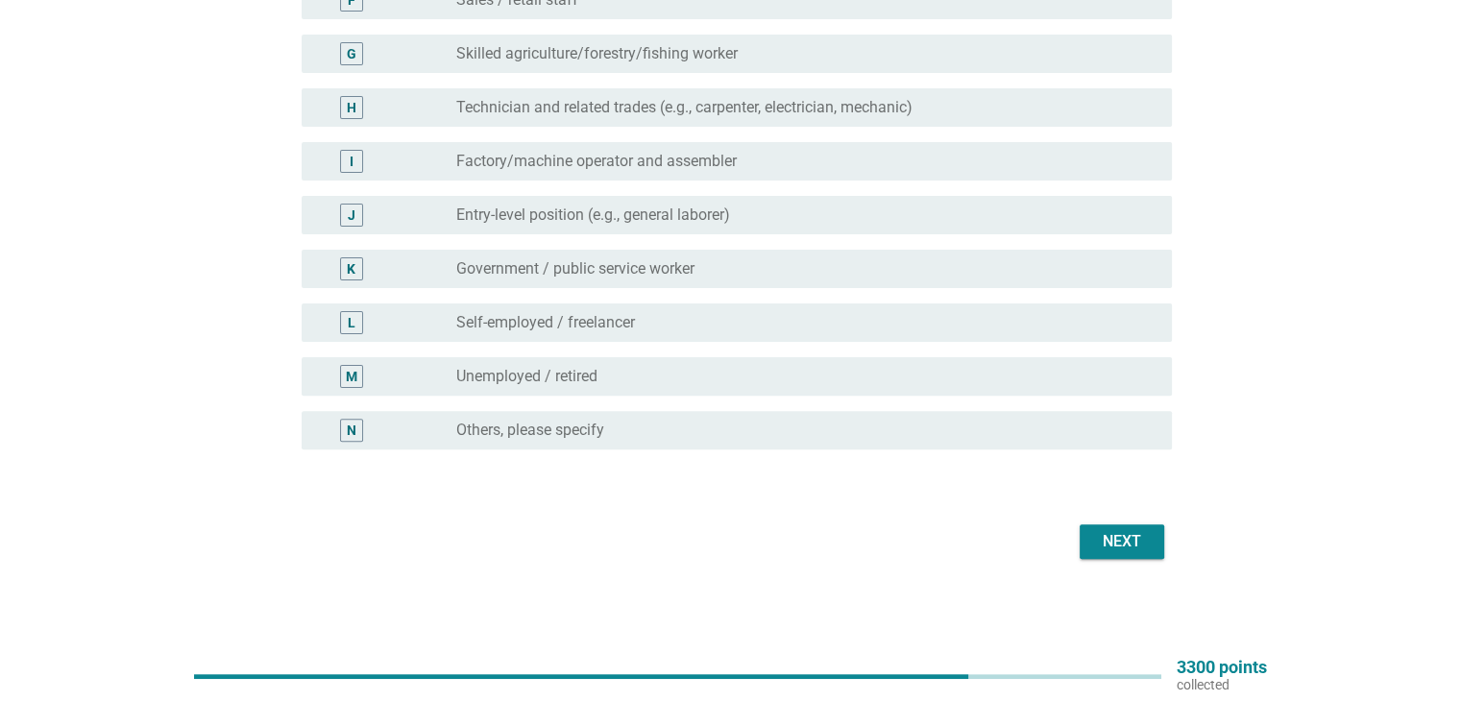
click at [1122, 558] on div "Next" at bounding box center [731, 542] width 882 height 46
click at [1116, 549] on div "Next" at bounding box center [1122, 541] width 54 height 23
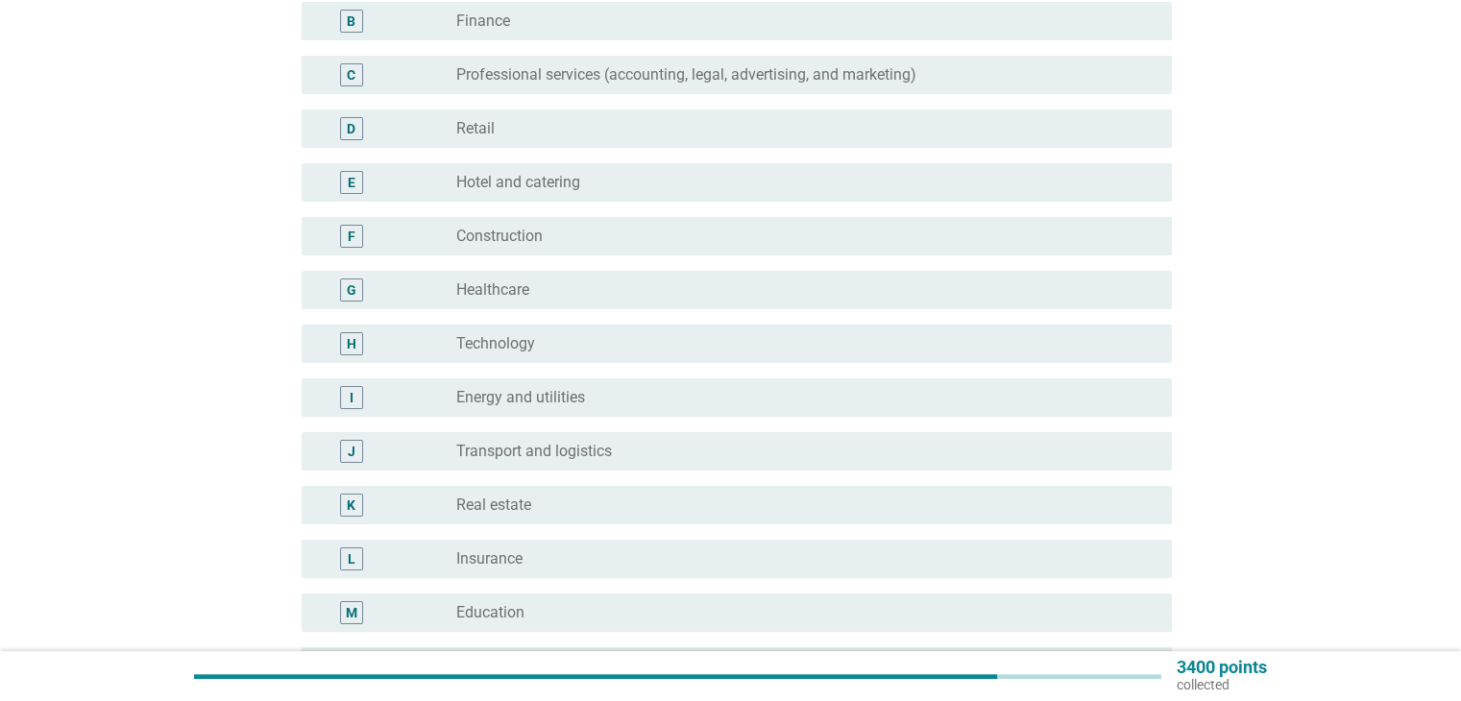
scroll to position [192, 0]
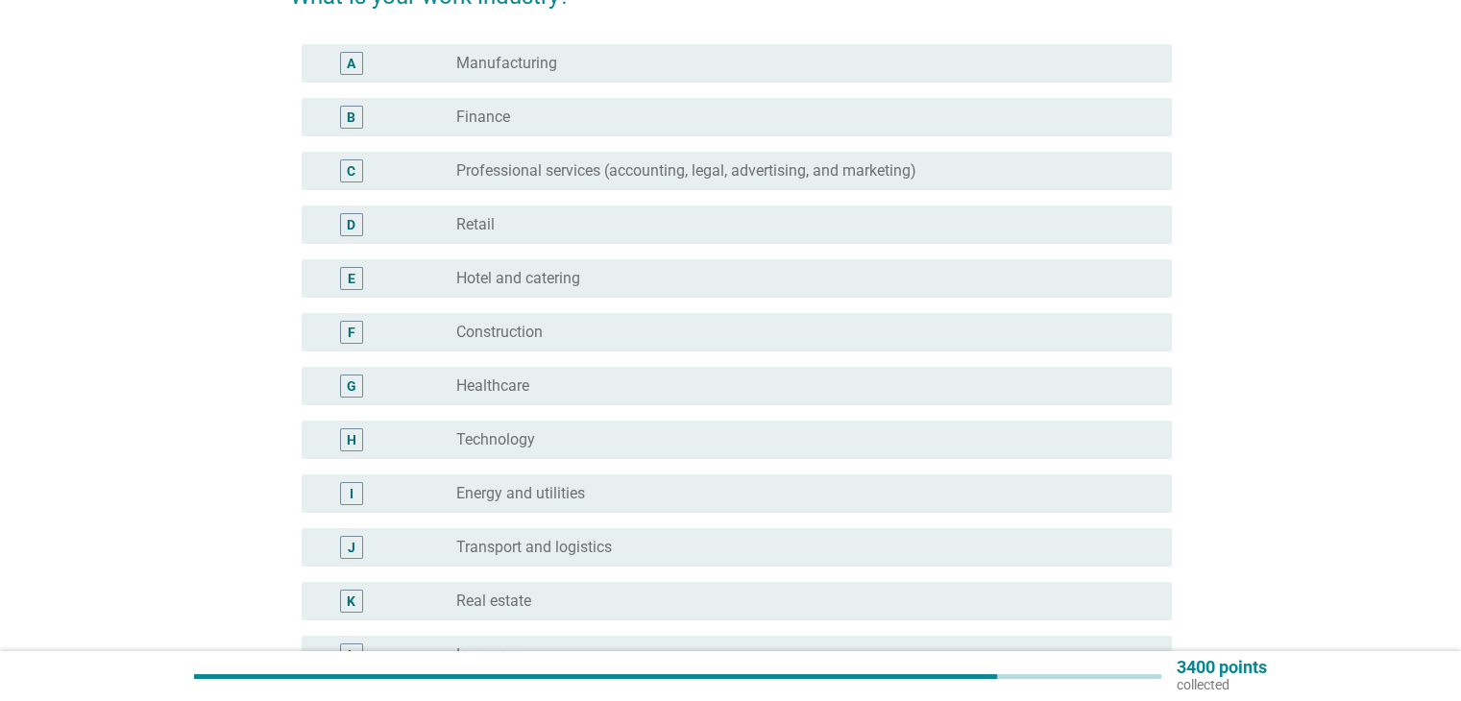
click at [567, 210] on div "D radio_button_unchecked Retail" at bounding box center [737, 225] width 870 height 38
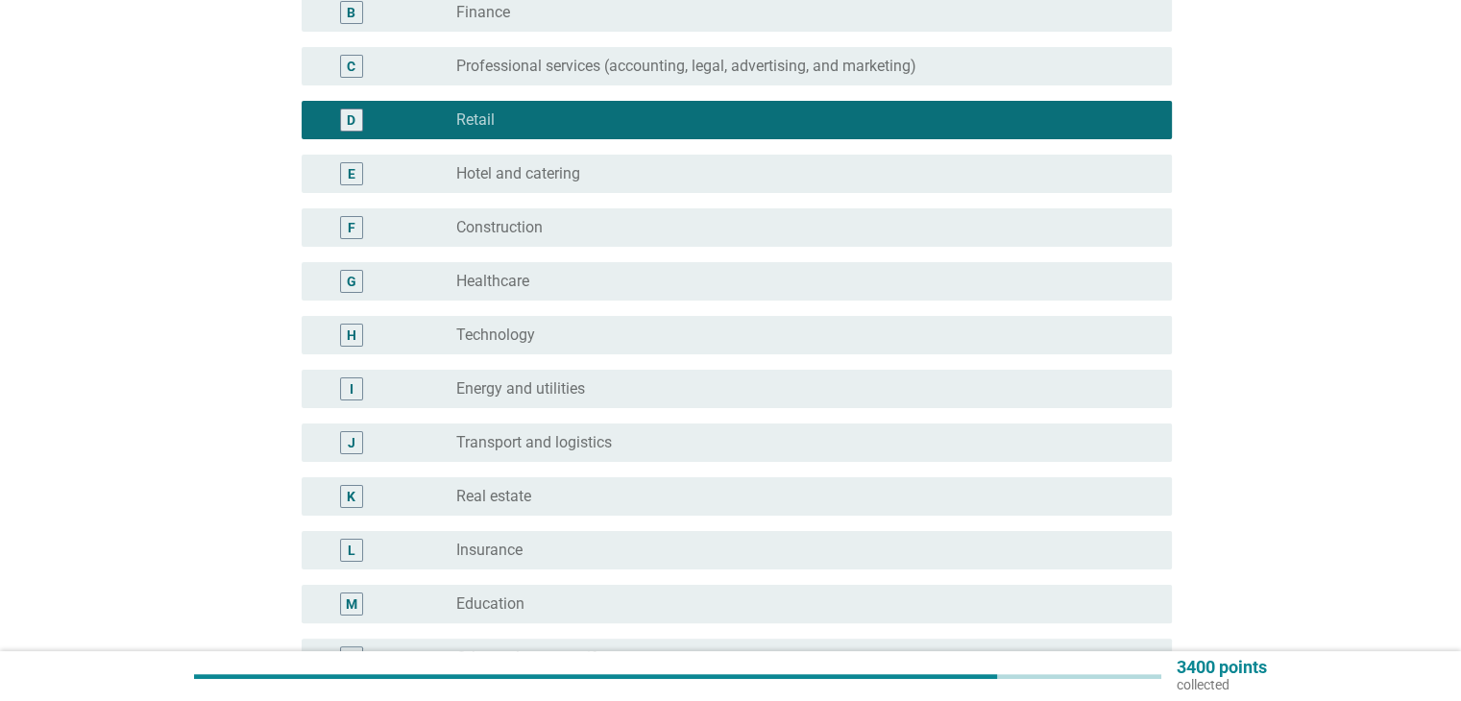
scroll to position [480, 0]
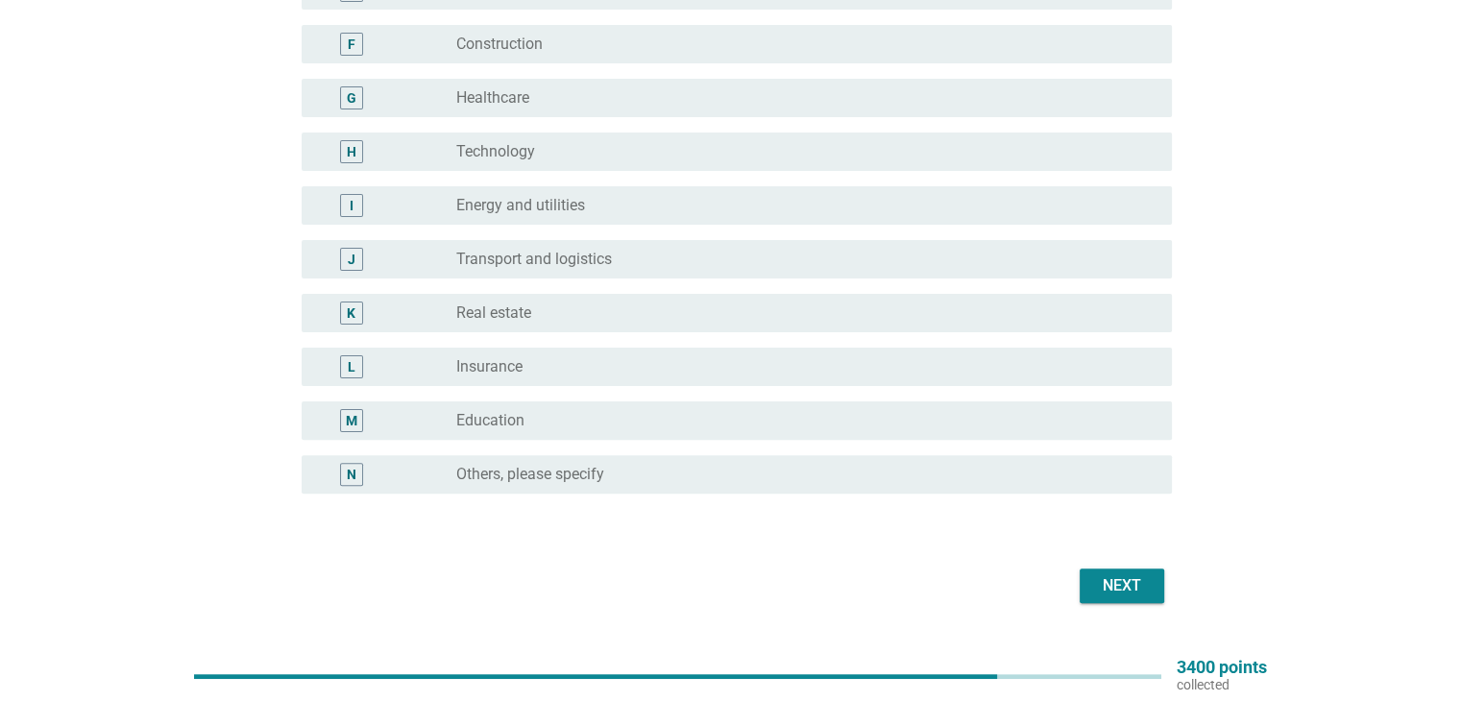
click at [1084, 594] on button "Next" at bounding box center [1122, 586] width 85 height 35
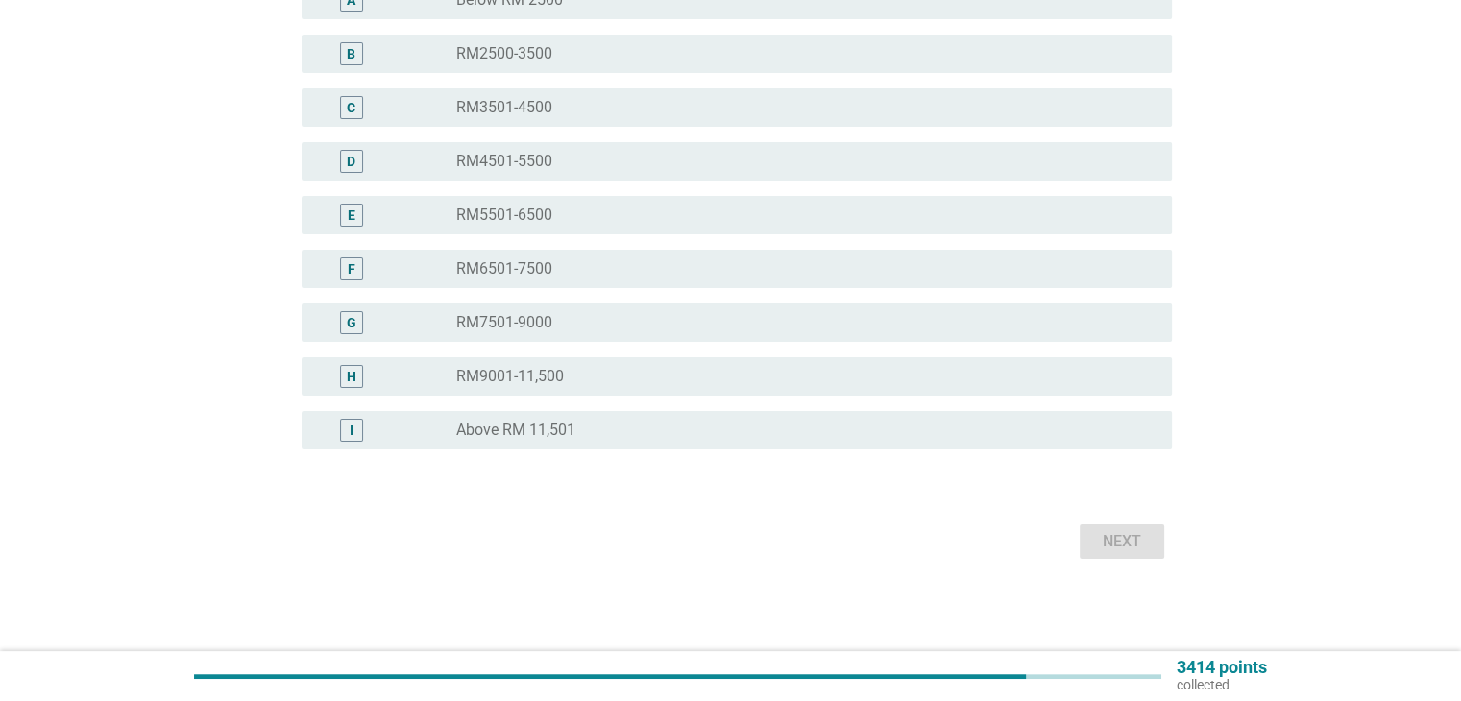
scroll to position [0, 0]
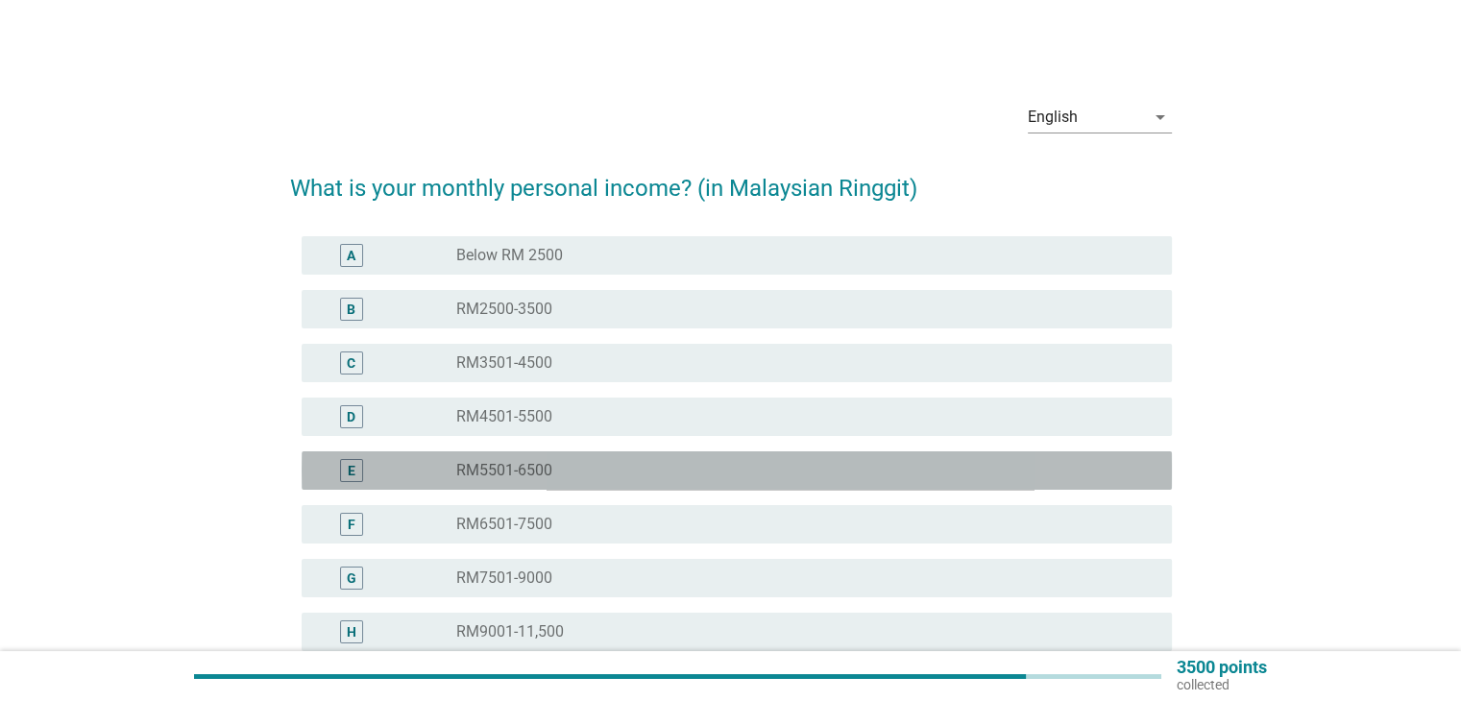
click at [546, 477] on label "RM5501-6500" at bounding box center [504, 470] width 96 height 19
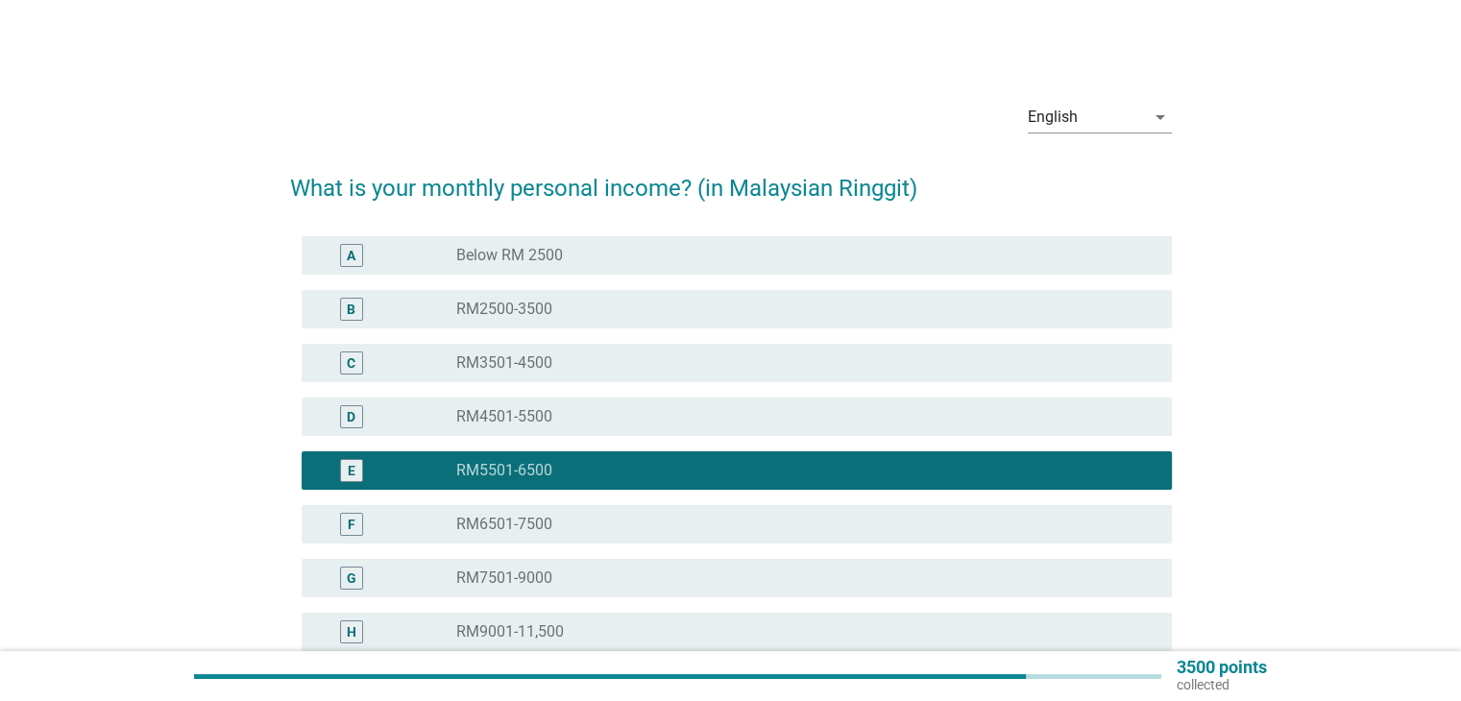
click at [554, 418] on div "radio_button_unchecked RM4501-5500" at bounding box center [798, 416] width 684 height 19
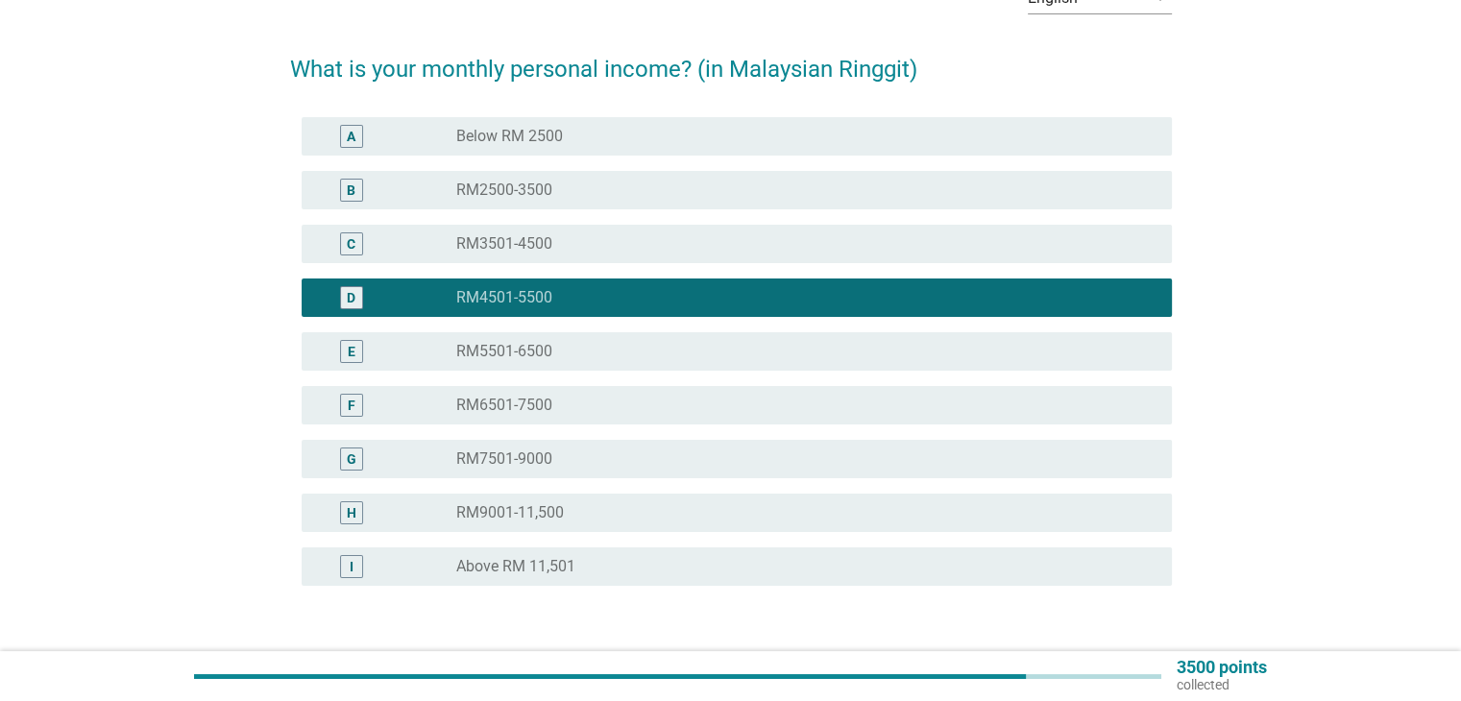
scroll to position [256, 0]
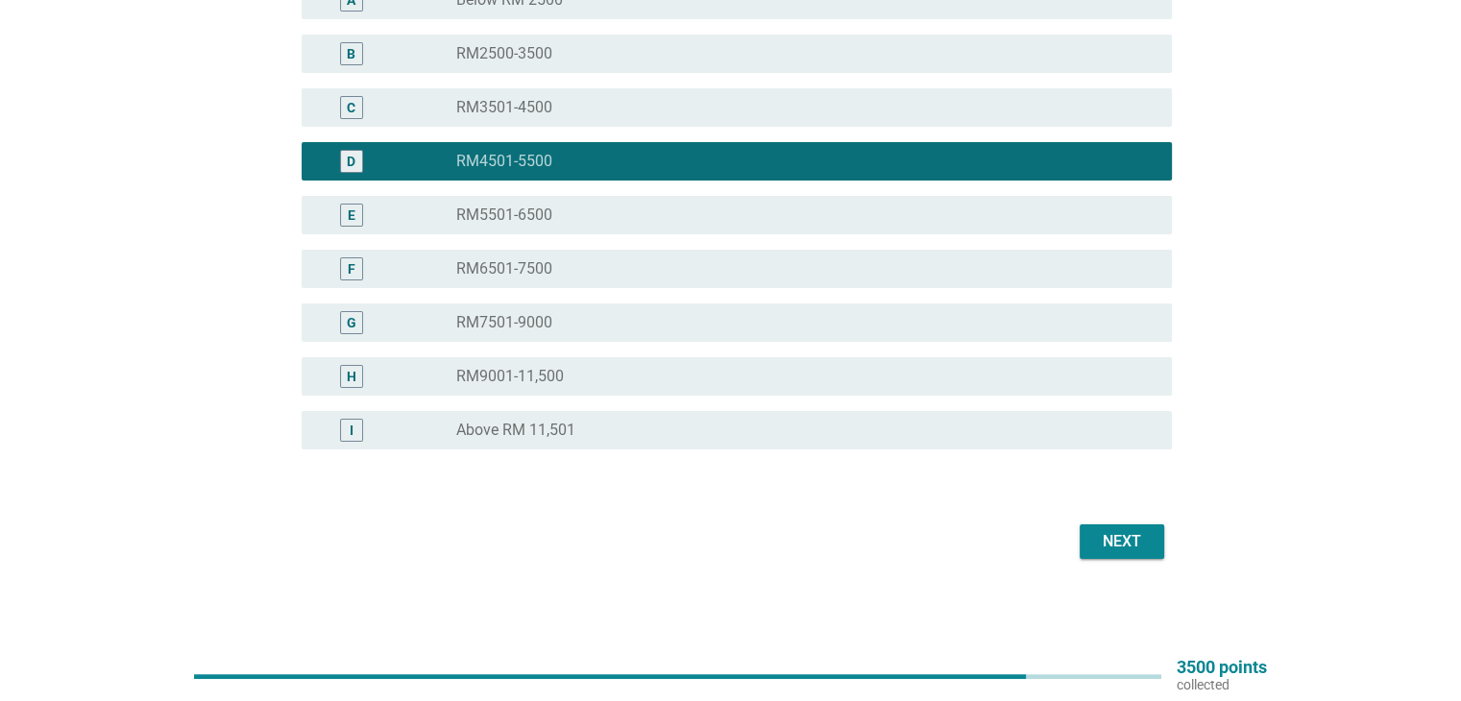
click at [1118, 542] on div "Next" at bounding box center [1122, 541] width 54 height 23
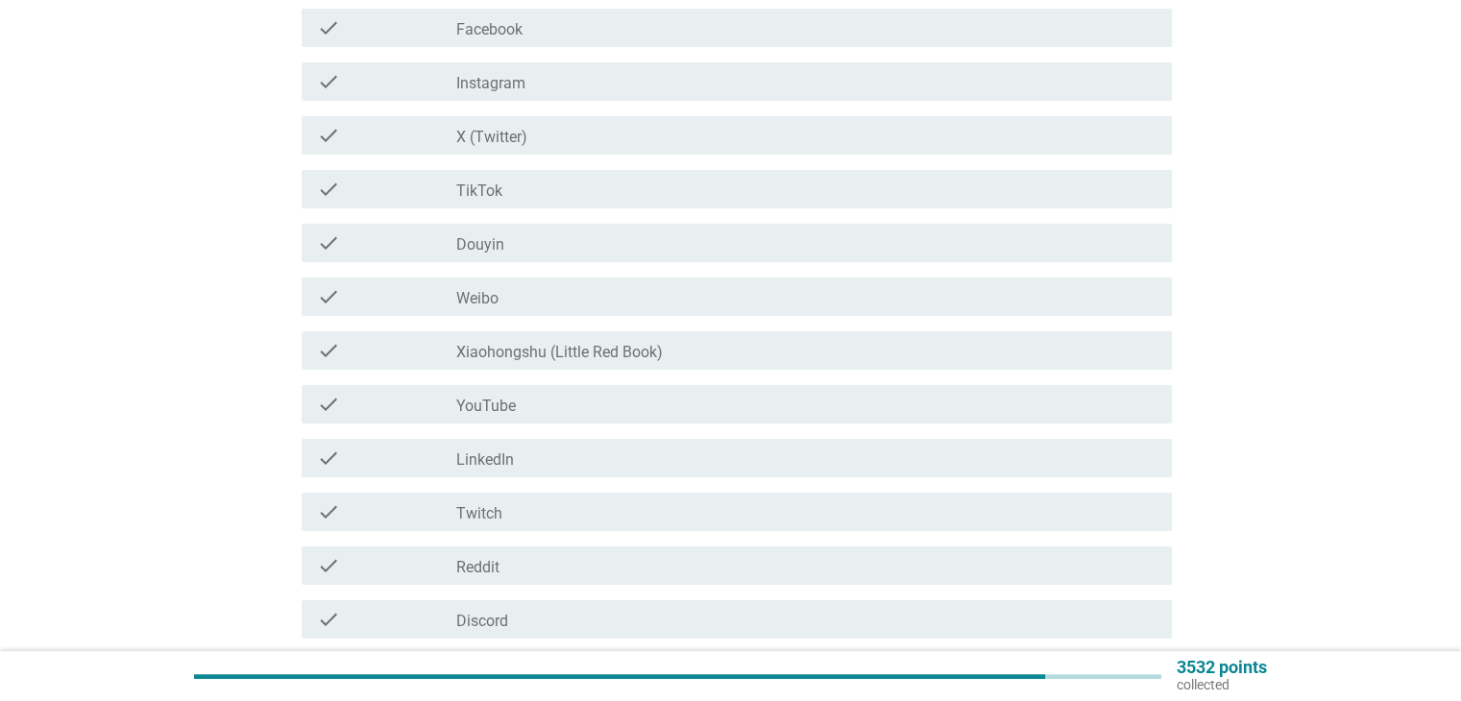
scroll to position [0, 0]
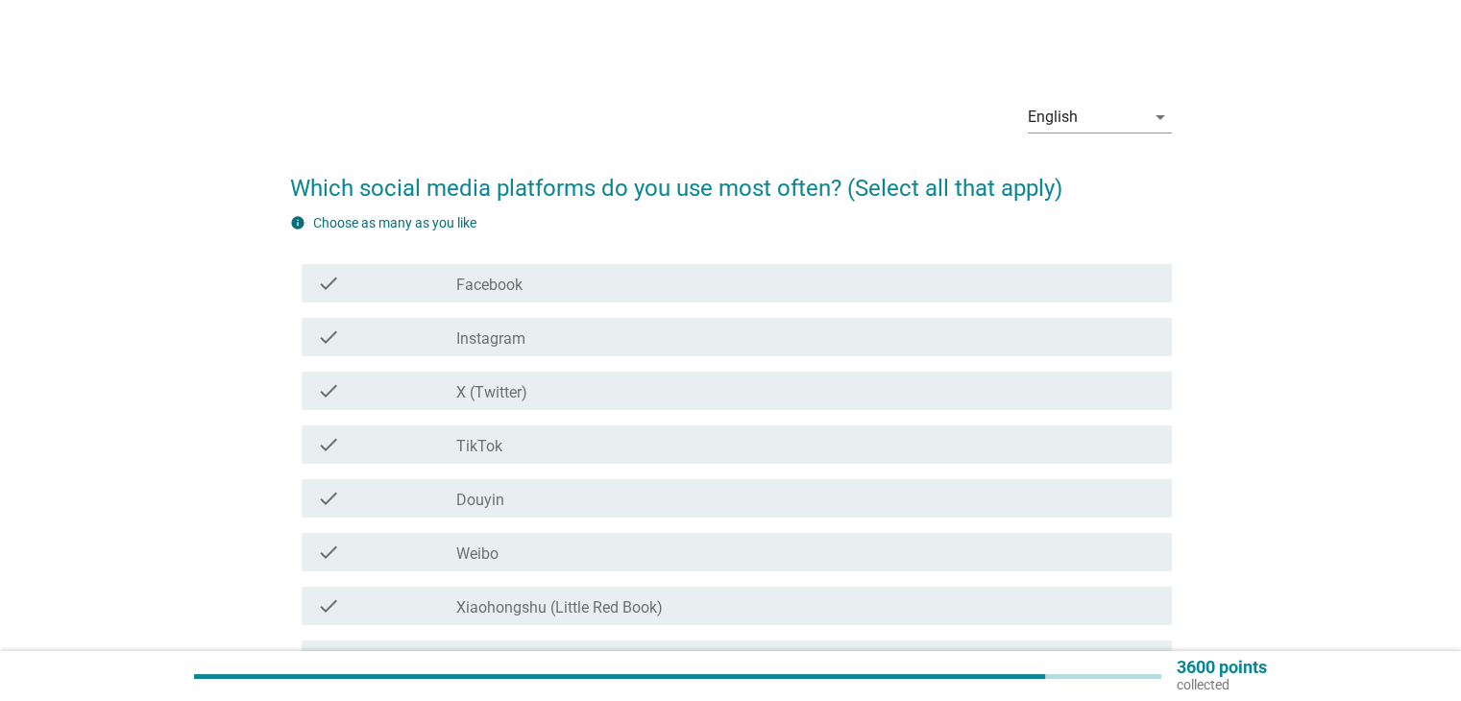
click at [599, 284] on div "check_box_outline_blank Facebook" at bounding box center [805, 283] width 699 height 23
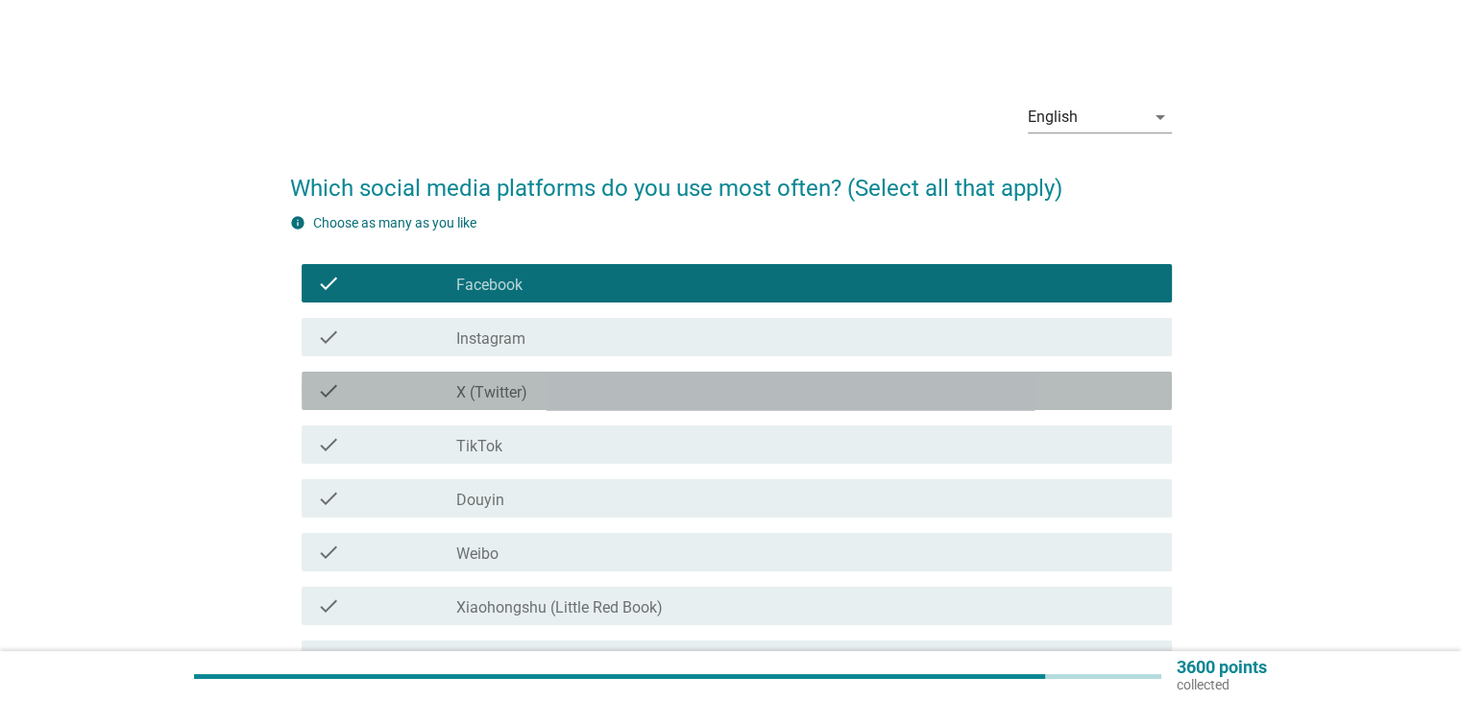
click at [543, 403] on div "check check_box_outline_blank X (Twitter)" at bounding box center [737, 391] width 870 height 38
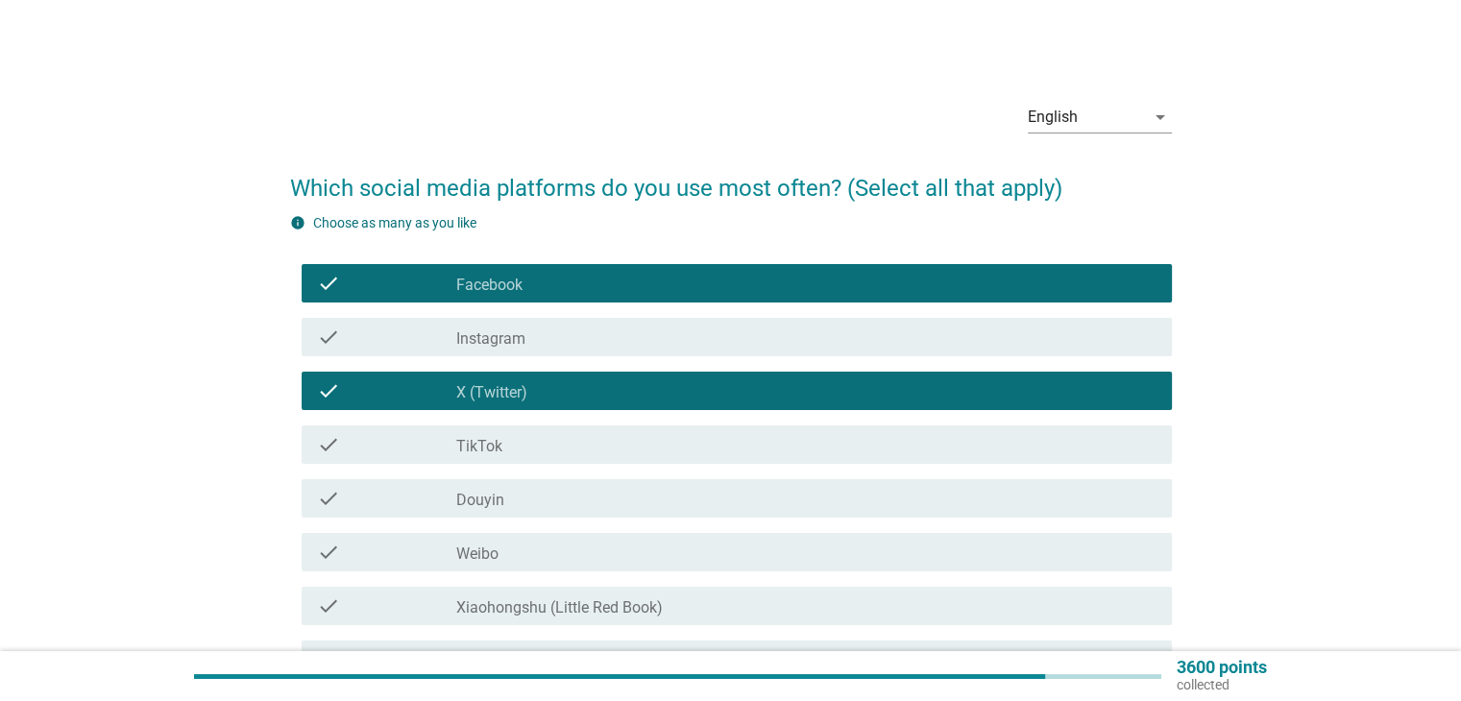
click at [538, 455] on div "check_box_outline_blank TikTok" at bounding box center [805, 444] width 699 height 23
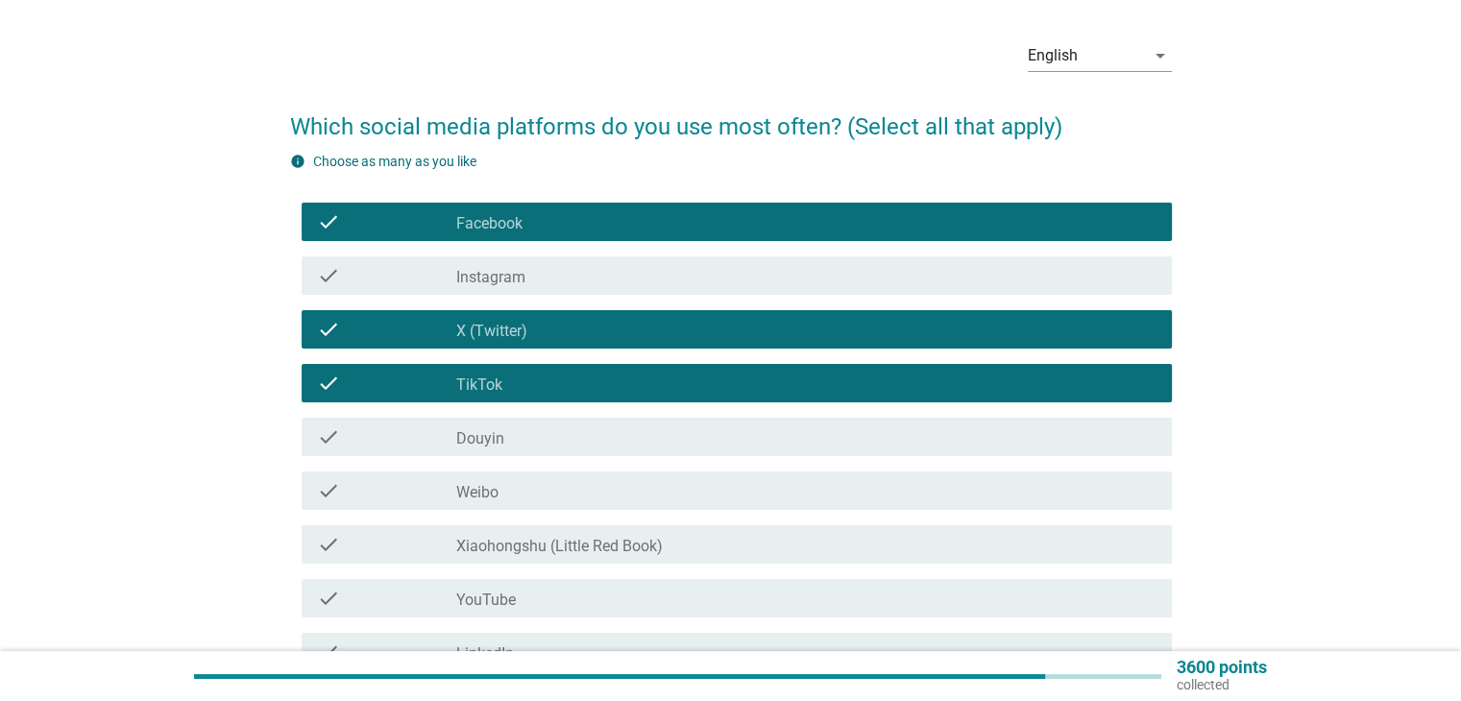
scroll to position [96, 0]
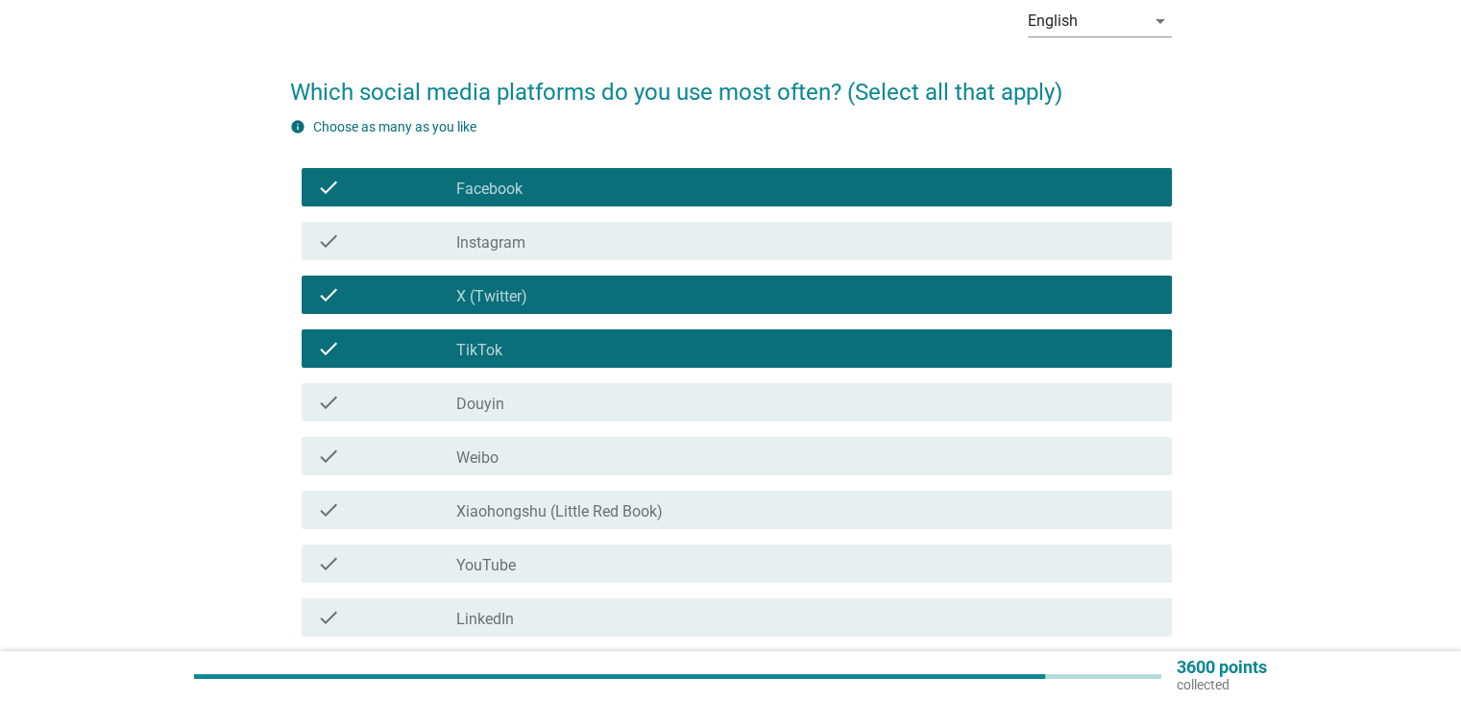
click at [592, 345] on div "check_box_outline_blank TikTok" at bounding box center [805, 348] width 699 height 23
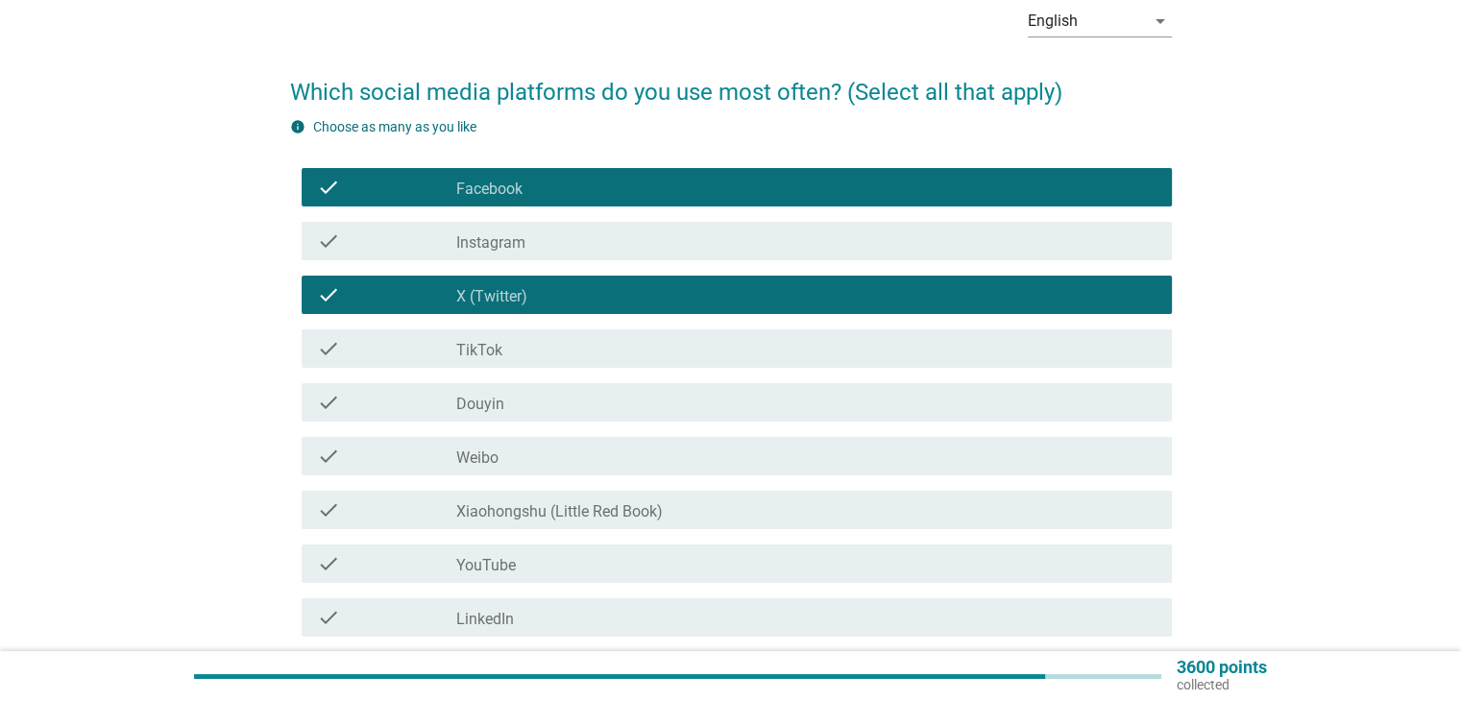
click at [595, 255] on div "check check_box_outline_blank Instagram" at bounding box center [737, 241] width 870 height 38
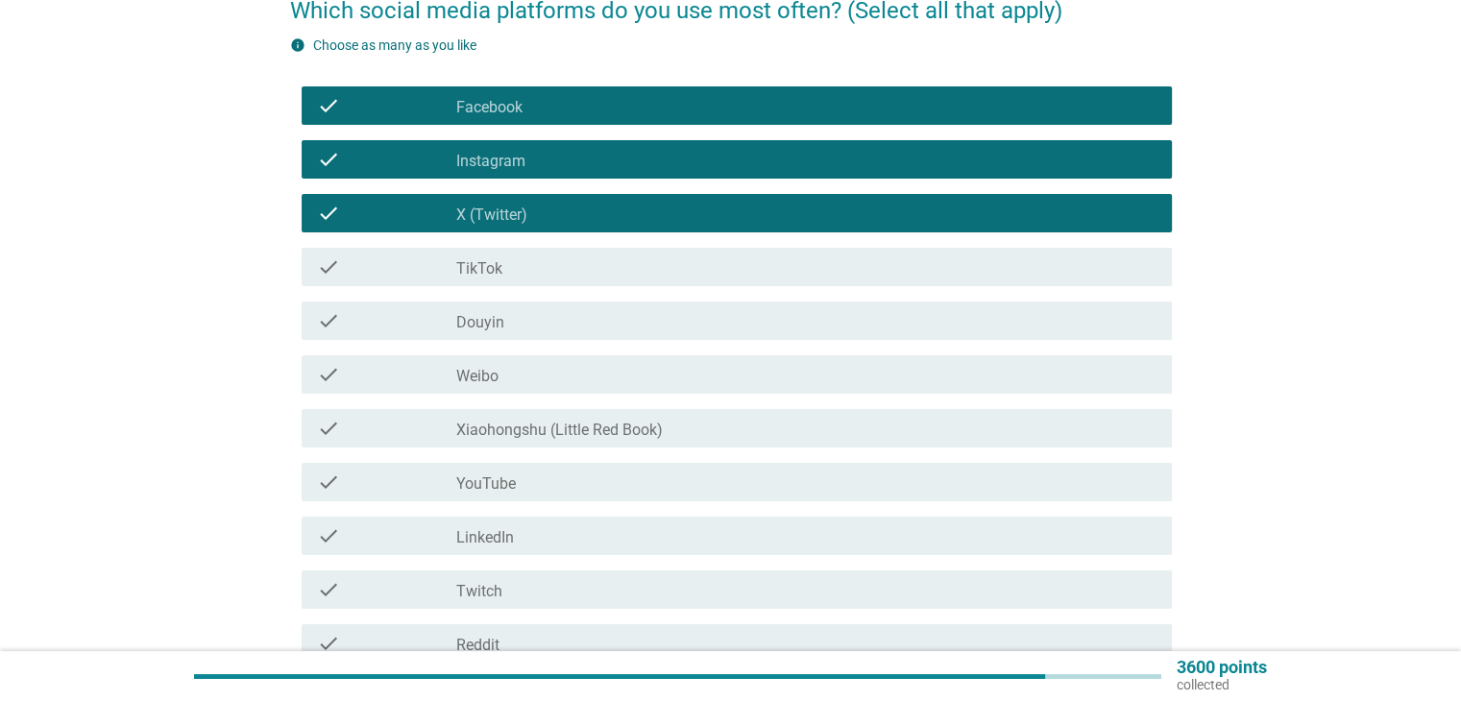
scroll to position [288, 0]
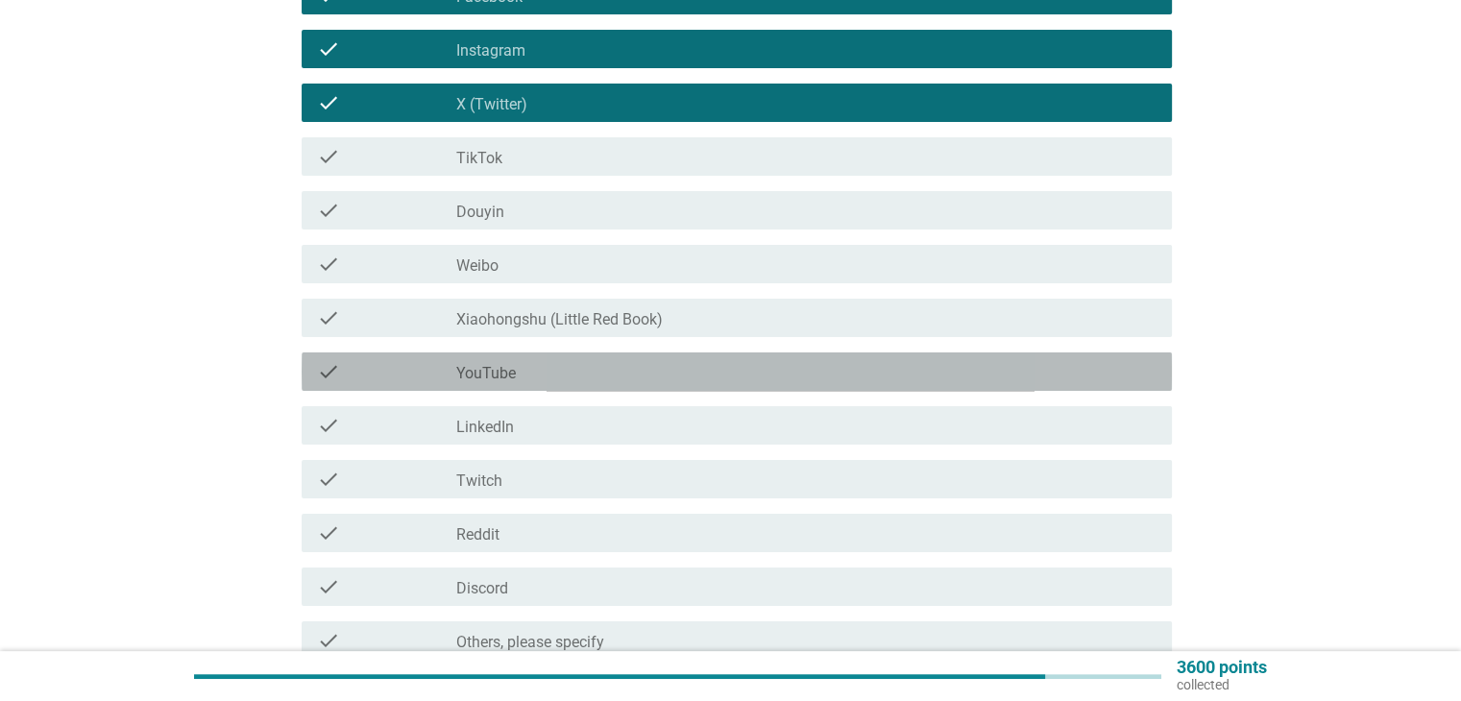
click at [620, 366] on div "check_box_outline_blank YouTube" at bounding box center [805, 371] width 699 height 23
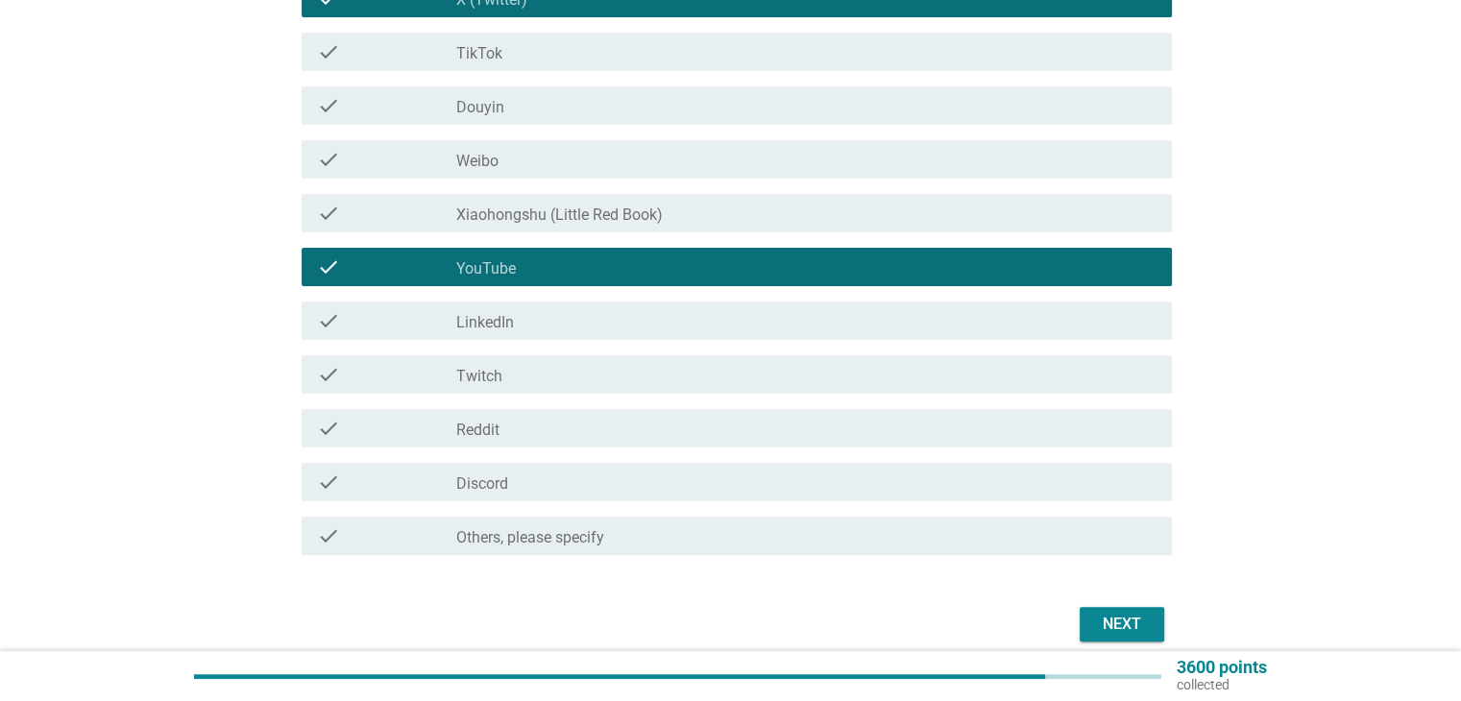
scroll to position [476, 0]
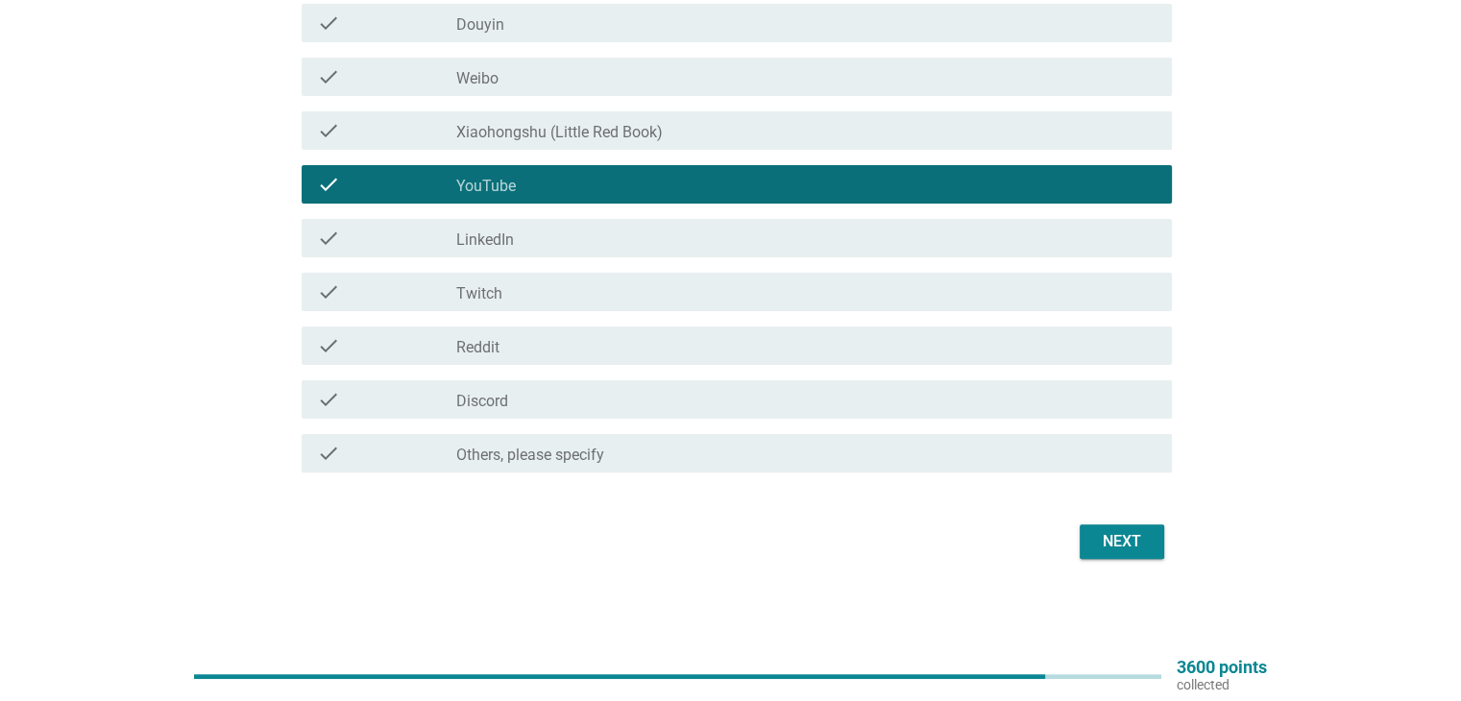
click at [1123, 550] on div "Next" at bounding box center [1122, 541] width 54 height 23
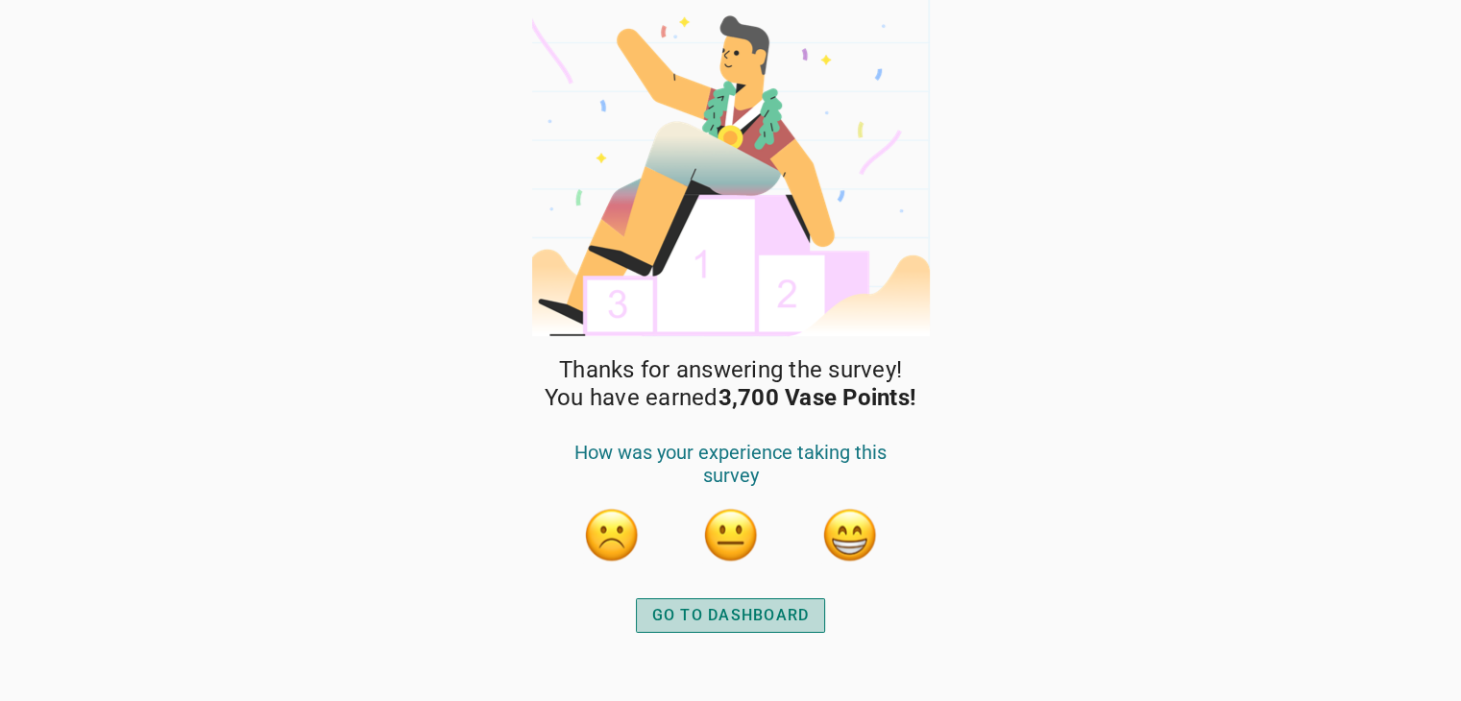
click at [712, 617] on div "GO TO DASHBOARD" at bounding box center [731, 615] width 158 height 23
click at [735, 620] on div "GO TO DASHBOARD" at bounding box center [731, 615] width 158 height 23
